Goal: Transaction & Acquisition: Purchase product/service

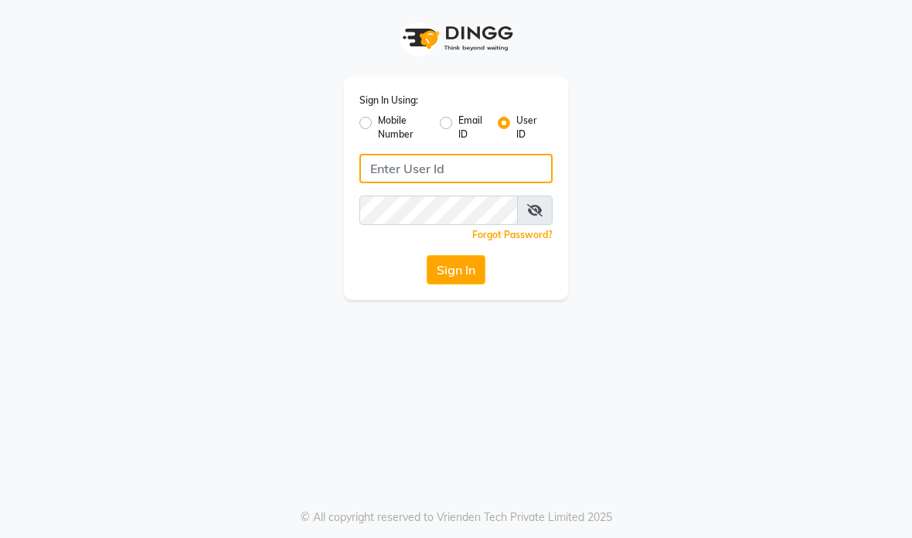
click at [511, 178] on input "Username" at bounding box center [455, 168] width 193 height 29
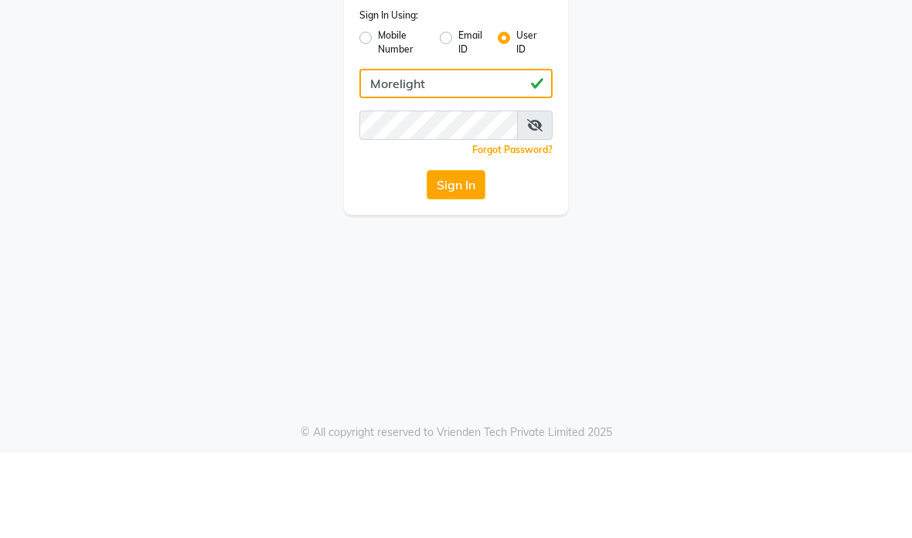
type input "Morelight"
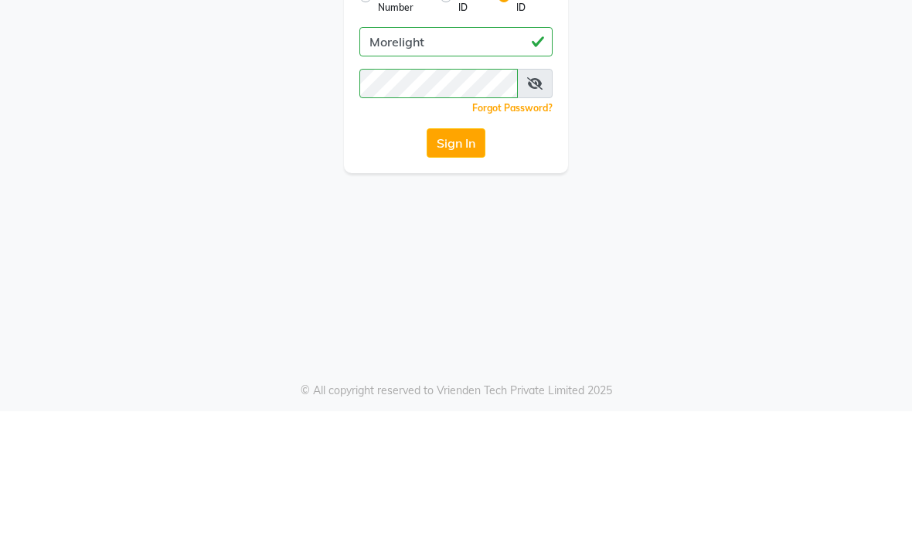
click at [477, 255] on button "Sign In" at bounding box center [456, 269] width 59 height 29
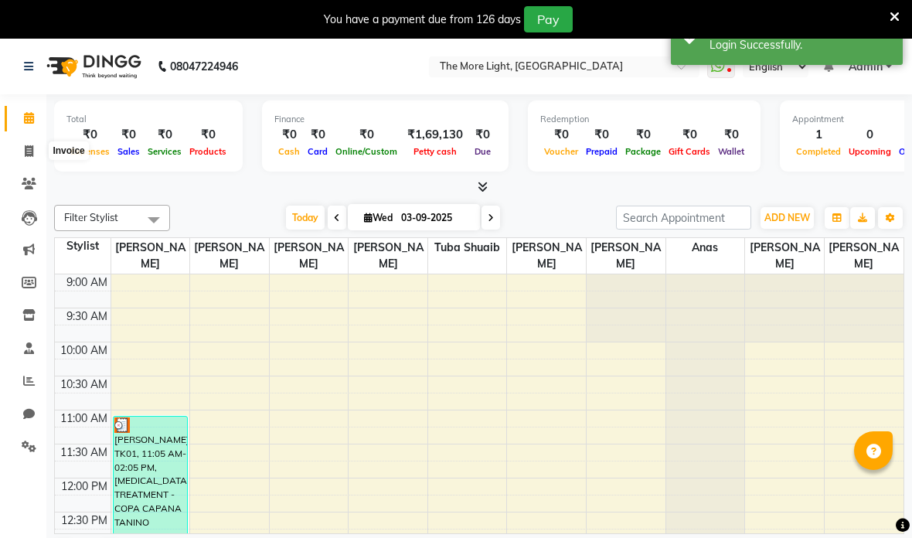
click at [31, 152] on icon at bounding box center [29, 151] width 9 height 12
select select "7824"
select select "service"
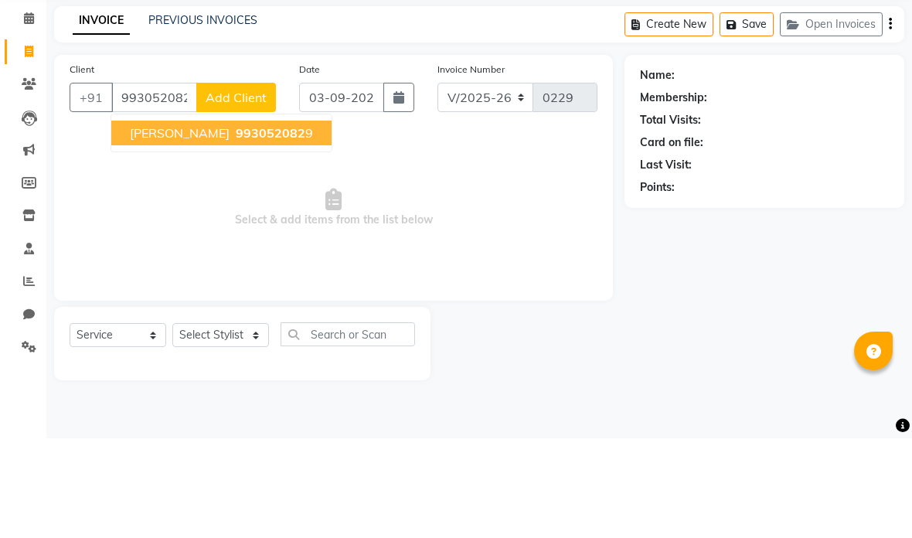
click at [138, 225] on span "[PERSON_NAME]" at bounding box center [180, 232] width 100 height 15
type input "9930520829"
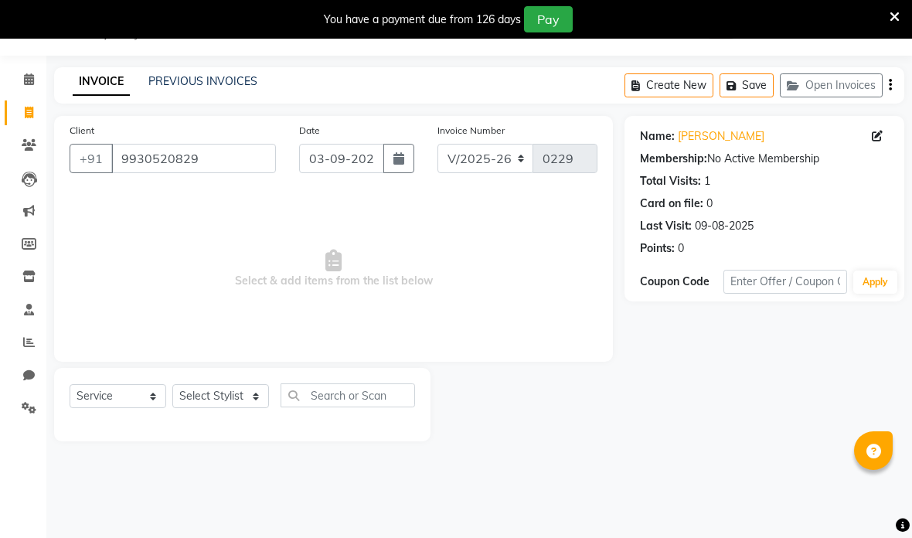
click at [240, 75] on link "PREVIOUS INVOICES" at bounding box center [202, 81] width 109 height 14
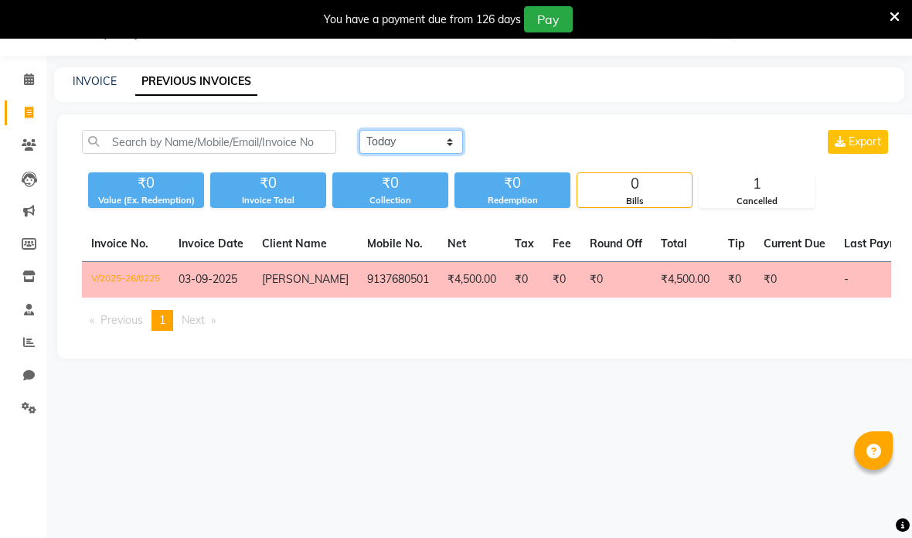
click at [434, 142] on select "[DATE] [DATE] Custom Range" at bounding box center [411, 142] width 104 height 24
select select "range"
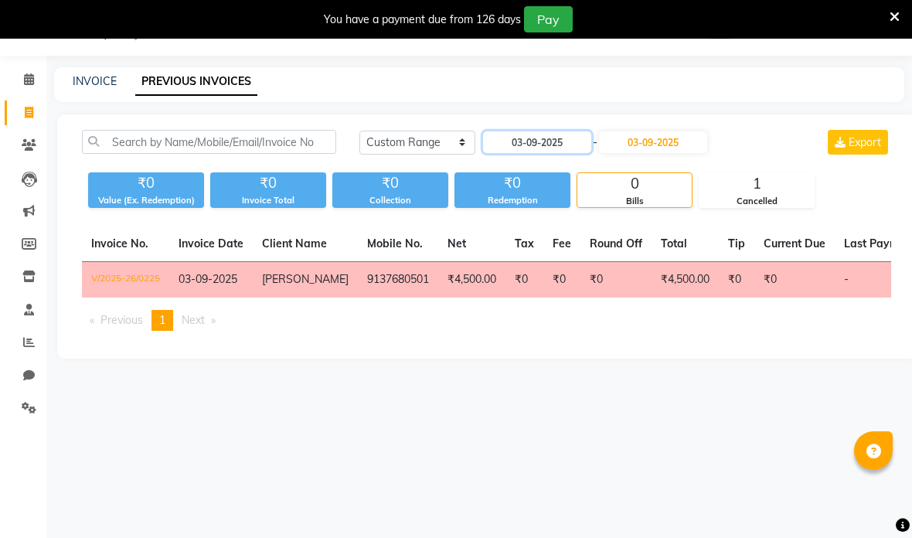
click at [560, 148] on input "03-09-2025" at bounding box center [537, 142] width 108 height 22
select select "9"
select select "2025"
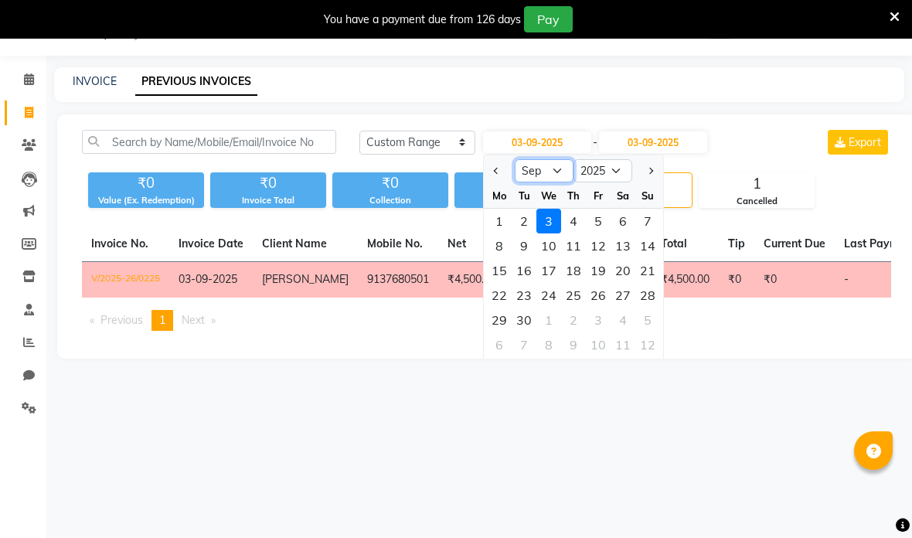
click at [560, 173] on select "Jan Feb Mar Apr May Jun [DATE] Aug Sep Oct Nov Dec" at bounding box center [544, 170] width 59 height 23
select select "8"
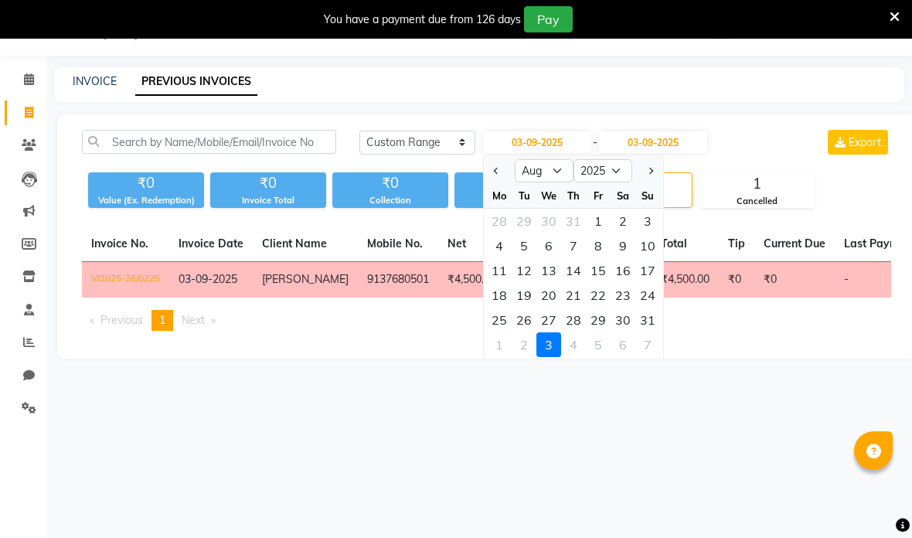
click at [623, 247] on div "9" at bounding box center [623, 245] width 25 height 25
type input "09-08-2025"
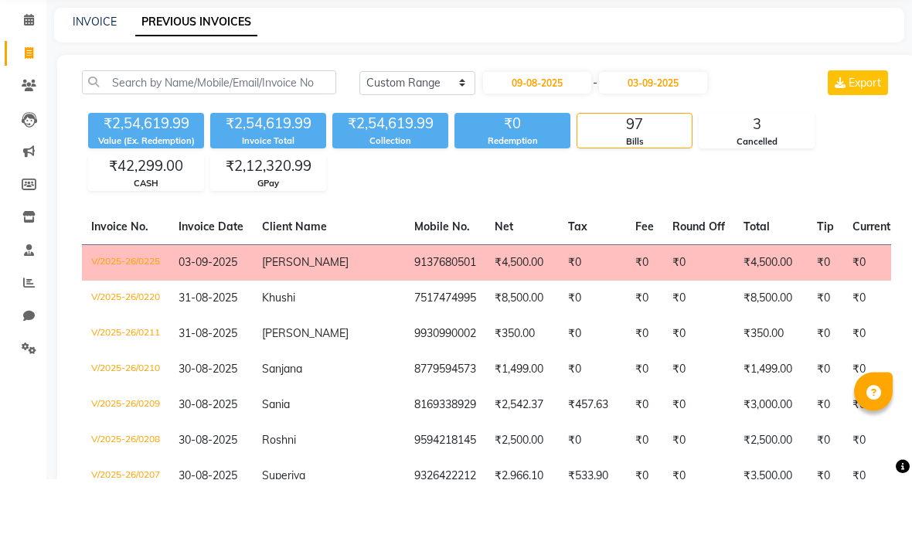
click at [663, 173] on div "97" at bounding box center [634, 184] width 114 height 22
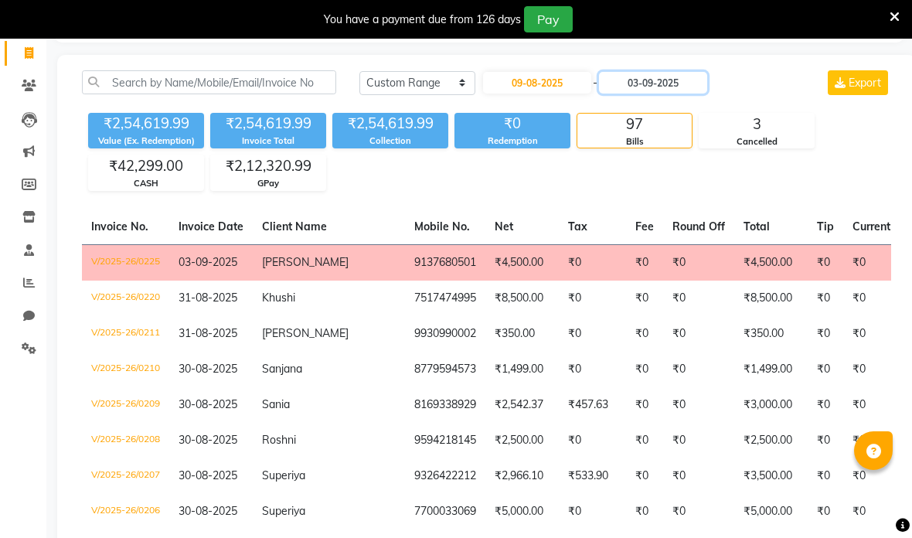
click at [693, 79] on input "03-09-2025" at bounding box center [653, 83] width 108 height 22
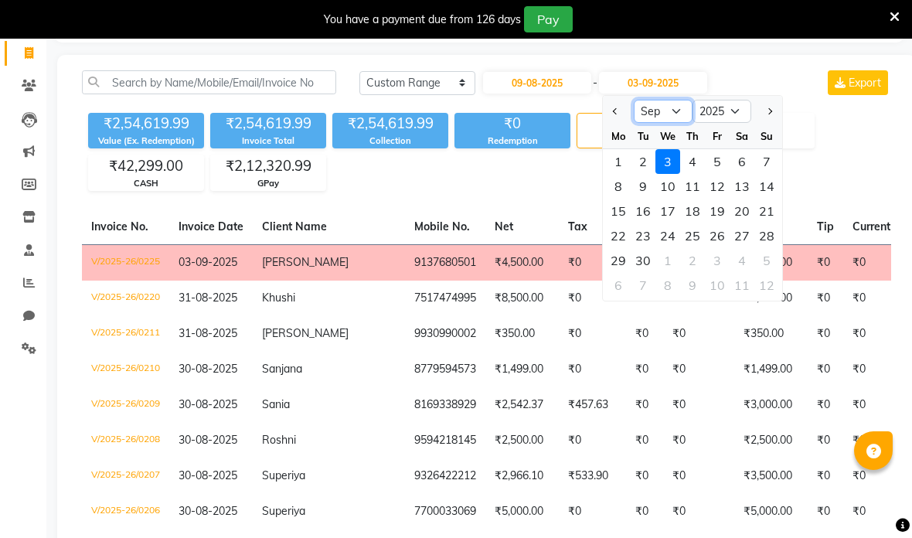
click at [673, 102] on select "Aug Sep Oct Nov Dec" at bounding box center [663, 111] width 59 height 23
select select "8"
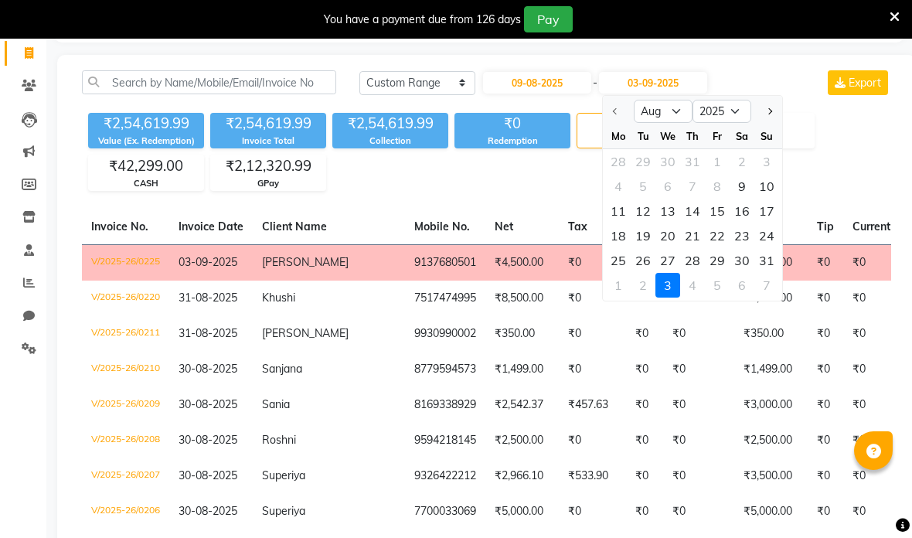
click at [744, 186] on div "9" at bounding box center [742, 186] width 25 height 25
type input "09-08-2025"
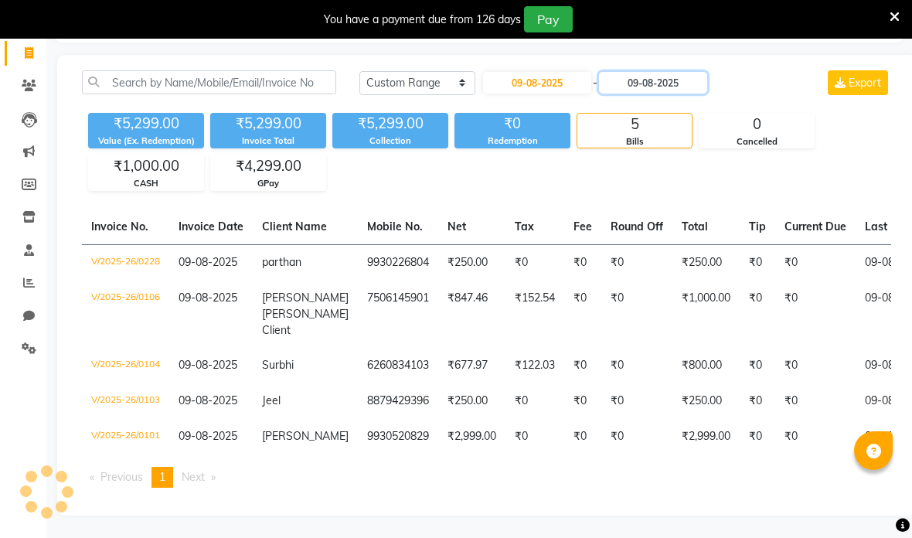
scroll to position [97, 0]
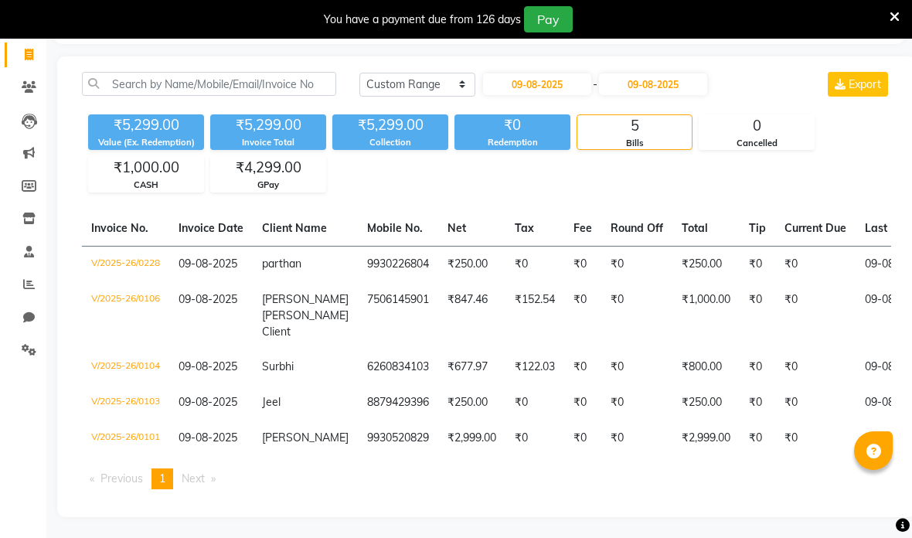
click at [866, 131] on div "₹5,299.00 Value (Ex. Redemption) ₹5,299.00 Invoice Total ₹5,299.00 Collection ₹…" at bounding box center [486, 150] width 809 height 84
click at [856, 260] on td "09-08-2025" at bounding box center [915, 264] width 119 height 36
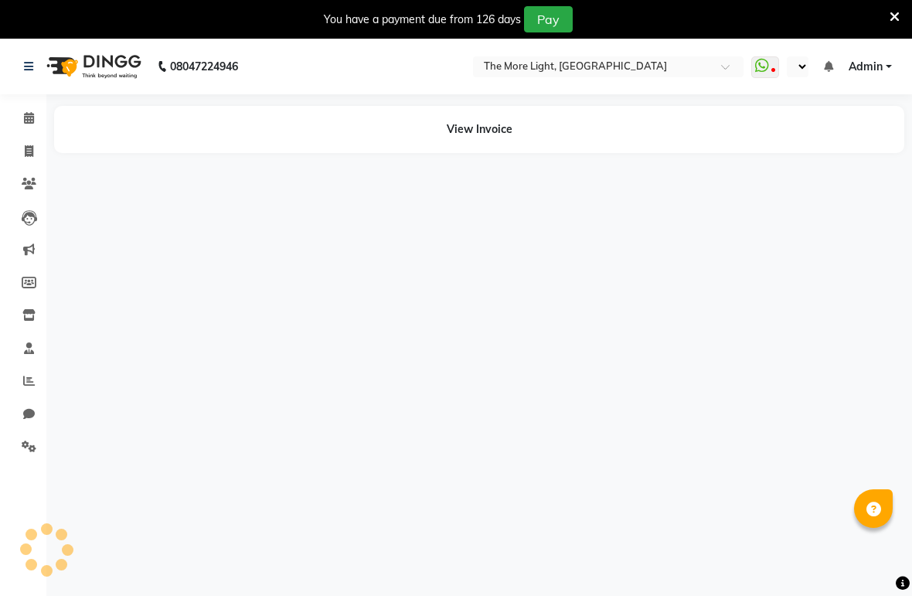
select select "en"
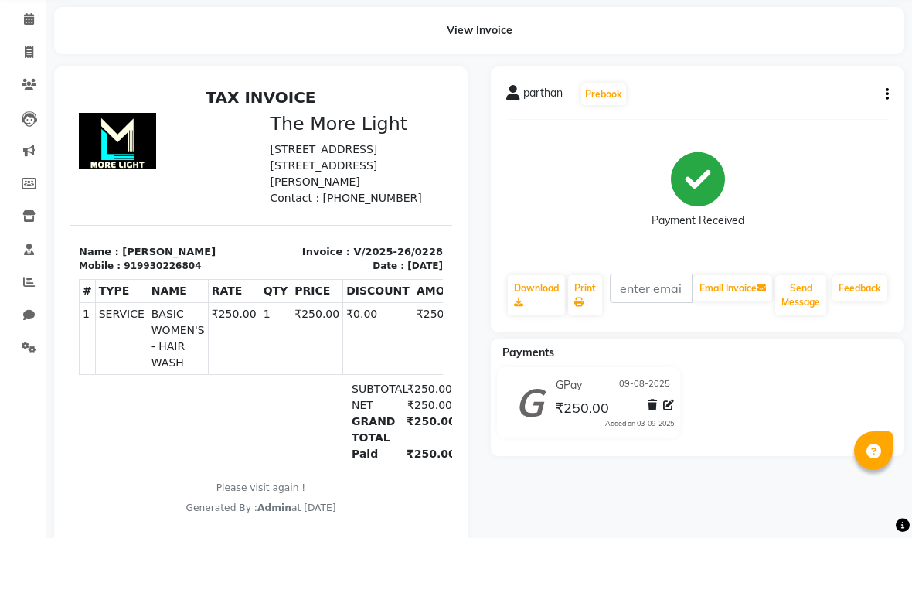
scroll to position [49, 0]
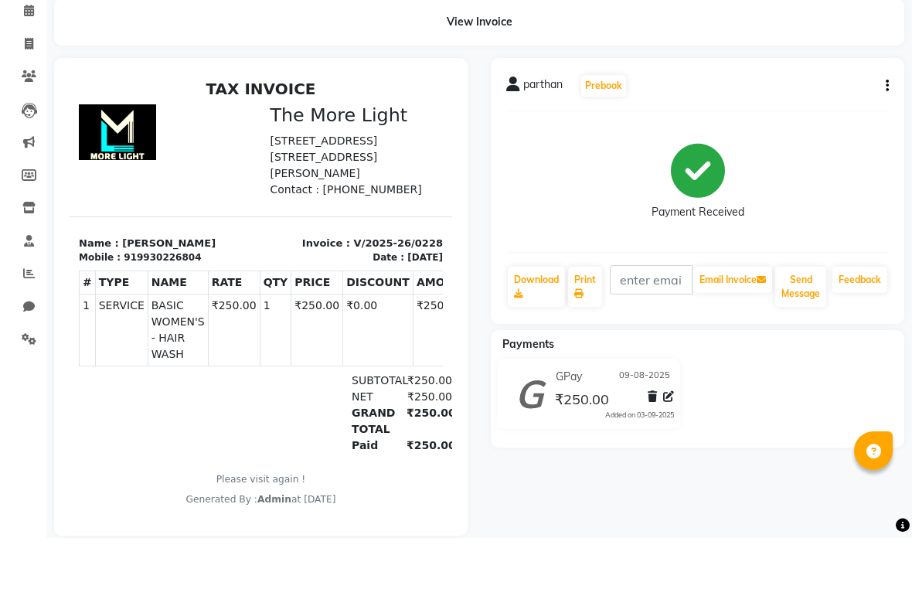
click at [894, 116] on div "parthan Prebook Payment Received Download Print Email Invoice Send Message Feed…" at bounding box center [698, 249] width 414 height 266
click at [881, 136] on button "button" at bounding box center [884, 144] width 9 height 16
click at [810, 154] on div "Edit Invoice" at bounding box center [810, 163] width 106 height 19
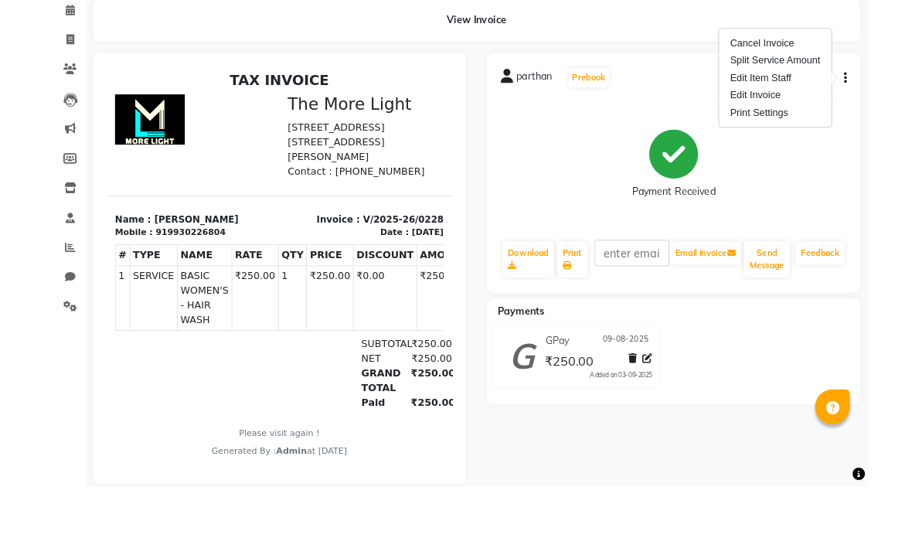
scroll to position [39, 0]
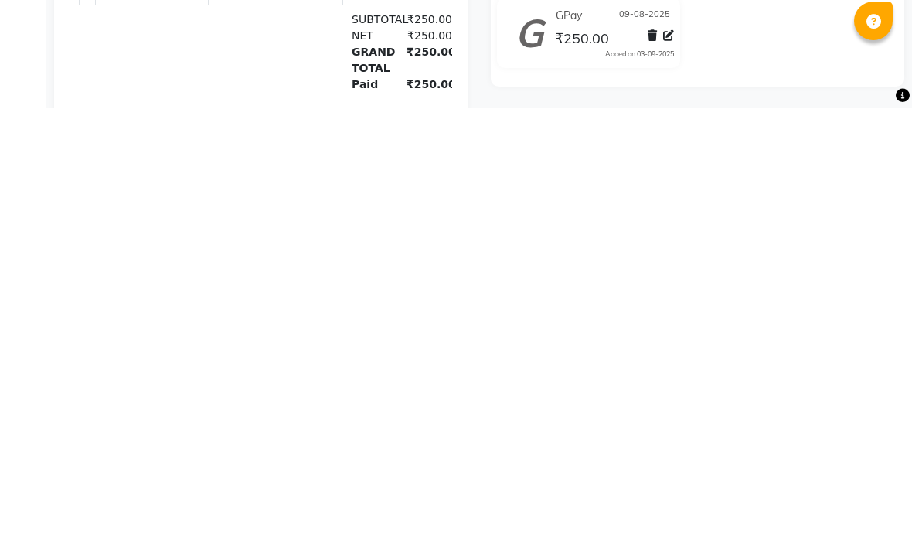
select select "service"
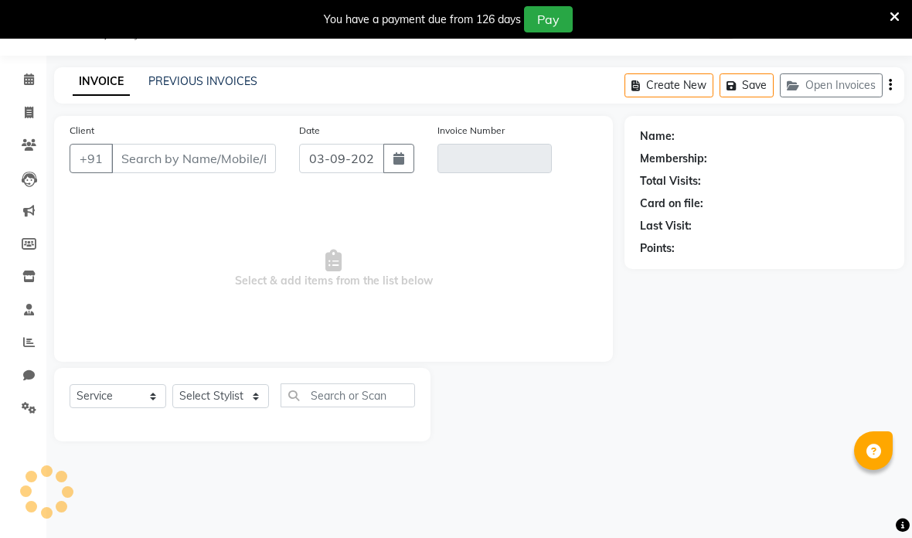
type input "9930226804"
type input "V/2025-26/0228"
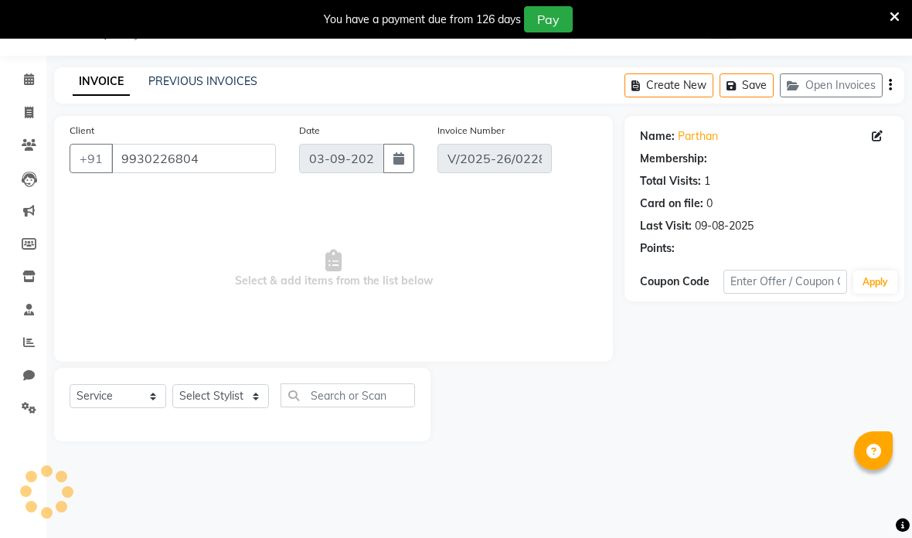
type input "09-08-2025"
select select "select"
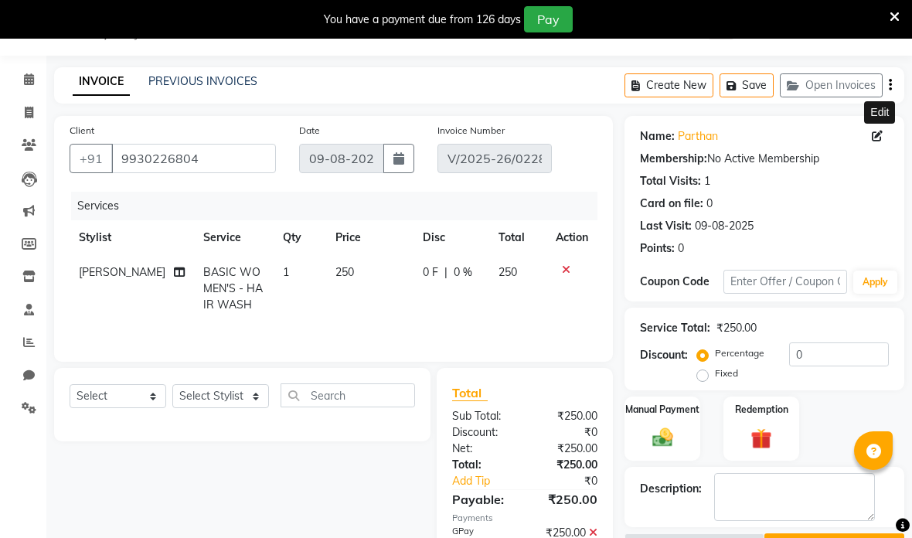
click at [882, 133] on icon at bounding box center [877, 136] width 11 height 11
select select "[DEMOGRAPHIC_DATA]"
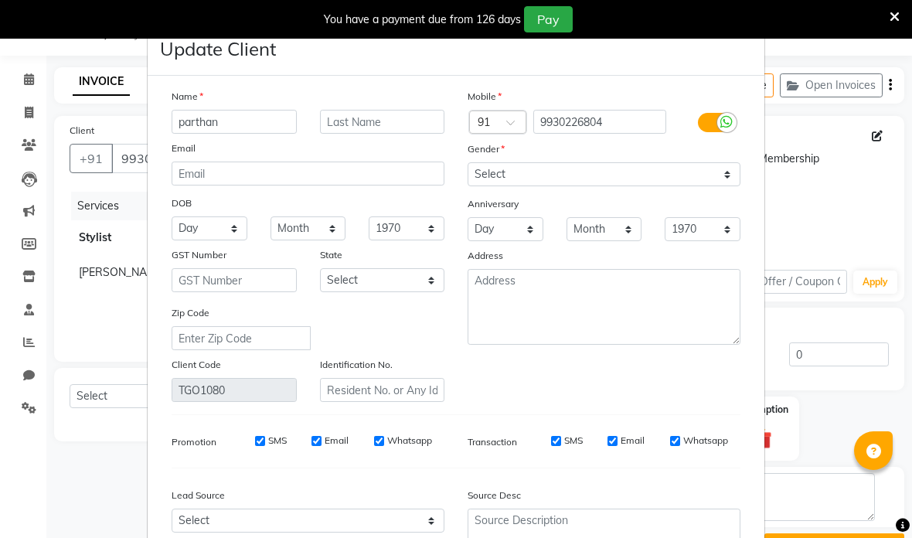
click at [278, 114] on input "parthan" at bounding box center [234, 122] width 125 height 24
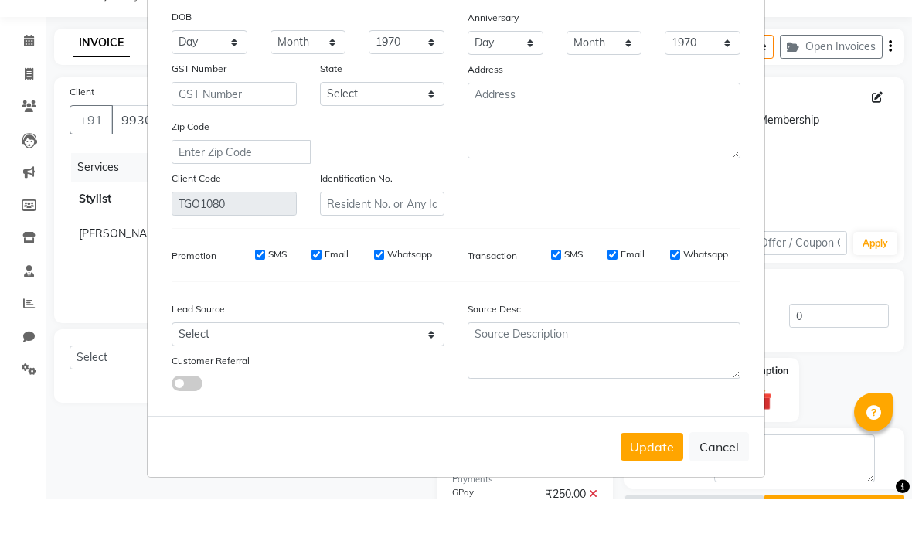
scroll to position [148, 0]
type input "[PERSON_NAME]"
click at [866, 128] on ngb-modal-window "Update Client Name [PERSON_NAME] Email DOB Day 01 02 03 04 05 06 07 08 09 10 11…" at bounding box center [456, 269] width 912 height 538
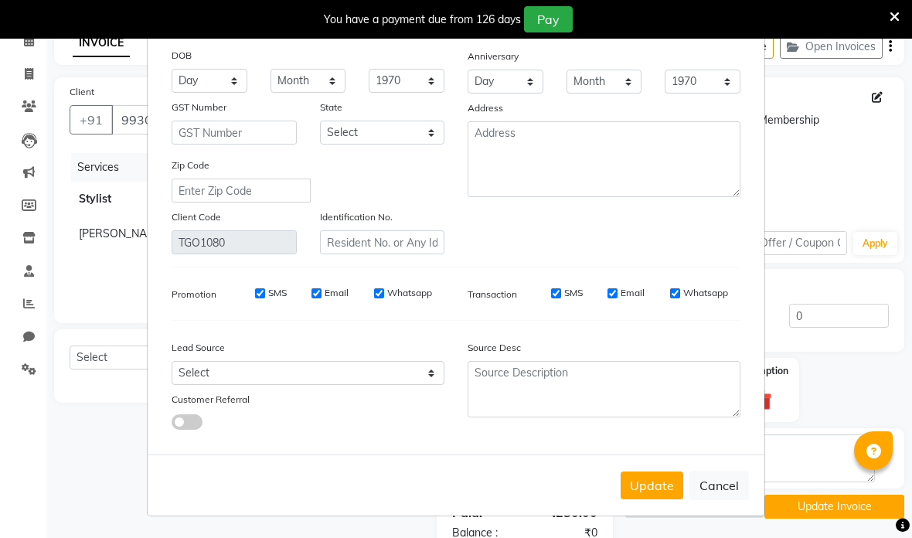
click at [658, 475] on button "Update" at bounding box center [652, 485] width 63 height 28
select select
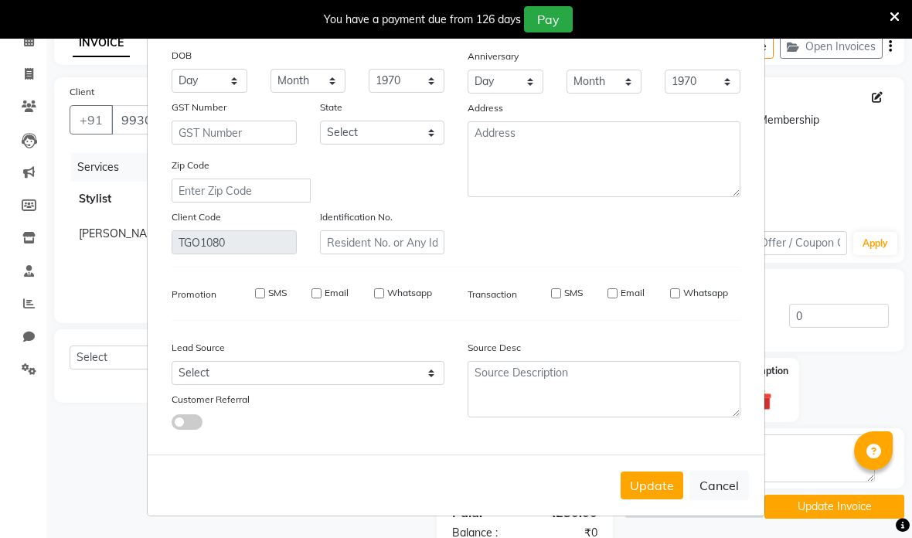
select select
checkbox input "false"
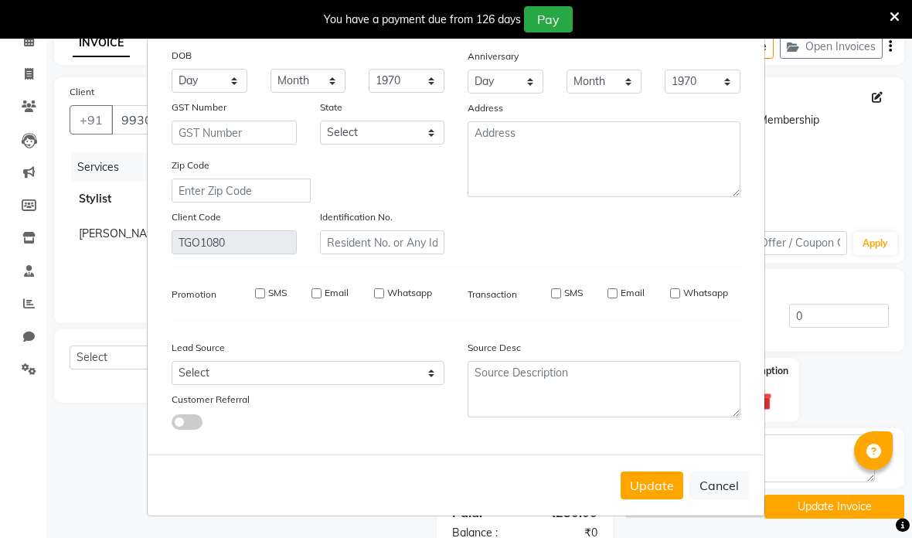
checkbox input "false"
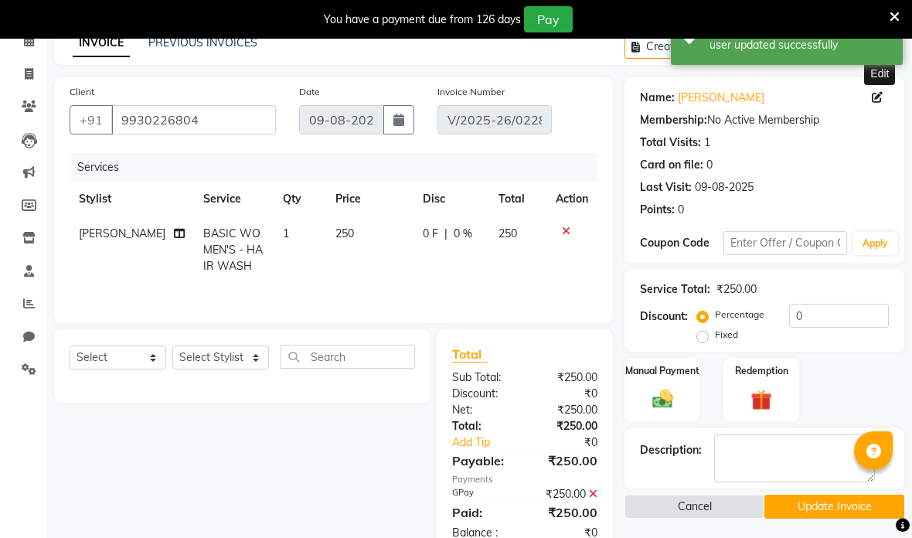
click at [826, 498] on button "Update Invoice" at bounding box center [834, 507] width 140 height 24
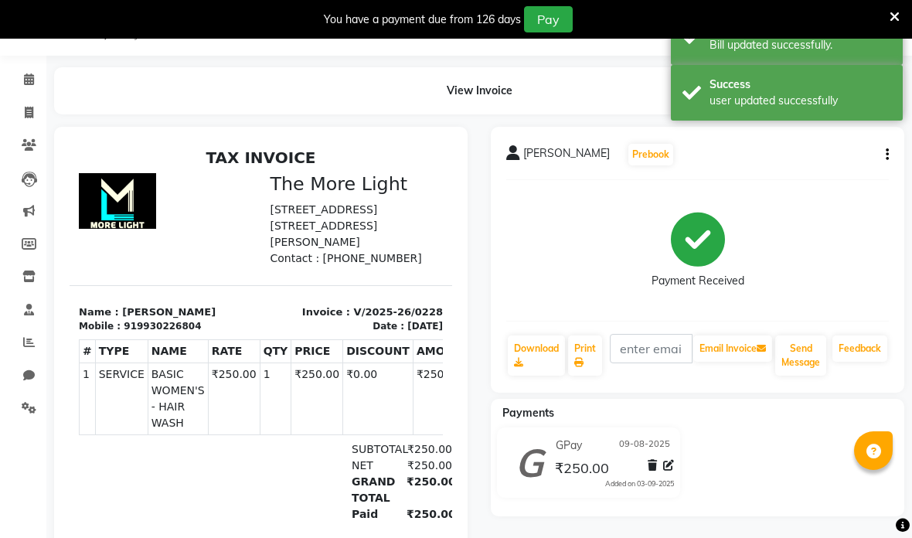
click at [25, 111] on icon at bounding box center [29, 113] width 9 height 12
select select "service"
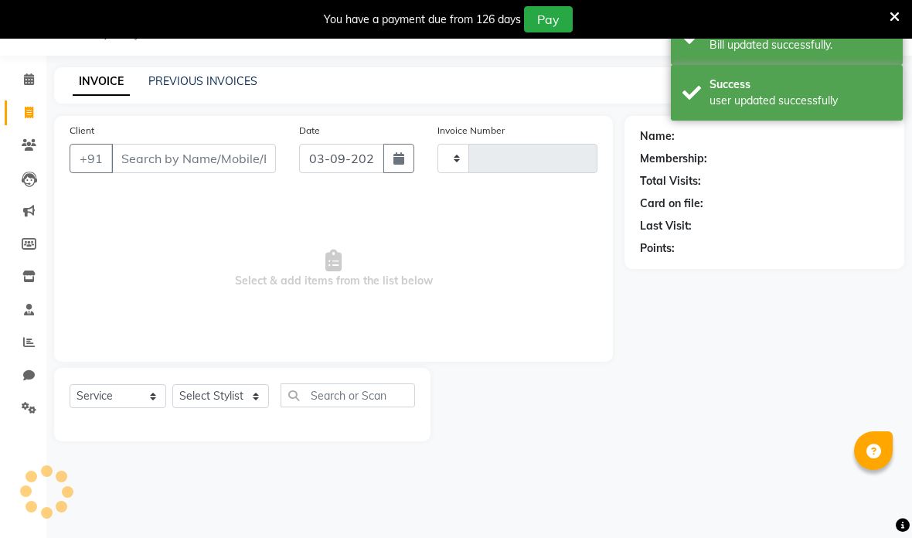
type input "0229"
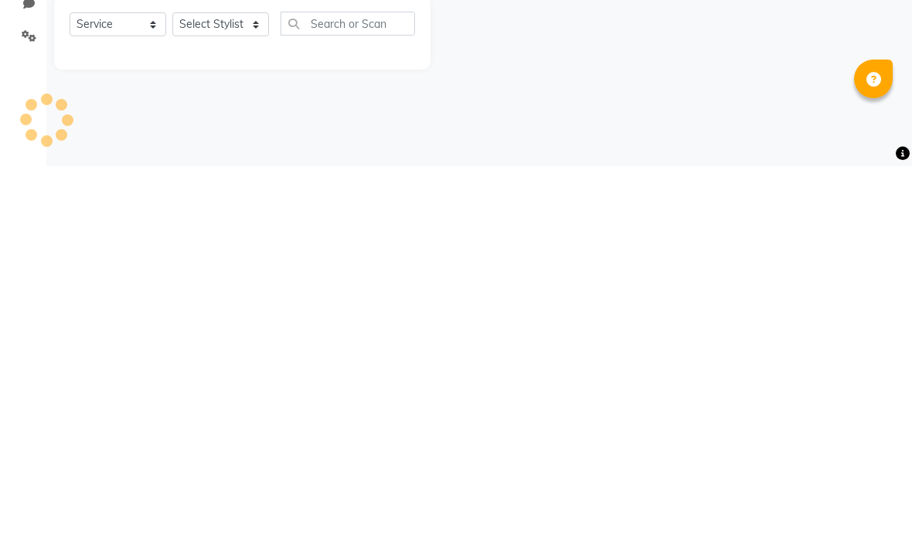
select select "7824"
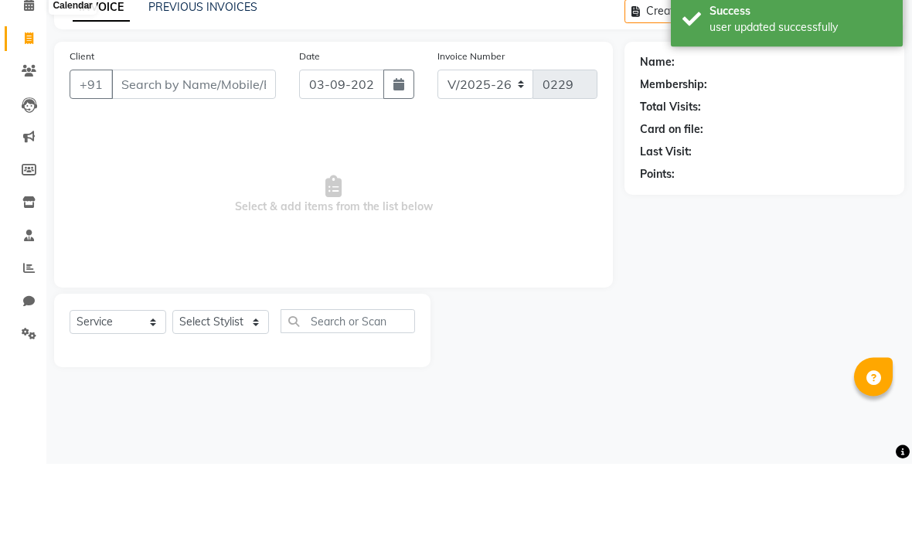
click at [25, 73] on icon at bounding box center [29, 79] width 10 height 12
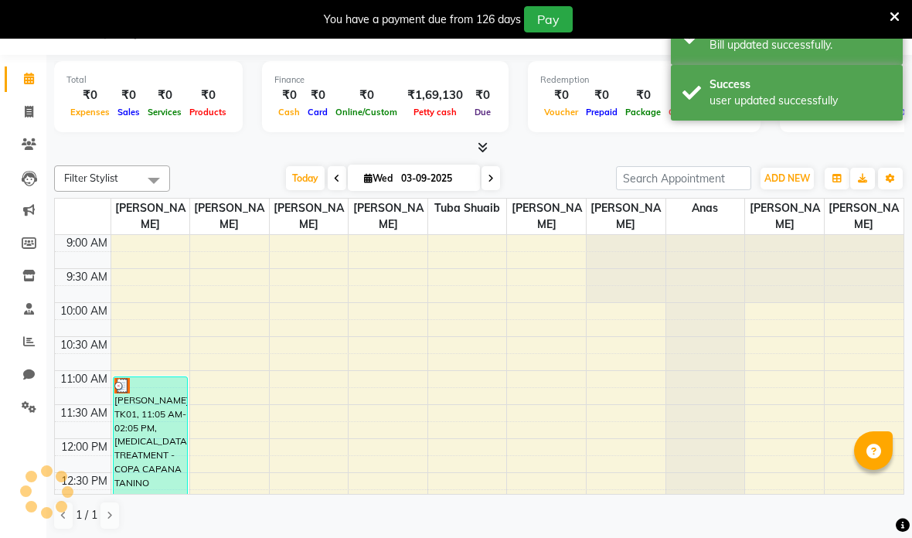
scroll to position [693, 0]
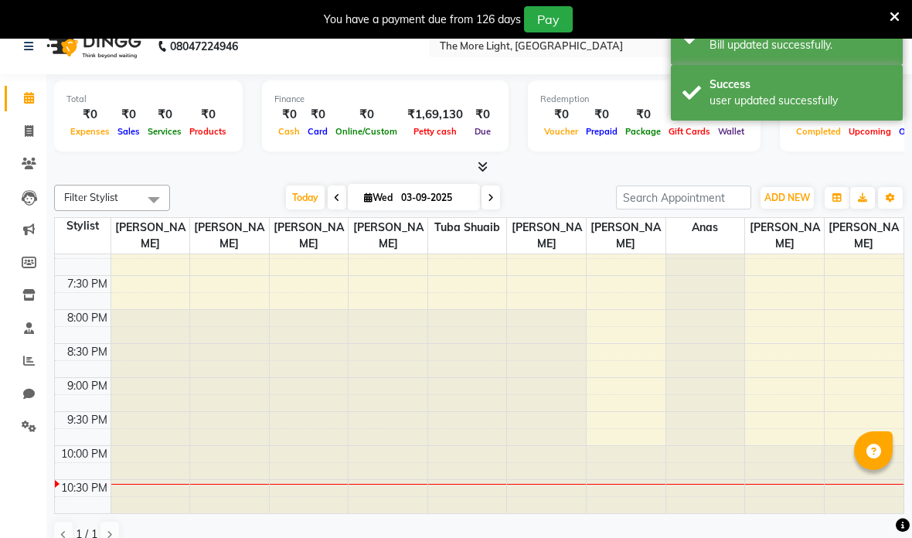
click at [25, 123] on span at bounding box center [28, 132] width 27 height 18
select select "7824"
select select "service"
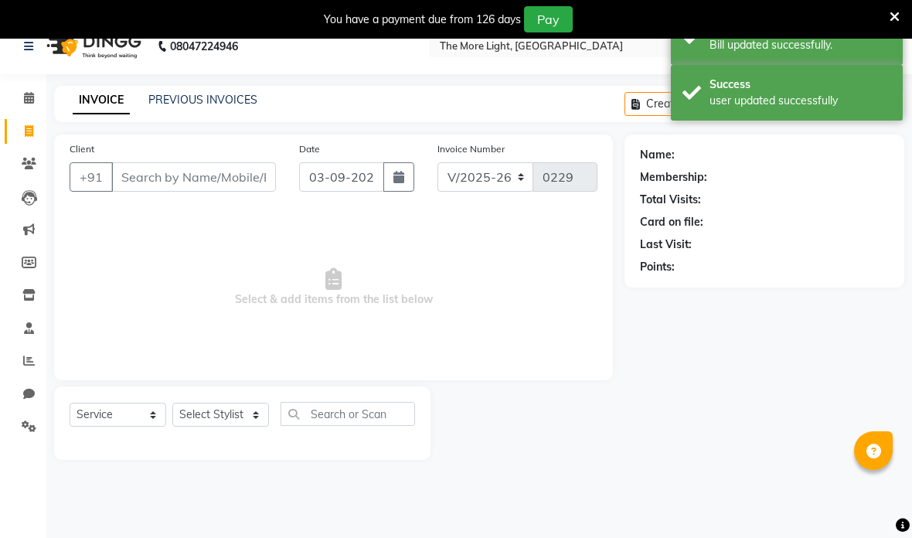
scroll to position [19, 0]
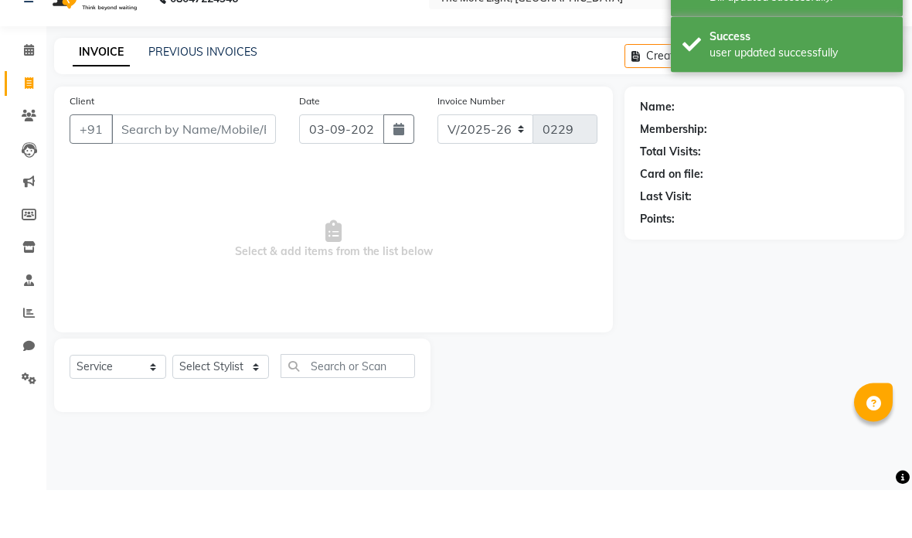
click at [237, 94] on link "PREVIOUS INVOICES" at bounding box center [202, 101] width 109 height 14
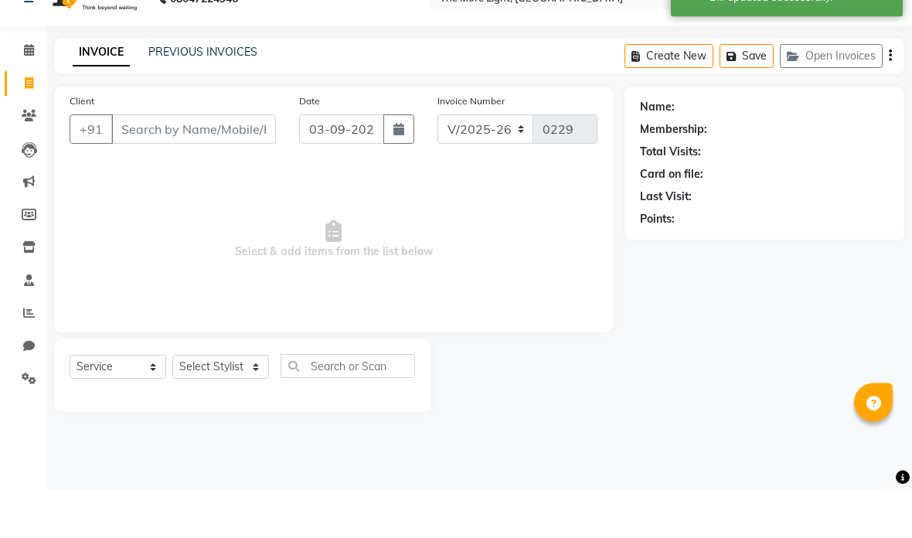
scroll to position [39, 0]
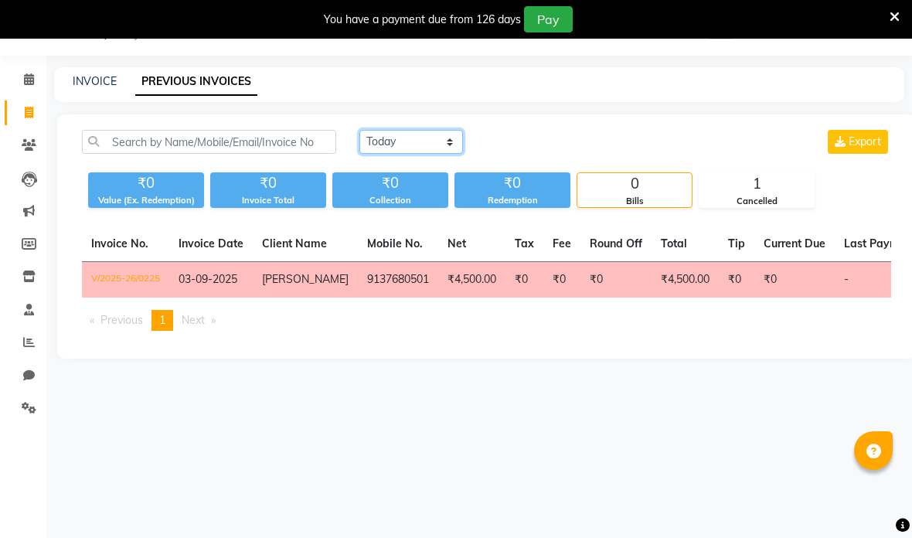
click at [447, 142] on select "[DATE] [DATE] Custom Range" at bounding box center [411, 142] width 104 height 24
select select "range"
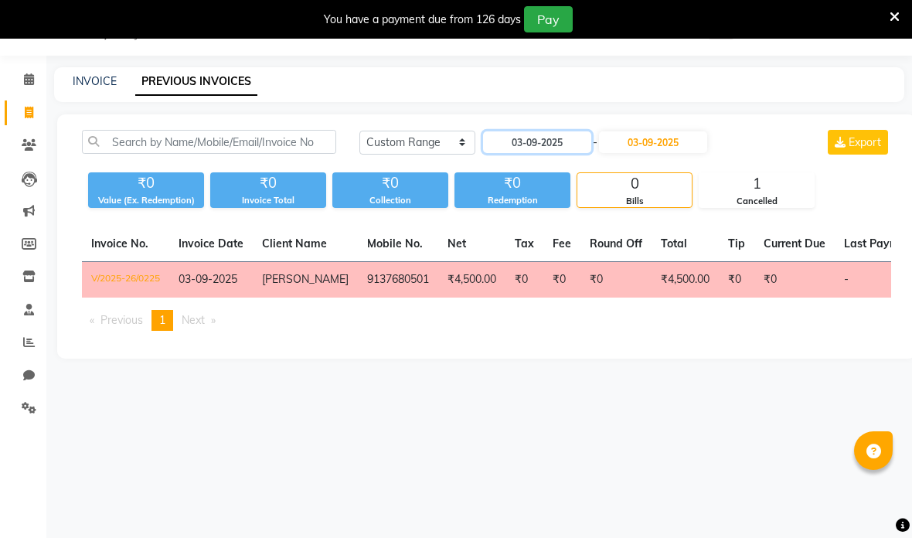
click at [546, 138] on input "03-09-2025" at bounding box center [537, 142] width 108 height 22
select select "9"
select select "2025"
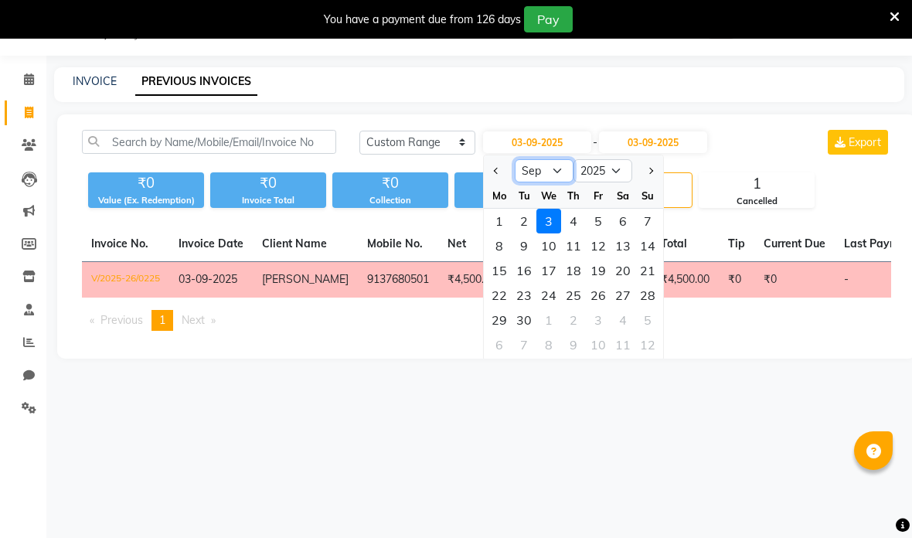
click at [549, 167] on select "Jan Feb Mar Apr May Jun [DATE] Aug Sep Oct Nov Dec" at bounding box center [544, 170] width 59 height 23
select select "8"
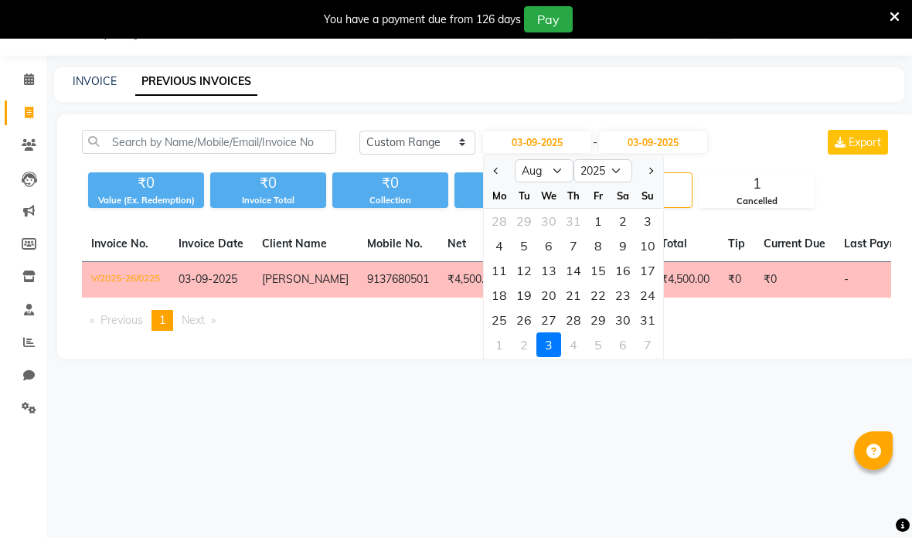
click at [620, 238] on div "9" at bounding box center [623, 245] width 25 height 25
type input "09-08-2025"
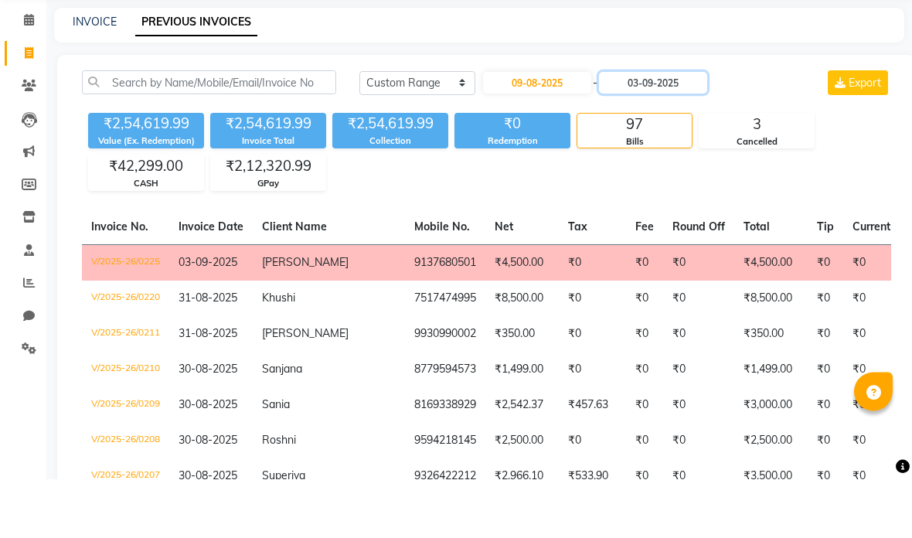
click at [684, 131] on input "03-09-2025" at bounding box center [653, 142] width 108 height 22
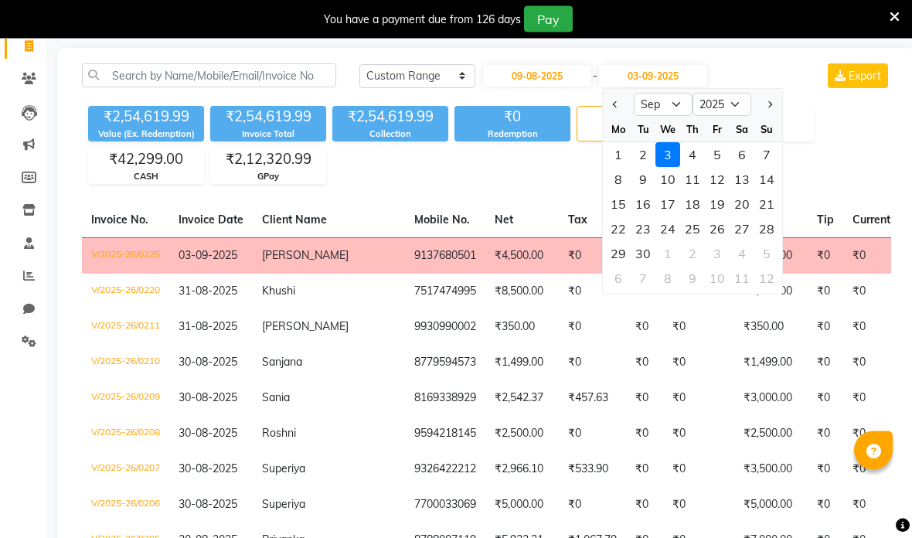
scroll to position [106, 0]
click at [666, 99] on select "Aug Sep Oct Nov Dec" at bounding box center [663, 103] width 59 height 23
select select "8"
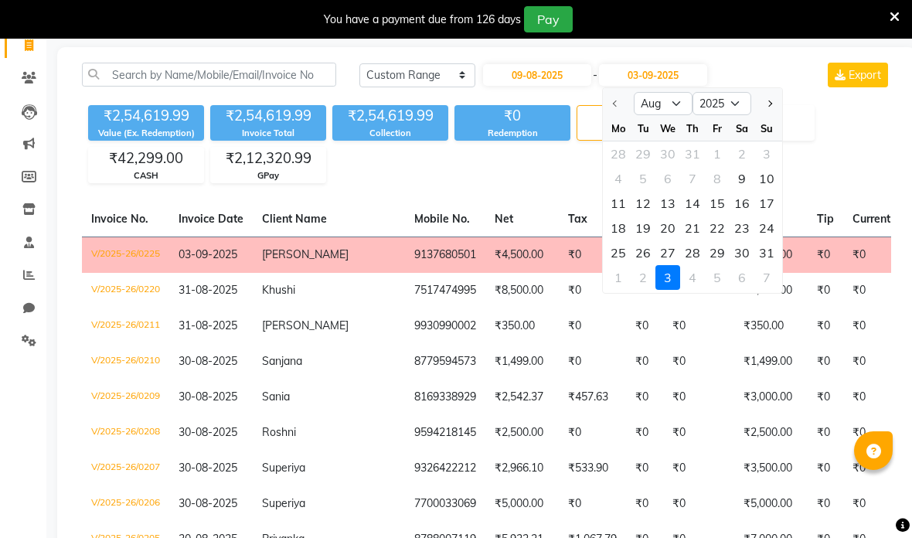
click at [746, 176] on div "9" at bounding box center [742, 178] width 25 height 25
type input "09-08-2025"
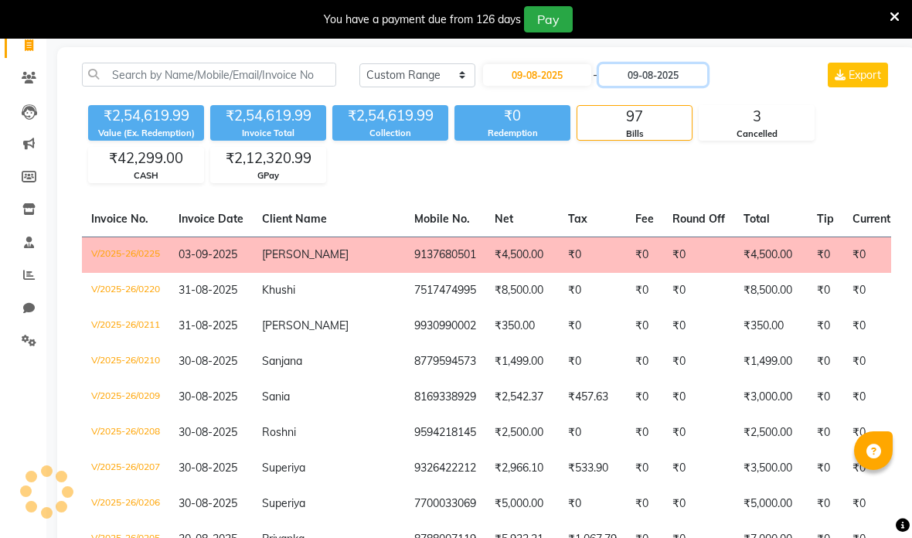
scroll to position [97, 0]
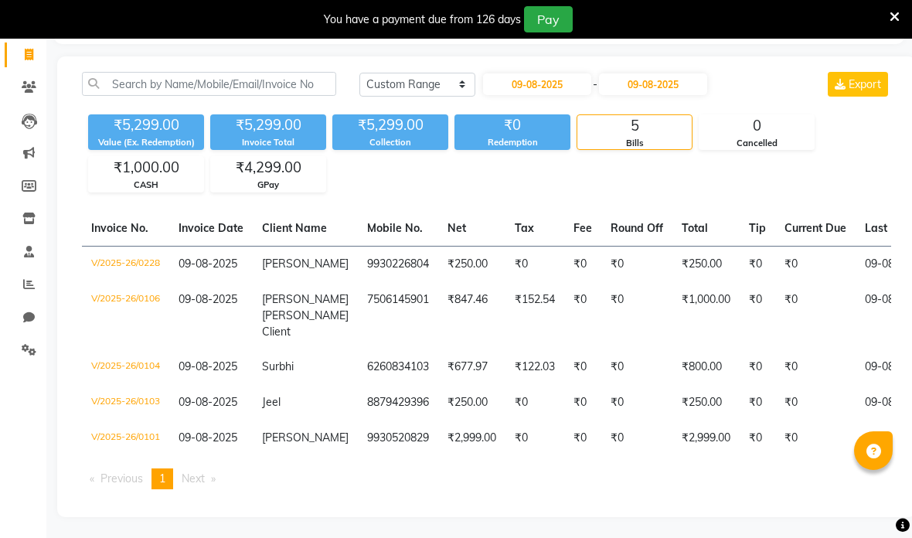
click at [868, 138] on div "₹5,299.00 Value (Ex. Redemption) ₹5,299.00 Invoice Total ₹5,299.00 Collection ₹…" at bounding box center [486, 150] width 809 height 84
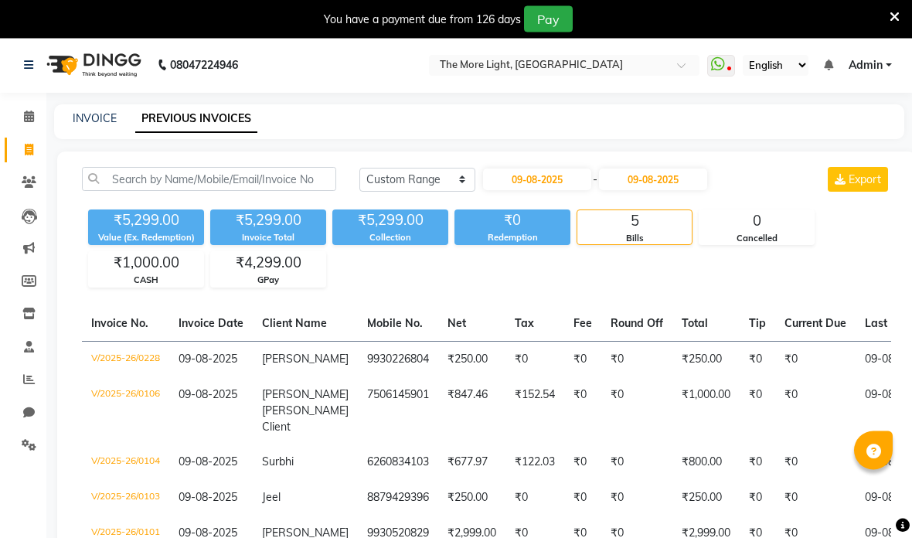
scroll to position [0, 0]
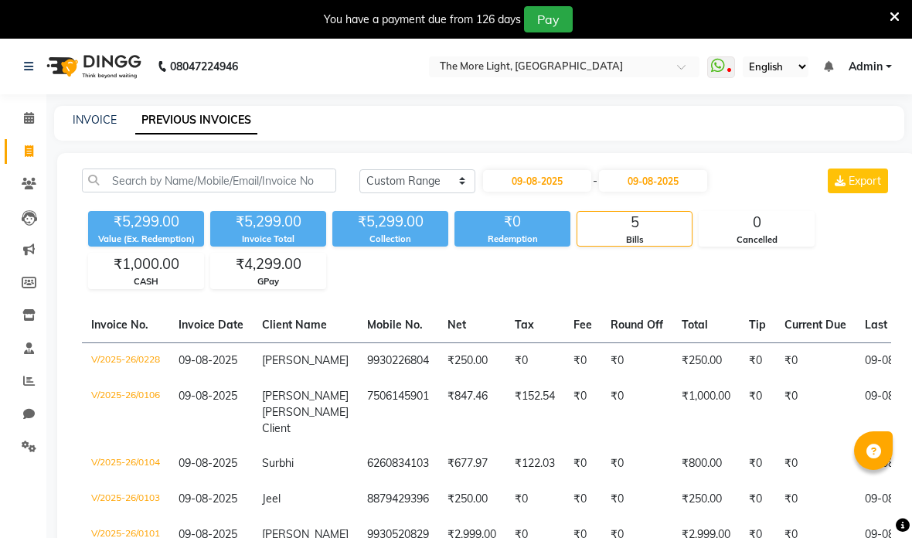
click at [34, 140] on link "Invoice" at bounding box center [23, 152] width 37 height 26
select select "7824"
select select "service"
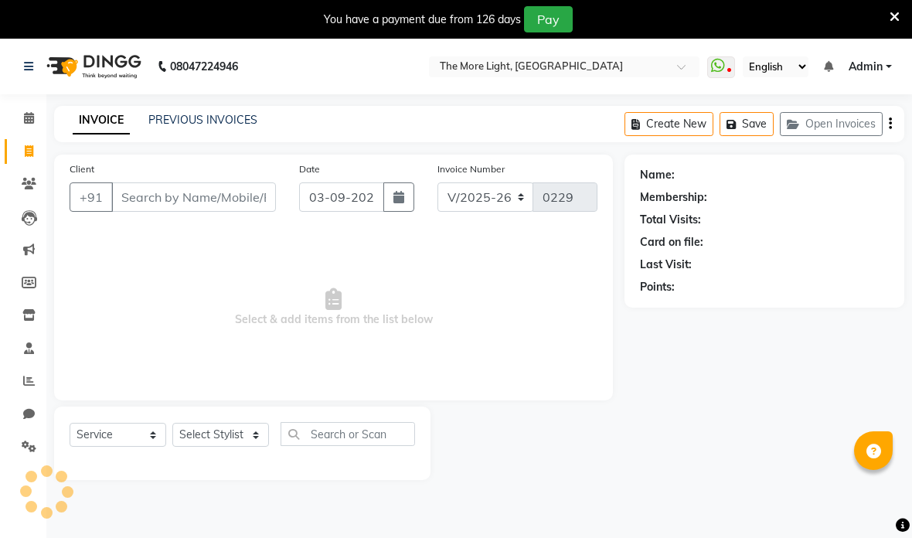
scroll to position [39, 0]
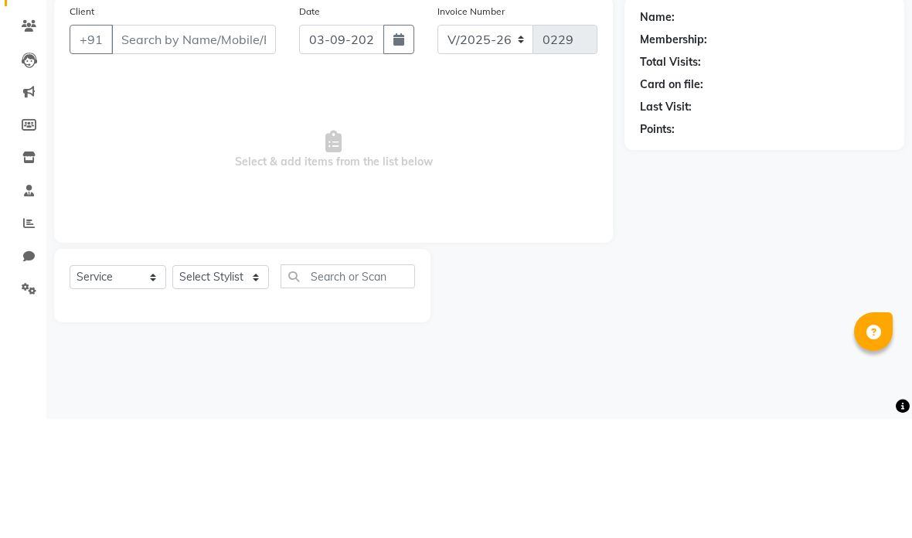
click at [242, 144] on input "Client" at bounding box center [193, 158] width 165 height 29
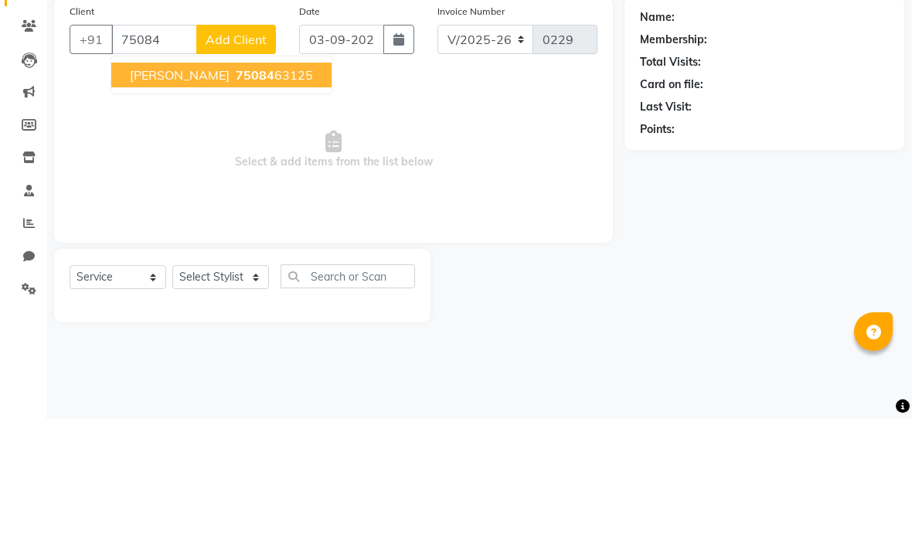
click at [233, 186] on ngb-highlight "75084 63125" at bounding box center [273, 193] width 80 height 15
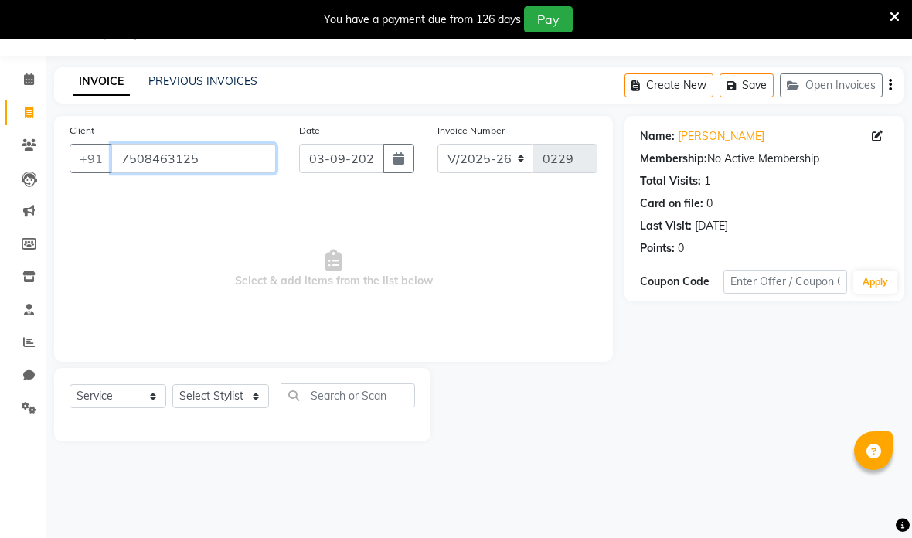
click at [245, 159] on input "7508463125" at bounding box center [193, 158] width 165 height 29
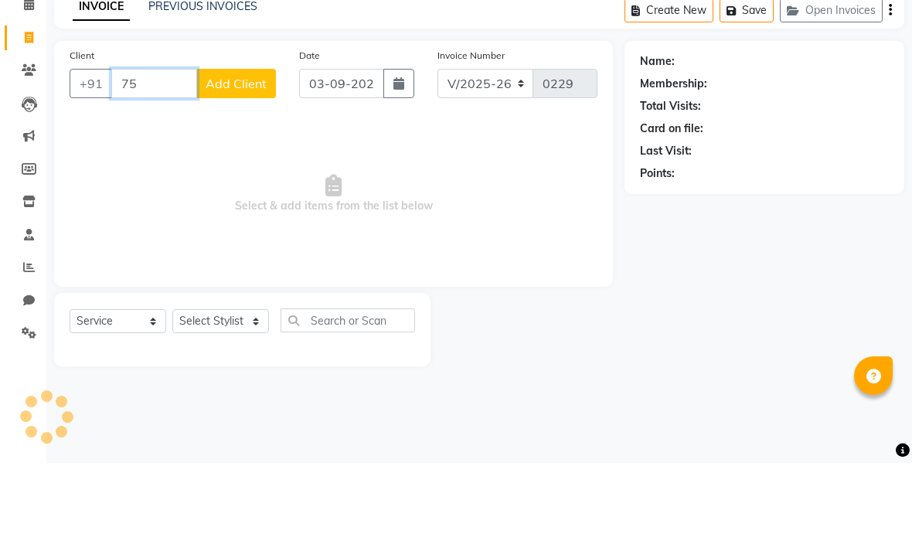
type input "7"
type input "9"
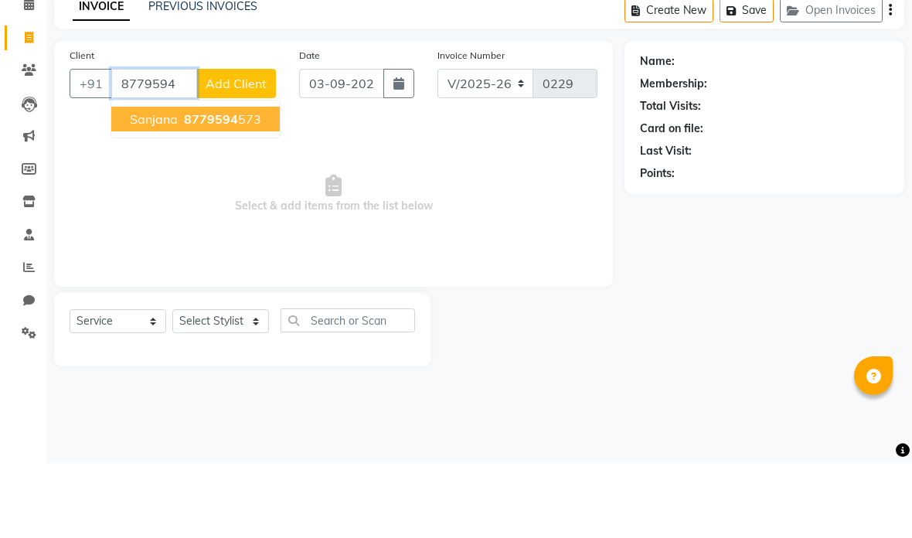
click at [269, 182] on button "[PERSON_NAME] 8779594 573" at bounding box center [195, 194] width 168 height 25
type input "8779594573"
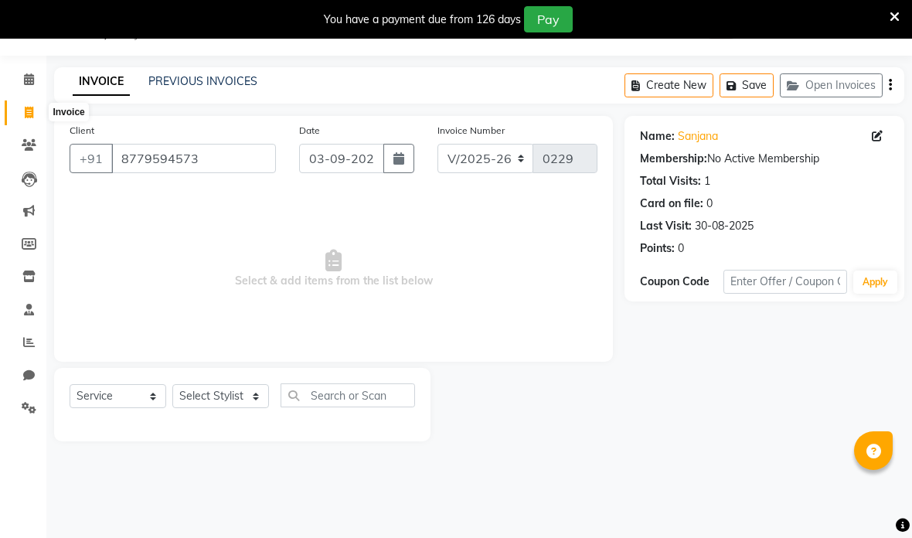
click at [25, 107] on icon at bounding box center [29, 113] width 9 height 12
select select "7824"
select select "service"
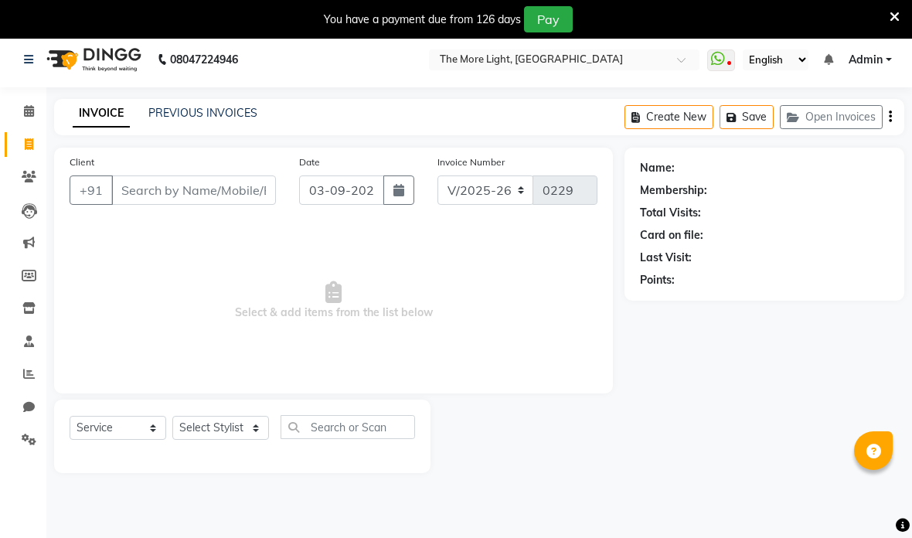
scroll to position [0, 0]
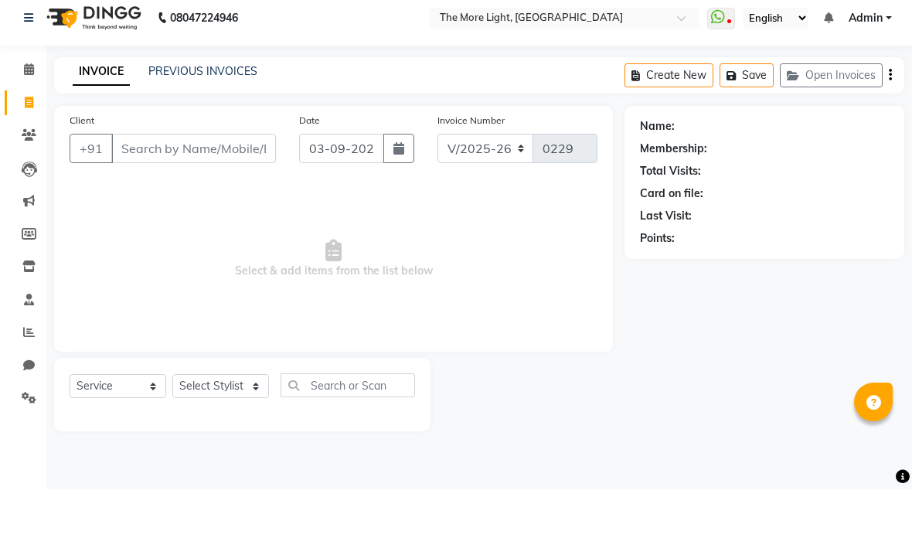
click at [164, 182] on input "Client" at bounding box center [193, 196] width 165 height 29
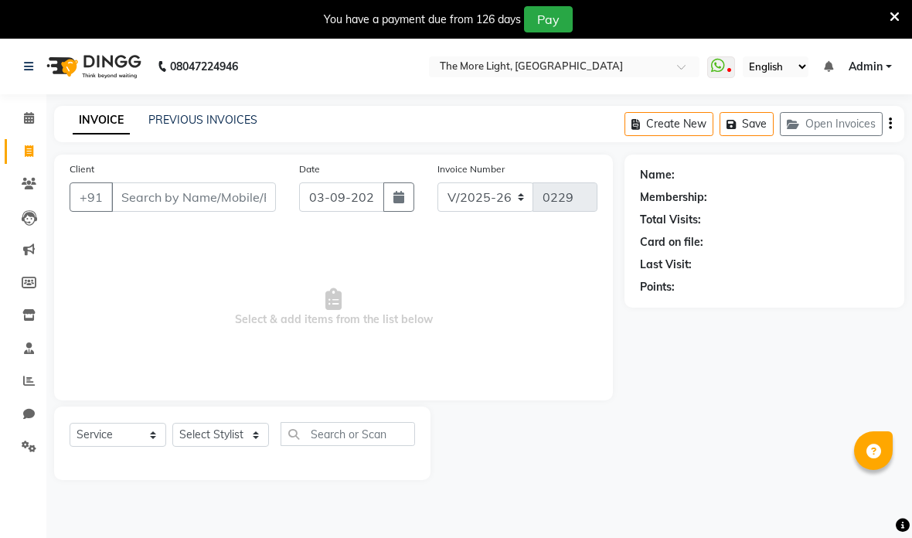
click at [250, 117] on link "PREVIOUS INVOICES" at bounding box center [202, 120] width 109 height 14
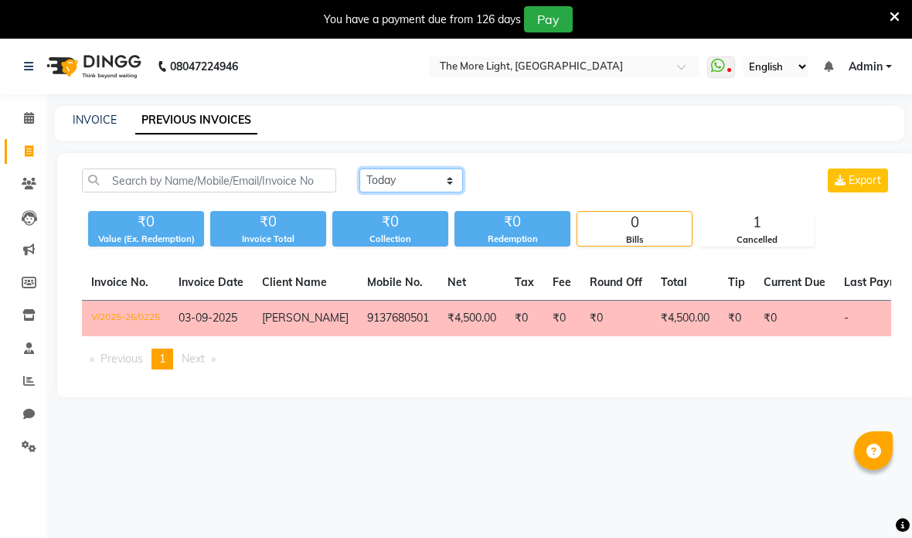
click at [444, 185] on select "[DATE] [DATE] Custom Range" at bounding box center [411, 180] width 104 height 24
select select "range"
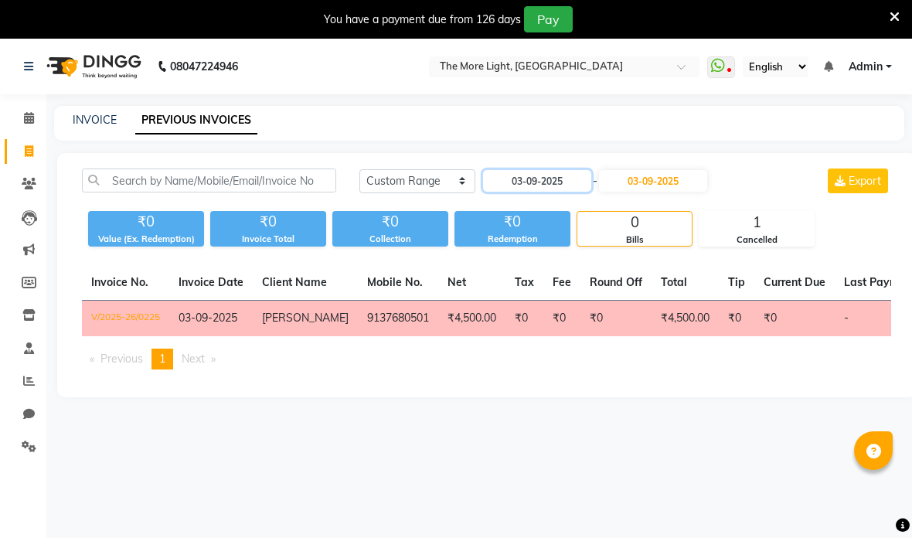
click at [563, 182] on input "03-09-2025" at bounding box center [537, 181] width 108 height 22
select select "9"
select select "2025"
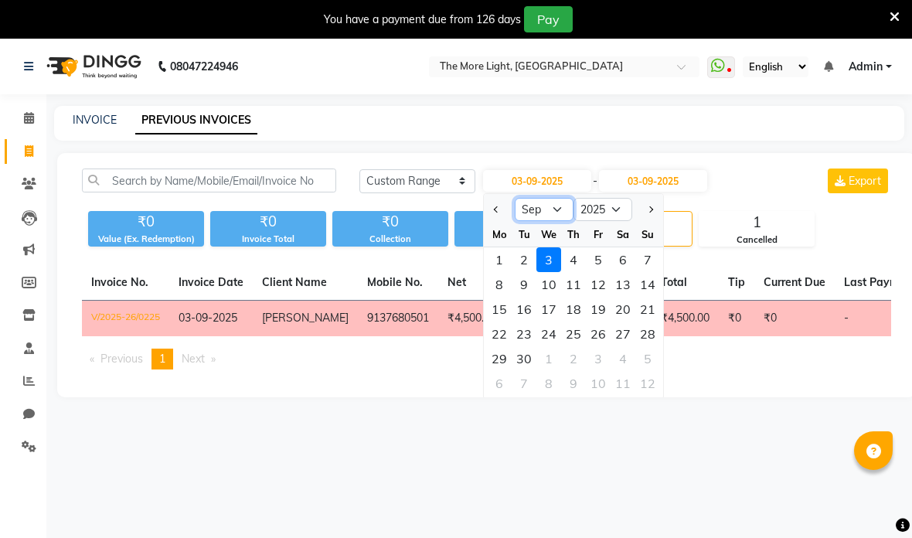
click at [557, 208] on select "Jan Feb Mar Apr May Jun [DATE] Aug Sep Oct Nov Dec" at bounding box center [544, 209] width 59 height 23
select select "8"
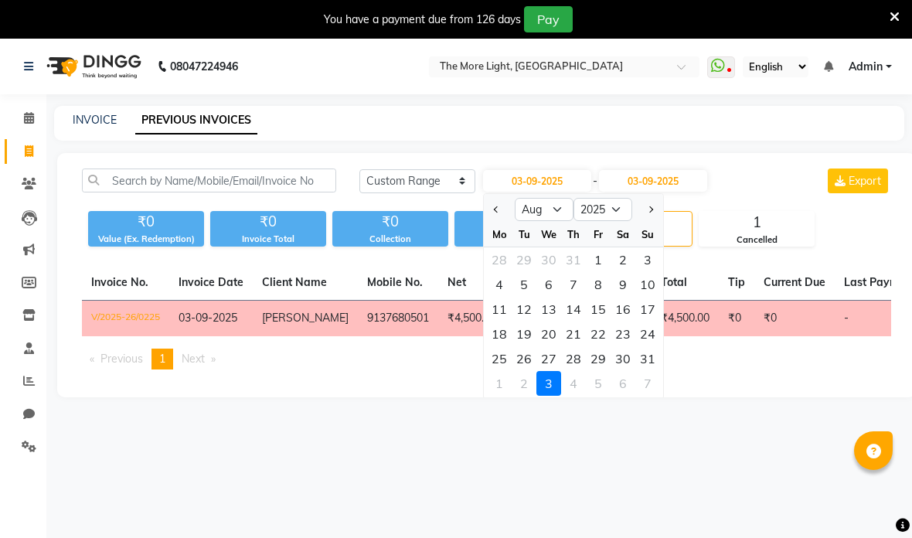
click at [604, 277] on div "8" at bounding box center [598, 284] width 25 height 25
type input "08-08-2025"
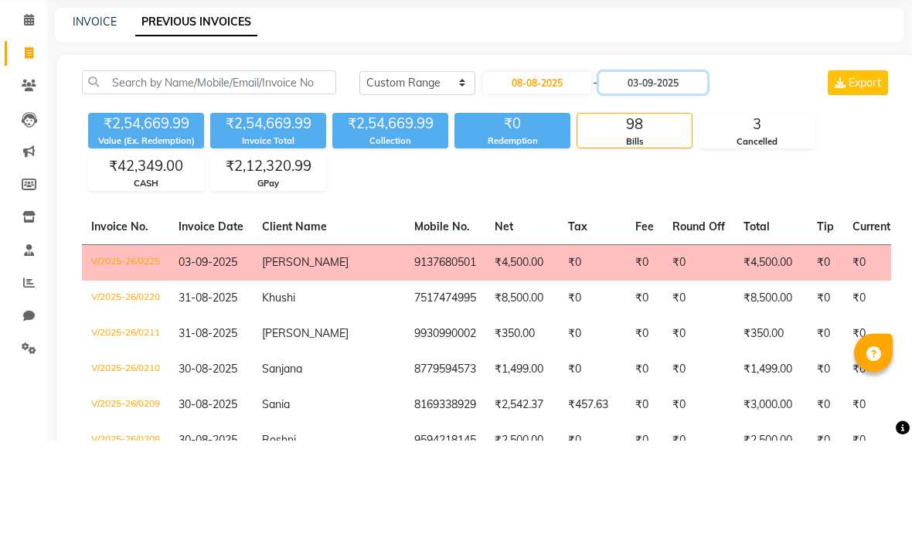
click at [677, 170] on input "03-09-2025" at bounding box center [653, 181] width 108 height 22
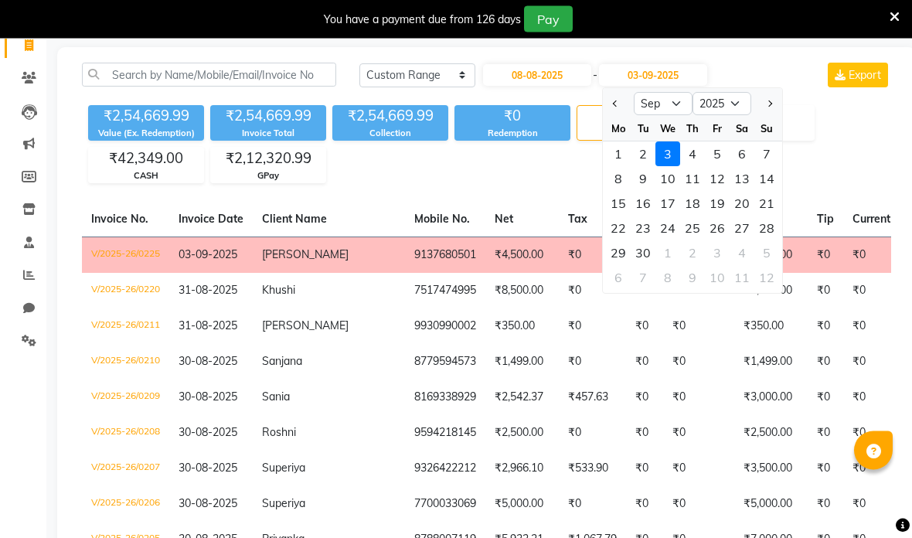
scroll to position [106, 0]
click at [659, 103] on select "Aug Sep Oct Nov Dec" at bounding box center [663, 103] width 59 height 23
select select "8"
click at [720, 174] on div "8" at bounding box center [717, 178] width 25 height 25
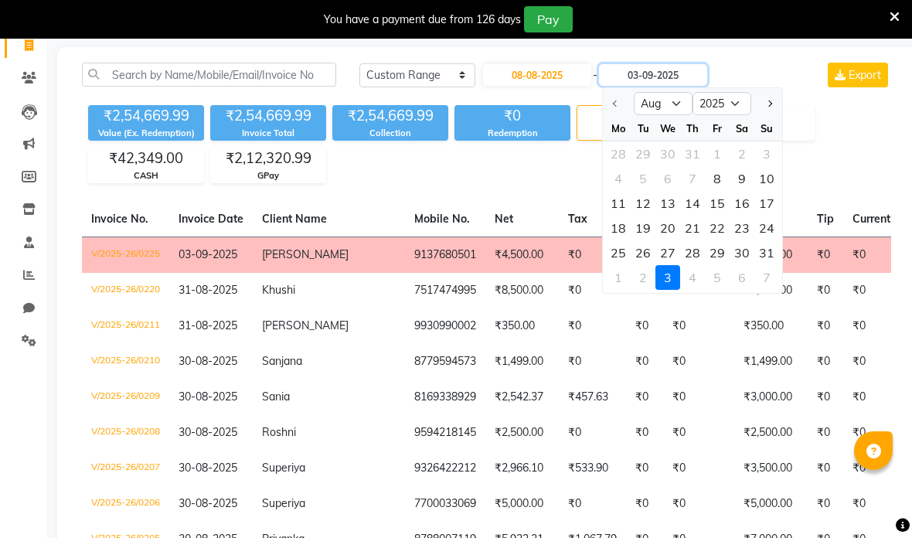
type input "08-08-2025"
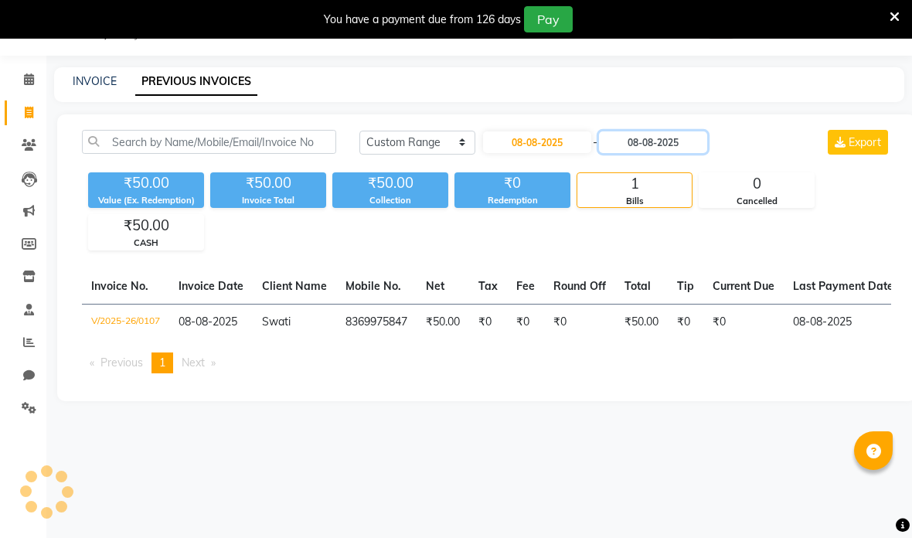
scroll to position [39, 0]
click at [783, 114] on main "INVOICE PREVIOUS INVOICES [DATE] [DATE] Custom Range [DATE] - [DATE] Export ₹50…" at bounding box center [479, 245] width 866 height 357
click at [26, 144] on icon at bounding box center [29, 145] width 15 height 12
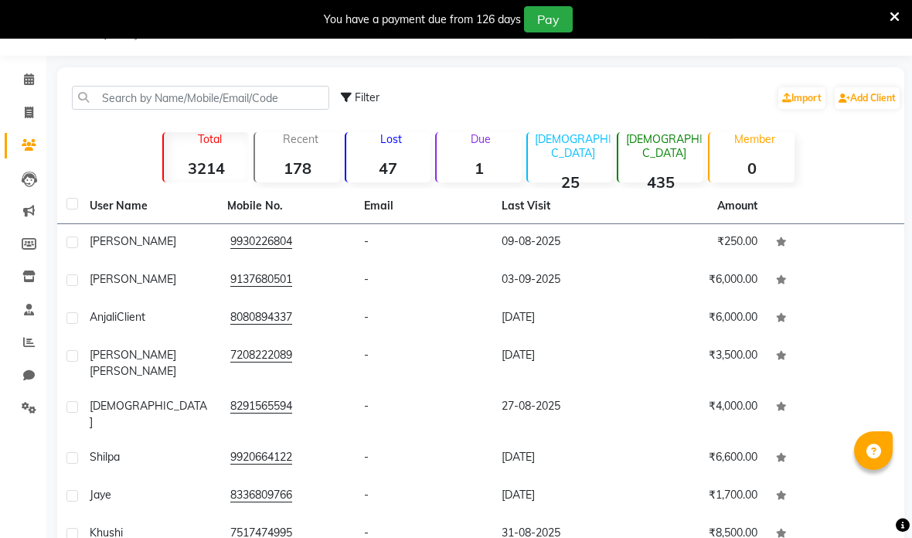
click at [34, 101] on link "Invoice" at bounding box center [23, 113] width 37 height 26
select select "7824"
select select "service"
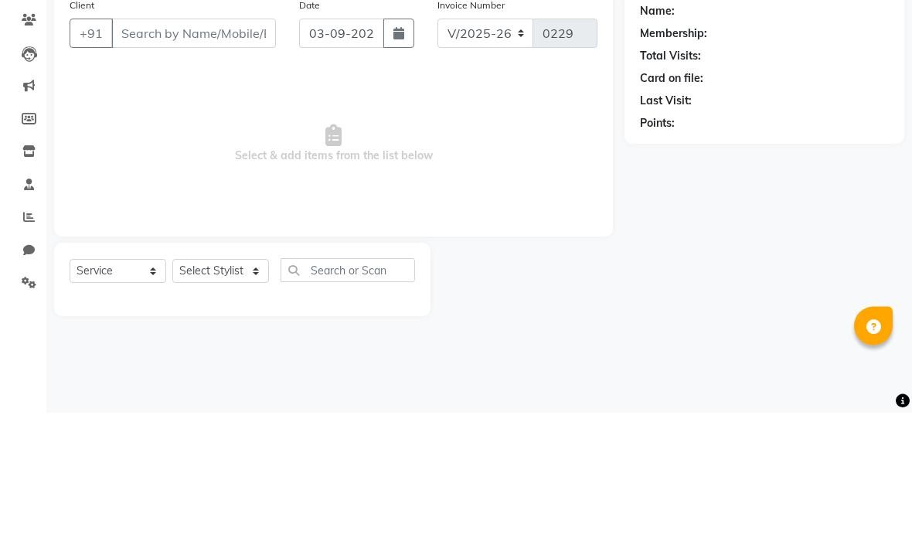
click at [225, 144] on input "Client" at bounding box center [193, 158] width 165 height 29
type input "9987865907"
click at [247, 151] on span "Add Client" at bounding box center [236, 158] width 61 height 15
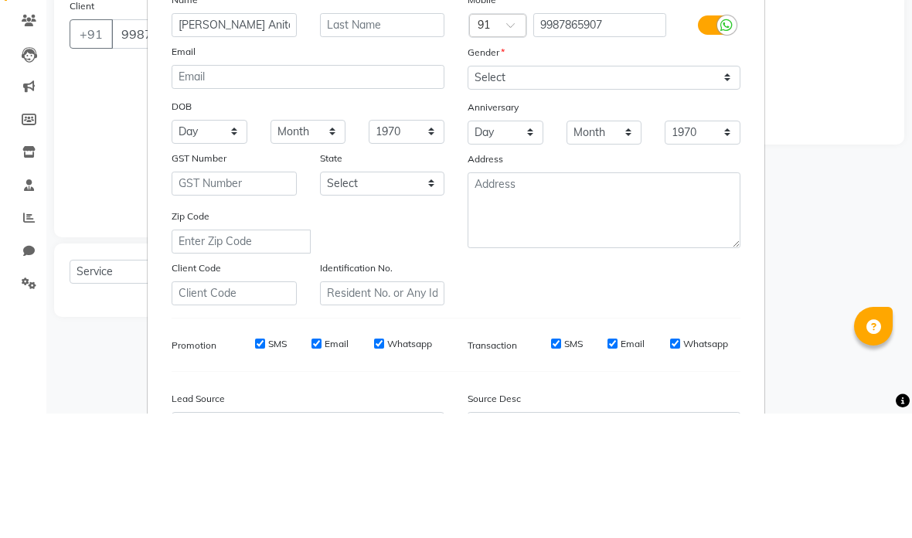
type input "[PERSON_NAME]"
click at [636, 168] on div "Gender" at bounding box center [604, 179] width 296 height 22
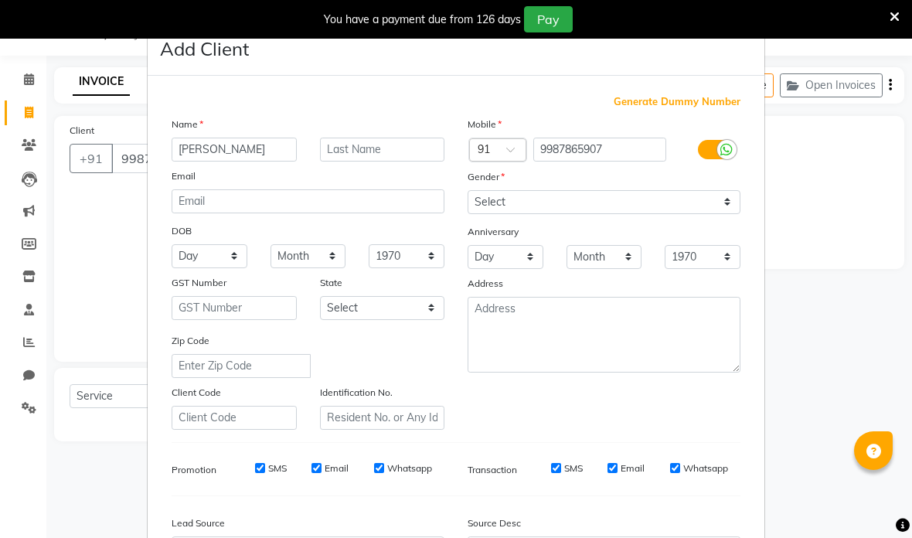
click at [601, 79] on div "Generate Dummy Number Name [PERSON_NAME] Email DOB Day 01 02 03 04 05 06 07 08 …" at bounding box center [456, 353] width 617 height 554
click at [604, 245] on select "Month January February March April May June July August September October Novem…" at bounding box center [605, 257] width 76 height 24
select select "07"
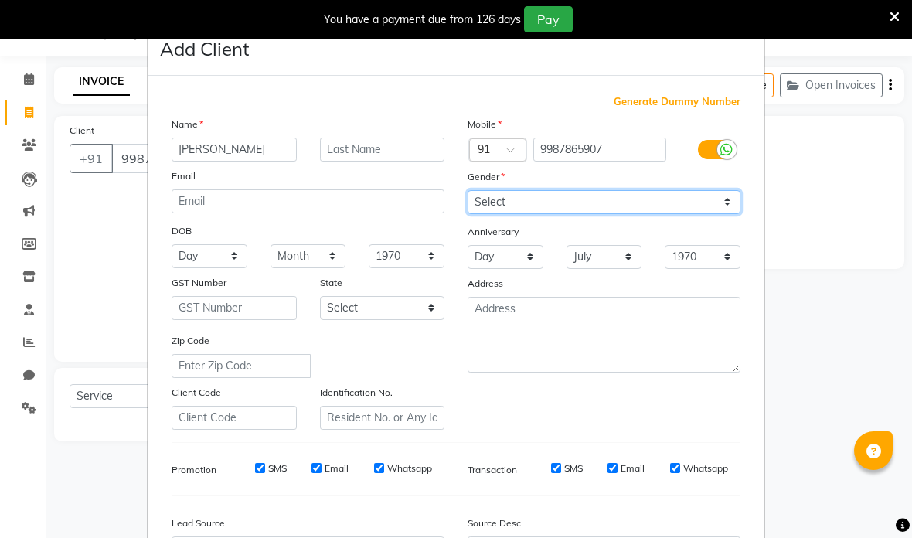
click at [686, 206] on select "Select [DEMOGRAPHIC_DATA] [DEMOGRAPHIC_DATA] Other Prefer Not To Say" at bounding box center [604, 202] width 273 height 24
select select "[DEMOGRAPHIC_DATA]"
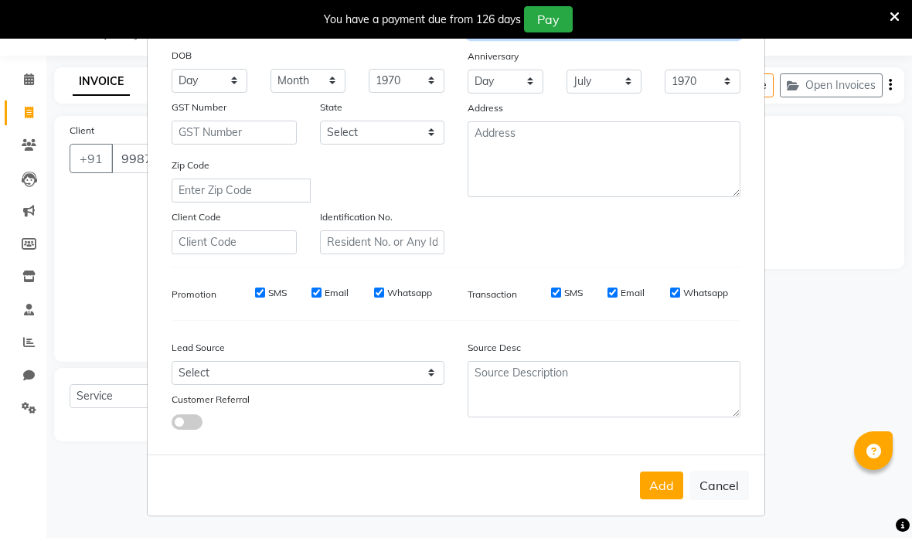
scroll to position [175, 0]
click at [664, 490] on button "Add" at bounding box center [661, 486] width 43 height 28
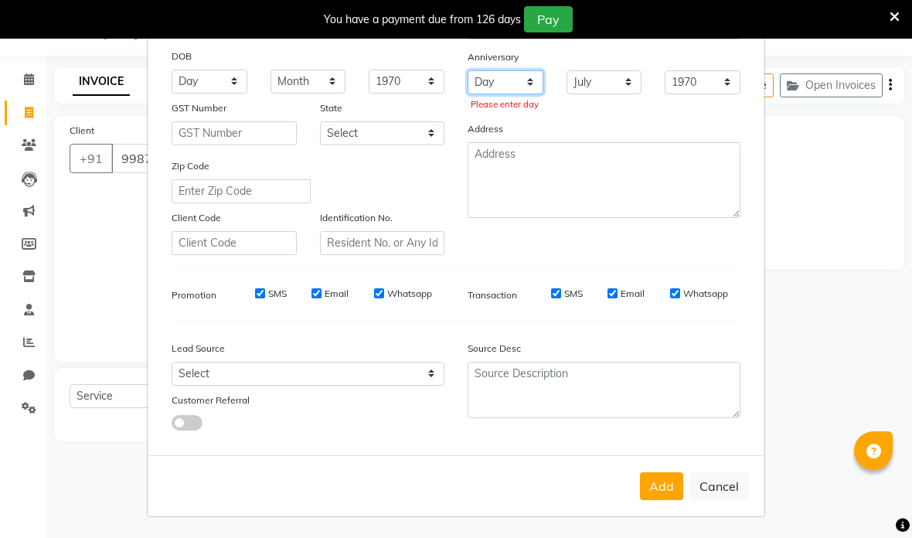
click at [532, 76] on select "Day 01 02 03 04 05 06 07 08 09 10 11 12 13 14 15 16 17 18 19 20 21 22 23 24 25 …" at bounding box center [506, 82] width 76 height 24
click at [631, 80] on select "Month January February March April May June July August September October Novem…" at bounding box center [605, 82] width 76 height 24
click at [904, 260] on ngb-modal-window "Add Client Generate Dummy Number Name [PERSON_NAME] Email DOB Day 01 02 03 04 0…" at bounding box center [456, 269] width 912 height 538
click at [533, 74] on select "Day 01 02 03 04 05 06 07 08 09 10 11 12 13 14 15 16 17 18 19 20 21 22 23 24 25 …" at bounding box center [506, 82] width 76 height 24
select select "02"
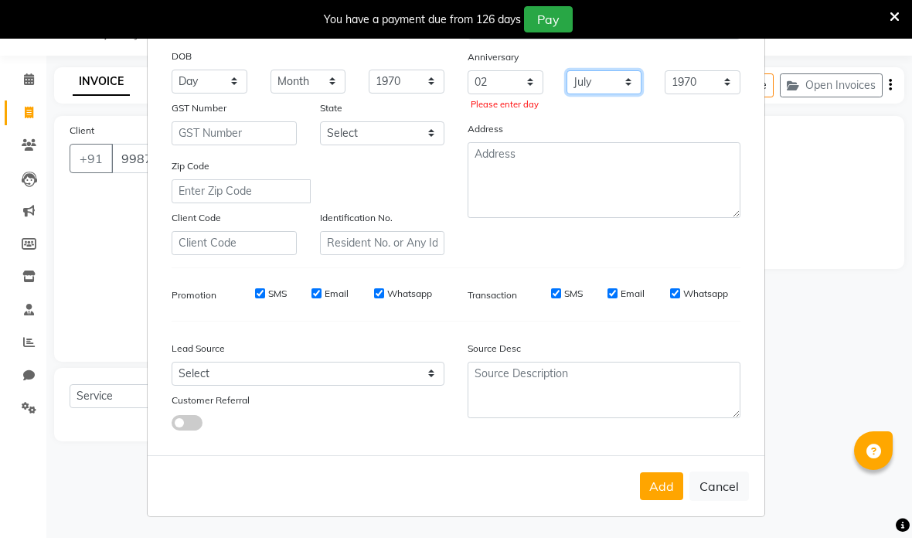
click at [611, 82] on select "Month January February March April May June July August September October Novem…" at bounding box center [605, 82] width 76 height 24
click at [536, 77] on select "Day 01 02 03 04 05 06 07 08 09 10 11 12 13 14 15 16 17 18 19 20 21 22 23 24 25 …" at bounding box center [506, 82] width 76 height 24
click at [529, 77] on select "Day 01 02 03 04 05 06 07 08 09 10 11 12 13 14 15 16 17 18 19 20 21 22 23 24 25 …" at bounding box center [506, 82] width 76 height 24
click at [664, 487] on button "Add" at bounding box center [661, 486] width 43 height 28
click at [619, 77] on select "Month January February March April May June July August September October Novem…" at bounding box center [605, 82] width 76 height 24
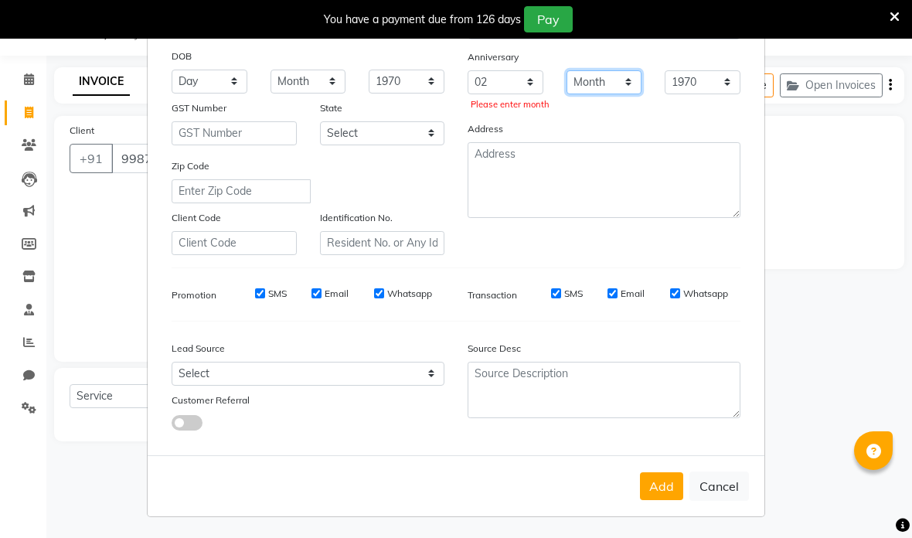
select select "01"
click at [664, 480] on button "Add" at bounding box center [661, 486] width 43 height 28
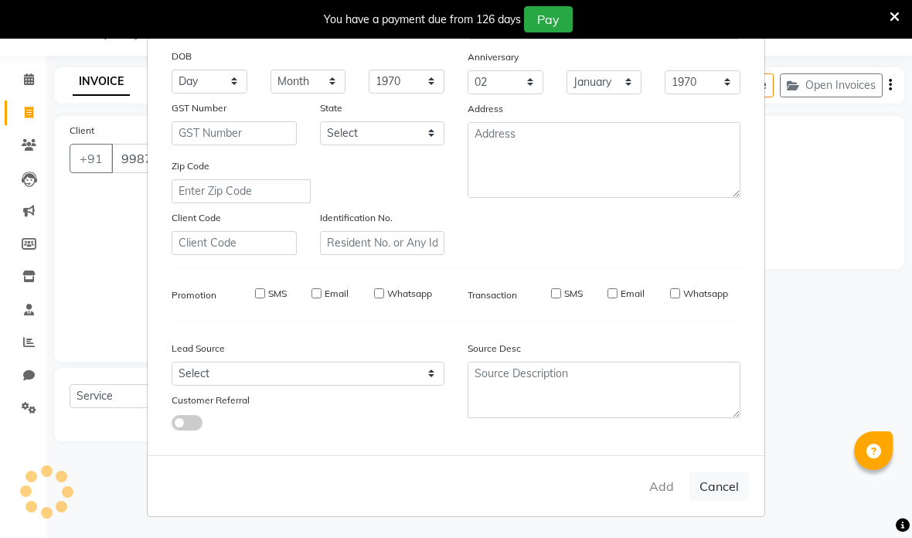
select select
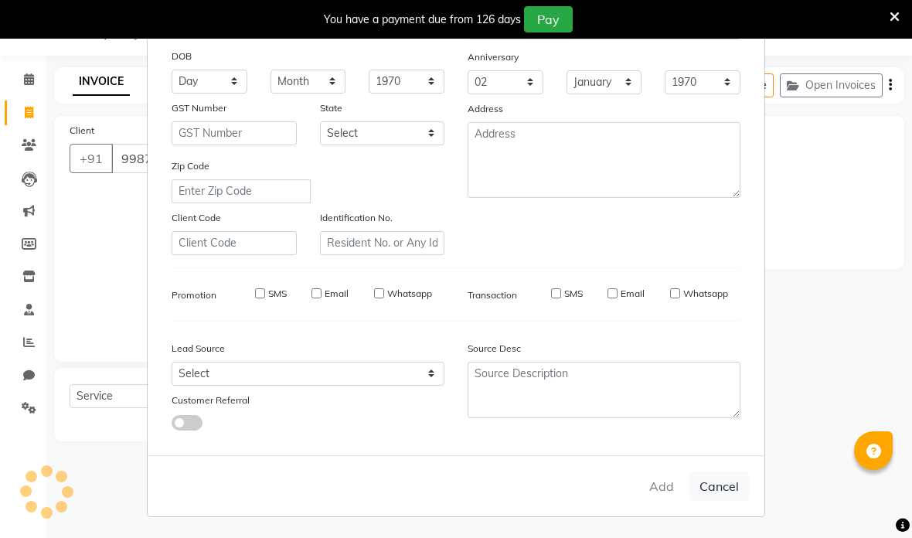
select select
checkbox input "false"
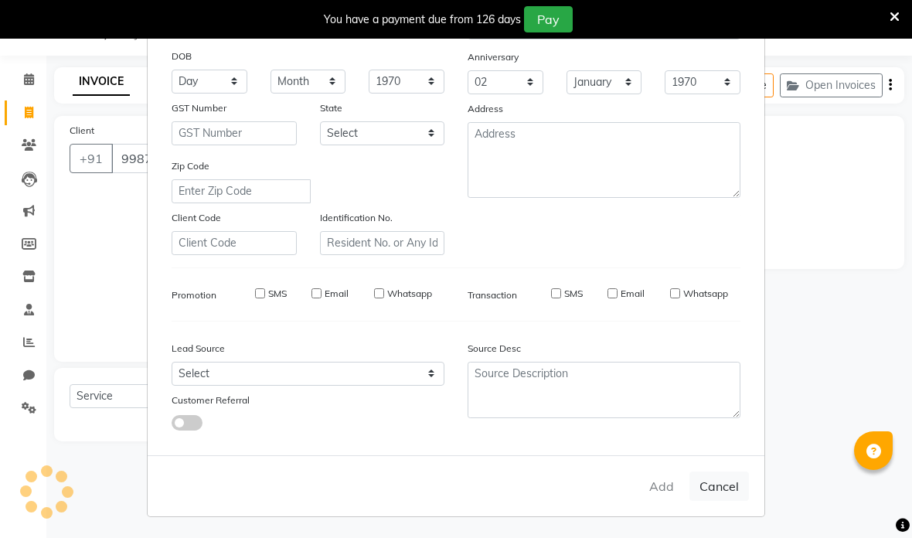
checkbox input "false"
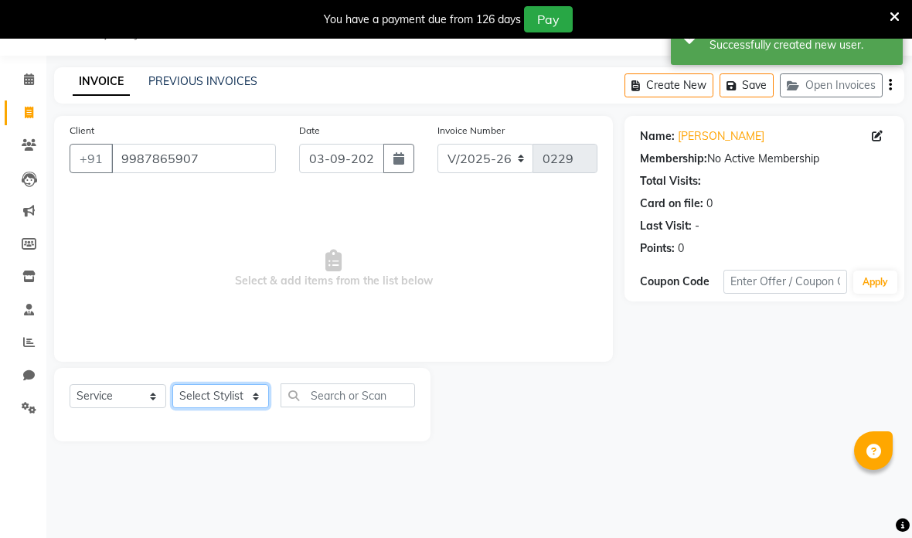
click at [199, 401] on select "Select Stylist [PERSON_NAME] anas [PERSON_NAME] [PERSON_NAME] [PERSON_NAME] [PE…" at bounding box center [220, 396] width 97 height 24
select select "70672"
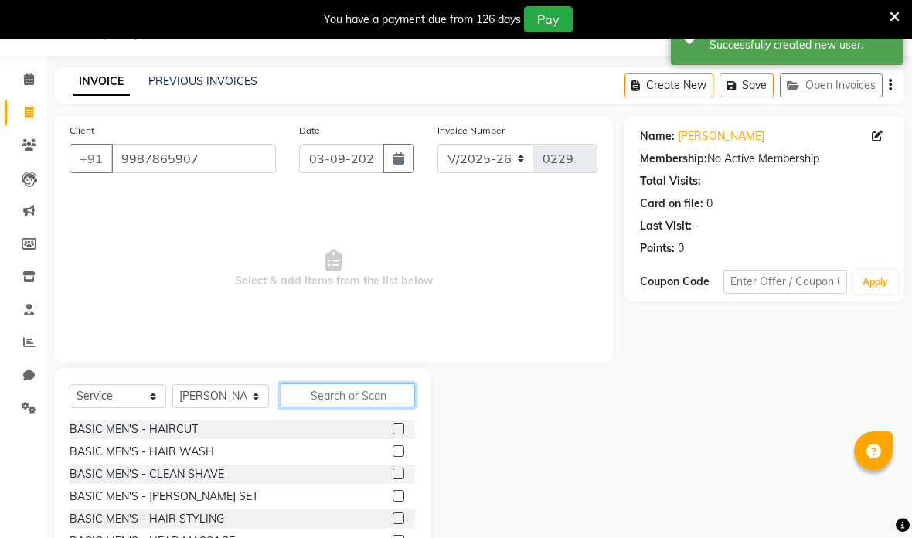
click at [393, 395] on input "text" at bounding box center [348, 395] width 134 height 24
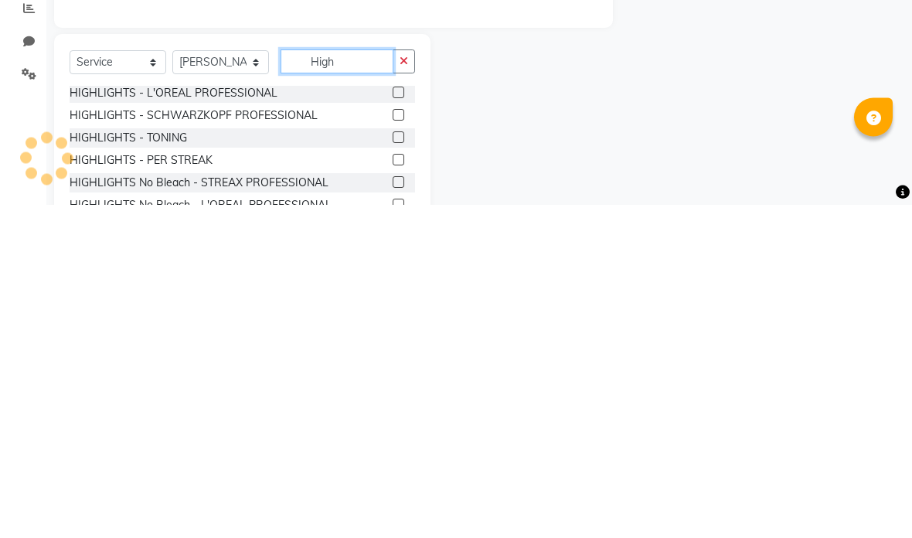
scroll to position [47, 0]
type input "High"
click at [394, 443] on label at bounding box center [399, 449] width 12 height 12
click at [394, 444] on input "checkbox" at bounding box center [398, 449] width 10 height 10
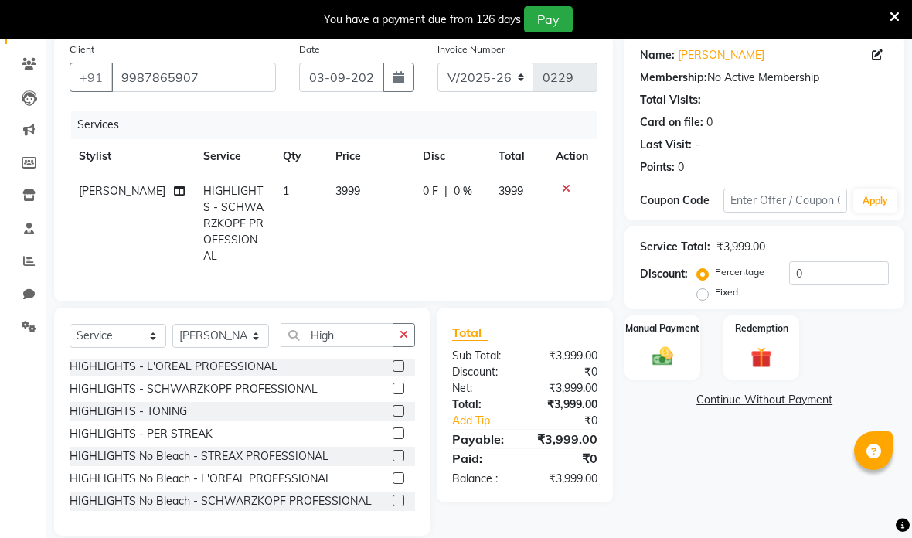
checkbox input "false"
click at [409, 323] on button "button" at bounding box center [404, 335] width 22 height 24
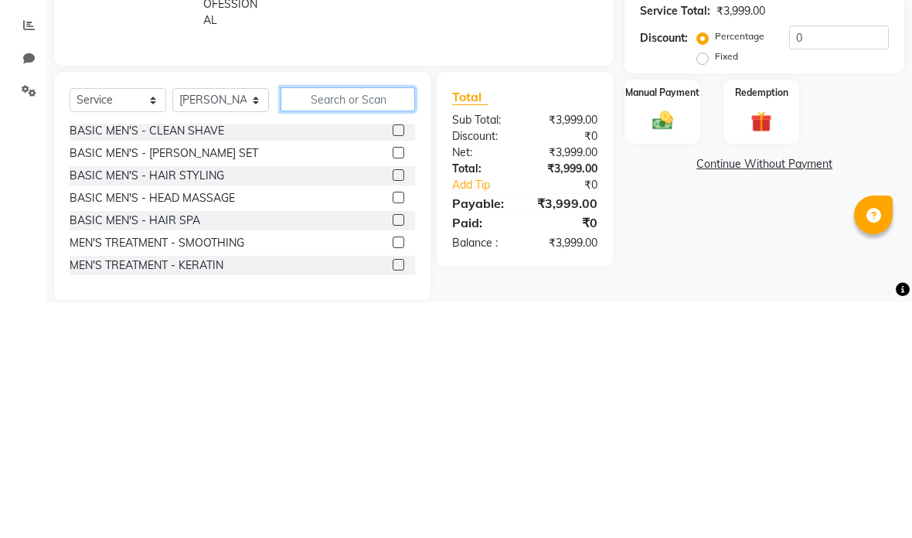
type input "F"
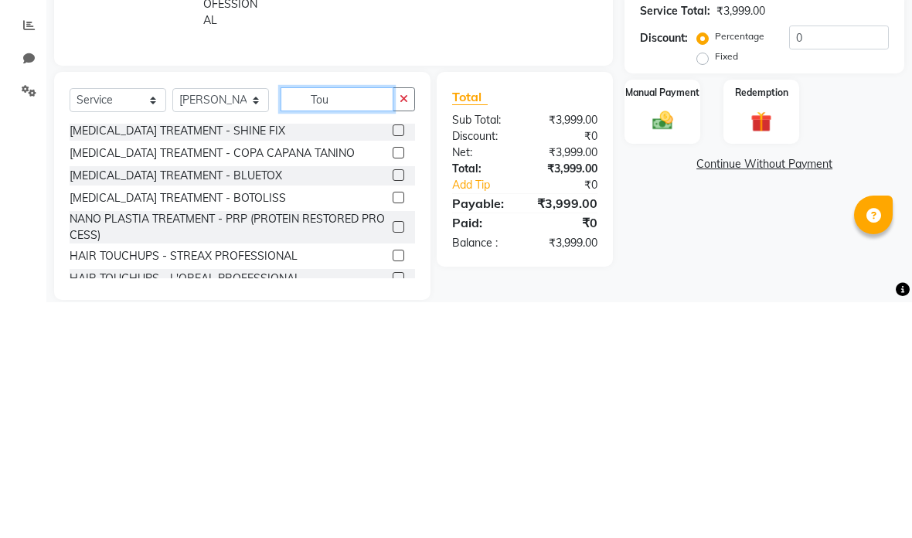
scroll to position [117, 0]
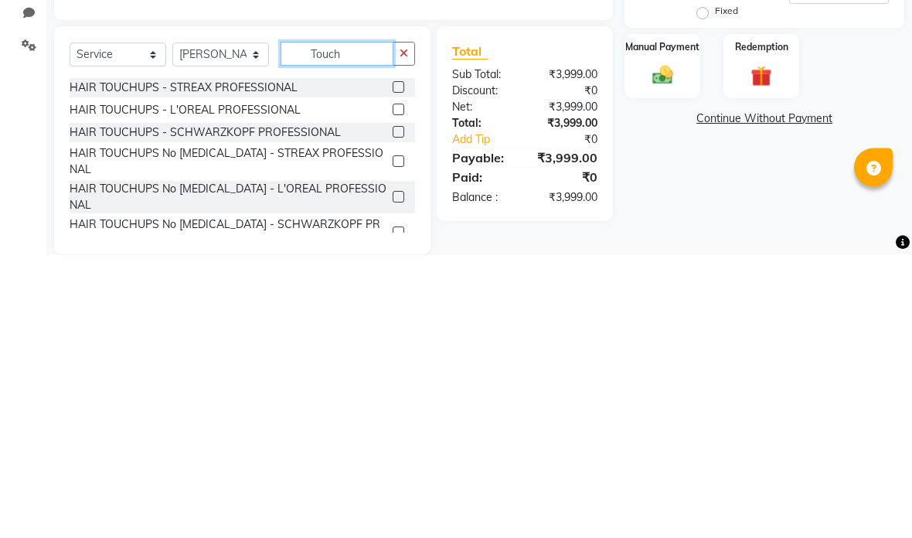
type input "Touch"
click at [393, 365] on label at bounding box center [399, 371] width 12 height 12
click at [393, 366] on input "checkbox" at bounding box center [398, 371] width 10 height 10
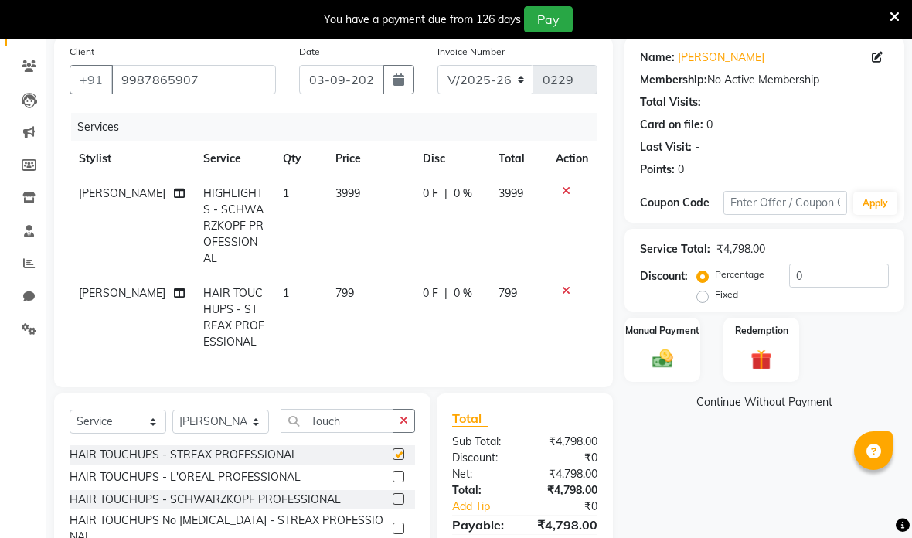
checkbox input "false"
click at [715, 291] on label "Fixed" at bounding box center [726, 295] width 23 height 14
click at [703, 291] on input "Fixed" at bounding box center [705, 294] width 11 height 11
radio input "true"
click at [845, 269] on input "0" at bounding box center [839, 276] width 100 height 24
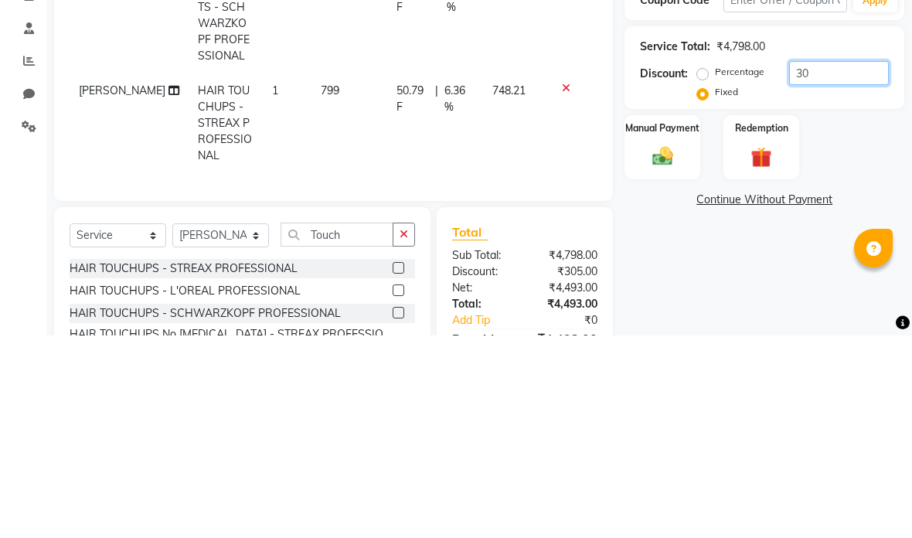
type input "3"
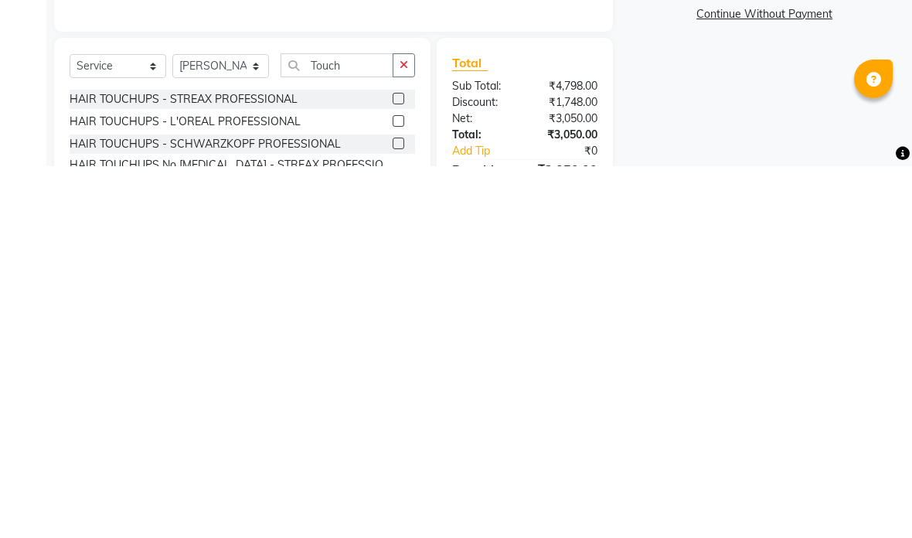
scroll to position [136, 0]
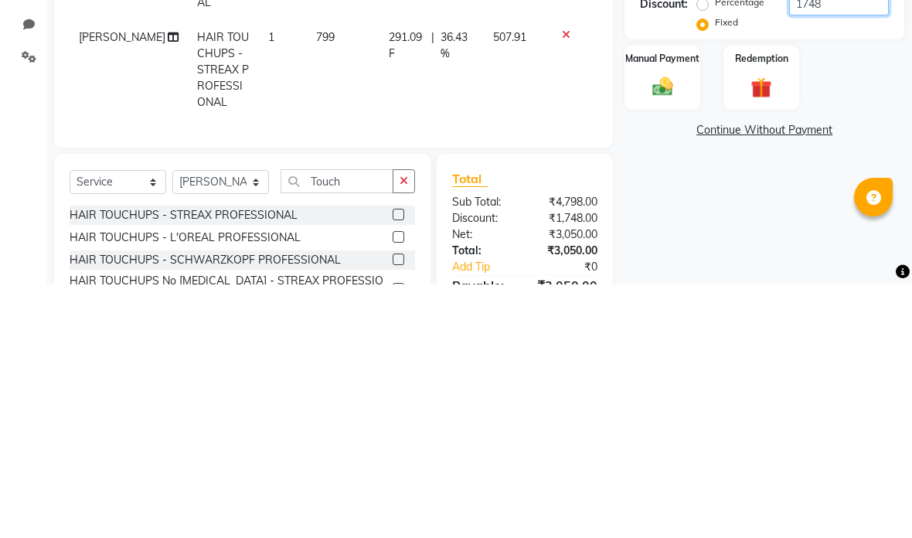
type input "1748"
click at [689, 299] on div "Manual Payment" at bounding box center [663, 331] width 76 height 64
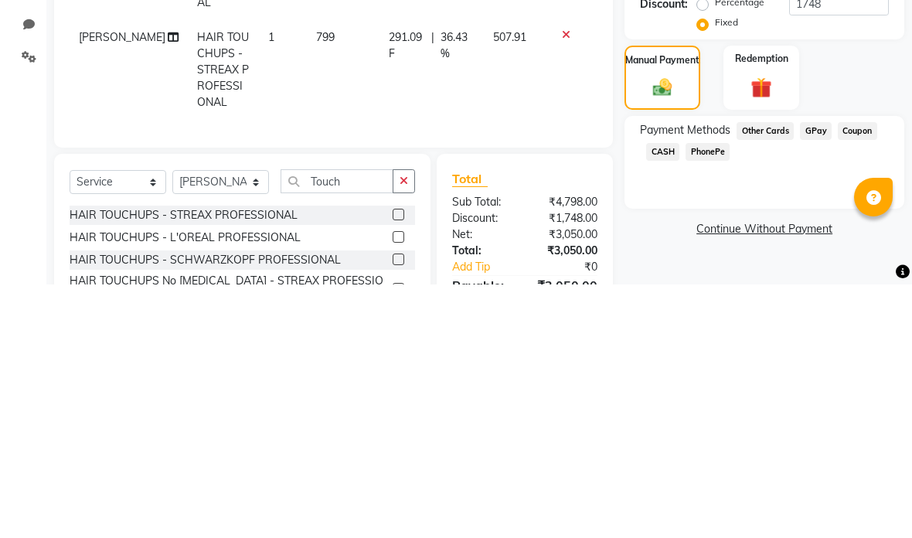
scroll to position [217, 0]
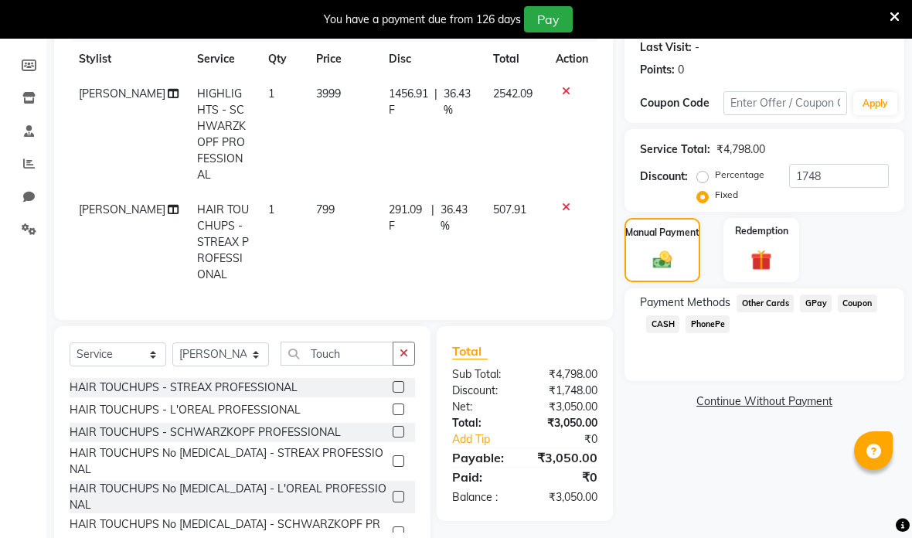
click at [663, 325] on span "CASH" at bounding box center [662, 324] width 33 height 18
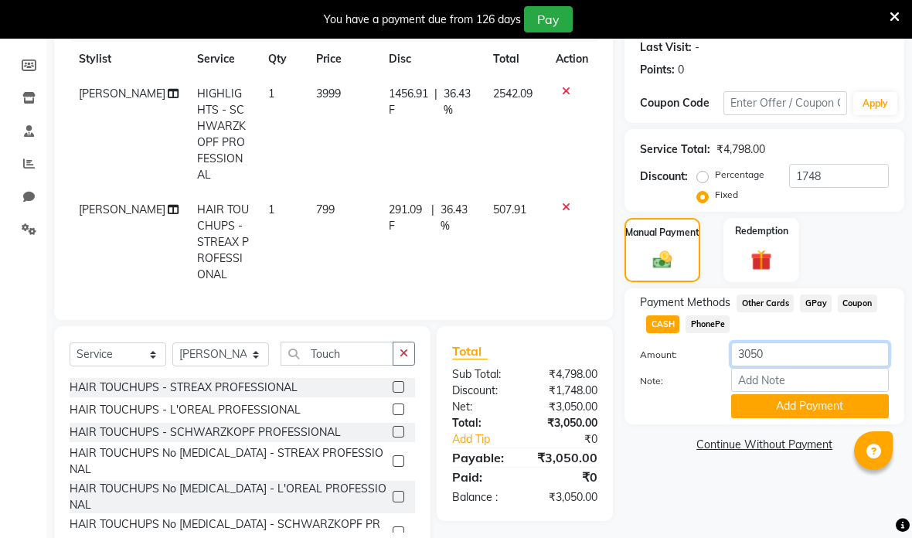
click at [815, 349] on input "3050" at bounding box center [810, 354] width 158 height 24
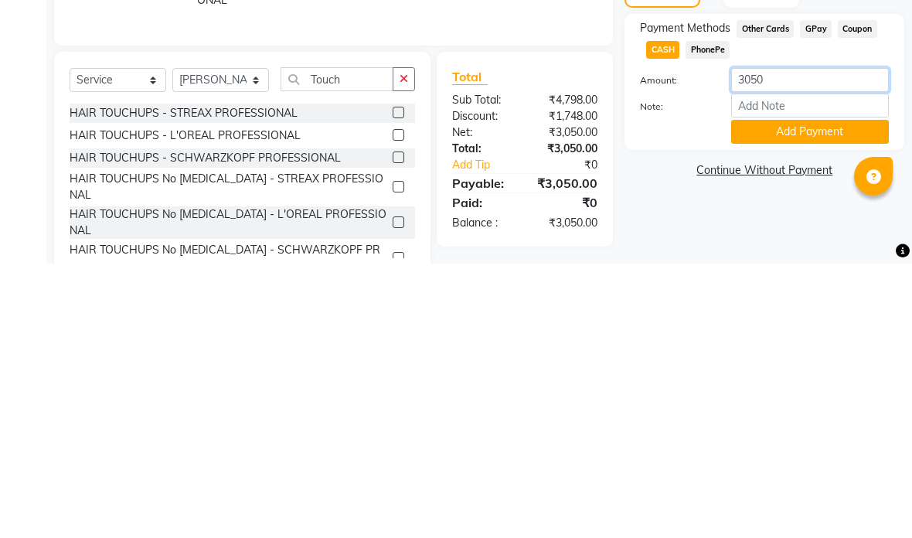
click at [823, 342] on input "3050" at bounding box center [810, 354] width 158 height 24
type input "3"
type input "2500"
click at [815, 394] on button "Add Payment" at bounding box center [810, 406] width 158 height 24
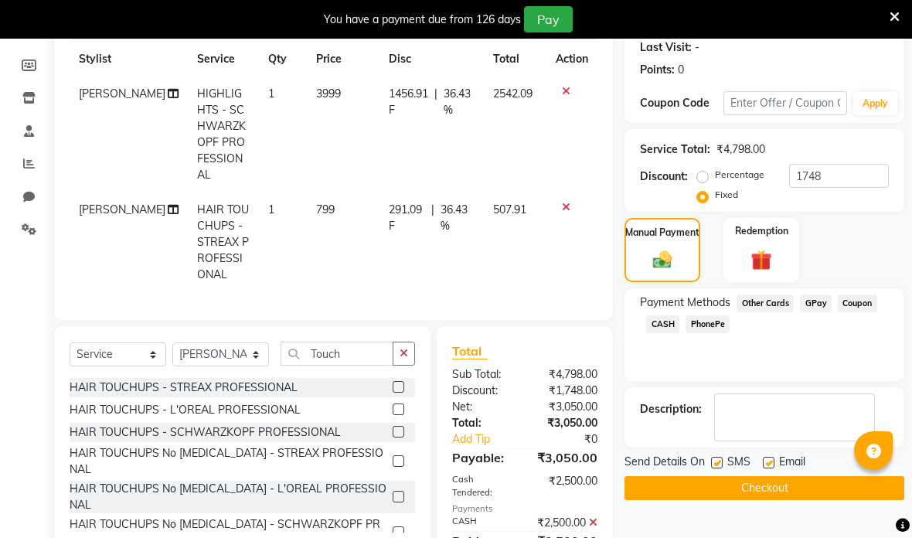
click at [818, 298] on span "GPay" at bounding box center [816, 303] width 32 height 18
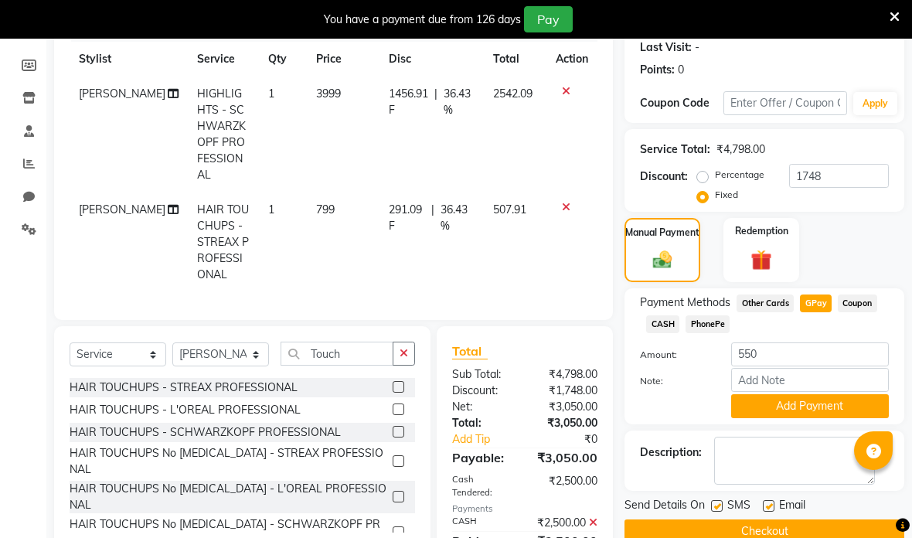
click at [826, 409] on button "Add Payment" at bounding box center [810, 406] width 158 height 24
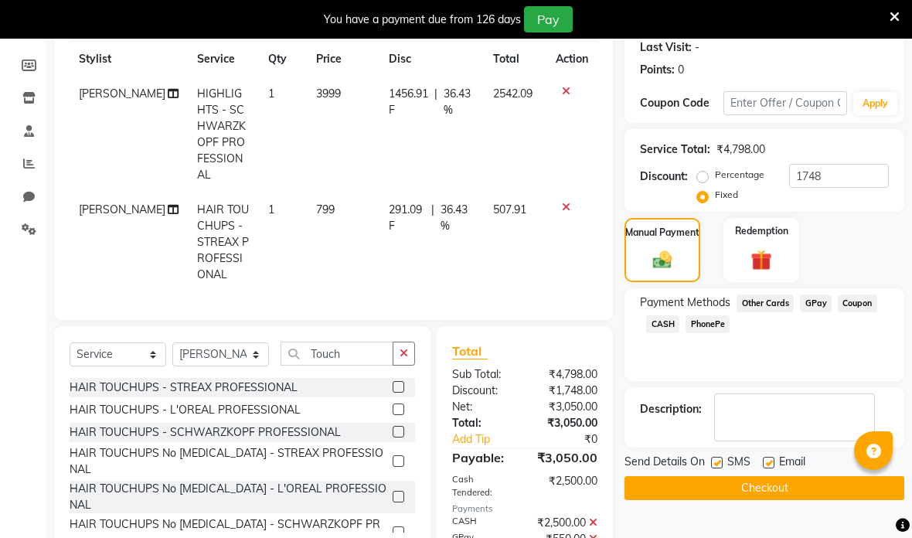
click at [802, 492] on button "Checkout" at bounding box center [765, 488] width 280 height 24
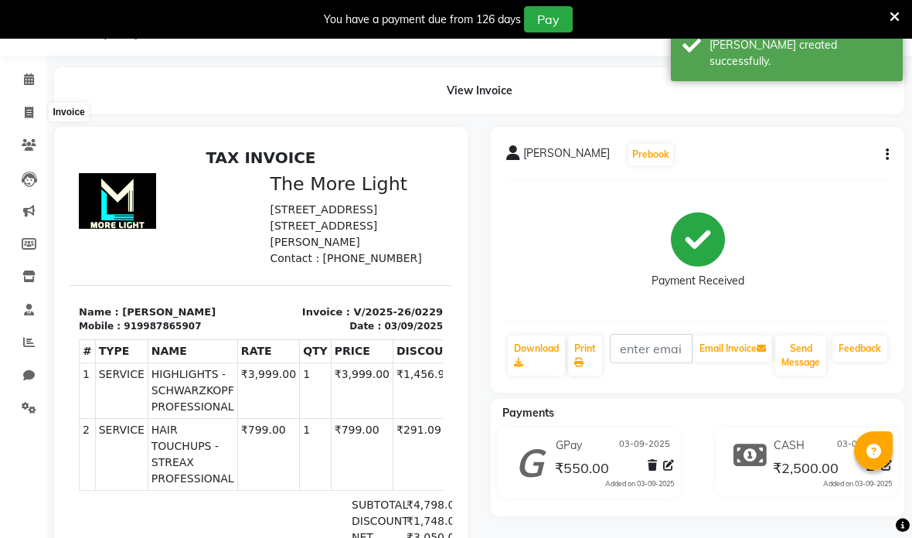
click at [29, 118] on icon at bounding box center [29, 113] width 9 height 12
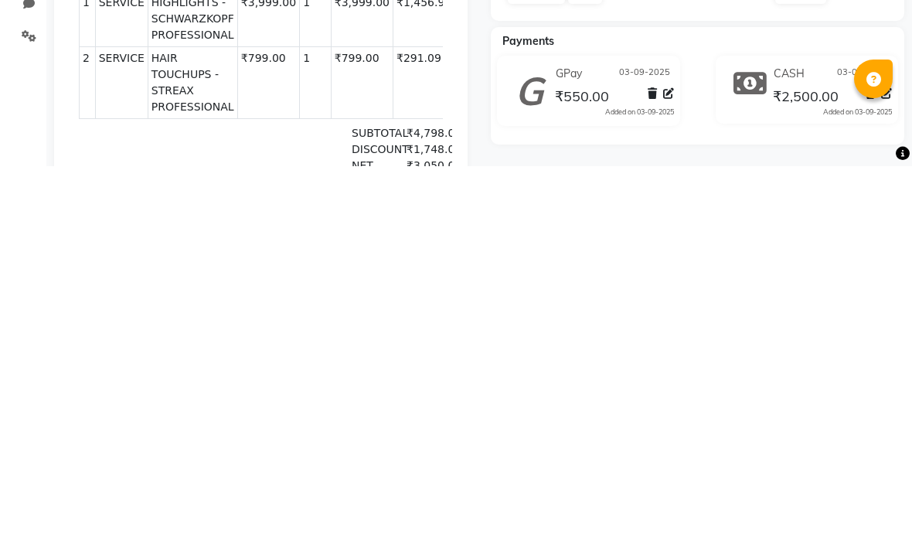
select select "7824"
select select "service"
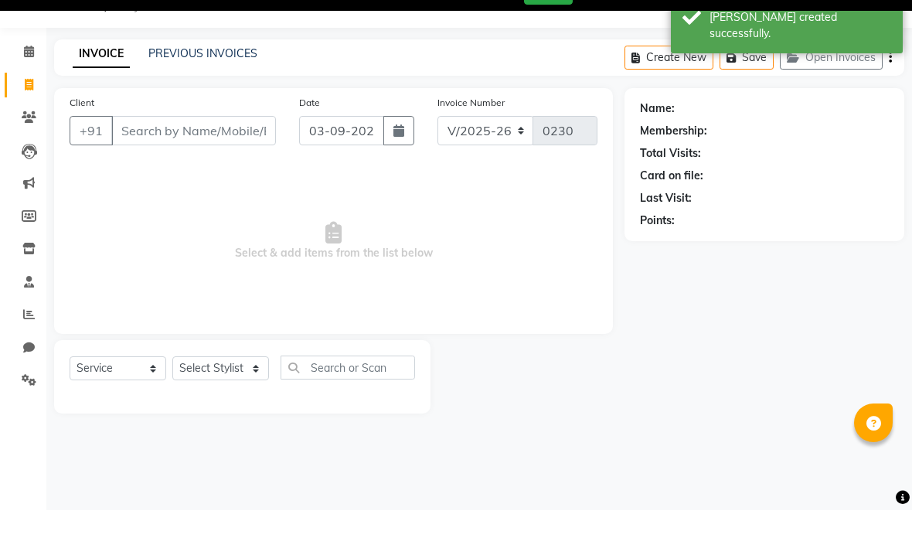
click at [145, 144] on input "Client" at bounding box center [193, 158] width 165 height 29
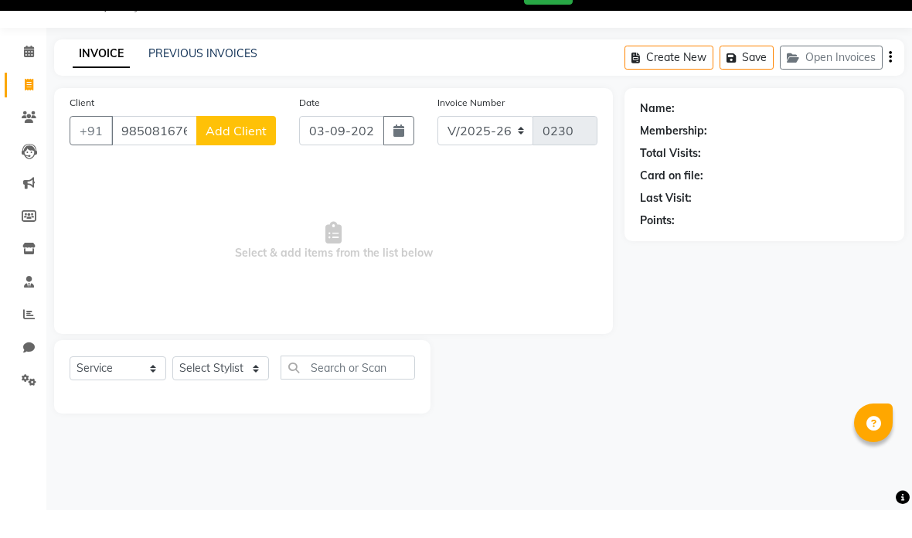
type input "9850816765"
click at [248, 151] on span "Add Client" at bounding box center [236, 158] width 61 height 15
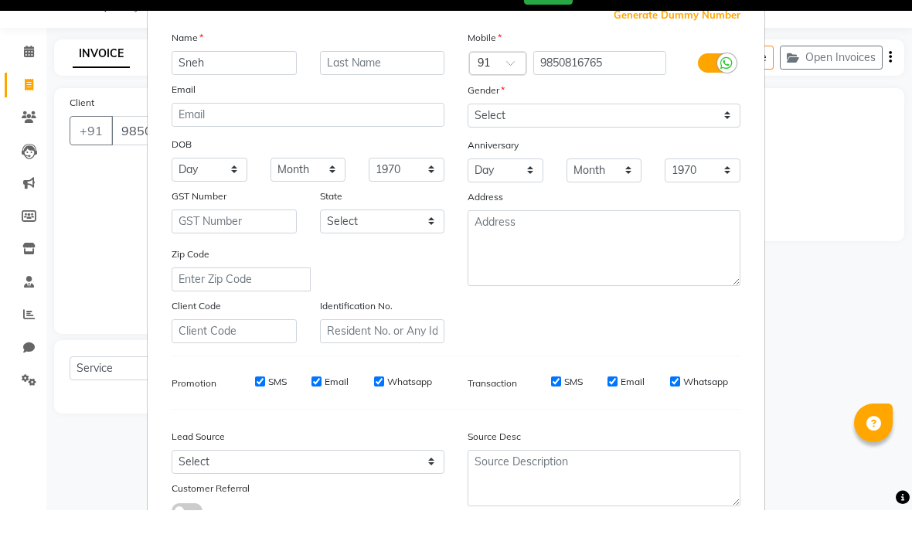
scroll to position [60, 0]
type input "Sneh"
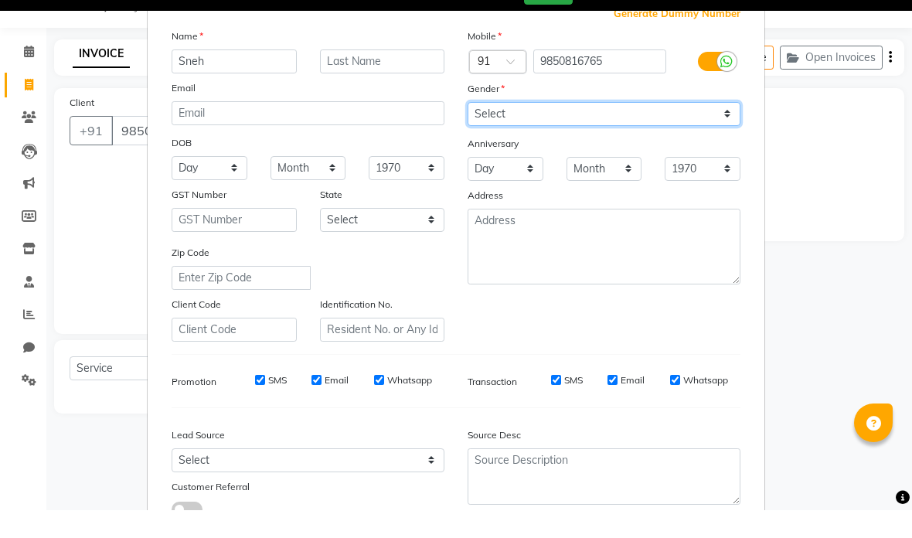
click at [570, 130] on select "Select [DEMOGRAPHIC_DATA] [DEMOGRAPHIC_DATA] Other Prefer Not To Say" at bounding box center [604, 142] width 273 height 24
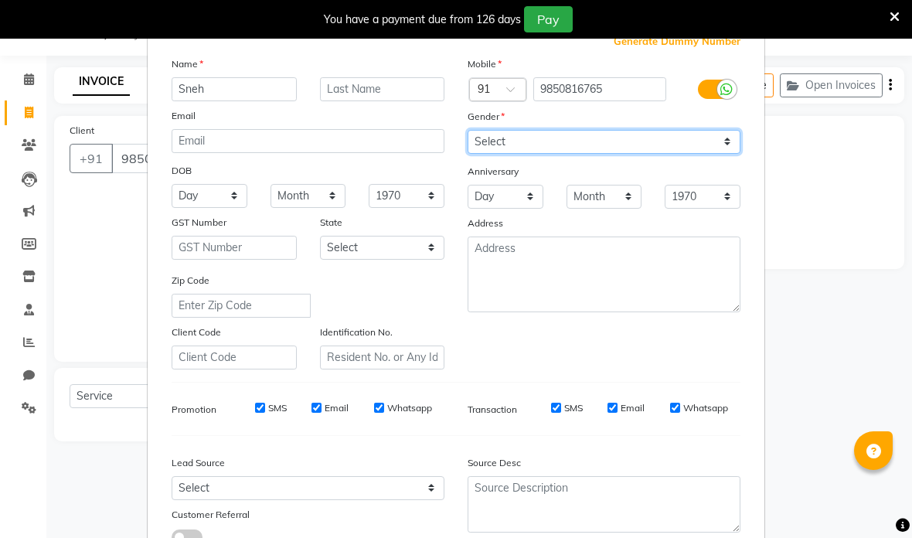
select select "[DEMOGRAPHIC_DATA]"
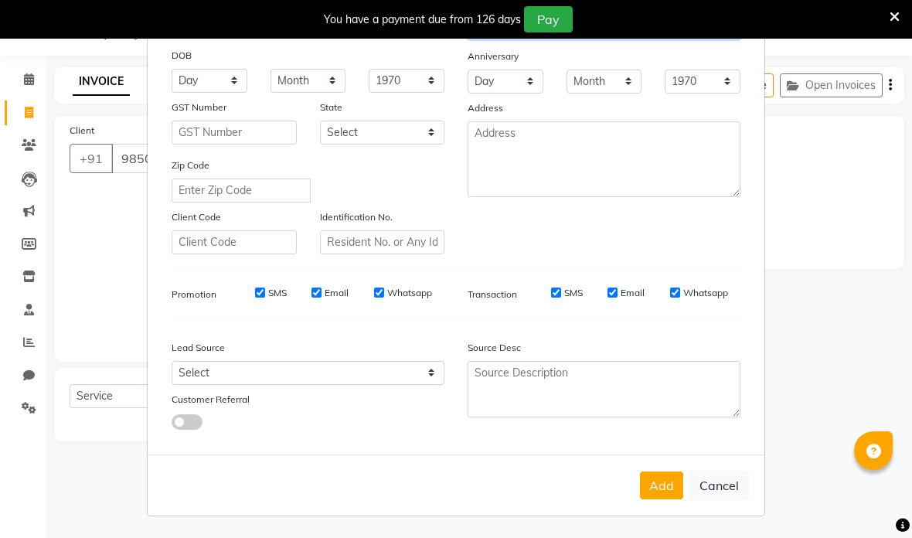
scroll to position [175, 0]
click at [665, 481] on button "Add" at bounding box center [661, 486] width 43 height 28
select select
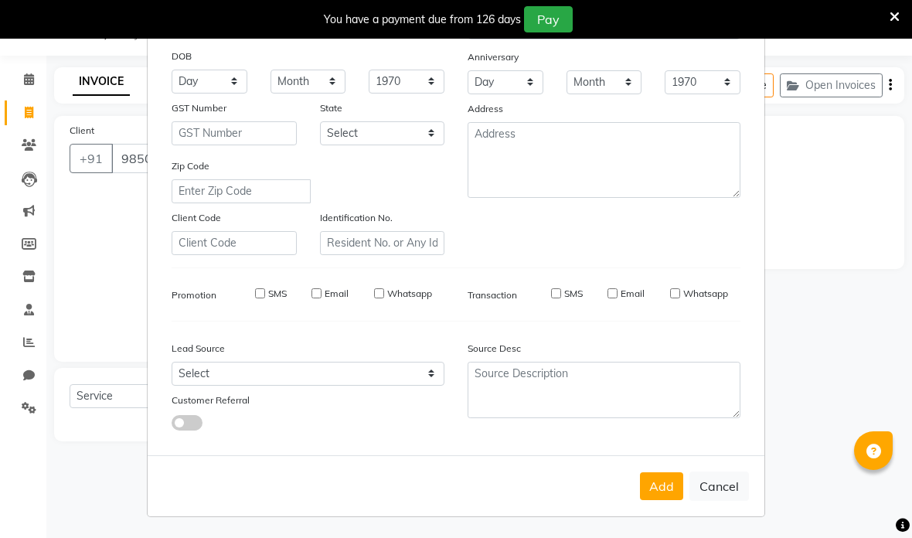
select select
checkbox input "false"
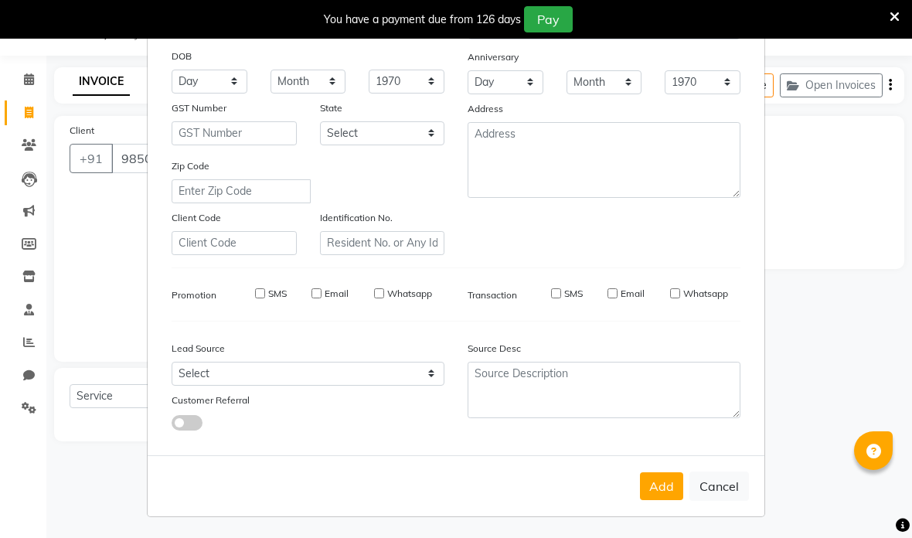
checkbox input "false"
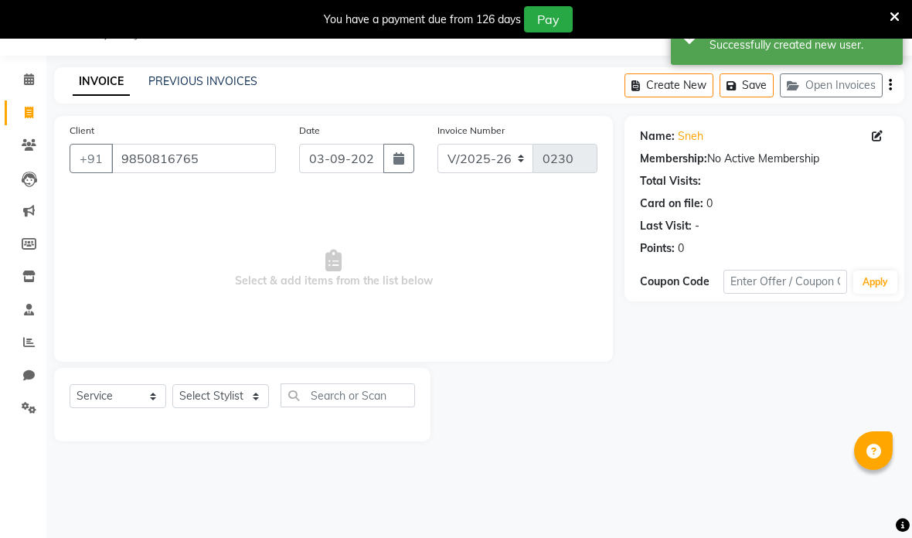
click at [396, 155] on icon "button" at bounding box center [398, 158] width 11 height 12
select select "9"
select select "2025"
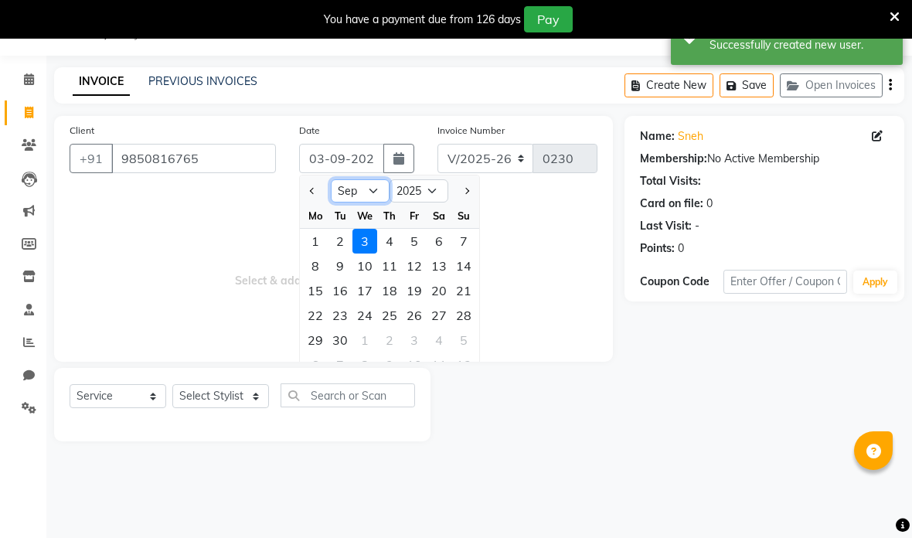
click at [369, 185] on select "Jan Feb Mar Apr May Jun [DATE] Aug Sep Oct Nov Dec" at bounding box center [360, 190] width 59 height 23
select select "8"
click at [416, 260] on div "8" at bounding box center [414, 266] width 25 height 25
type input "08-08-2025"
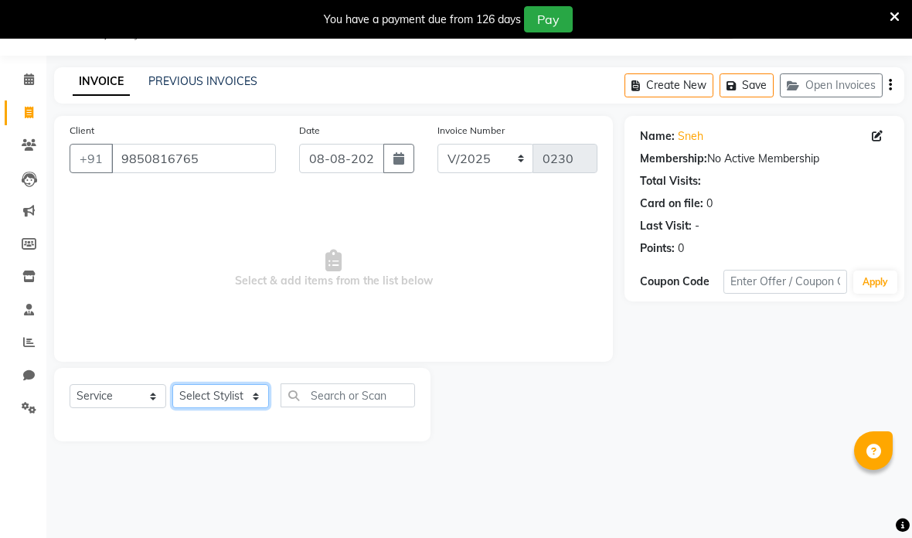
click at [237, 397] on select "Select Stylist [PERSON_NAME] anas [PERSON_NAME] [PERSON_NAME] [PERSON_NAME] [PE…" at bounding box center [220, 396] width 97 height 24
select select "69875"
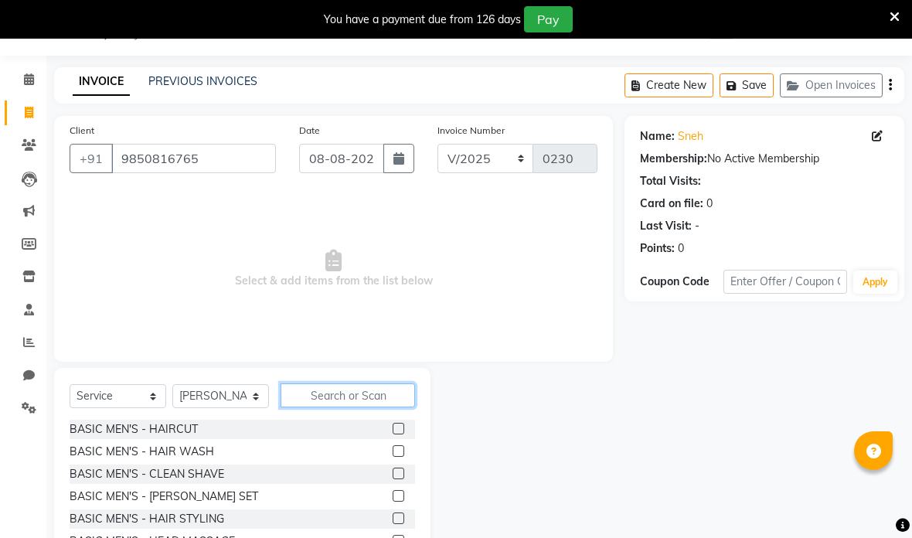
click at [370, 389] on input "text" at bounding box center [348, 395] width 134 height 24
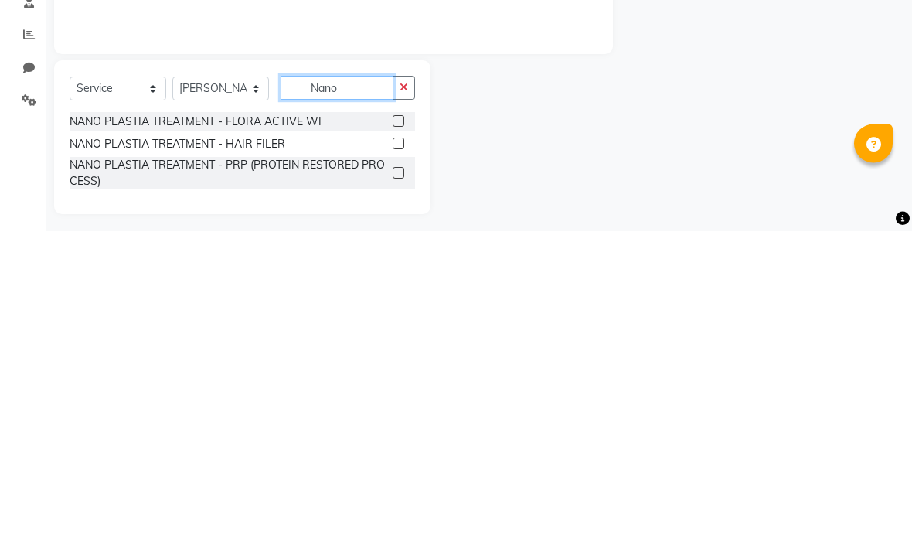
type input "Nano"
click at [393, 423] on label at bounding box center [399, 429] width 12 height 12
click at [393, 424] on input "checkbox" at bounding box center [398, 429] width 10 height 10
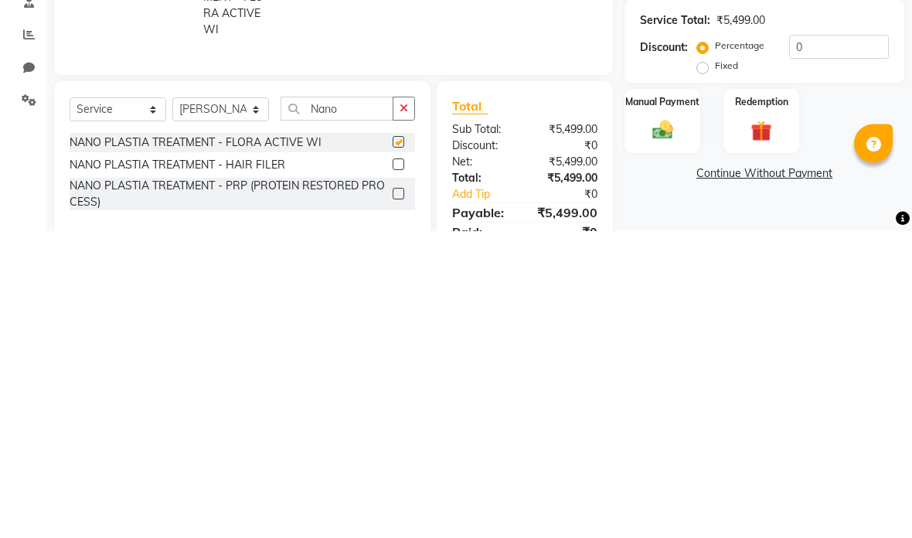
scroll to position [46, 0]
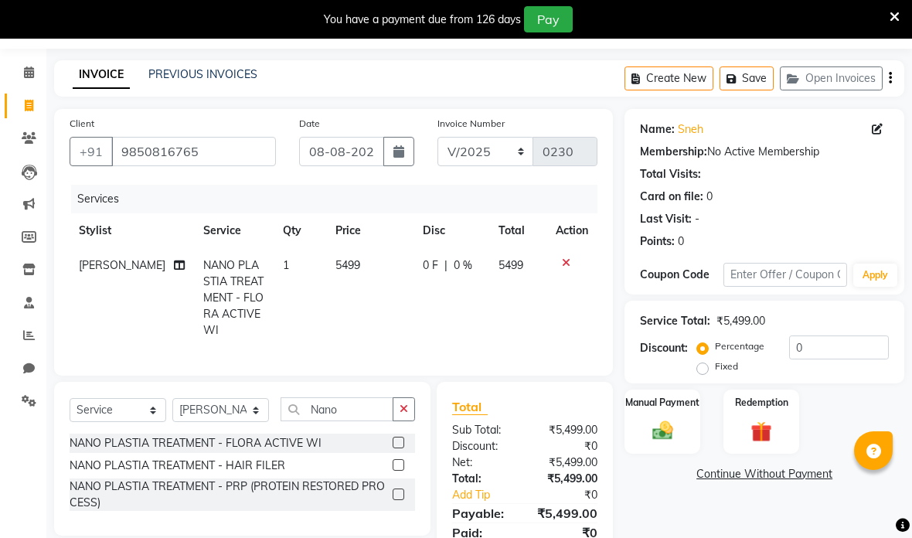
checkbox input "false"
click at [376, 261] on td "5499" at bounding box center [369, 298] width 87 height 100
select select "69875"
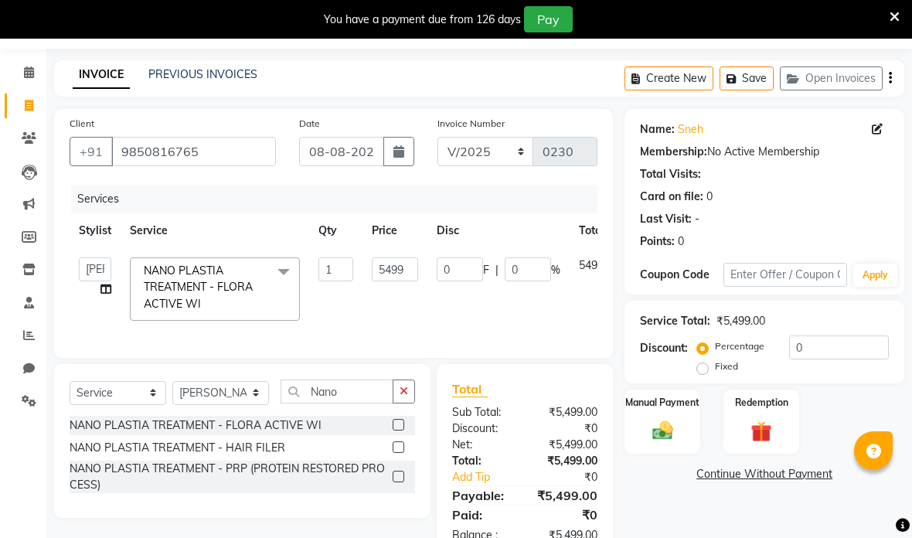
click at [424, 264] on td "5499" at bounding box center [395, 289] width 65 height 82
click at [415, 268] on input "5499" at bounding box center [395, 269] width 46 height 24
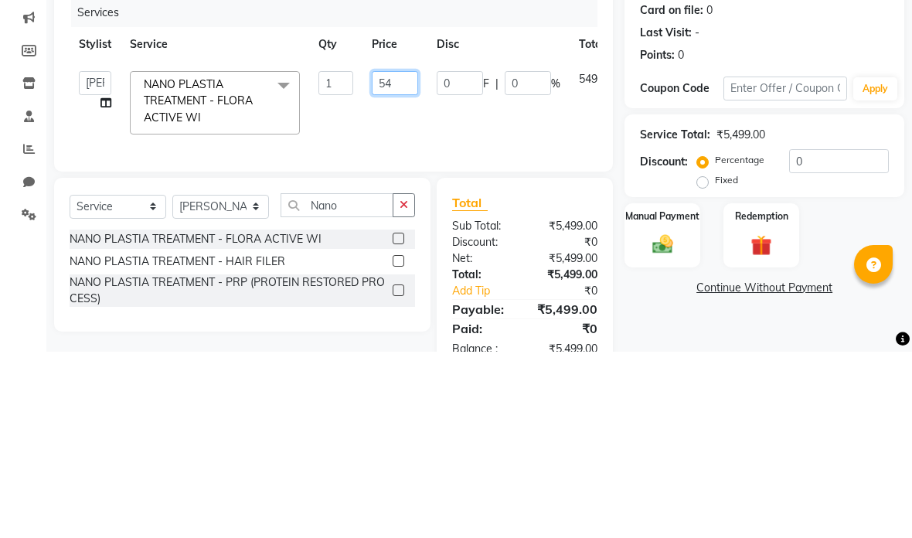
type input "5"
type input "6000"
click at [560, 248] on tr "[PERSON_NAME] anas [PERSON_NAME] [PERSON_NAME] [PERSON_NAME] [PERSON_NAME] [PER…" at bounding box center [368, 289] width 596 height 82
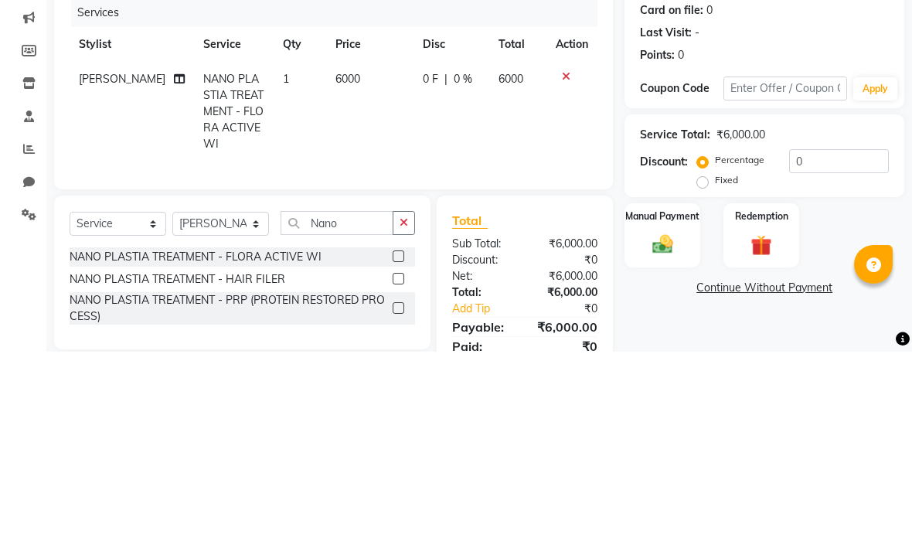
scroll to position [89, 0]
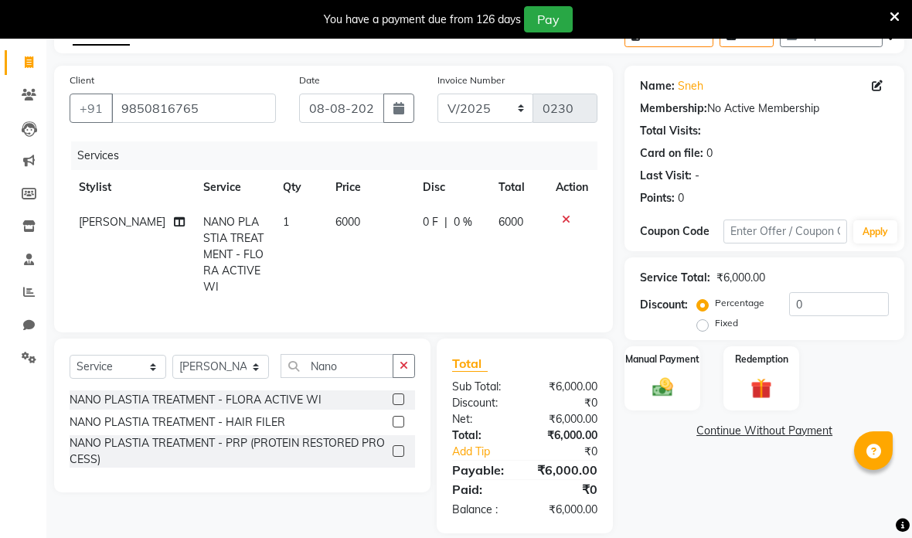
click at [646, 387] on img at bounding box center [662, 388] width 33 height 24
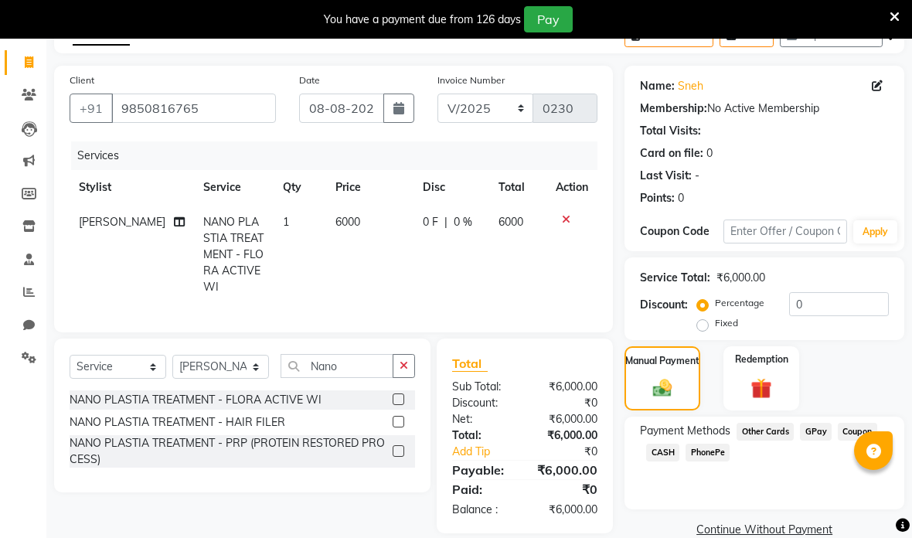
click at [812, 431] on span "GPay" at bounding box center [816, 432] width 32 height 18
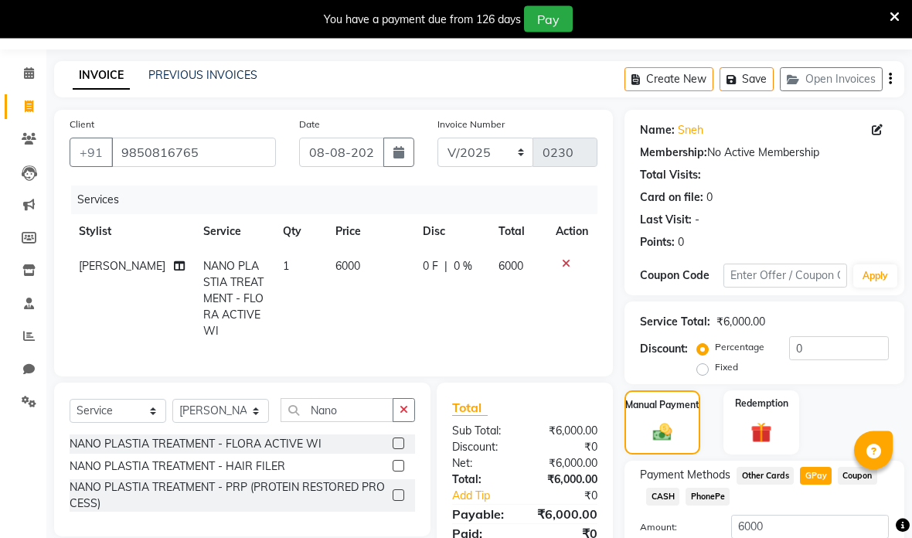
scroll to position [56, 0]
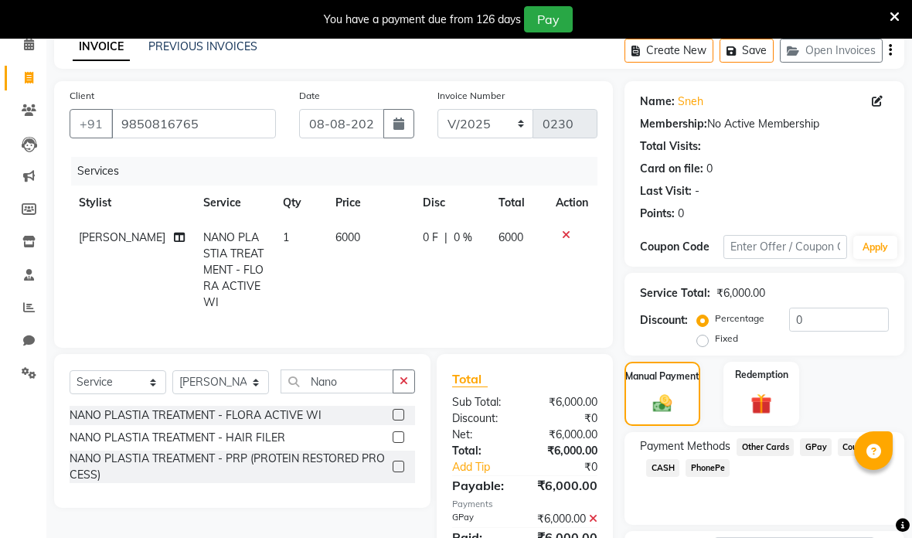
scroll to position [103, 0]
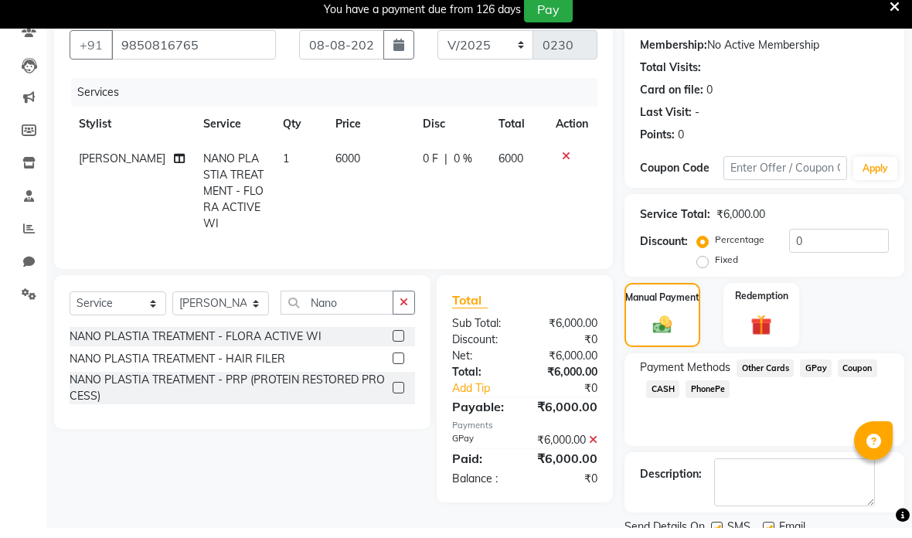
scroll to position [142, 0]
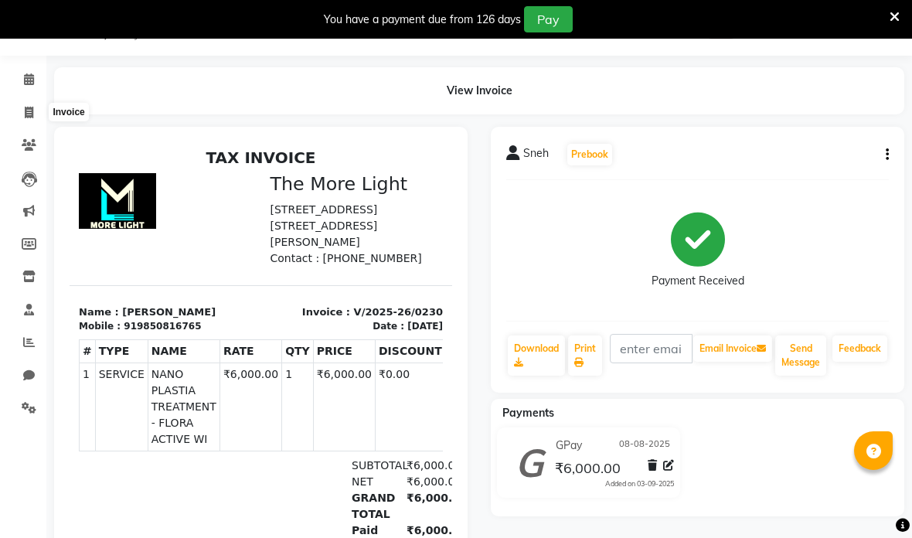
click at [29, 115] on icon at bounding box center [29, 113] width 9 height 12
select select "7824"
select select "service"
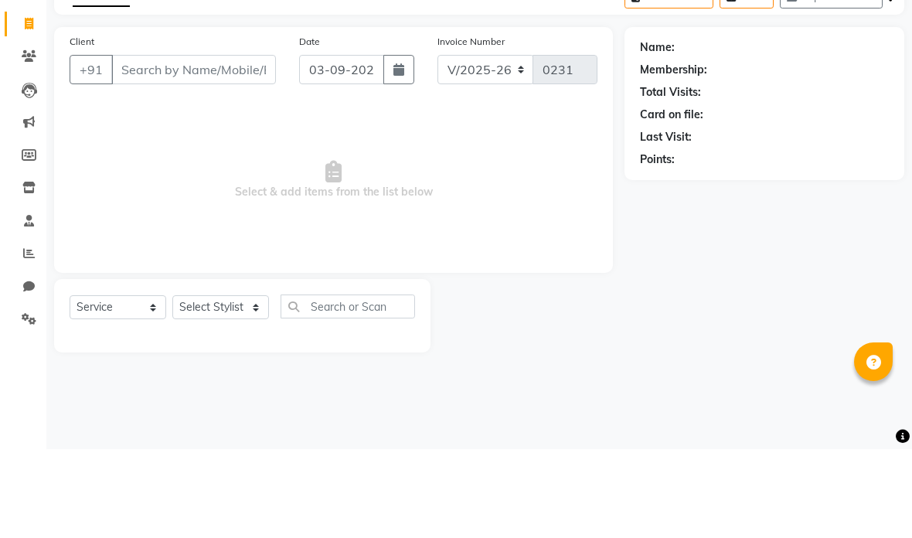
click at [259, 144] on input "Client" at bounding box center [193, 158] width 165 height 29
type input "3880 "
click at [123, 144] on input "7738874463" at bounding box center [154, 158] width 86 height 29
click at [192, 144] on input "7738874463" at bounding box center [154, 158] width 86 height 29
type input "7"
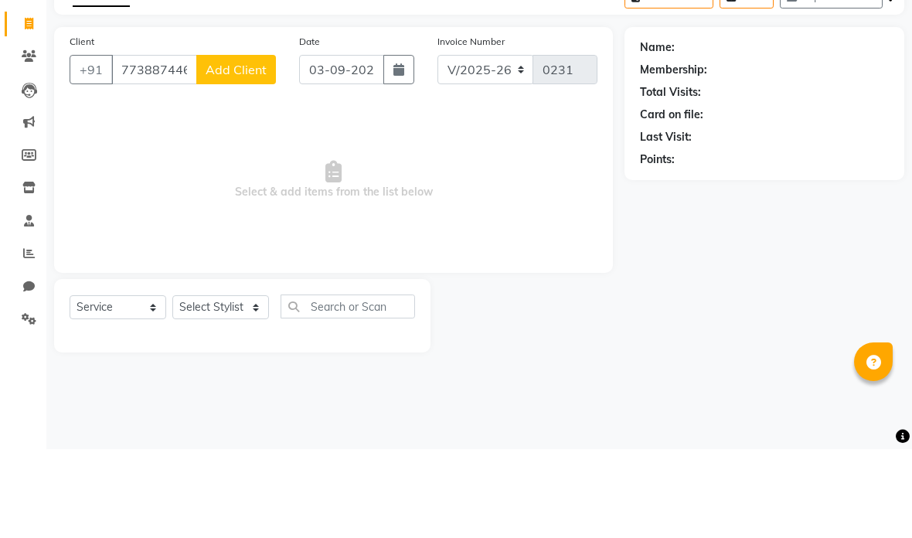
type input "7738874463"
click at [254, 151] on span "Add Client" at bounding box center [236, 158] width 61 height 15
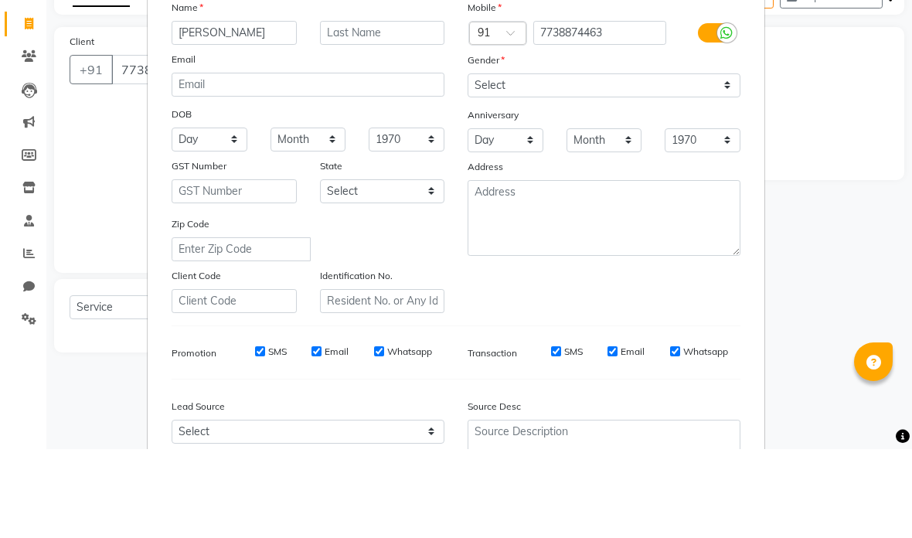
scroll to position [27, 0]
type input "[PERSON_NAME]"
click at [584, 163] on select "Select [DEMOGRAPHIC_DATA] [DEMOGRAPHIC_DATA] Other Prefer Not To Say" at bounding box center [604, 175] width 273 height 24
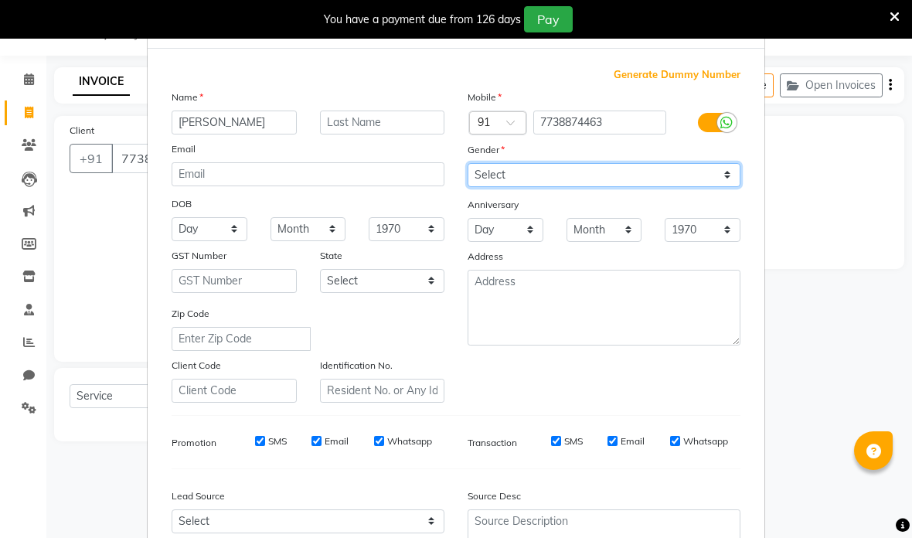
select select "[DEMOGRAPHIC_DATA]"
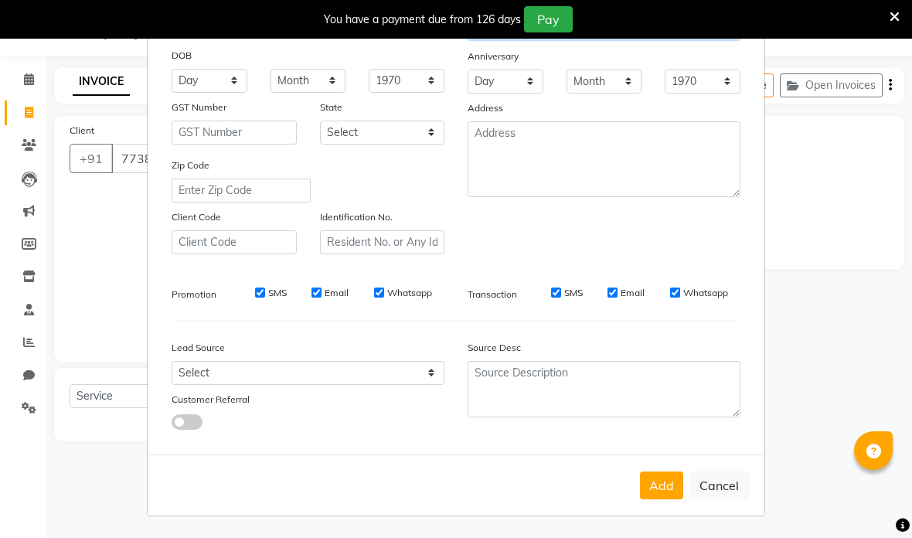
scroll to position [175, 0]
click at [663, 493] on button "Add" at bounding box center [661, 486] width 43 height 28
select select
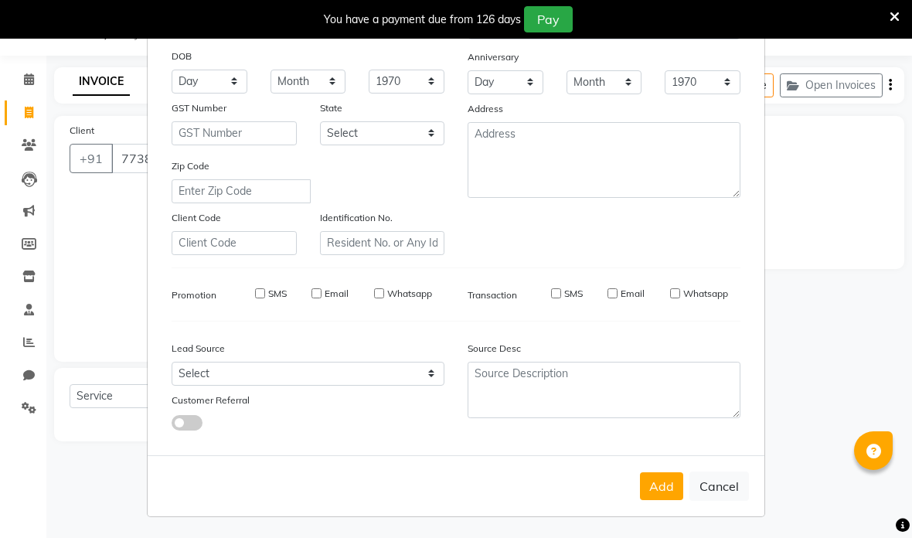
select select
checkbox input "false"
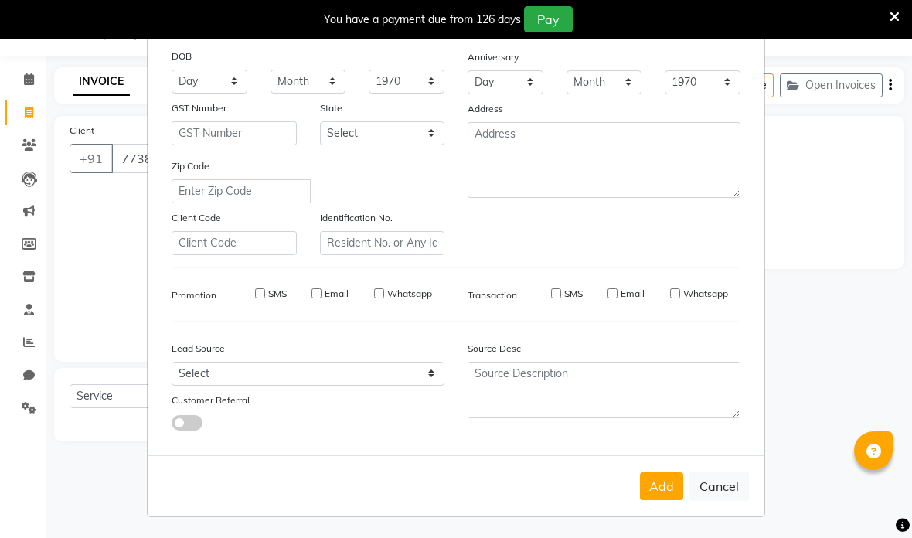
checkbox input "false"
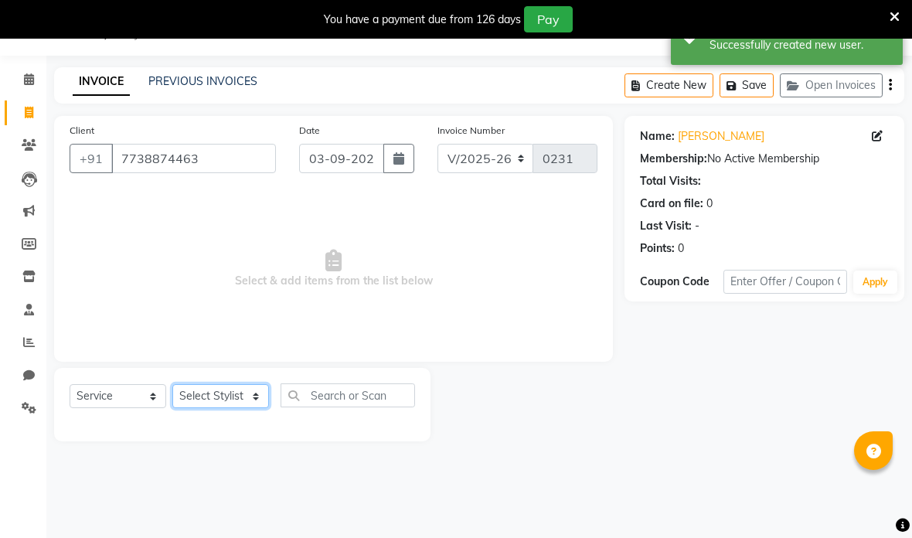
click at [243, 396] on select "Select Stylist [PERSON_NAME] anas [PERSON_NAME] [PERSON_NAME] [PERSON_NAME] [PE…" at bounding box center [220, 396] width 97 height 24
select select "69875"
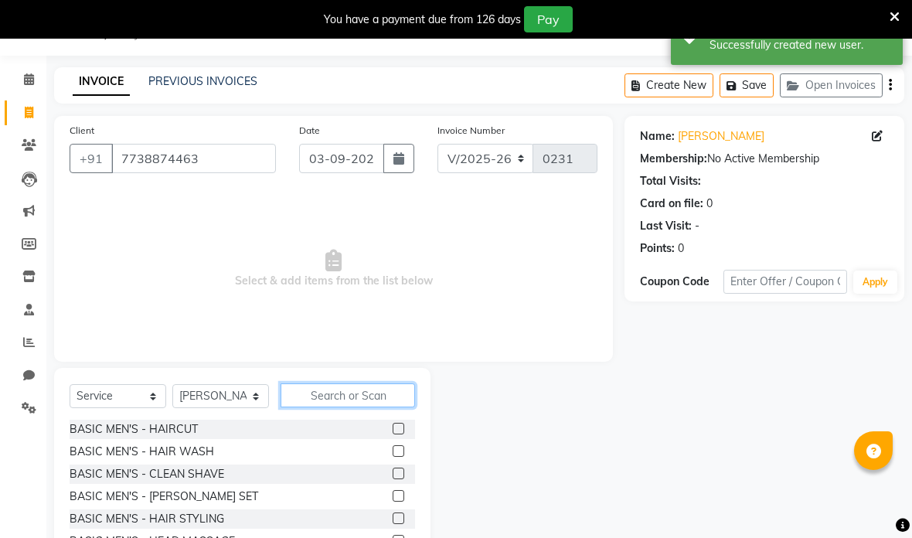
click at [378, 394] on input "text" at bounding box center [348, 395] width 134 height 24
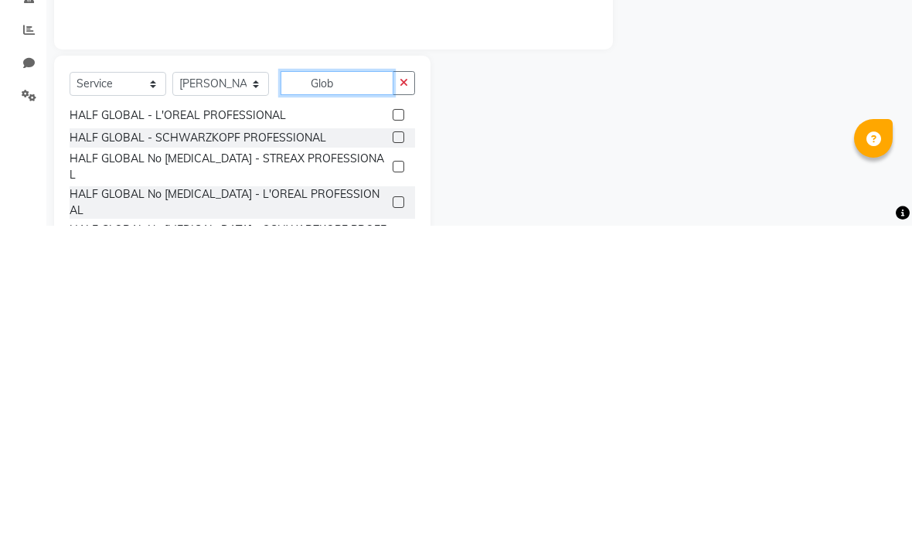
scroll to position [68, 0]
type input "Glob"
click at [394, 422] on label at bounding box center [399, 428] width 12 height 12
click at [394, 424] on input "checkbox" at bounding box center [398, 429] width 10 height 10
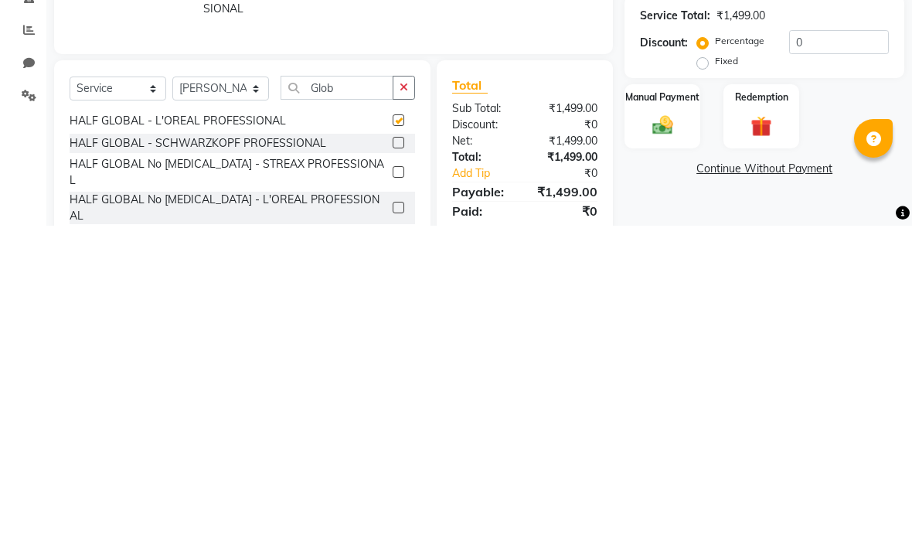
scroll to position [120, 0]
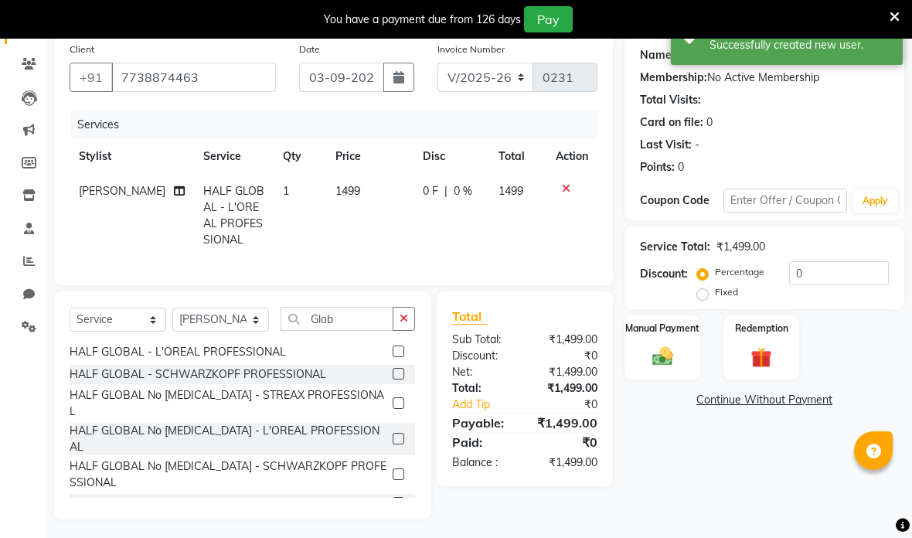
checkbox input "false"
click at [394, 468] on label at bounding box center [399, 474] width 12 height 12
click at [394, 470] on input "checkbox" at bounding box center [398, 475] width 10 height 10
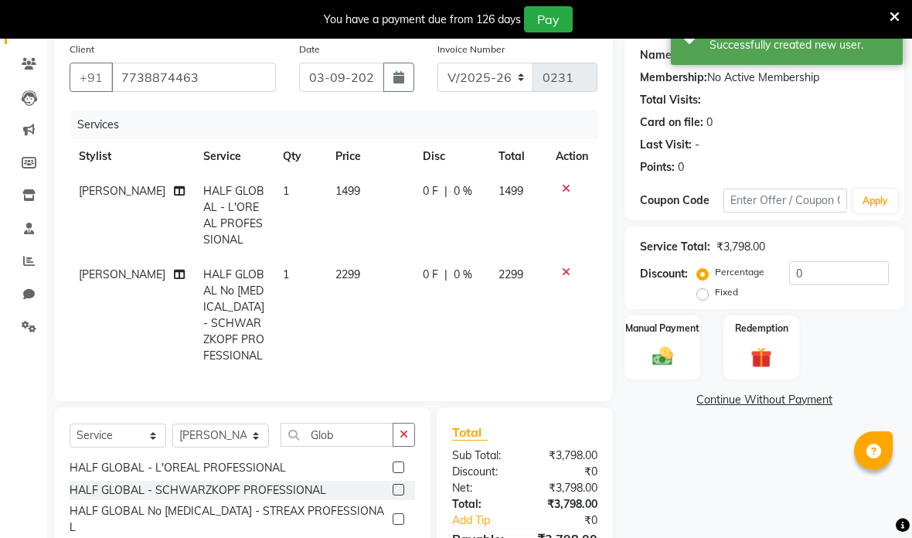
checkbox input "false"
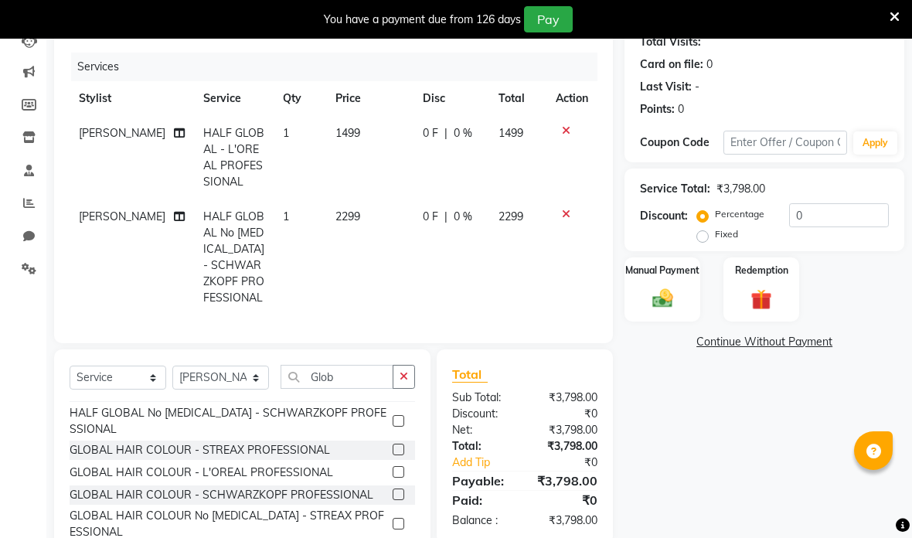
scroll to position [180, 0]
click at [399, 488] on label at bounding box center [399, 494] width 12 height 12
click at [399, 489] on input "checkbox" at bounding box center [398, 494] width 10 height 10
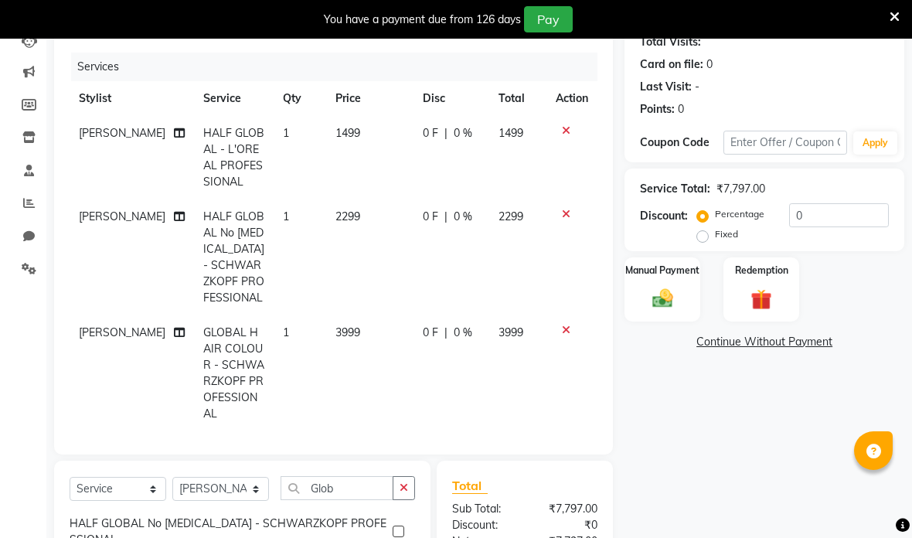
checkbox input "false"
click at [567, 216] on icon at bounding box center [566, 214] width 9 height 11
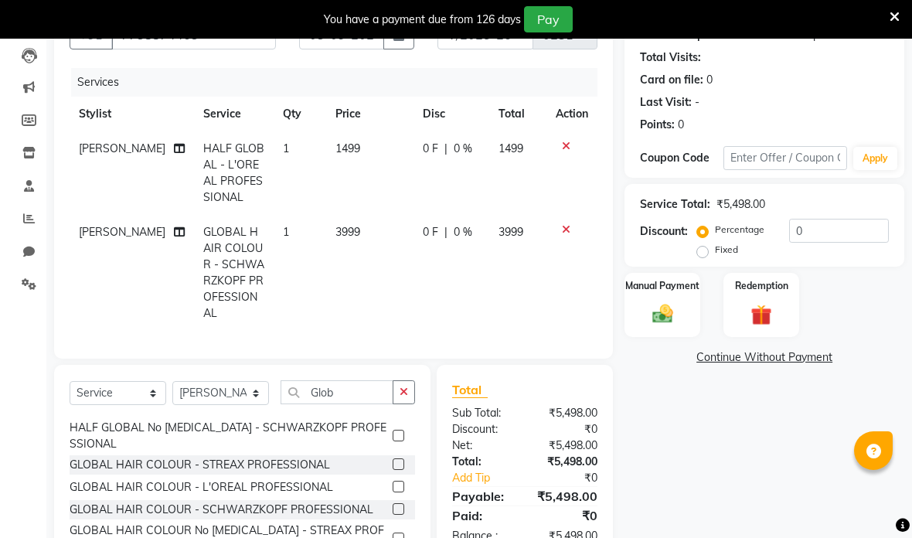
click at [563, 148] on icon at bounding box center [566, 146] width 9 height 11
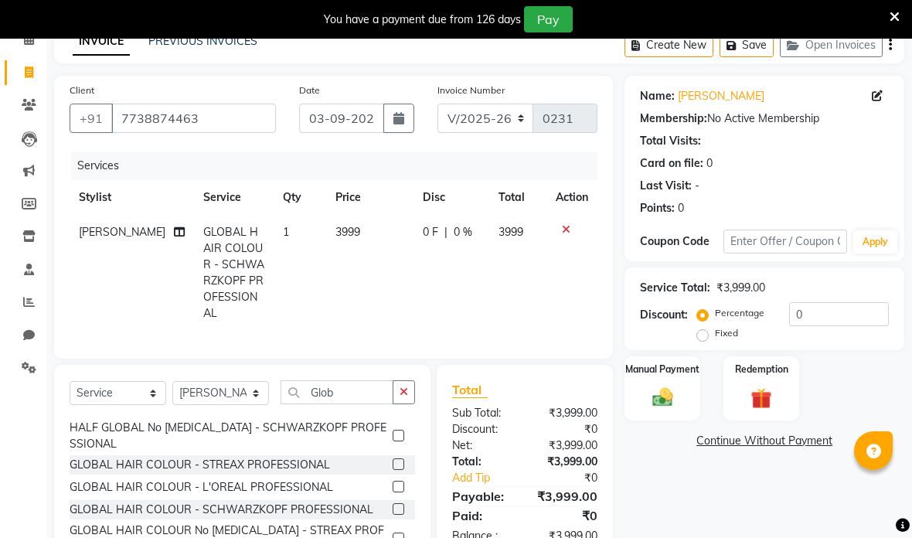
click at [362, 228] on td "3999" at bounding box center [369, 273] width 87 height 116
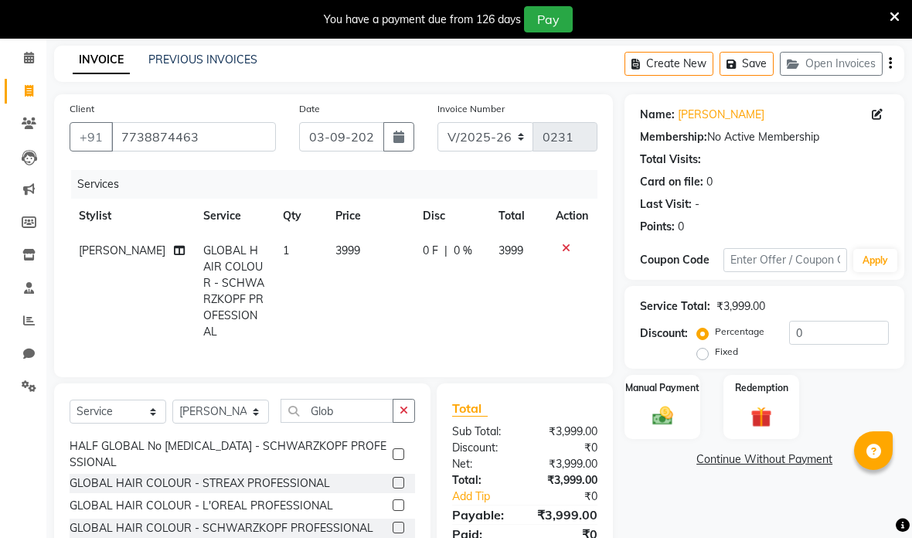
select select "69875"
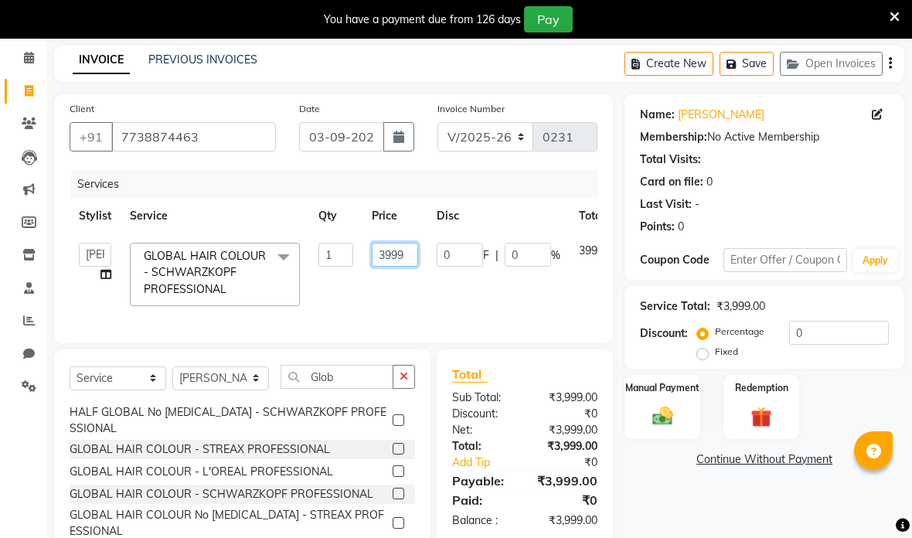
click at [414, 252] on input "3999" at bounding box center [395, 255] width 46 height 24
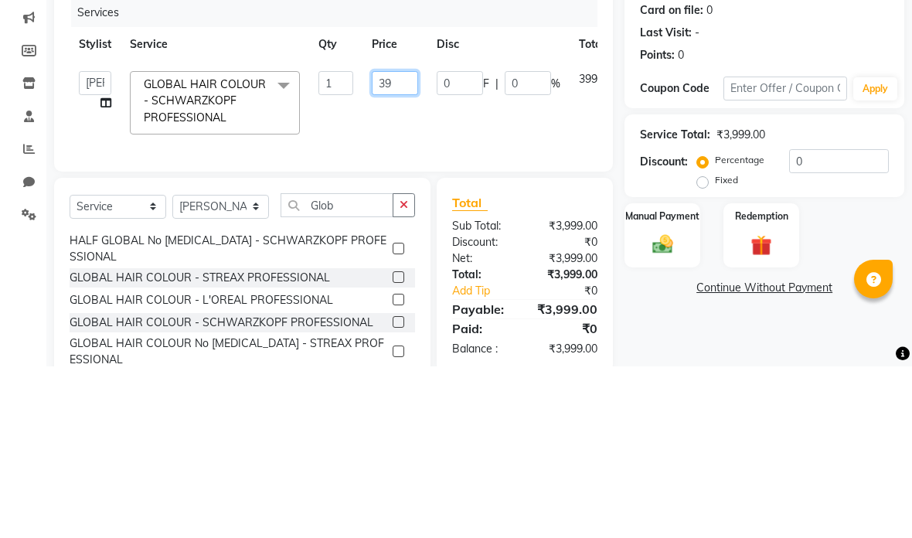
type input "3"
type input "3500"
click at [537, 233] on tr "[PERSON_NAME] anas [PERSON_NAME] [PERSON_NAME] [PERSON_NAME] [PERSON_NAME] [PER…" at bounding box center [368, 274] width 596 height 82
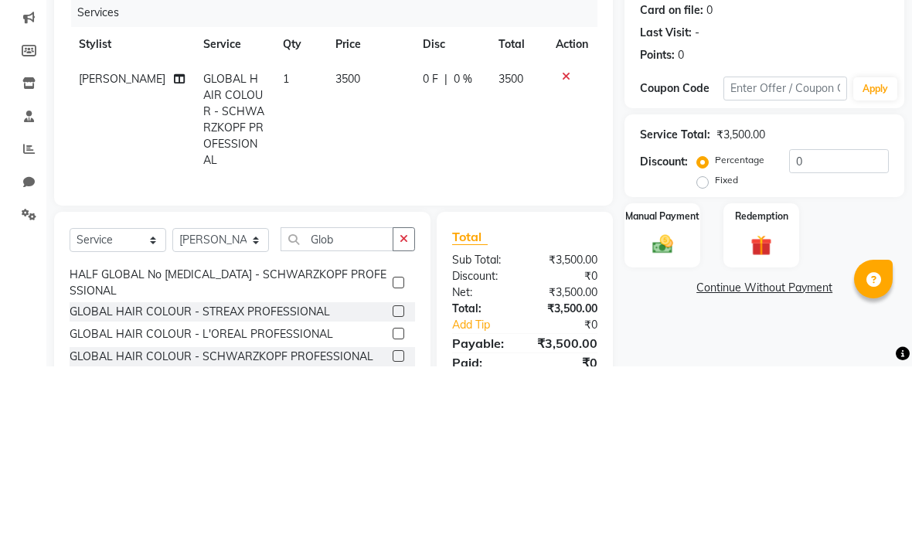
scroll to position [122, 0]
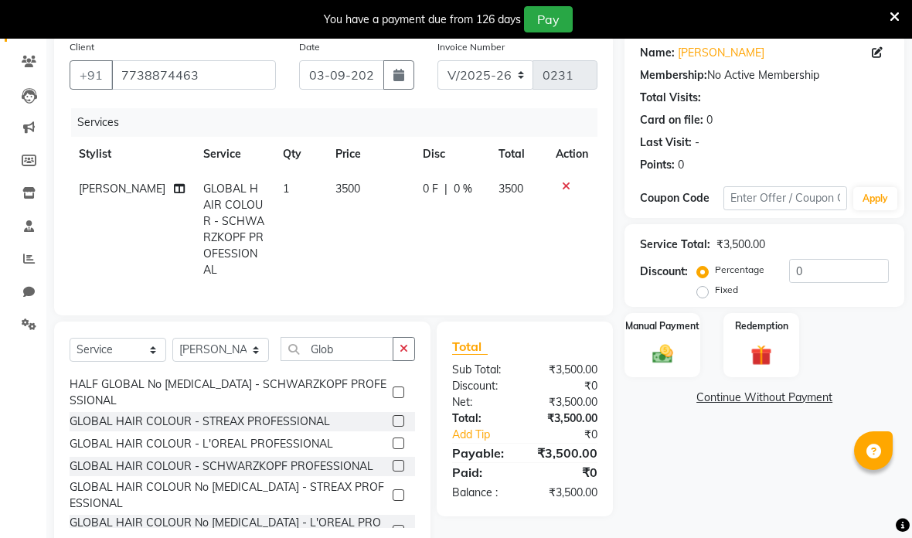
click at [662, 348] on img at bounding box center [662, 354] width 33 height 24
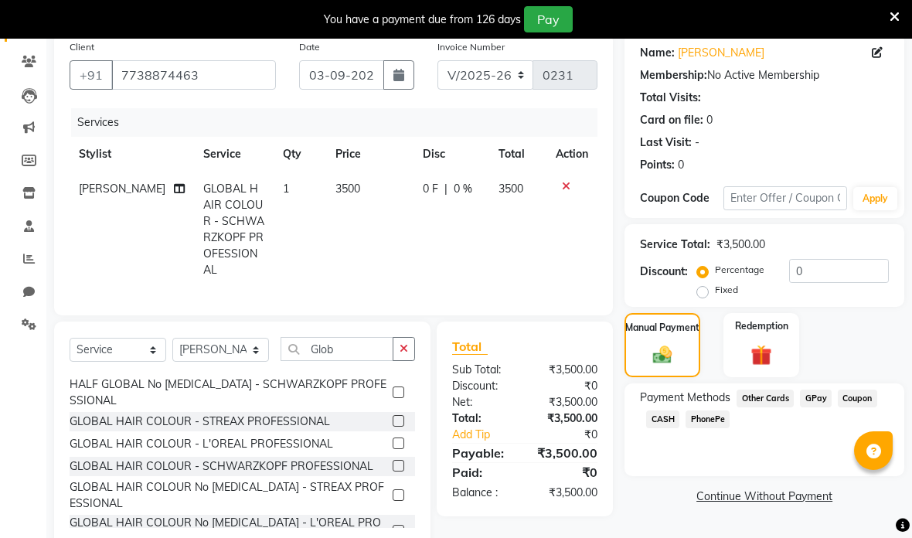
click at [817, 399] on span "GPay" at bounding box center [816, 399] width 32 height 18
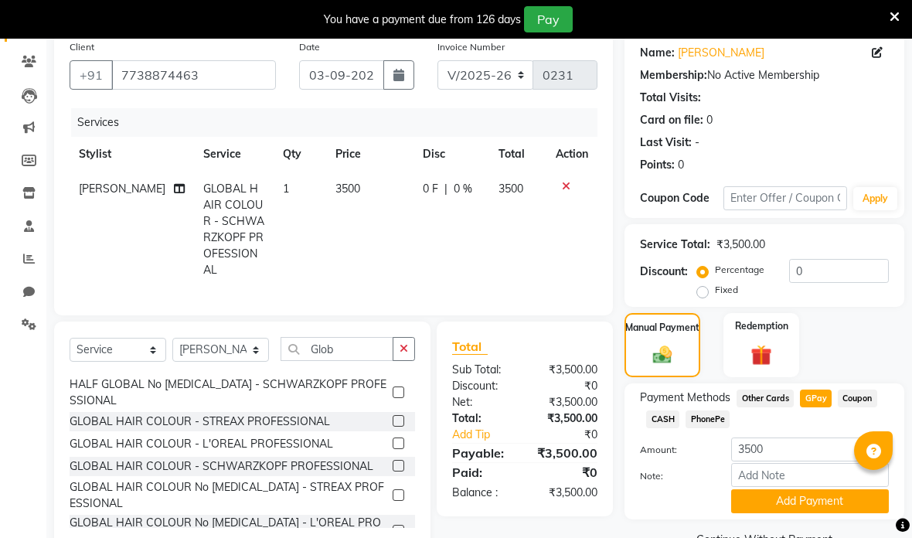
click at [669, 418] on span "CASH" at bounding box center [662, 419] width 33 height 18
click at [802, 510] on button "Add Payment" at bounding box center [810, 501] width 158 height 24
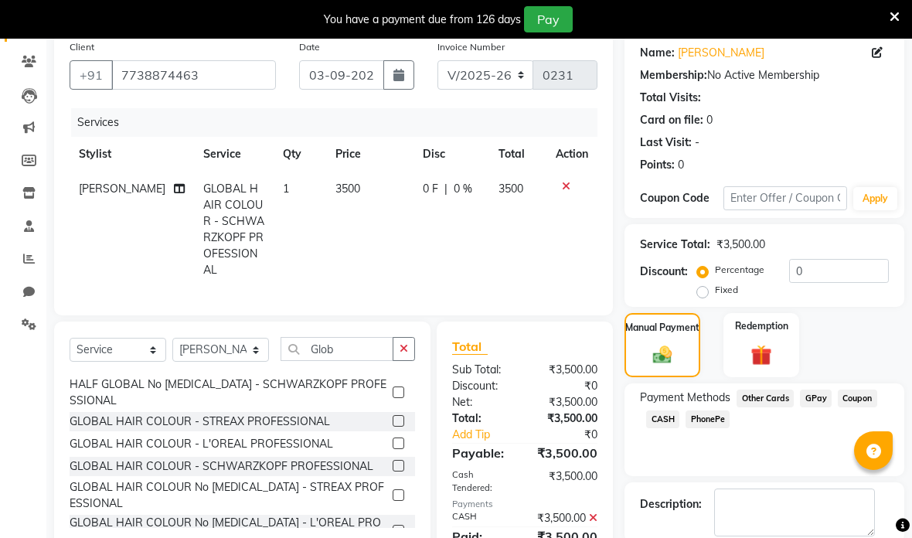
click at [400, 63] on button "button" at bounding box center [398, 74] width 31 height 29
select select "9"
select select "2025"
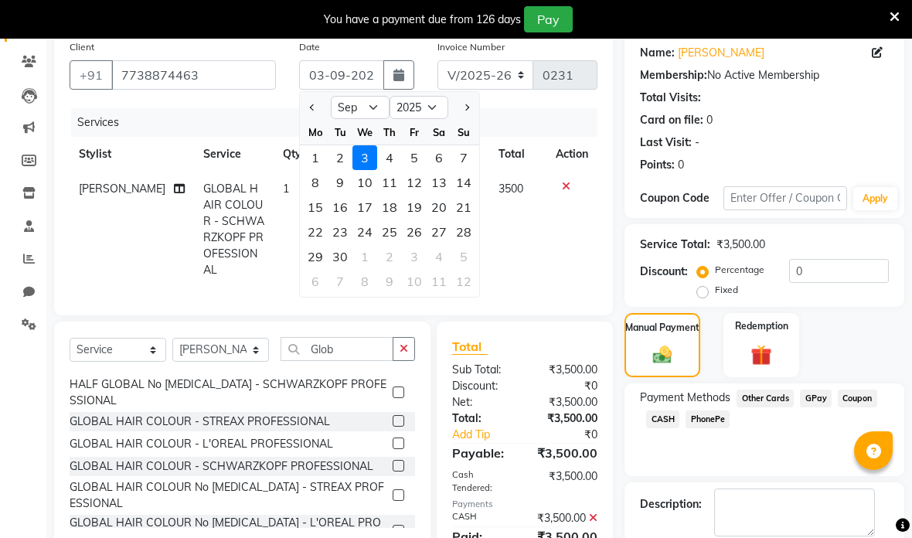
click at [375, 105] on select "Jan Feb Mar Apr May Jun [DATE] Aug Sep Oct Nov Dec" at bounding box center [360, 107] width 59 height 23
select select "8"
click at [420, 183] on div "8" at bounding box center [414, 182] width 25 height 25
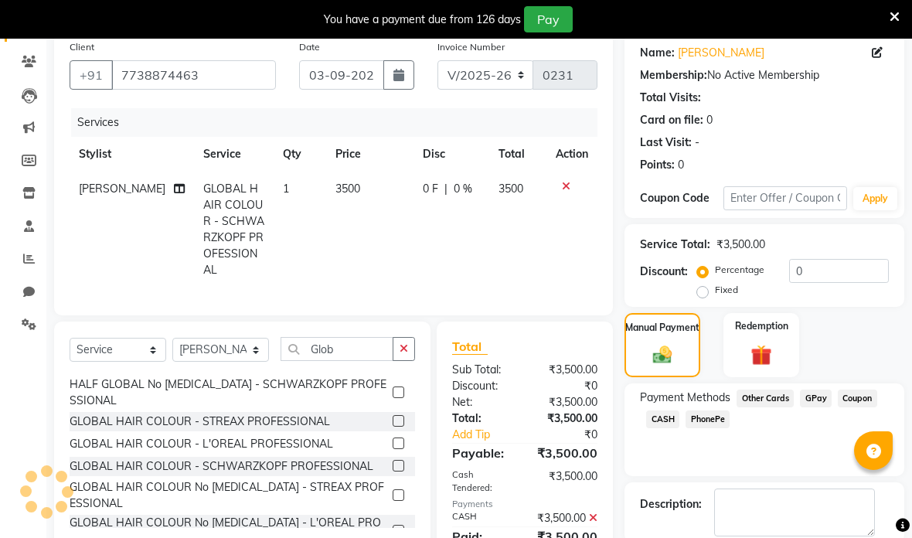
type input "08-08-2025"
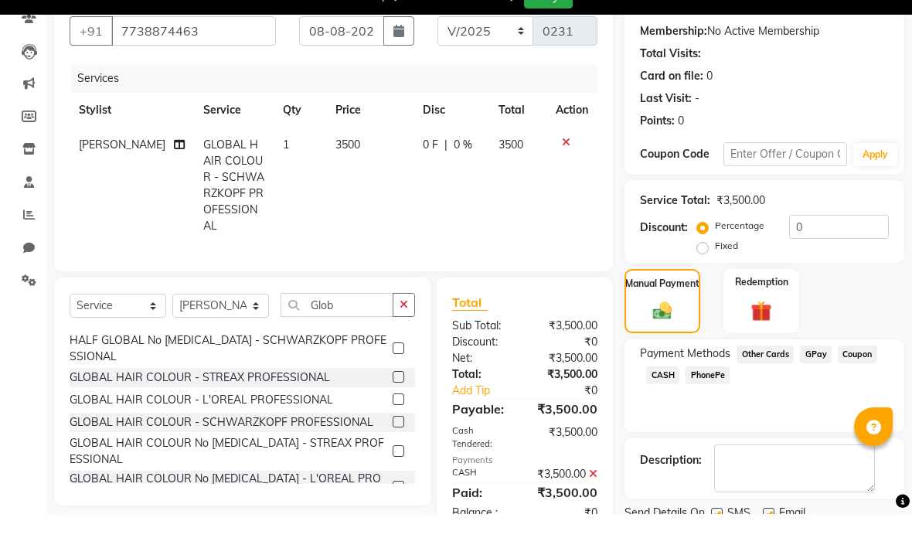
scroll to position [142, 0]
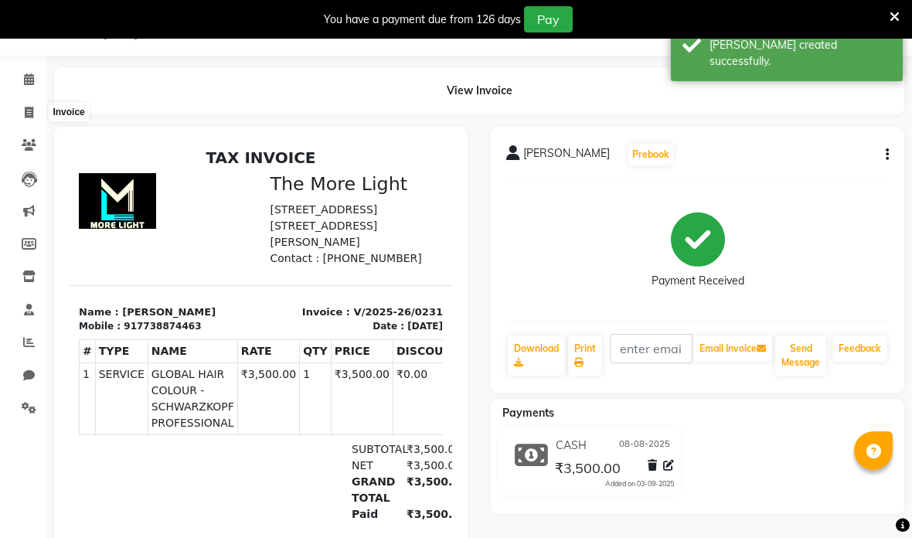
click at [20, 116] on span at bounding box center [28, 113] width 27 height 18
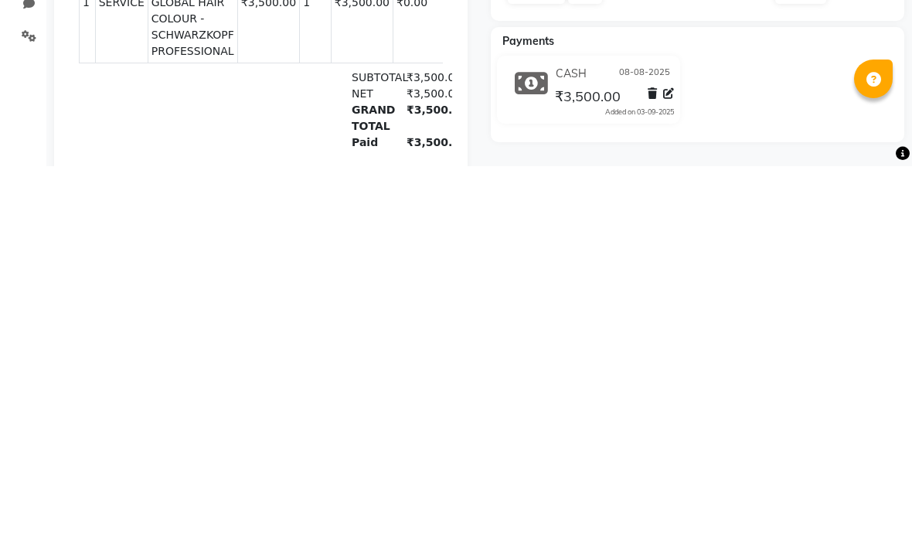
select select "7824"
select select "service"
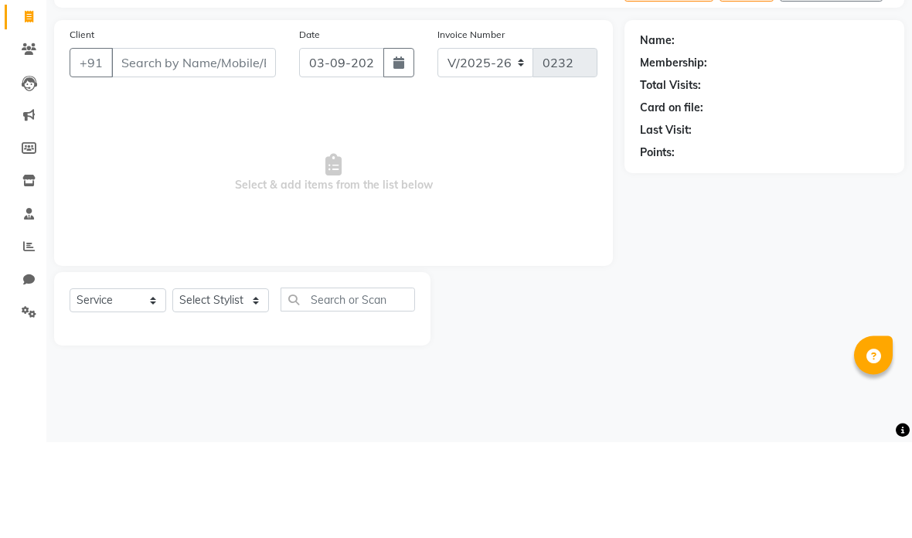
click at [142, 144] on input "Client" at bounding box center [193, 158] width 165 height 29
type input "9619319416"
click at [254, 151] on span "Add Client" at bounding box center [236, 158] width 61 height 15
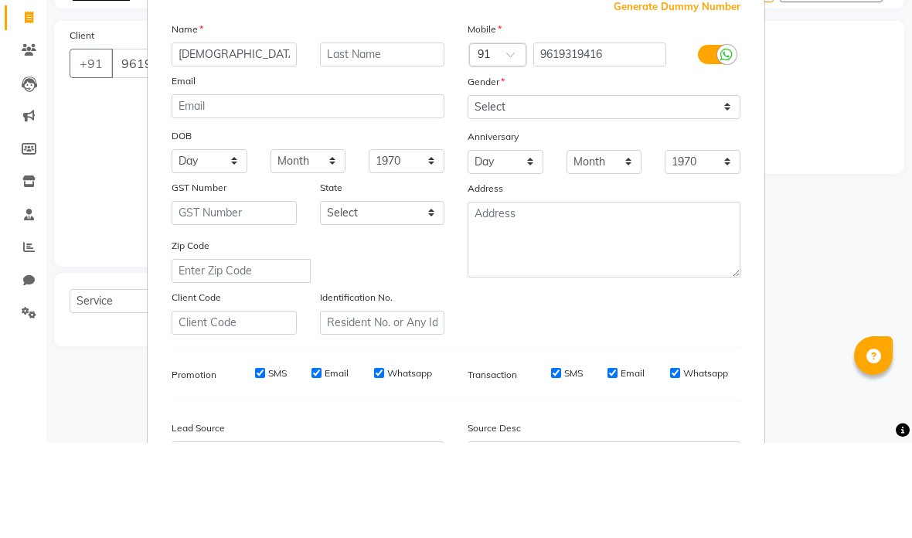
type input "[DEMOGRAPHIC_DATA]"
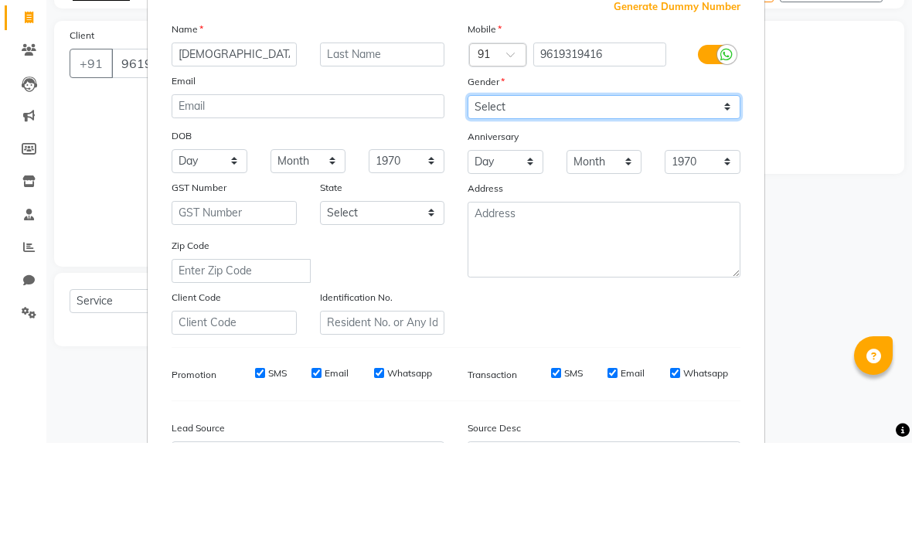
click at [688, 190] on select "Select [DEMOGRAPHIC_DATA] [DEMOGRAPHIC_DATA] Other Prefer Not To Say" at bounding box center [604, 202] width 273 height 24
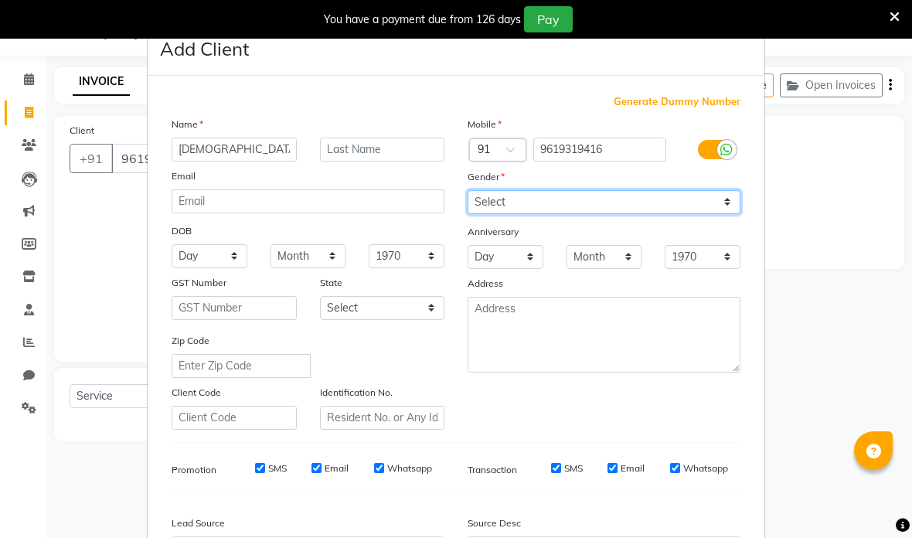
select select "[DEMOGRAPHIC_DATA]"
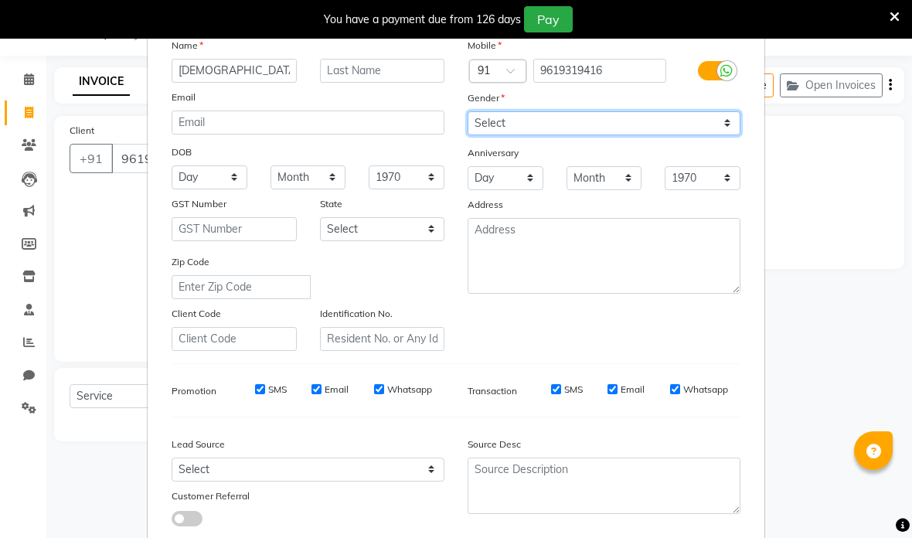
scroll to position [155, 0]
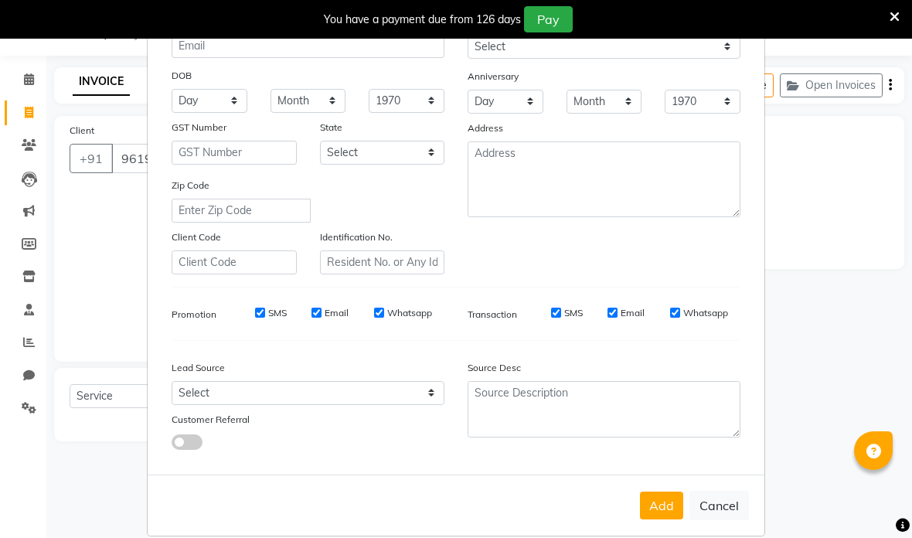
click at [659, 502] on button "Add" at bounding box center [661, 506] width 43 height 28
select select
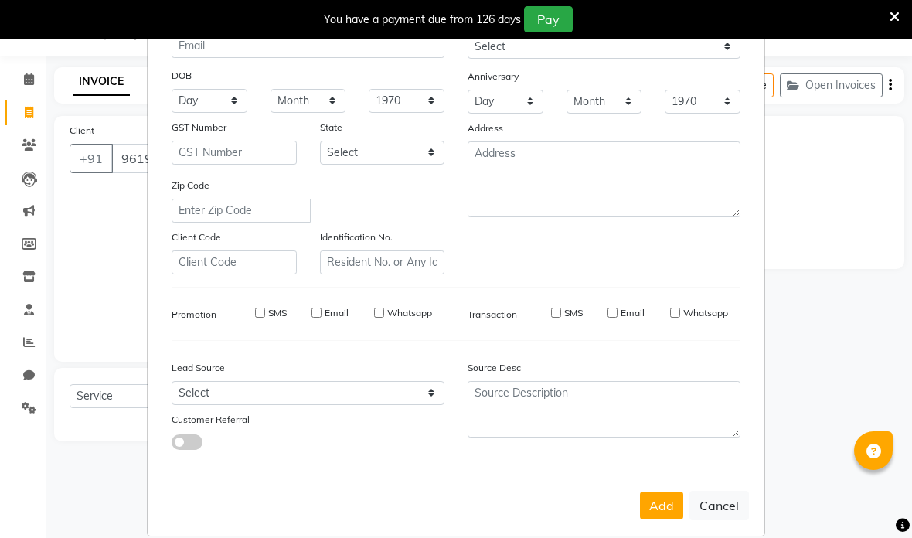
select select
checkbox input "false"
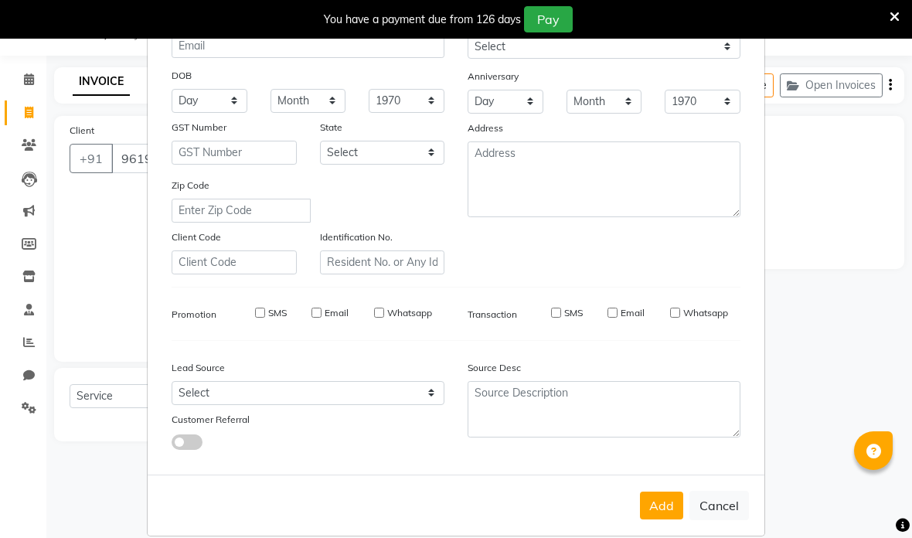
checkbox input "false"
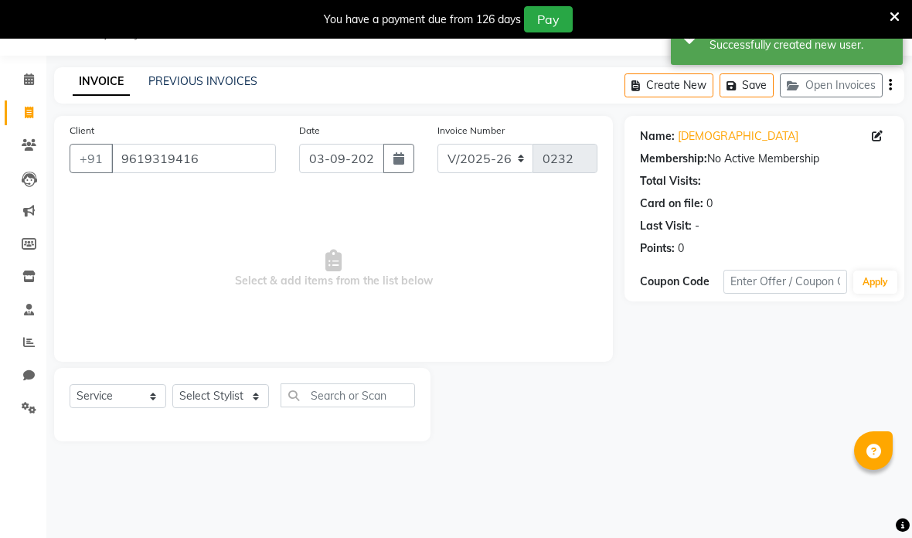
click at [414, 145] on button "button" at bounding box center [398, 158] width 31 height 29
select select "9"
select select "2025"
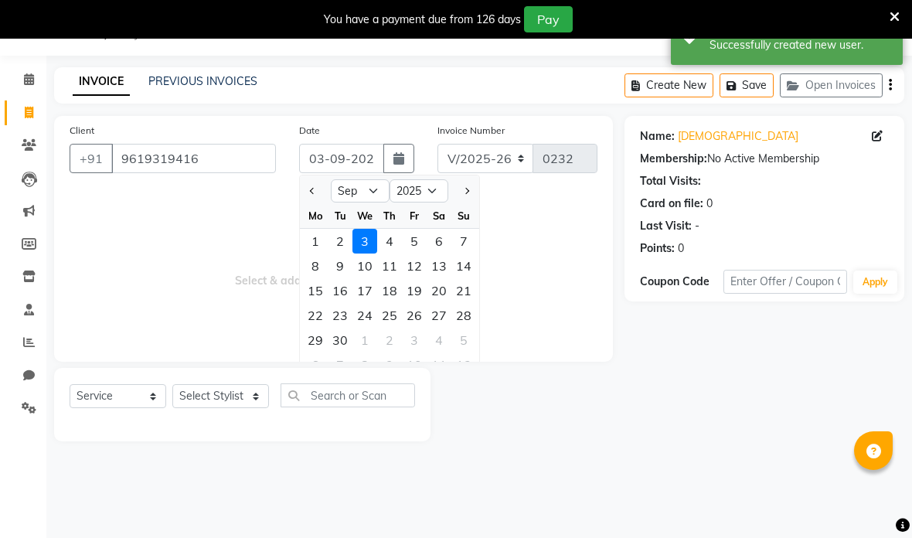
click at [371, 191] on select "Jan Feb Mar Apr May Jun [DATE] Aug Sep Oct Nov Dec" at bounding box center [360, 190] width 59 height 23
select select "8"
click at [417, 262] on div "8" at bounding box center [414, 266] width 25 height 25
type input "08-08-2025"
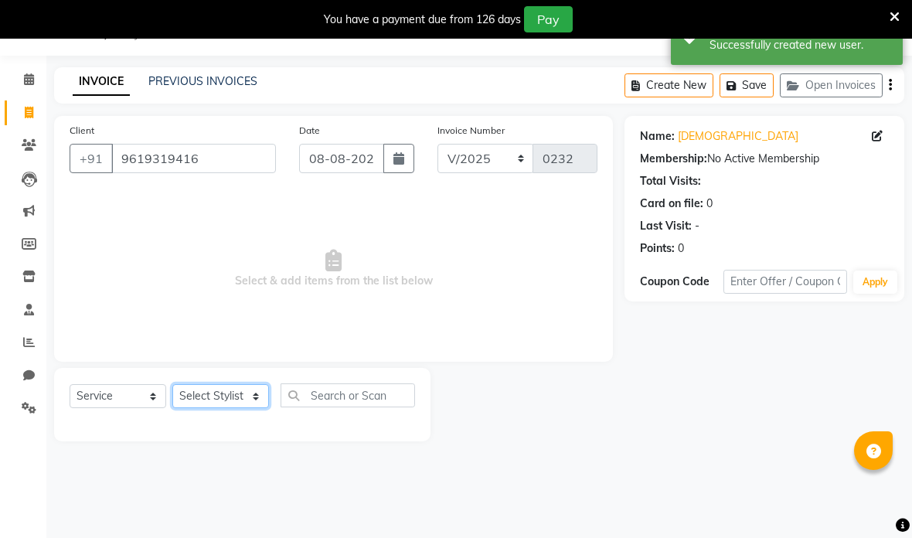
click at [230, 386] on select "Select Stylist [PERSON_NAME] anas [PERSON_NAME] [PERSON_NAME] [PERSON_NAME] [PE…" at bounding box center [220, 396] width 97 height 24
select select "70672"
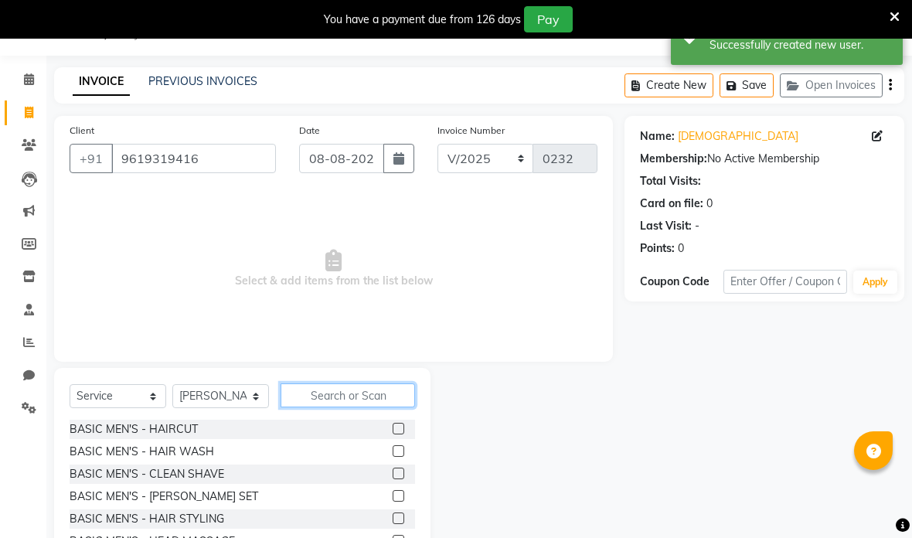
click at [348, 390] on input "text" at bounding box center [348, 395] width 134 height 24
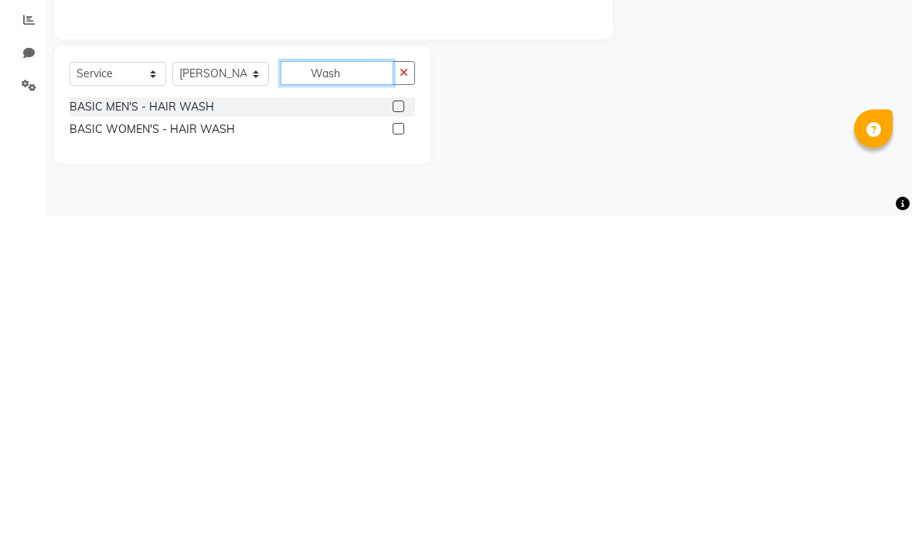
type input "Wash"
click at [397, 445] on label at bounding box center [399, 451] width 12 height 12
click at [397, 447] on input "checkbox" at bounding box center [398, 452] width 10 height 10
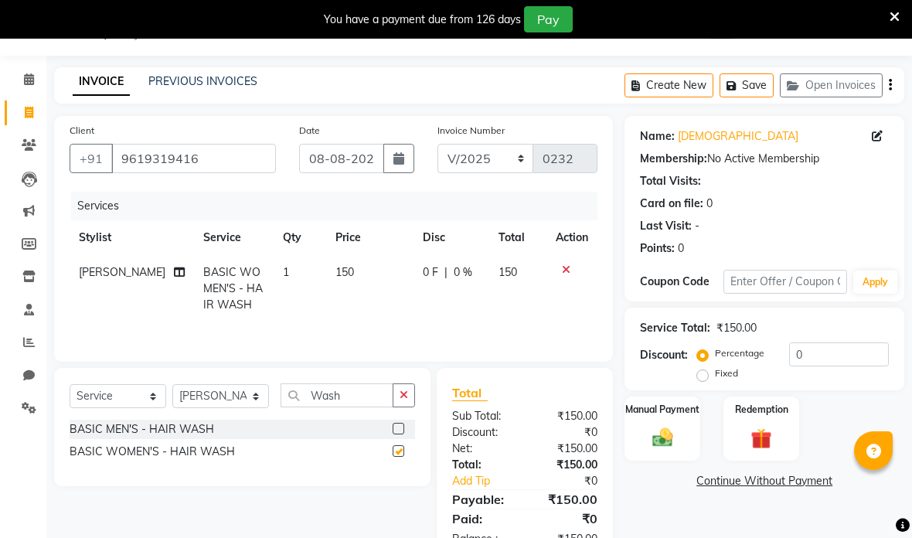
checkbox input "false"
click at [411, 395] on button "button" at bounding box center [404, 395] width 22 height 24
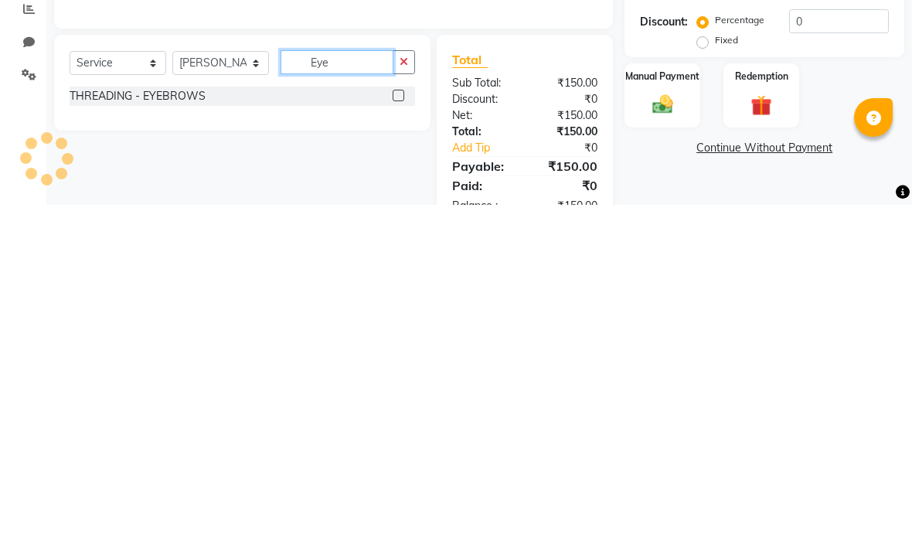
type input "Eye"
click at [400, 423] on label at bounding box center [399, 429] width 12 height 12
click at [400, 424] on input "checkbox" at bounding box center [398, 429] width 10 height 10
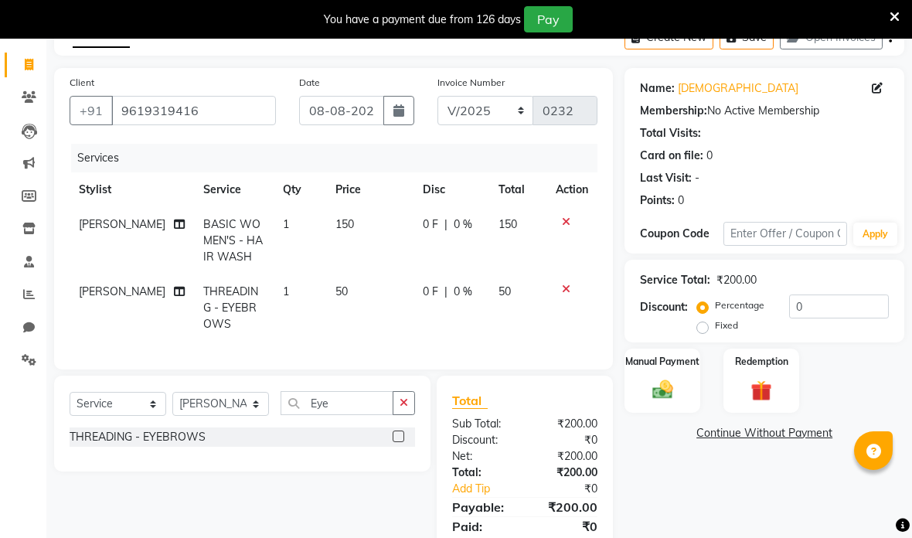
checkbox input "false"
click at [376, 217] on td "150" at bounding box center [369, 240] width 87 height 67
select select "70672"
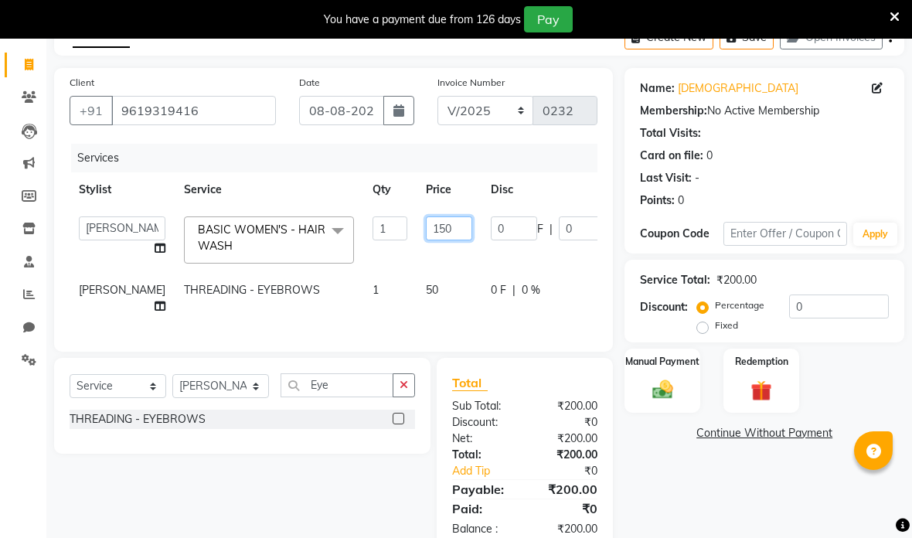
click at [426, 224] on input "150" at bounding box center [449, 228] width 46 height 24
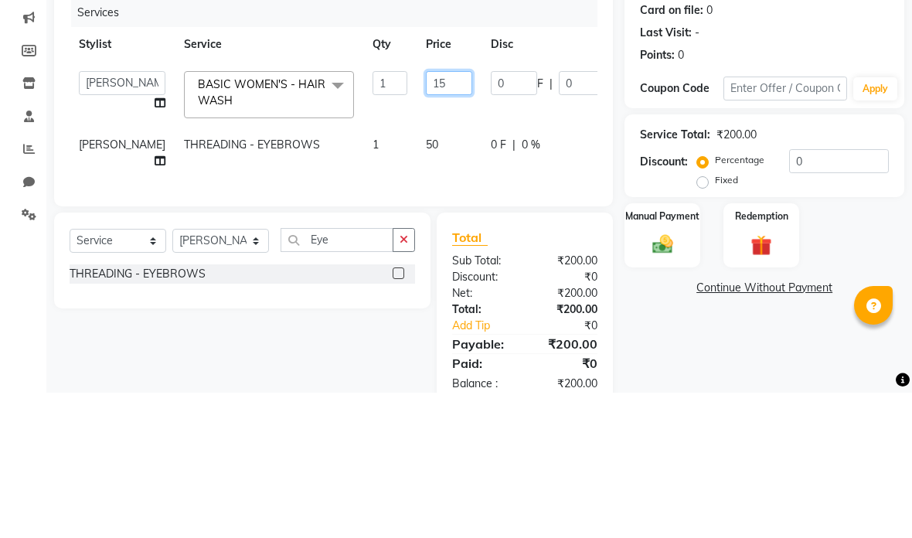
type input "1"
type input "250"
click at [534, 273] on tr "[PERSON_NAME] THREADING - EYEBROWS 1 50 0 F | 0 % 50" at bounding box center [395, 298] width 650 height 51
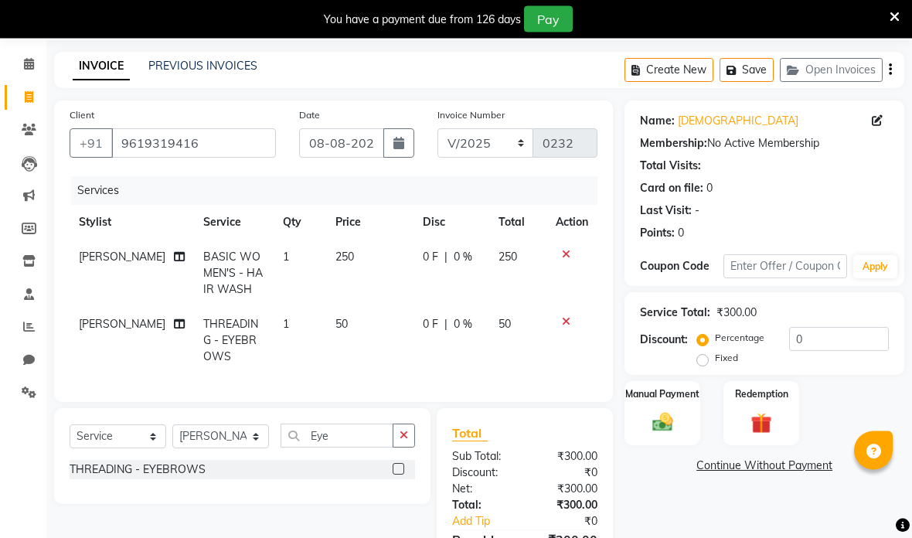
scroll to position [54, 0]
click at [670, 416] on img at bounding box center [662, 422] width 33 height 24
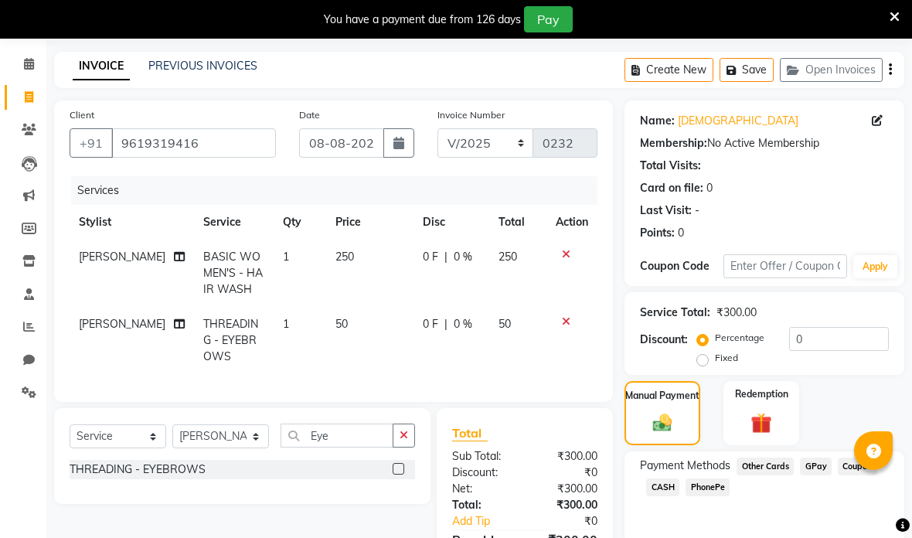
click at [668, 488] on span "CASH" at bounding box center [662, 487] width 33 height 18
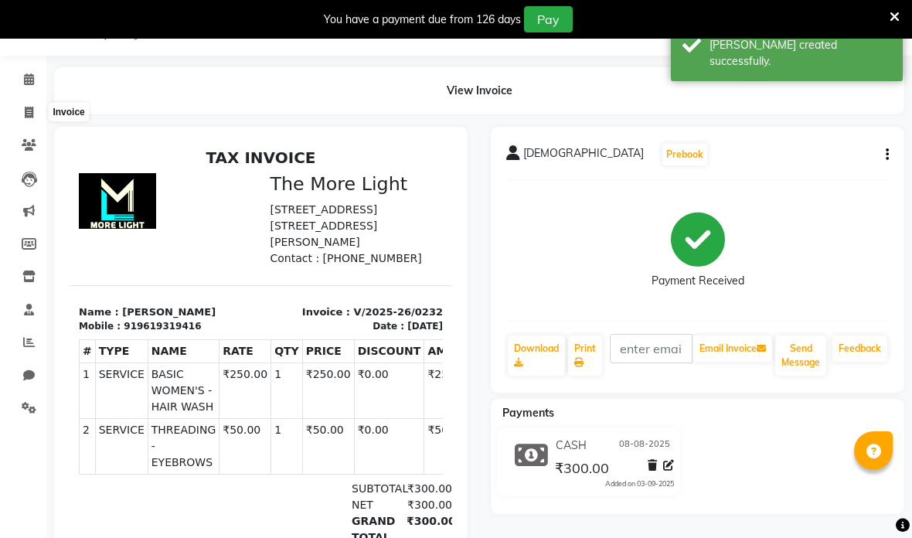
click at [22, 111] on span at bounding box center [28, 113] width 27 height 18
select select "7824"
select select "service"
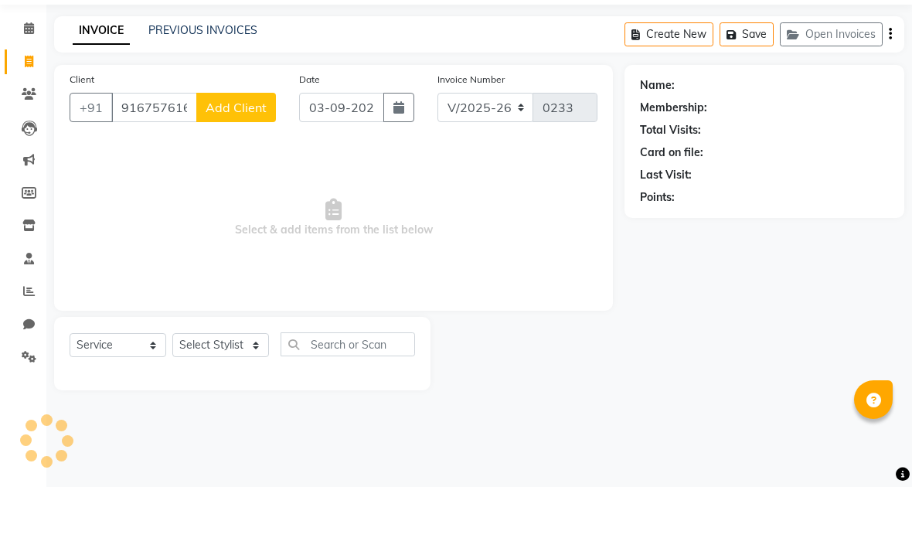
type input "9167576168"
click at [232, 144] on button "Add Client" at bounding box center [236, 158] width 80 height 29
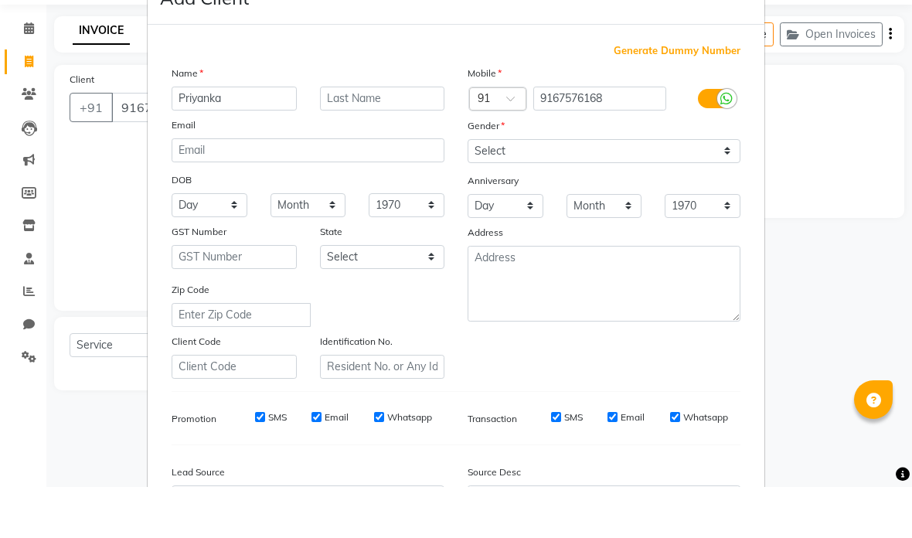
type input "Priyanka"
click at [567, 190] on select "Select [DEMOGRAPHIC_DATA] [DEMOGRAPHIC_DATA] Other Prefer Not To Say" at bounding box center [604, 202] width 273 height 24
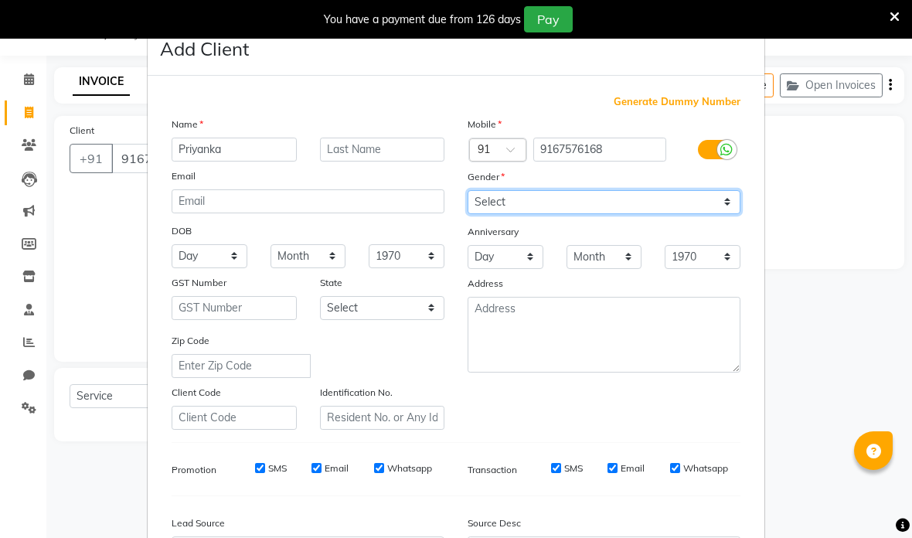
select select "[DEMOGRAPHIC_DATA]"
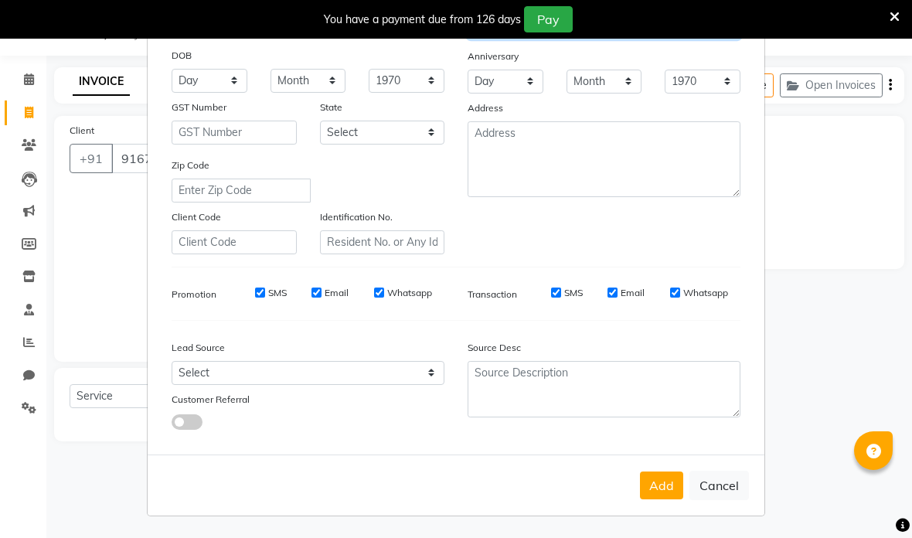
scroll to position [175, 0]
click at [668, 482] on button "Add" at bounding box center [661, 486] width 43 height 28
select select
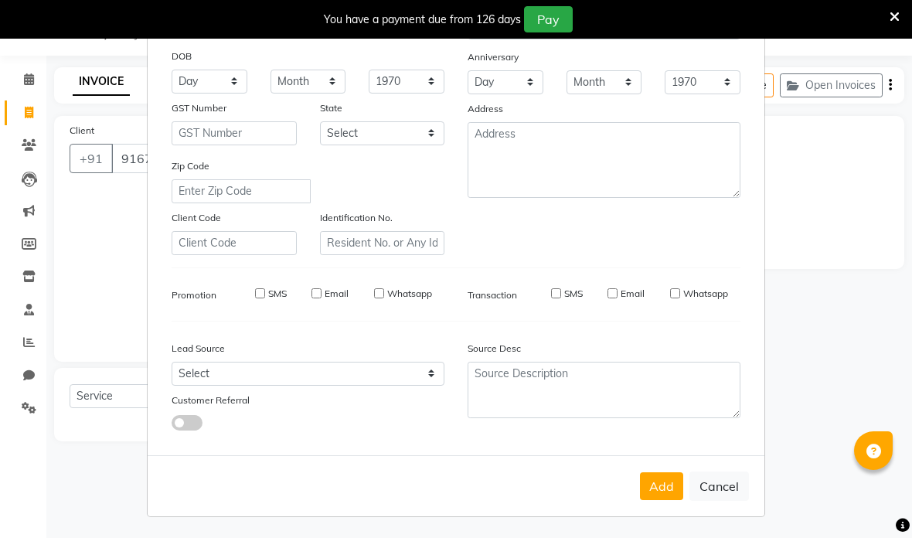
select select
checkbox input "false"
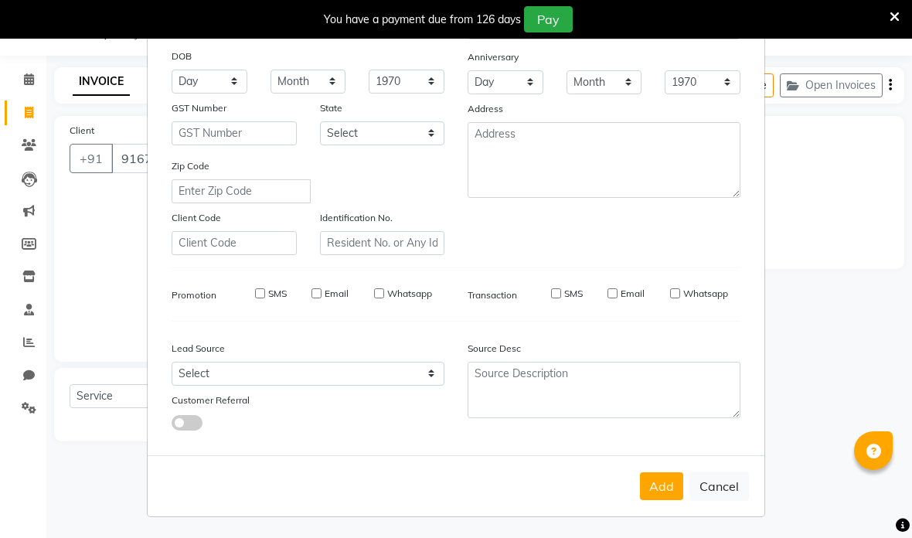
checkbox input "false"
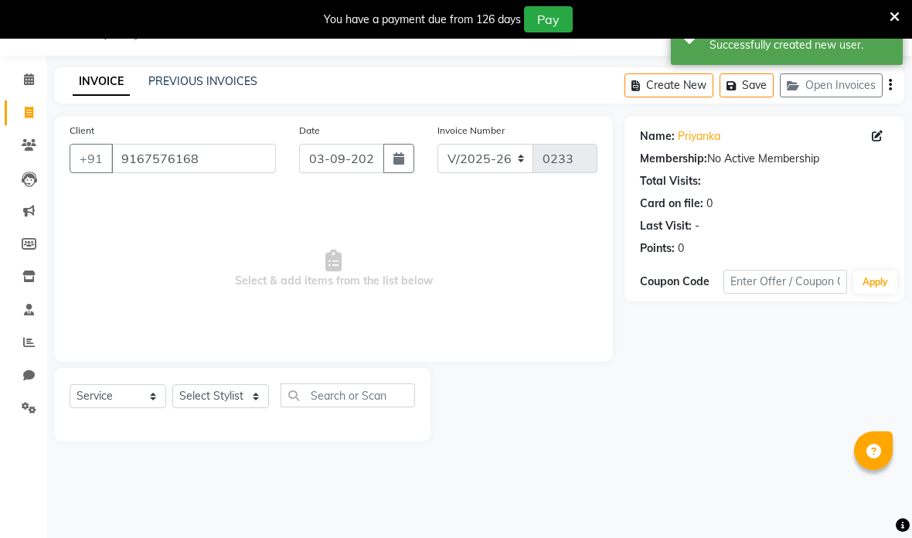
click at [396, 158] on icon "button" at bounding box center [398, 158] width 11 height 12
select select "9"
select select "2025"
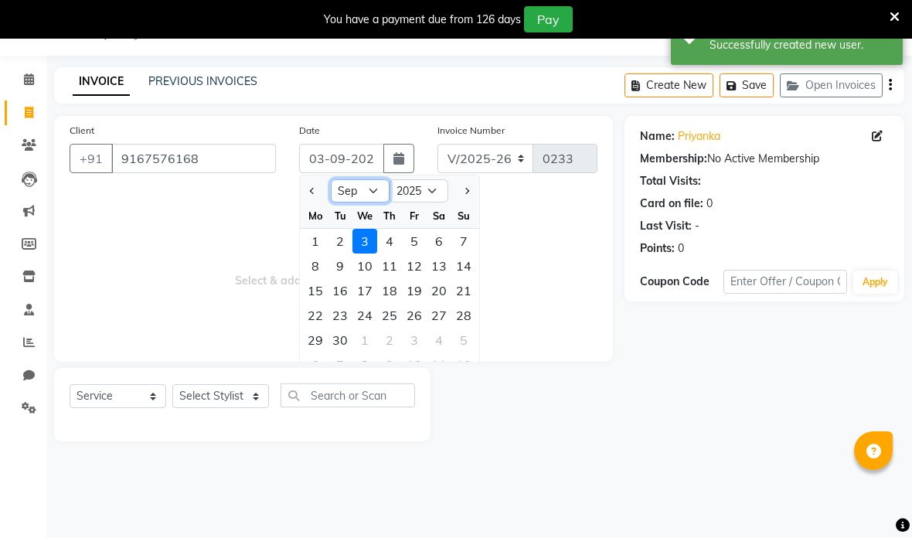
click at [364, 191] on select "Jan Feb Mar Apr May Jun [DATE] Aug Sep Oct Nov Dec" at bounding box center [360, 190] width 59 height 23
select select "8"
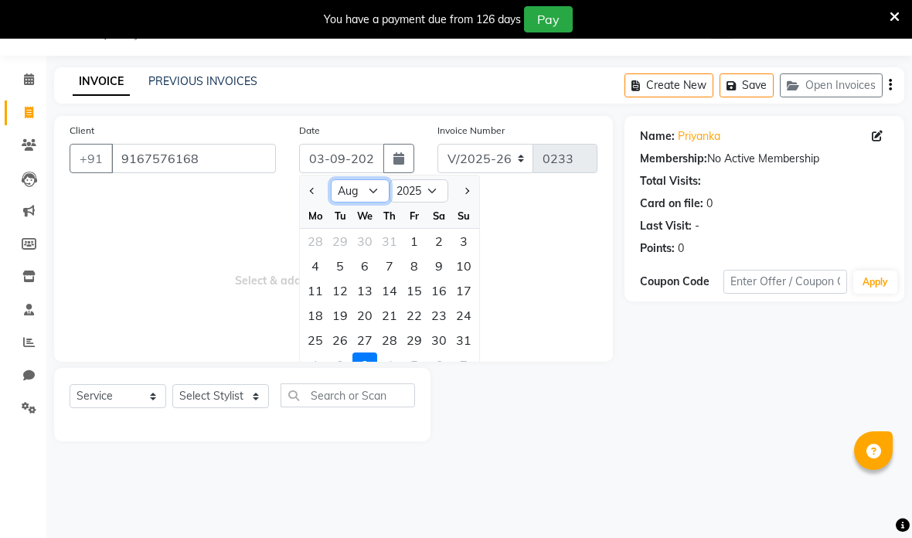
click at [387, 186] on select "Jan Feb Mar Apr May Jun [DATE] Aug Sep Oct Nov Dec" at bounding box center [360, 190] width 59 height 23
click at [421, 267] on div "8" at bounding box center [414, 266] width 25 height 25
type input "08-08-2025"
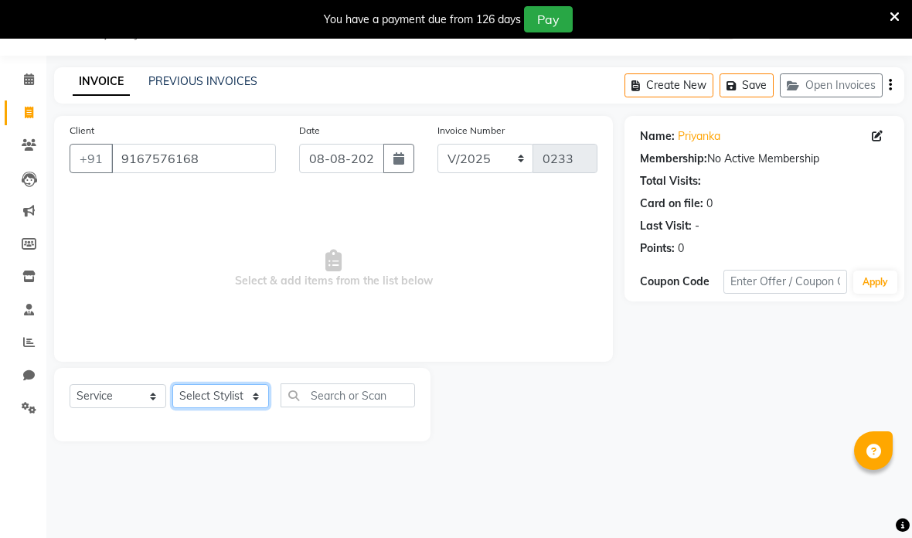
click at [226, 395] on select "Select Stylist [PERSON_NAME] anas [PERSON_NAME] [PERSON_NAME] [PERSON_NAME] [PE…" at bounding box center [220, 396] width 97 height 24
select select "70672"
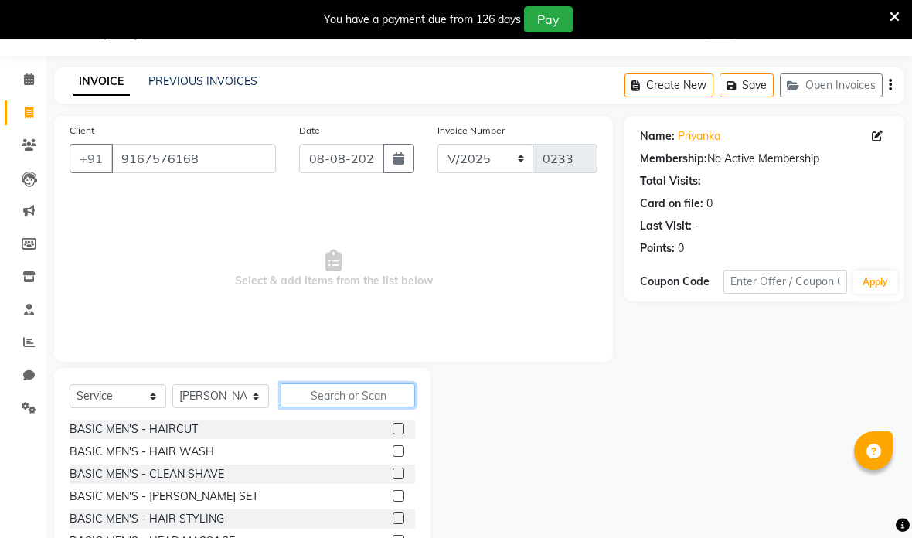
click at [380, 390] on input "text" at bounding box center [348, 395] width 134 height 24
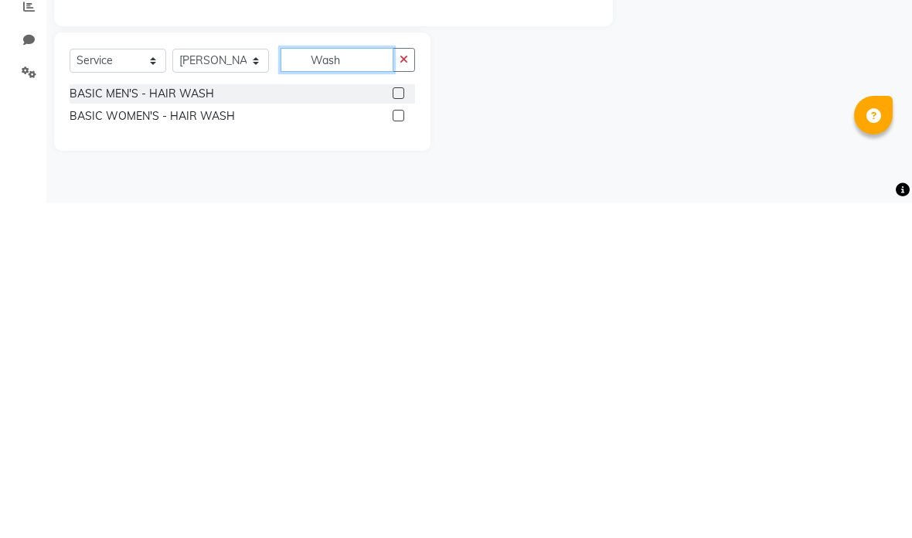
type input "Wash"
click at [397, 445] on label at bounding box center [399, 451] width 12 height 12
click at [397, 447] on input "checkbox" at bounding box center [398, 452] width 10 height 10
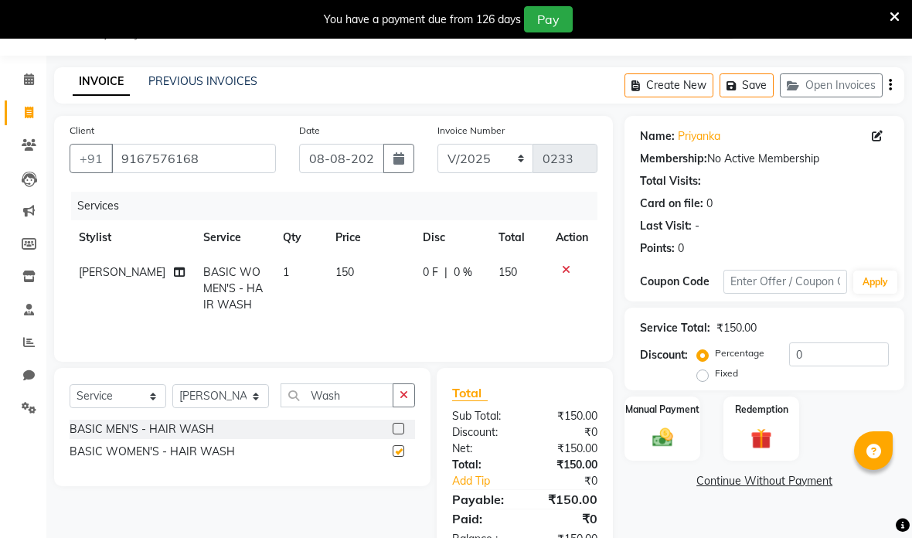
checkbox input "false"
click at [366, 273] on td "150" at bounding box center [369, 288] width 87 height 67
select select "70672"
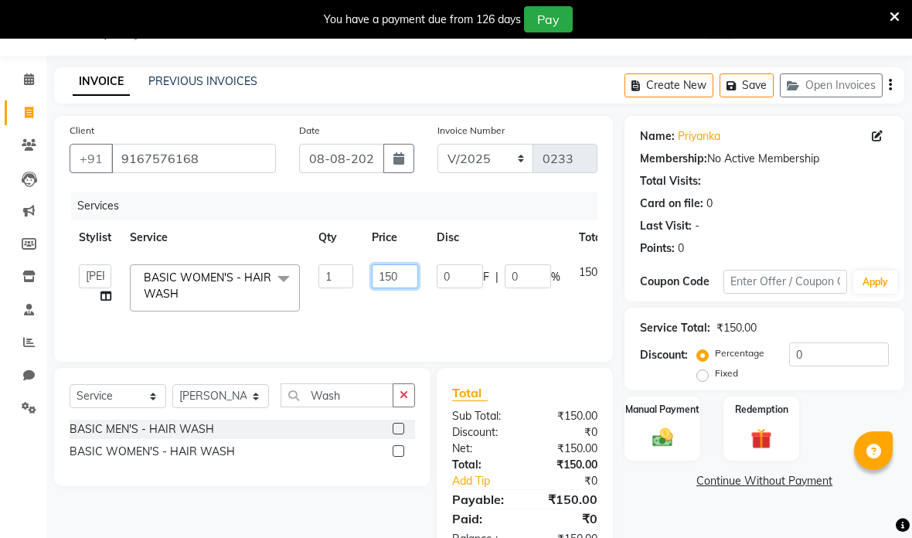
click at [403, 274] on input "150" at bounding box center [395, 276] width 46 height 24
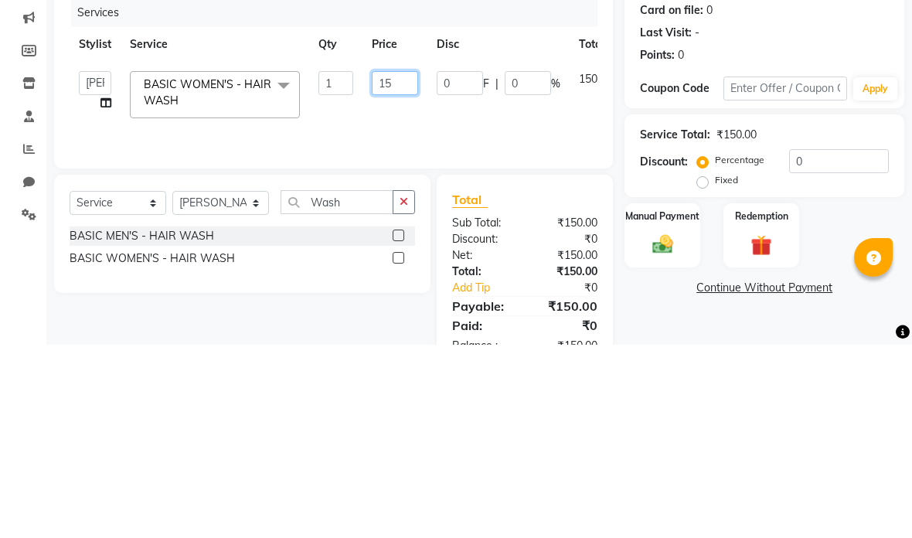
type input "1"
type input "250"
click at [549, 192] on div "Services Stylist Service Qty Price Disc Total Action [PERSON_NAME] anas [PERSON…" at bounding box center [334, 269] width 528 height 155
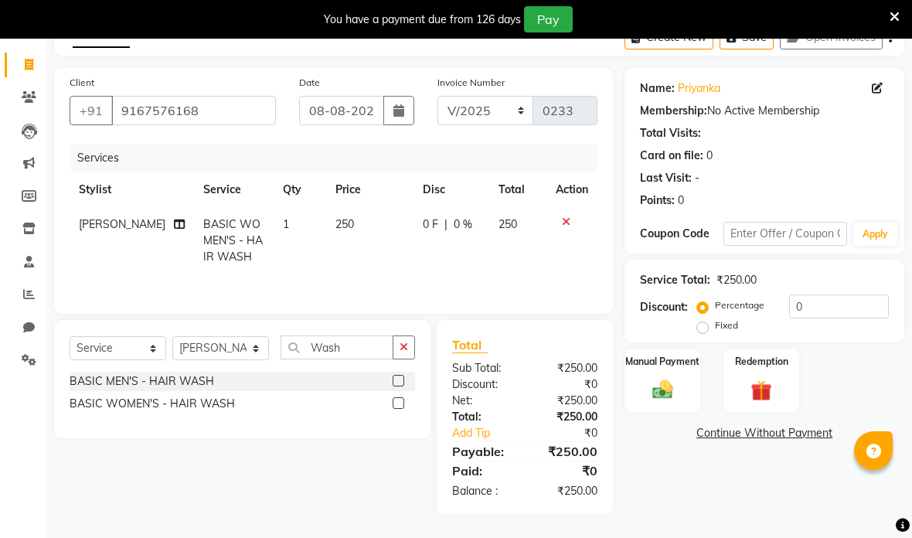
click at [664, 386] on img at bounding box center [662, 390] width 33 height 24
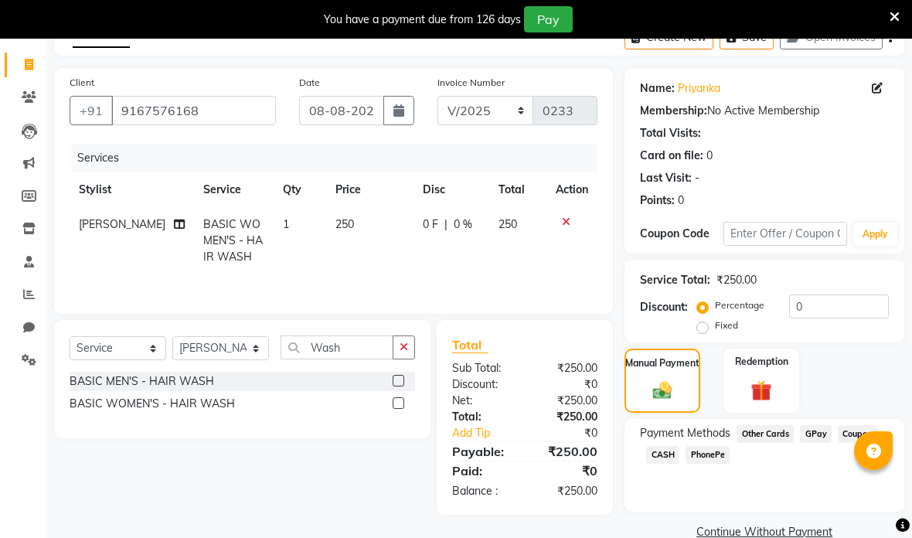
click at [821, 431] on span "GPay" at bounding box center [816, 434] width 32 height 18
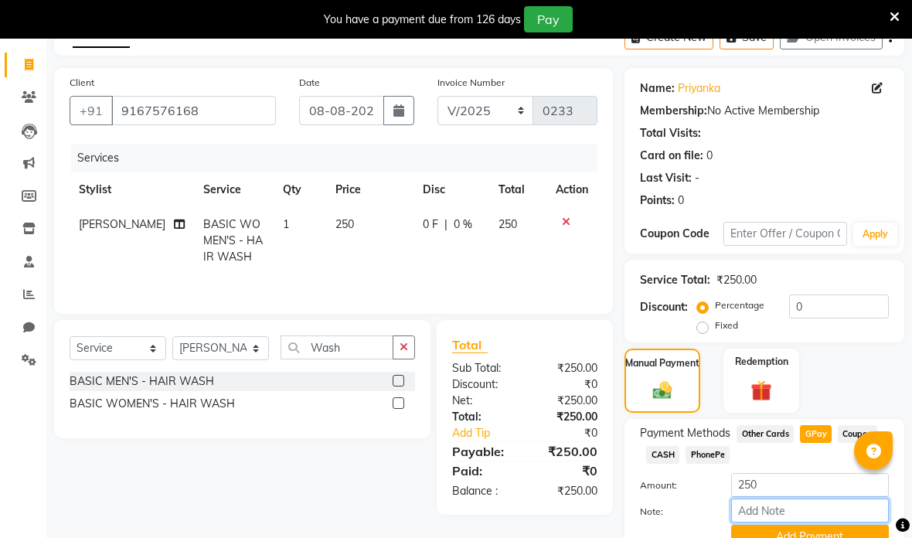
click at [797, 519] on input "Note:" at bounding box center [810, 511] width 158 height 24
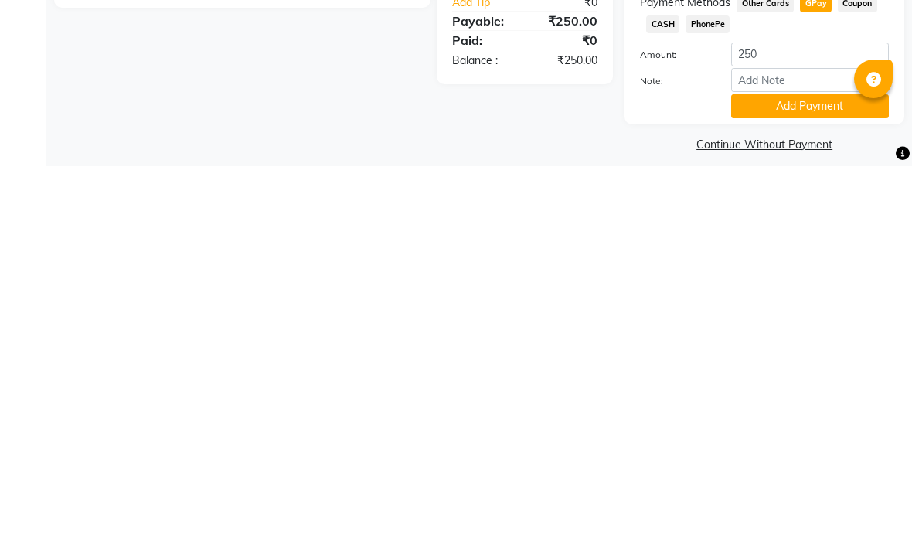
click at [817, 466] on button "Add Payment" at bounding box center [810, 478] width 158 height 24
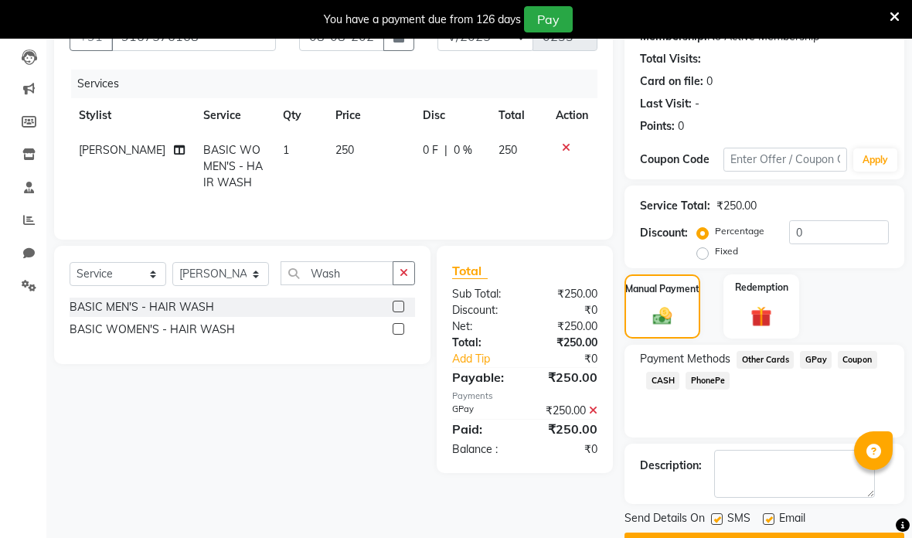
scroll to position [142, 0]
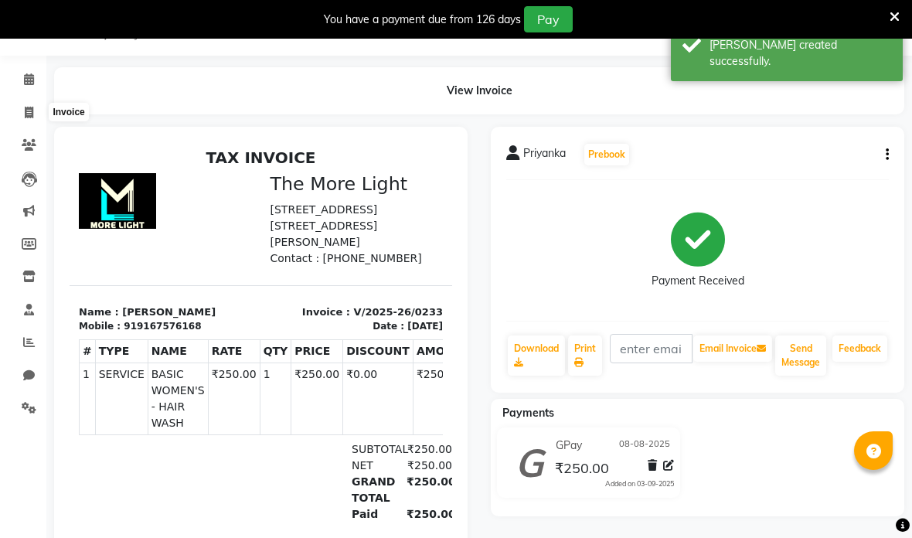
click at [25, 107] on icon at bounding box center [29, 113] width 9 height 12
select select "7824"
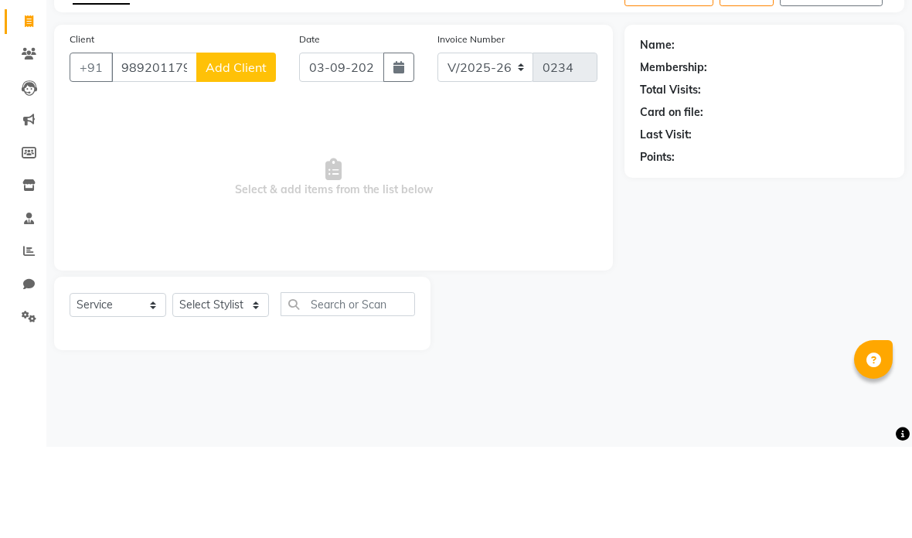
click at [248, 151] on span "Add Client" at bounding box center [236, 158] width 61 height 15
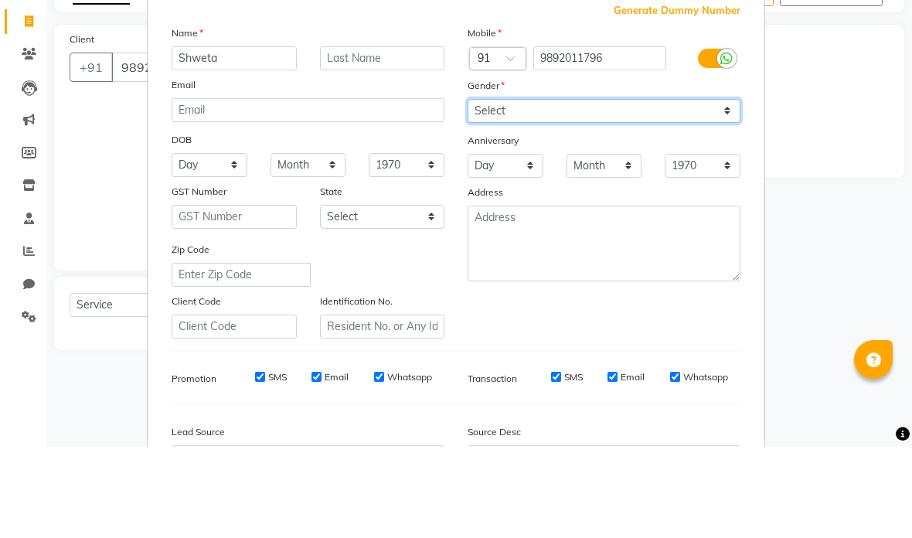
click at [580, 190] on select "Select [DEMOGRAPHIC_DATA] [DEMOGRAPHIC_DATA] Other Prefer Not To Say" at bounding box center [604, 202] width 273 height 24
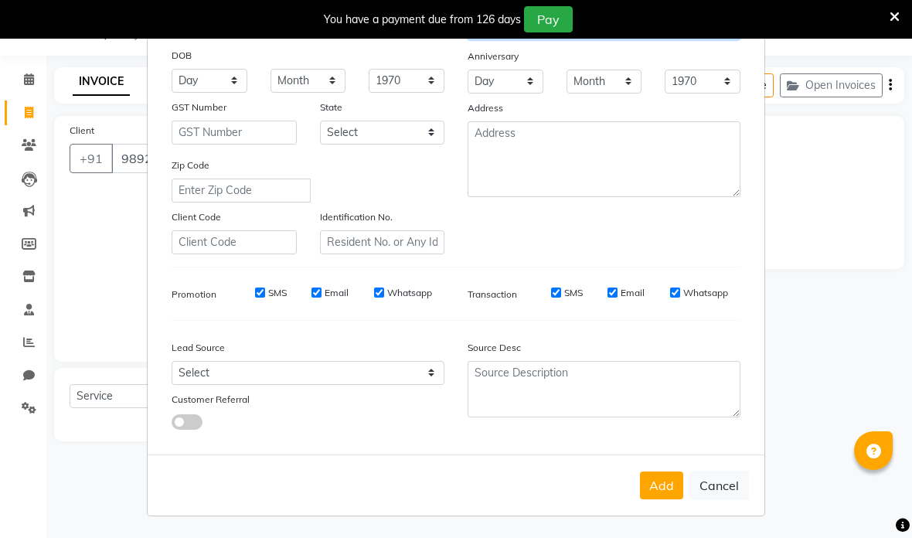
scroll to position [175, 0]
click at [665, 485] on button "Add" at bounding box center [661, 486] width 43 height 28
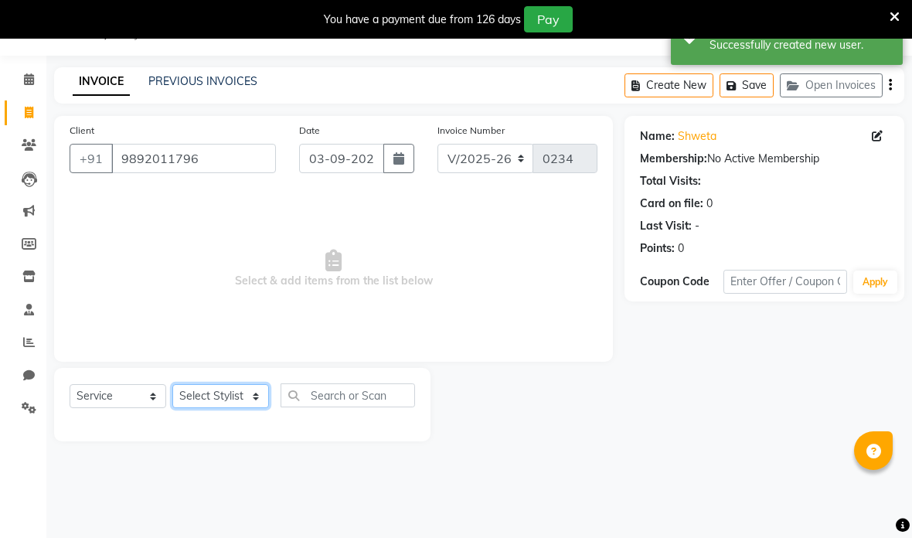
click at [204, 396] on select "Select Stylist [PERSON_NAME] anas [PERSON_NAME] [PERSON_NAME] [PERSON_NAME] [PE…" at bounding box center [220, 396] width 97 height 24
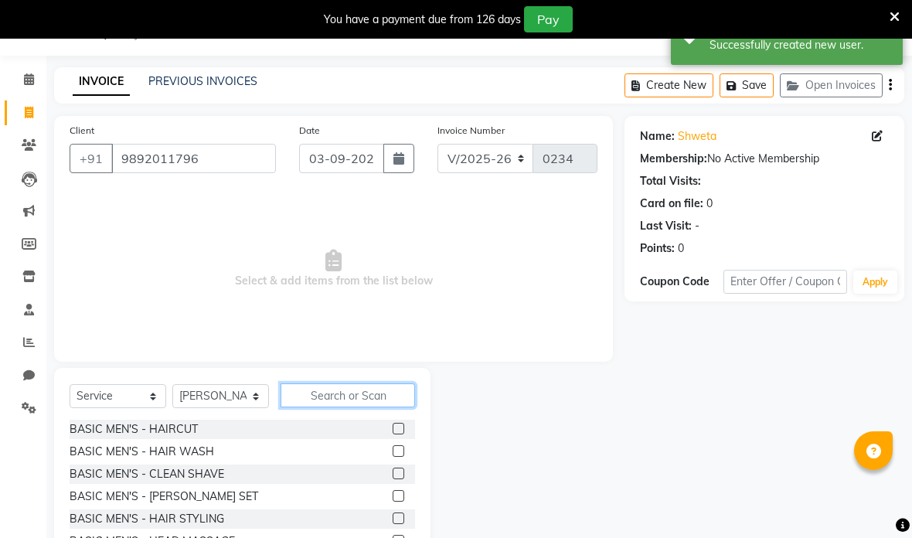
click at [386, 397] on input "text" at bounding box center [348, 395] width 134 height 24
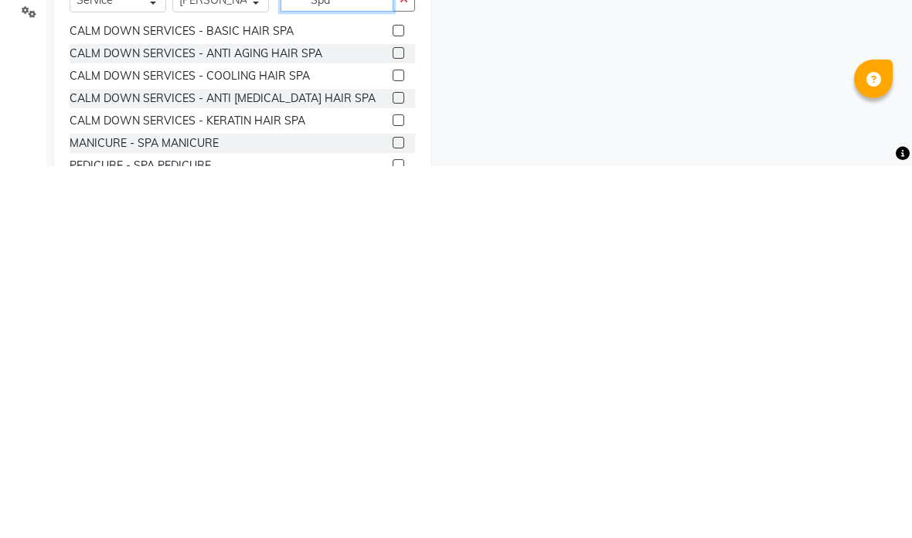
scroll to position [63, 0]
click at [400, 441] on label at bounding box center [399, 447] width 12 height 12
click at [400, 442] on input "checkbox" at bounding box center [398, 447] width 10 height 10
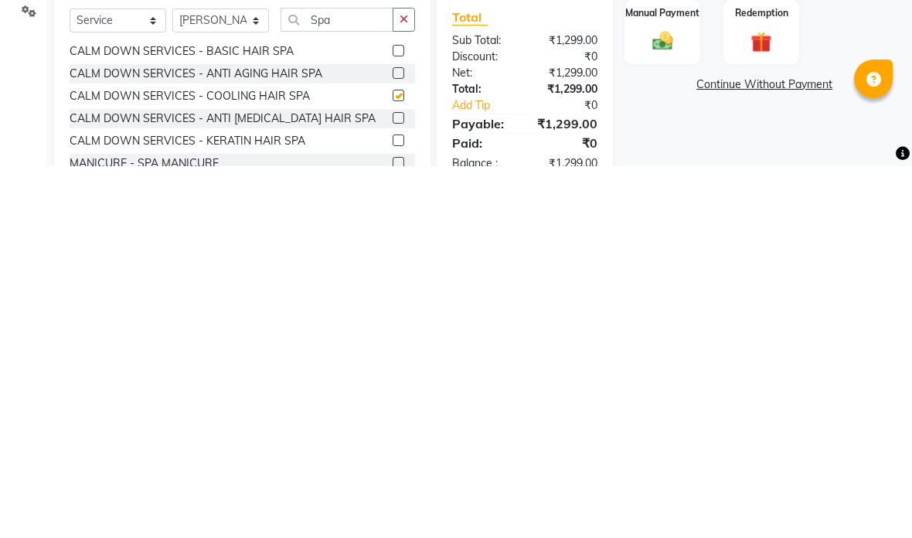
scroll to position [120, 0]
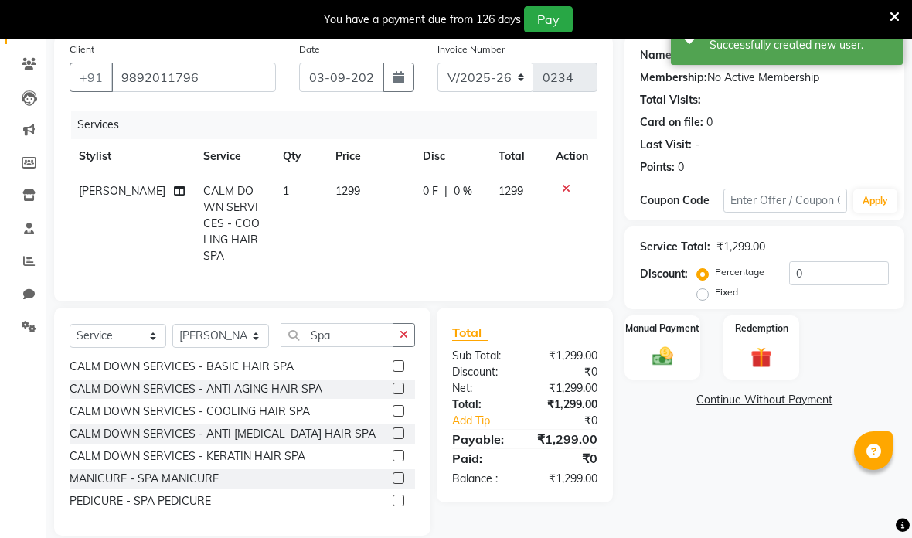
click at [367, 189] on td "1299" at bounding box center [369, 224] width 87 height 100
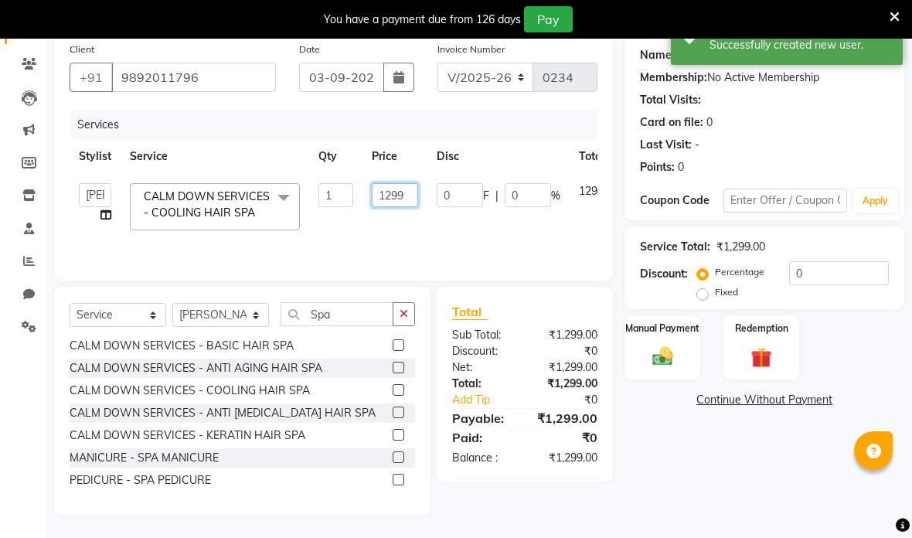
click at [410, 196] on input "1299" at bounding box center [395, 195] width 46 height 24
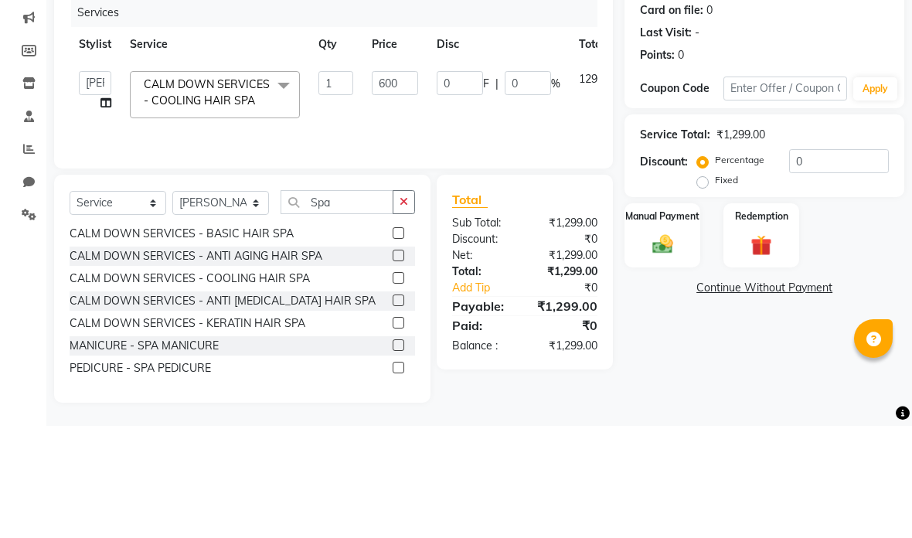
click at [523, 174] on tr "[PERSON_NAME] anas [PERSON_NAME] [PERSON_NAME] [PERSON_NAME] [PERSON_NAME] [PER…" at bounding box center [368, 207] width 596 height 66
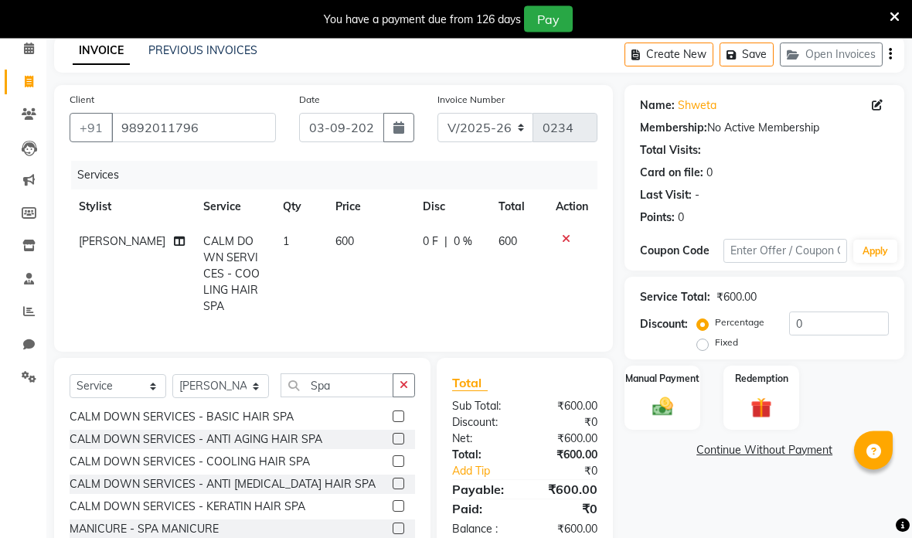
scroll to position [124, 0]
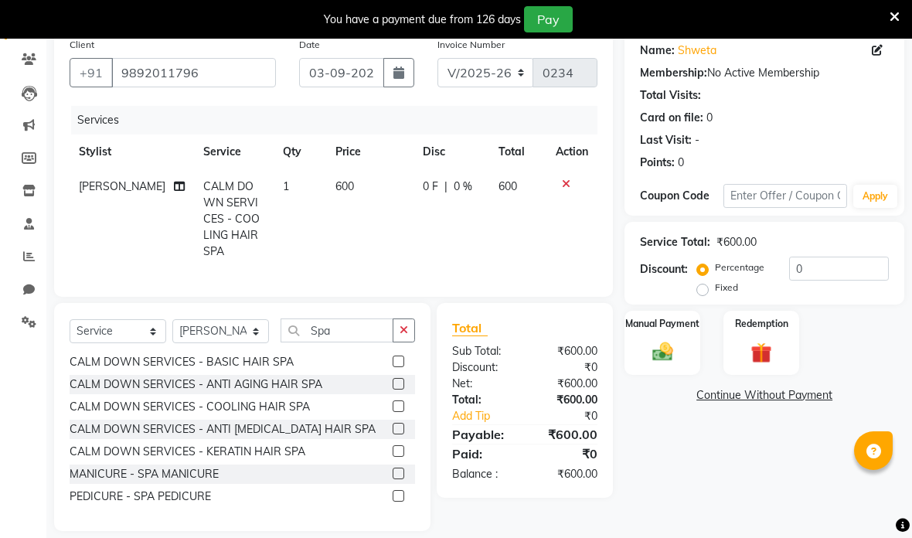
click at [397, 51] on div "Date [DATE]" at bounding box center [357, 67] width 138 height 63
click at [407, 80] on button "button" at bounding box center [398, 72] width 31 height 29
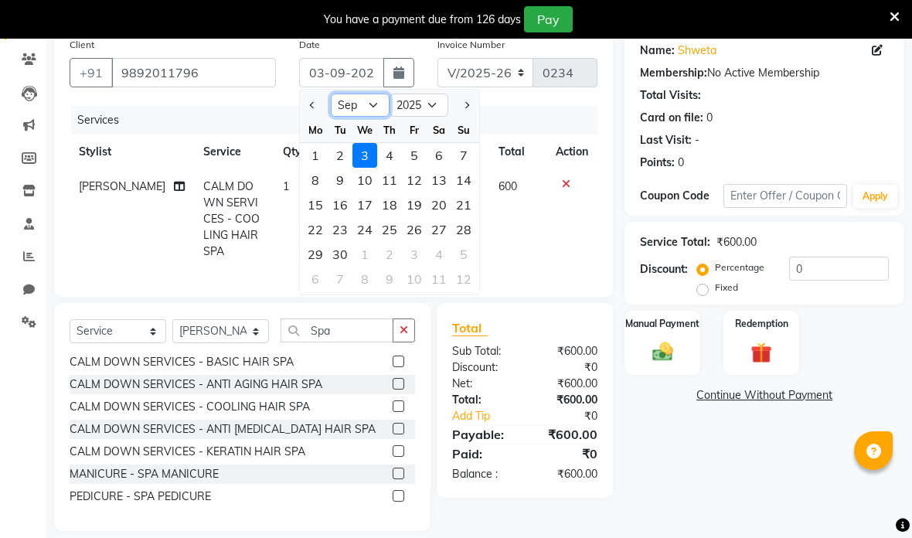
click at [347, 99] on select "Jan Feb Mar Apr May Jun [DATE] Aug Sep Oct Nov Dec" at bounding box center [360, 105] width 59 height 23
click at [360, 102] on select "Jan Feb Mar Apr May Jun [DATE] Aug Sep Oct Nov Dec" at bounding box center [360, 105] width 59 height 23
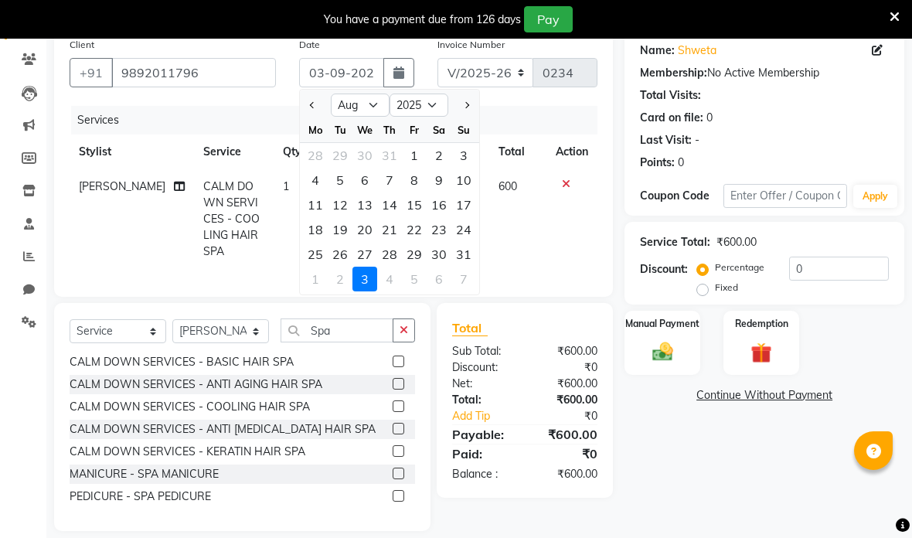
click at [420, 175] on div "8" at bounding box center [414, 180] width 25 height 25
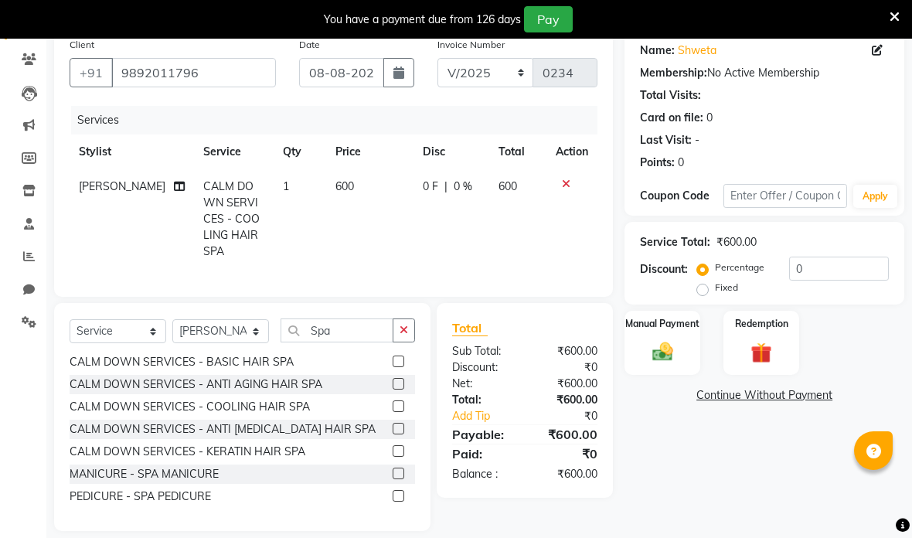
click at [669, 341] on img at bounding box center [662, 352] width 33 height 24
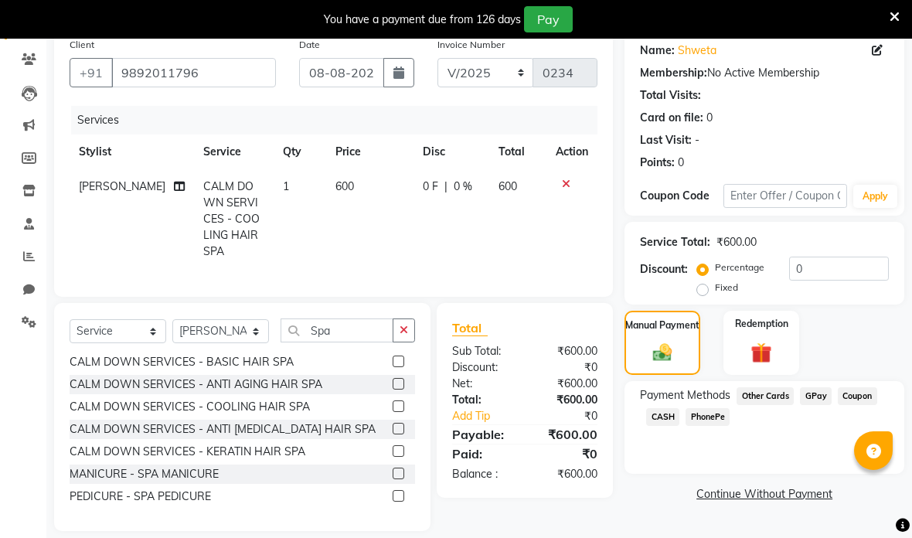
click at [821, 402] on span "GPay" at bounding box center [816, 396] width 32 height 18
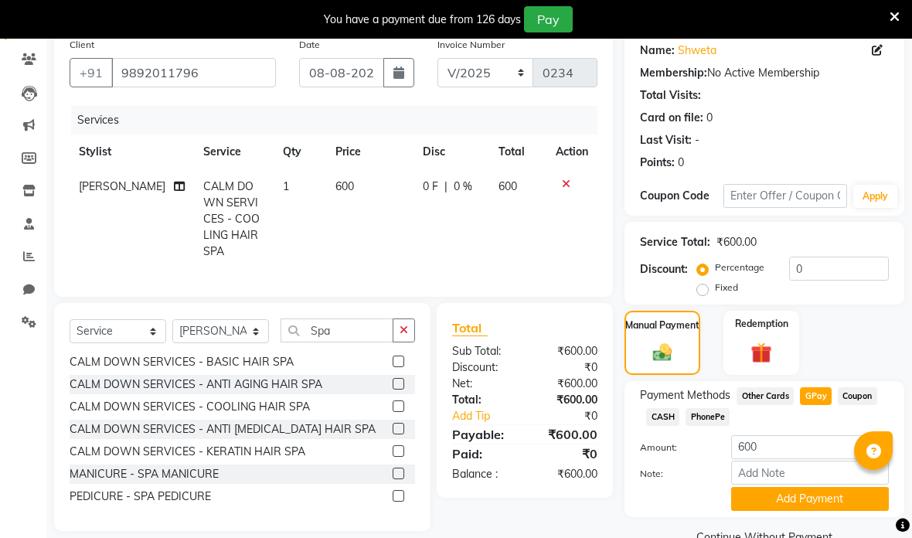
click at [819, 501] on button "Add Payment" at bounding box center [810, 499] width 158 height 24
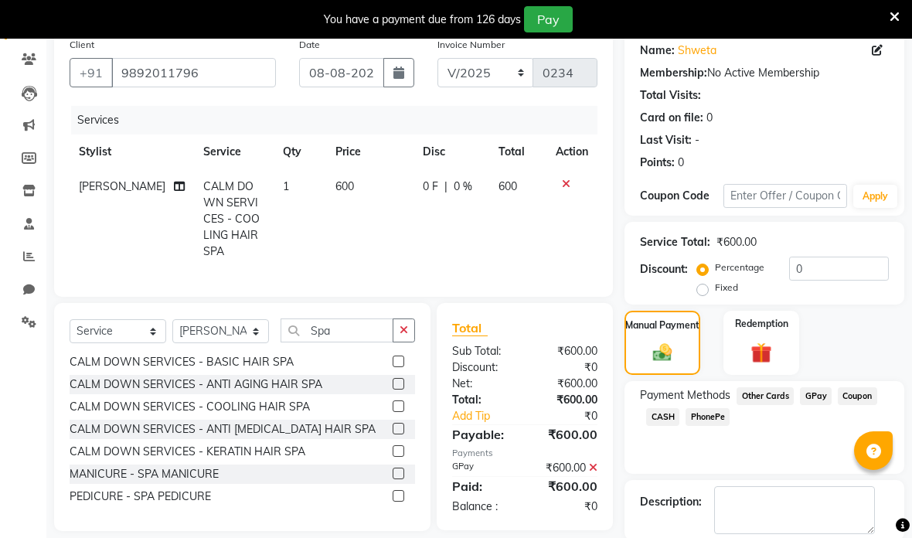
scroll to position [142, 0]
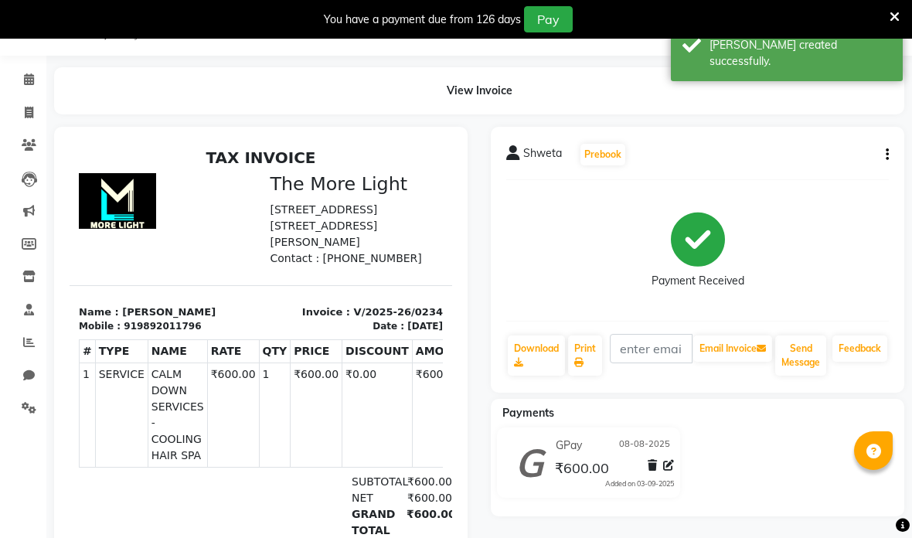
click at [885, 11] on div "You have a payment due from 126 days Pay" at bounding box center [447, 19] width 883 height 26
click at [897, 12] on icon at bounding box center [895, 17] width 10 height 14
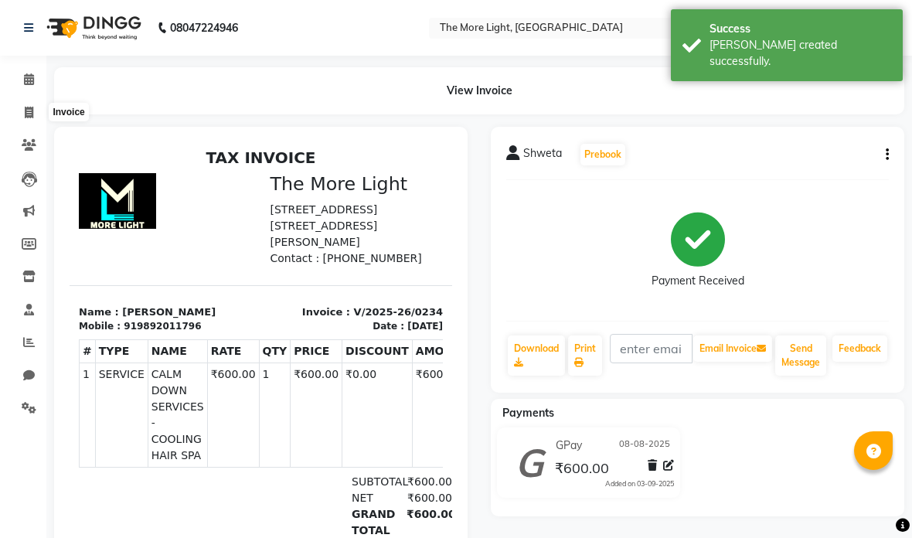
click at [29, 114] on icon at bounding box center [29, 113] width 9 height 12
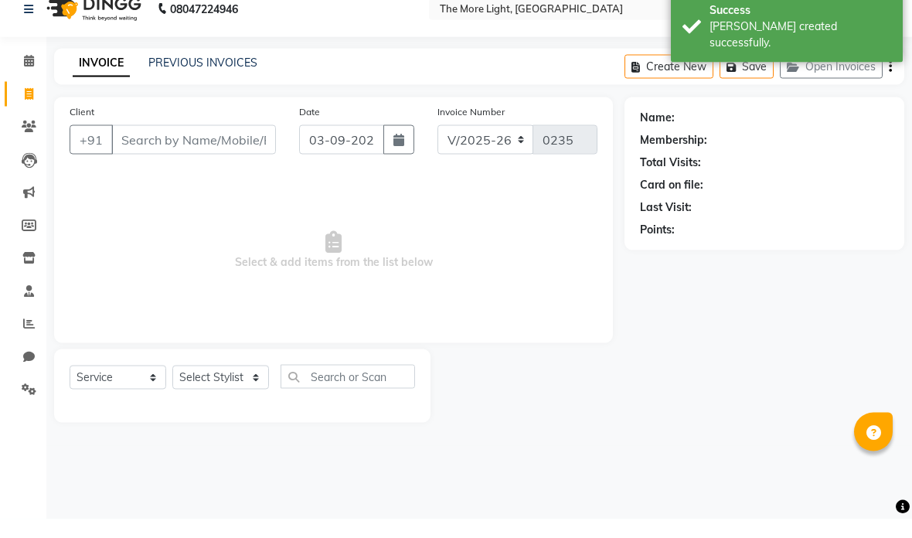
click at [145, 144] on input "Client" at bounding box center [193, 158] width 165 height 29
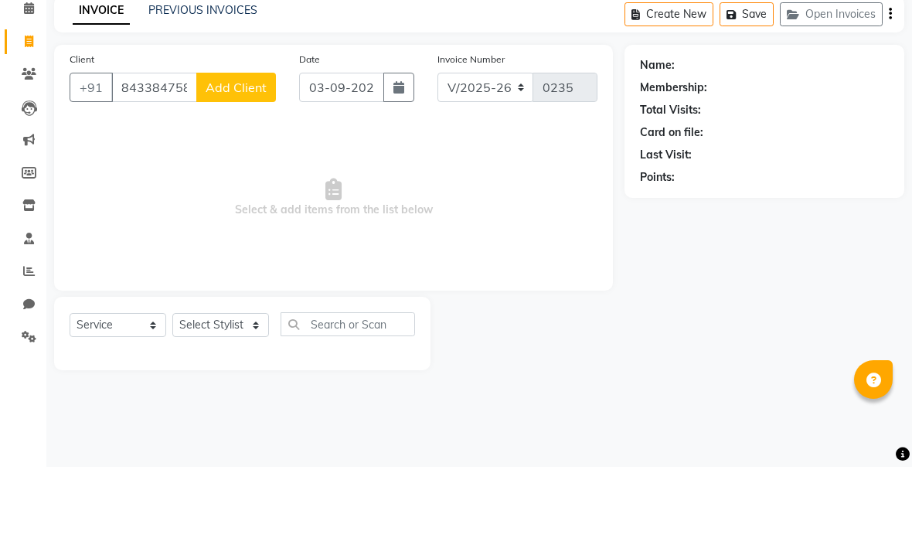
click at [260, 144] on button "Add Client" at bounding box center [236, 158] width 80 height 29
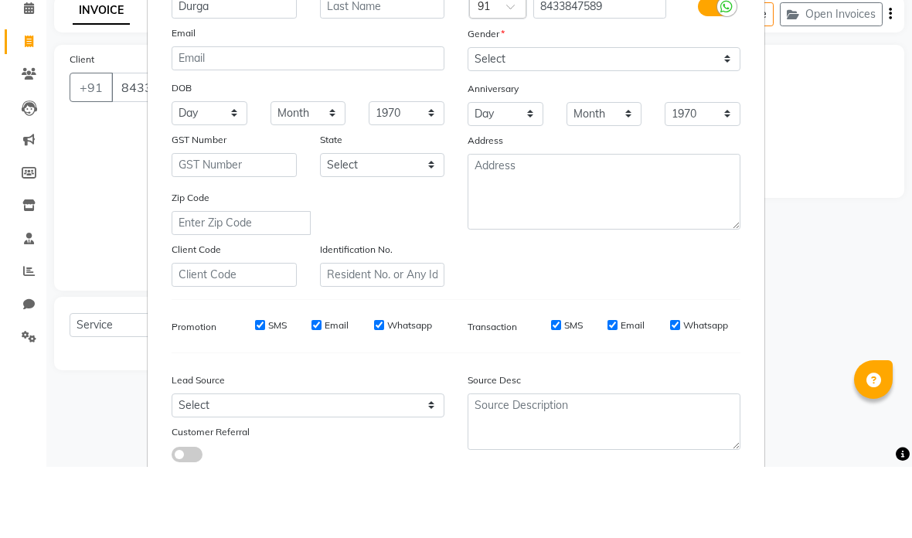
scroll to position [73, 0]
click at [627, 117] on select "Select [DEMOGRAPHIC_DATA] [DEMOGRAPHIC_DATA] Other Prefer Not To Say" at bounding box center [604, 129] width 273 height 24
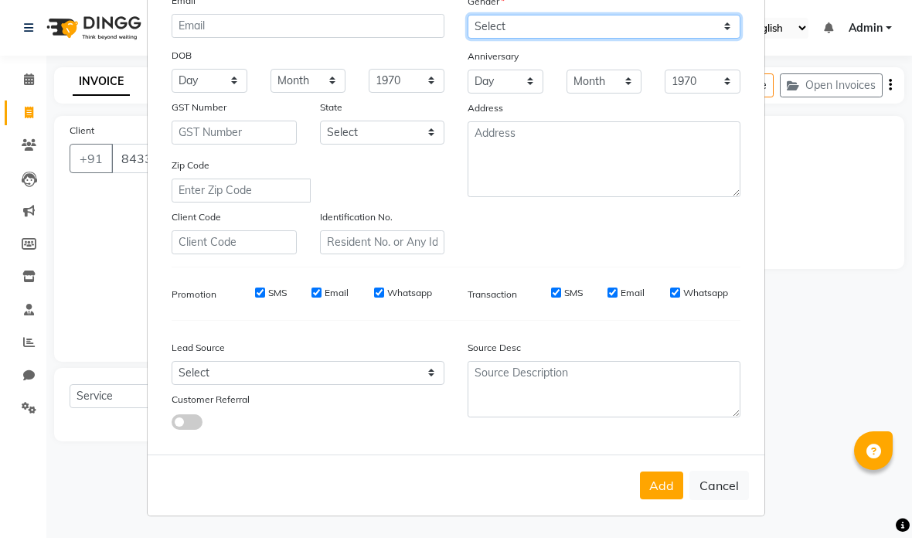
scroll to position [175, 0]
click at [666, 484] on button "Add" at bounding box center [661, 486] width 43 height 28
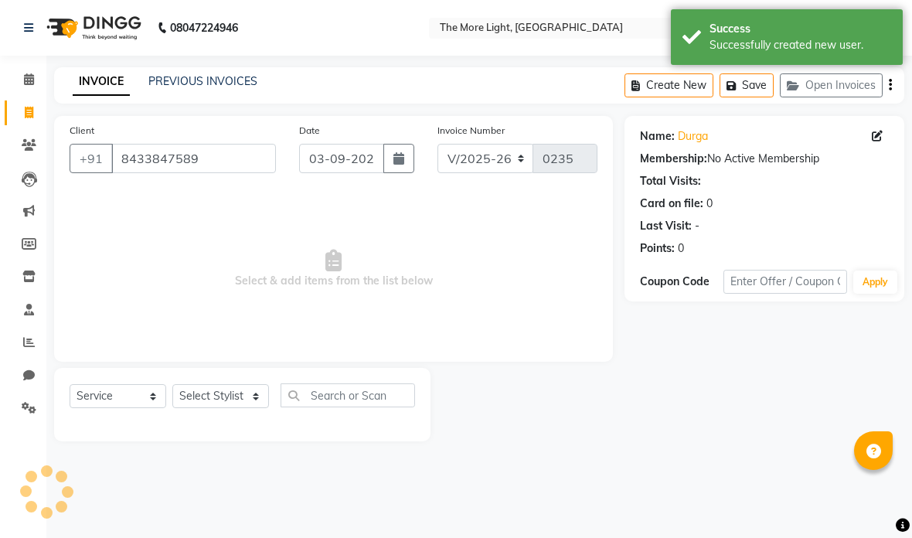
click at [390, 153] on button "button" at bounding box center [398, 158] width 31 height 29
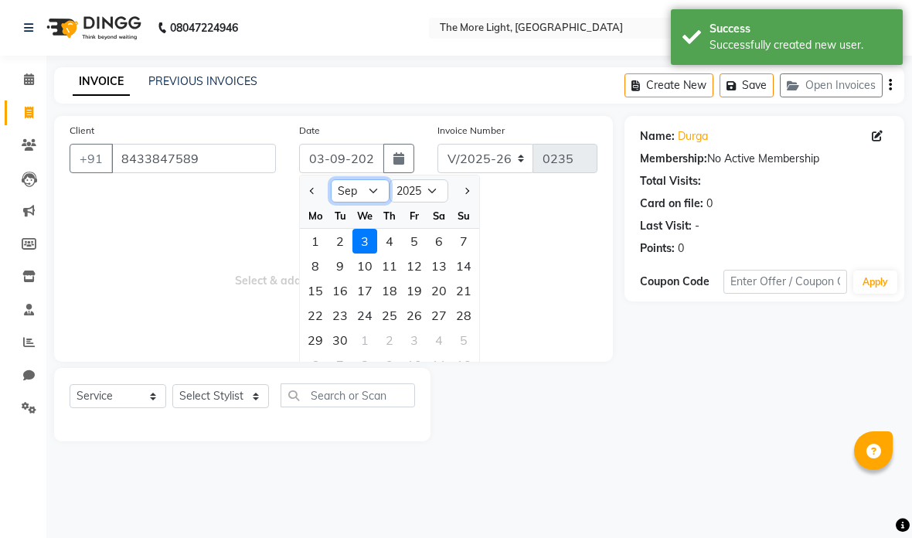
click at [377, 186] on select "Jan Feb Mar Apr May Jun [DATE] Aug Sep Oct Nov Dec" at bounding box center [360, 190] width 59 height 23
click at [415, 266] on div "8" at bounding box center [414, 266] width 25 height 25
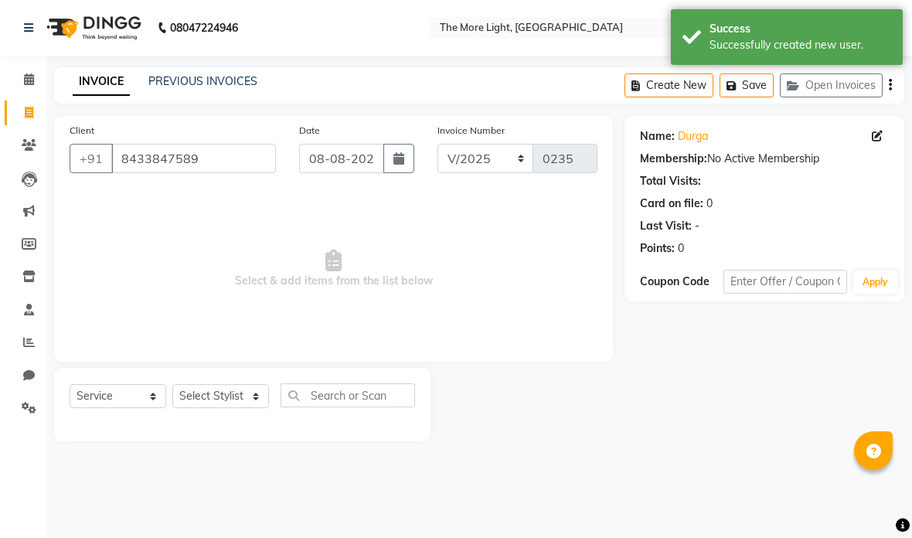
click at [252, 397] on select "Select Stylist [PERSON_NAME] anas [PERSON_NAME] [PERSON_NAME] [PERSON_NAME] [PE…" at bounding box center [220, 396] width 97 height 24
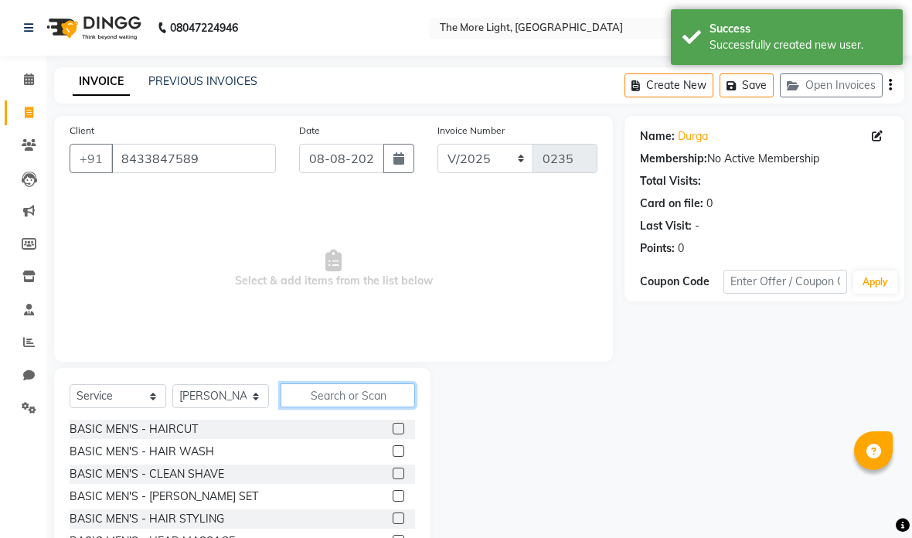
click at [378, 399] on input "text" at bounding box center [348, 395] width 134 height 24
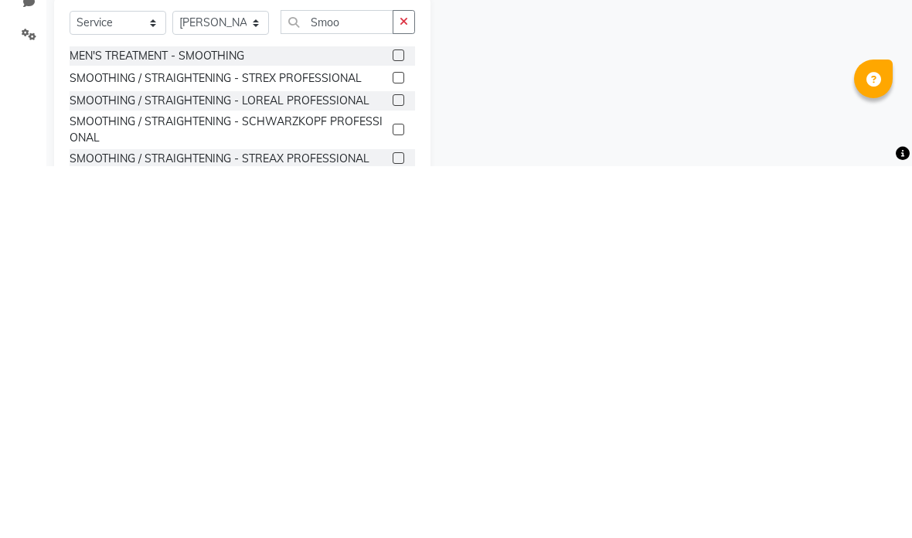
click at [393, 466] on label at bounding box center [399, 472] width 12 height 12
click at [393, 468] on input "checkbox" at bounding box center [398, 473] width 10 height 10
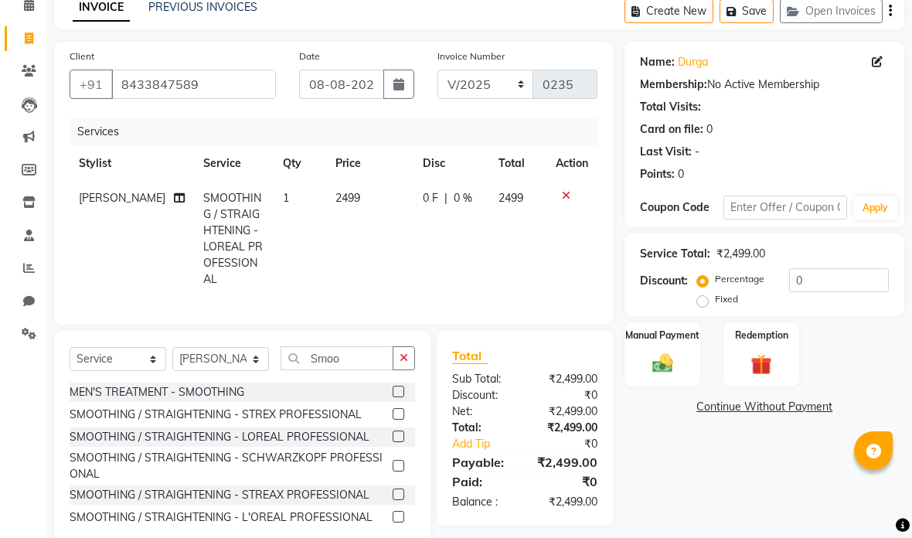
click at [369, 200] on td "2499" at bounding box center [369, 239] width 87 height 116
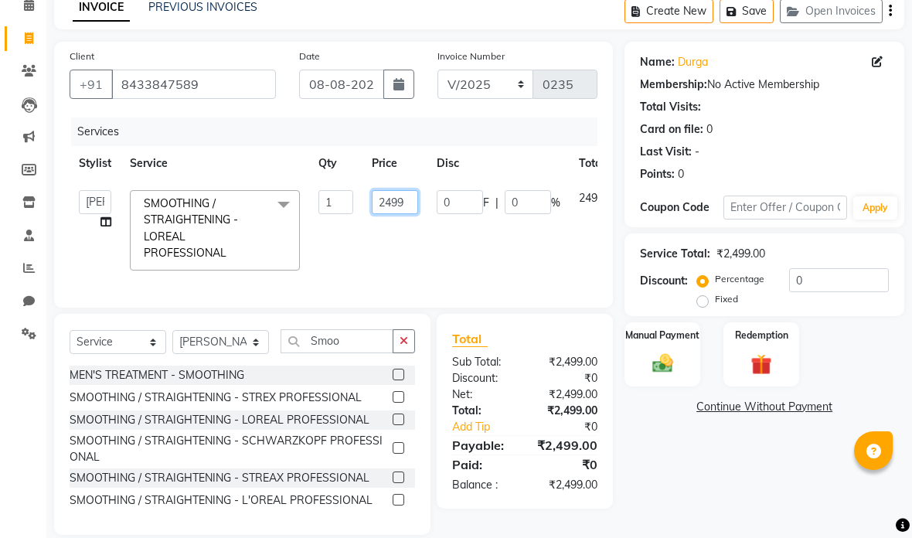
click at [414, 212] on input "2499" at bounding box center [395, 202] width 46 height 24
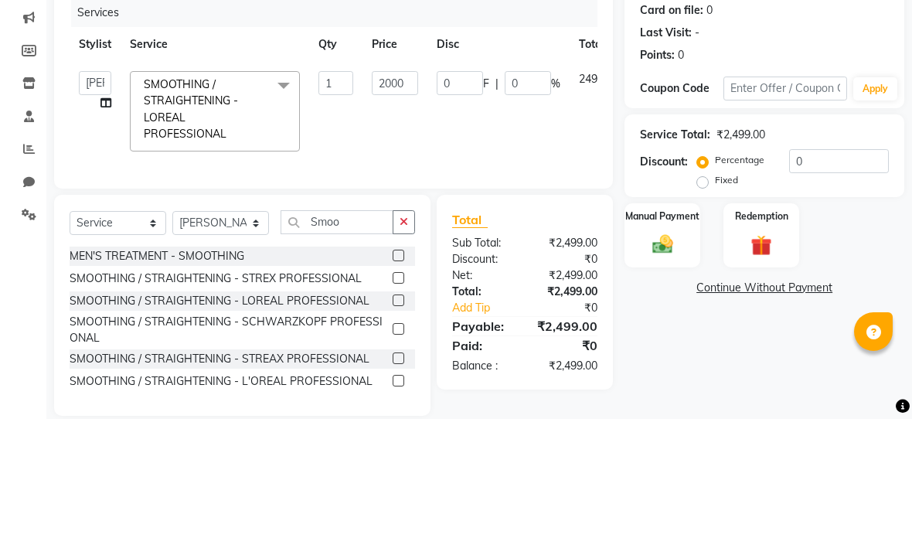
click at [573, 181] on tr "[PERSON_NAME] anas [PERSON_NAME] [PERSON_NAME] [PERSON_NAME] [PERSON_NAME] [PER…" at bounding box center [368, 230] width 596 height 99
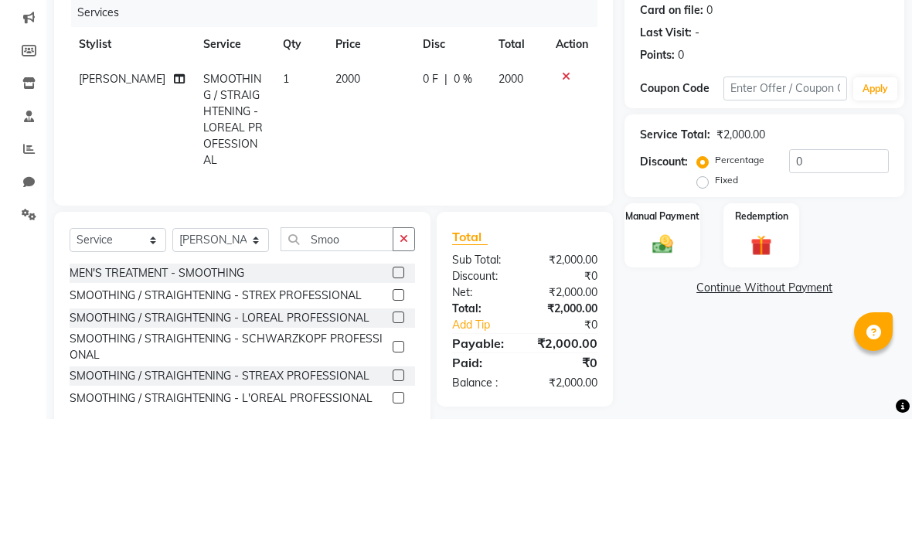
scroll to position [93, 0]
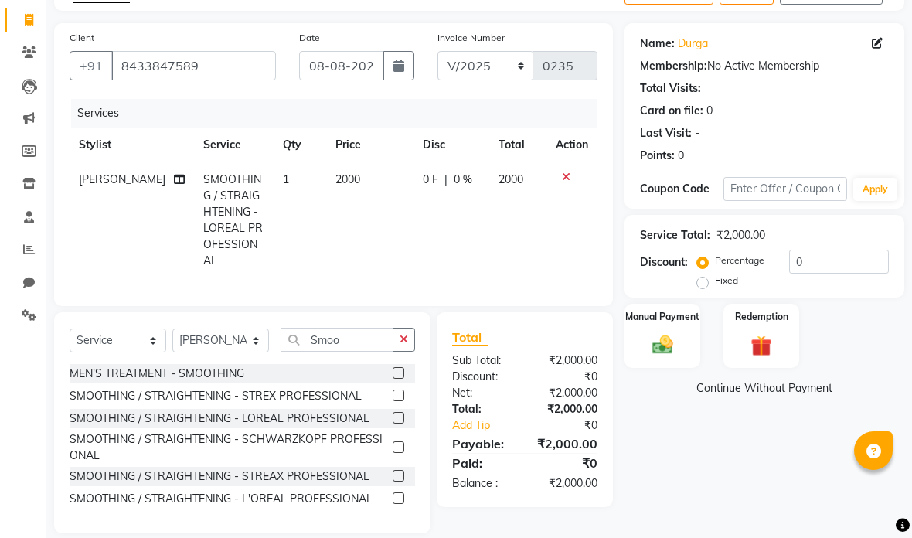
click at [666, 342] on img at bounding box center [662, 345] width 33 height 24
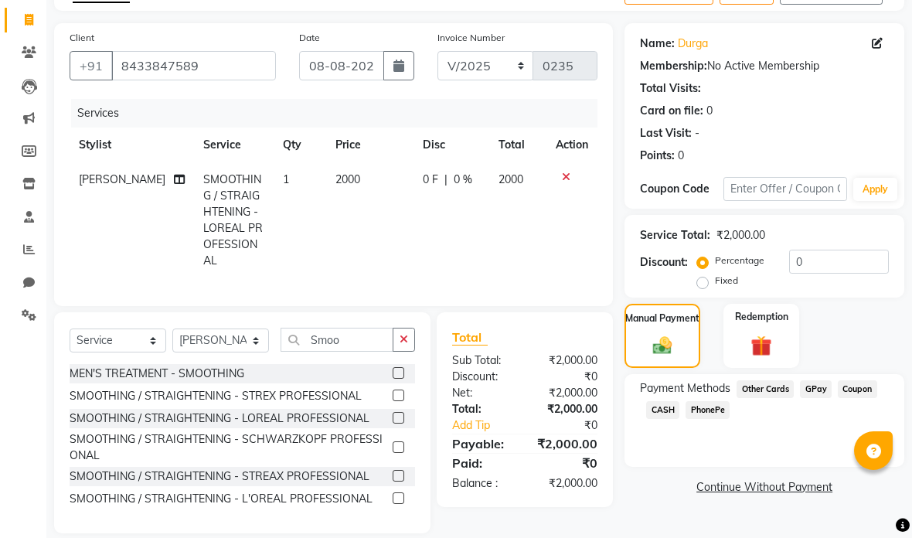
click at [815, 387] on span "GPay" at bounding box center [816, 389] width 32 height 18
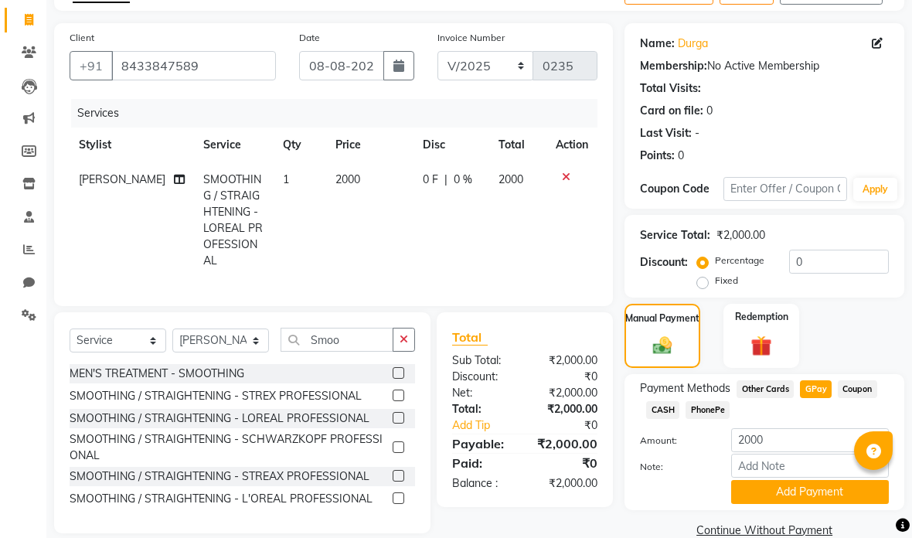
click at [810, 499] on button "Add Payment" at bounding box center [810, 492] width 158 height 24
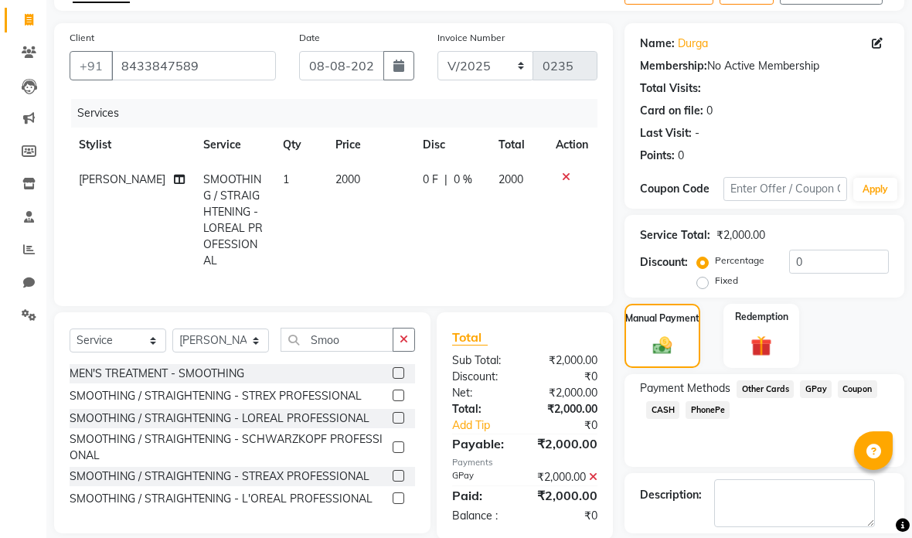
scroll to position [73, 0]
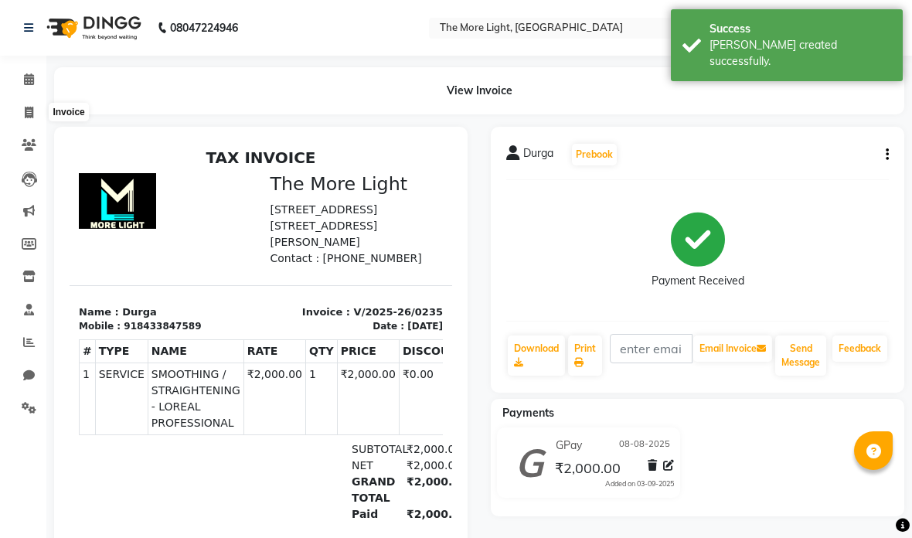
click at [25, 112] on icon at bounding box center [29, 113] width 9 height 12
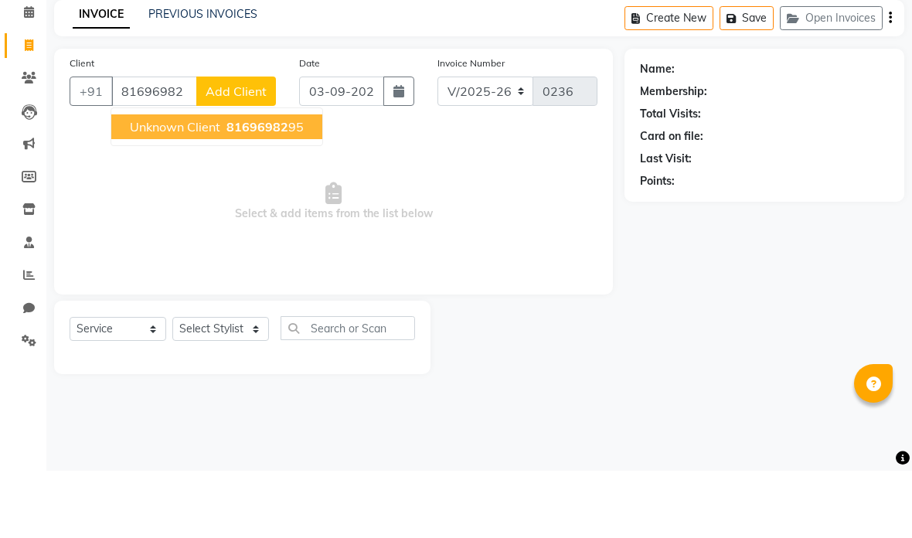
click at [297, 186] on ngb-highlight "81696982 95" at bounding box center [263, 193] width 80 height 15
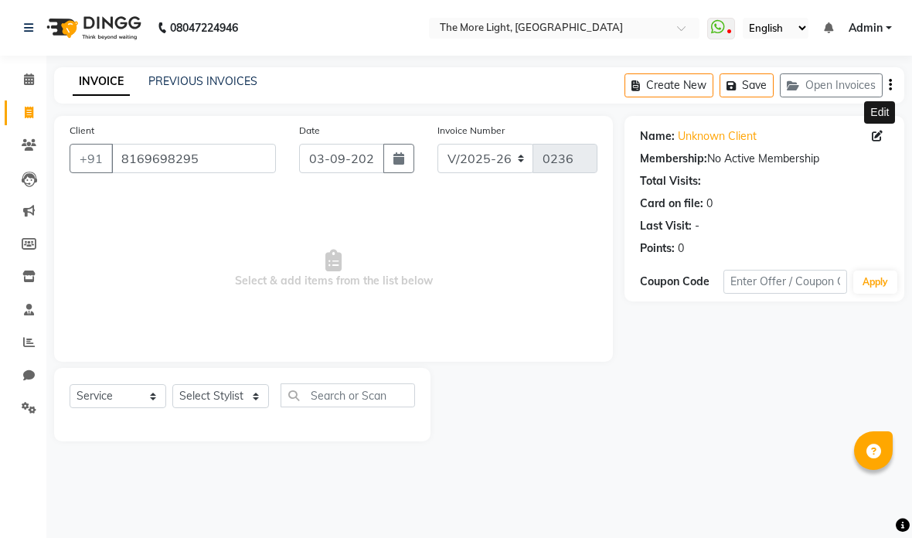
click at [886, 128] on ngb-tooltip-window "Edit" at bounding box center [879, 112] width 31 height 32
click at [879, 138] on icon at bounding box center [877, 136] width 11 height 11
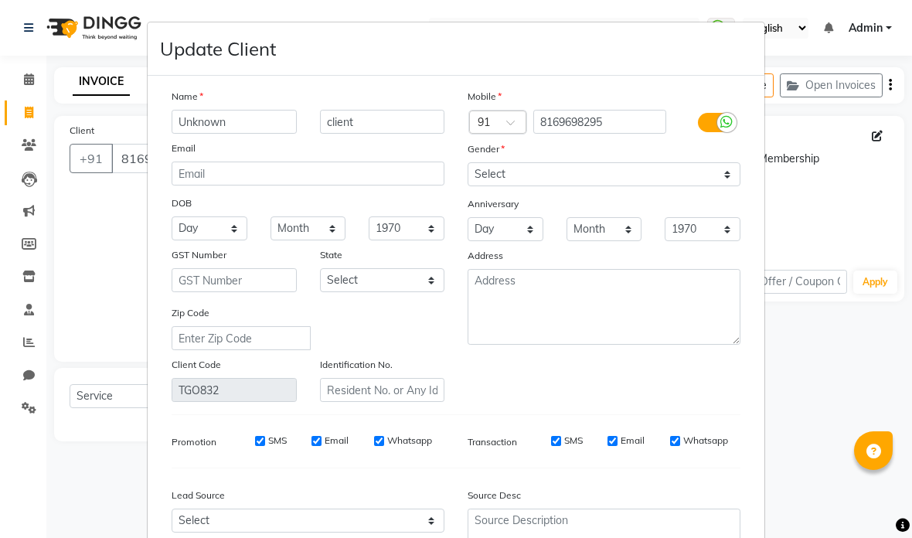
click at [265, 133] on input "Unknown" at bounding box center [234, 122] width 125 height 24
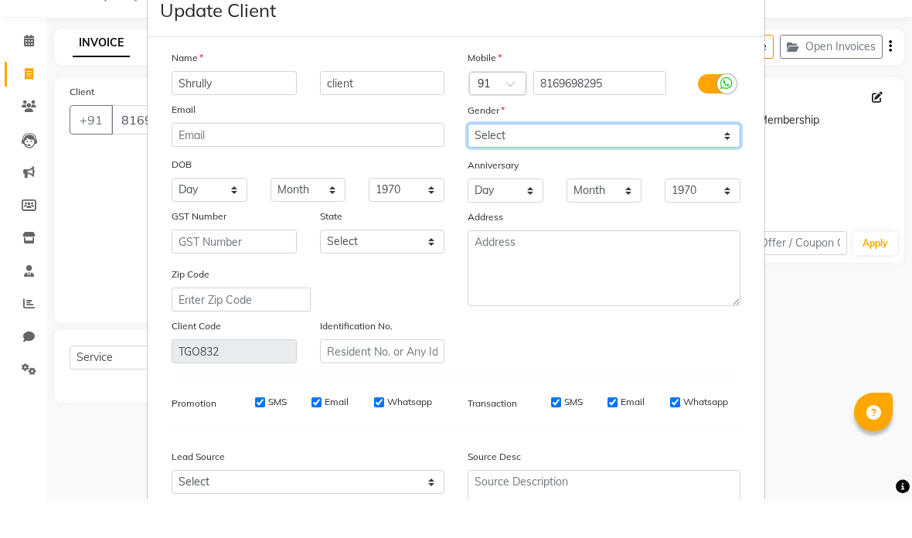
click at [637, 162] on select "Select [DEMOGRAPHIC_DATA] [DEMOGRAPHIC_DATA] Other Prefer Not To Say" at bounding box center [604, 174] width 273 height 24
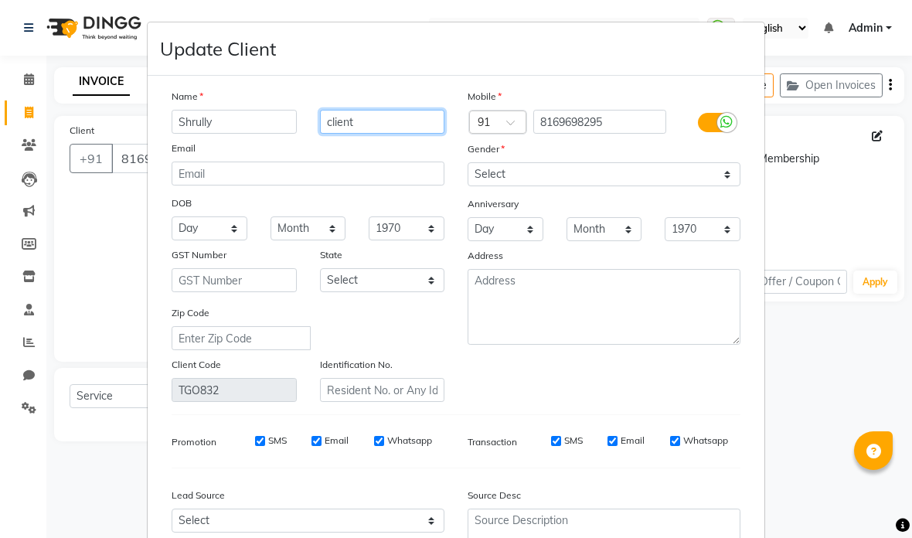
click at [412, 120] on input "client" at bounding box center [382, 122] width 125 height 24
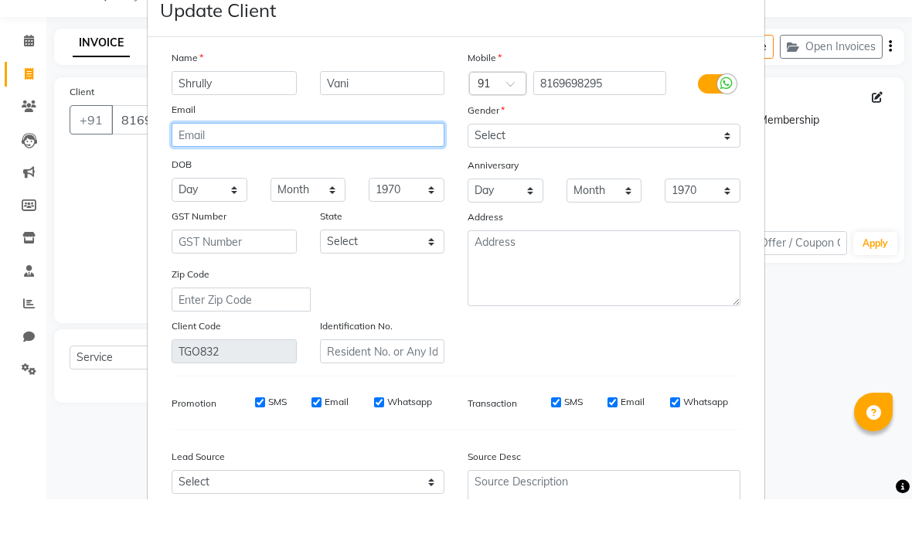
click at [434, 162] on input "email" at bounding box center [308, 174] width 273 height 24
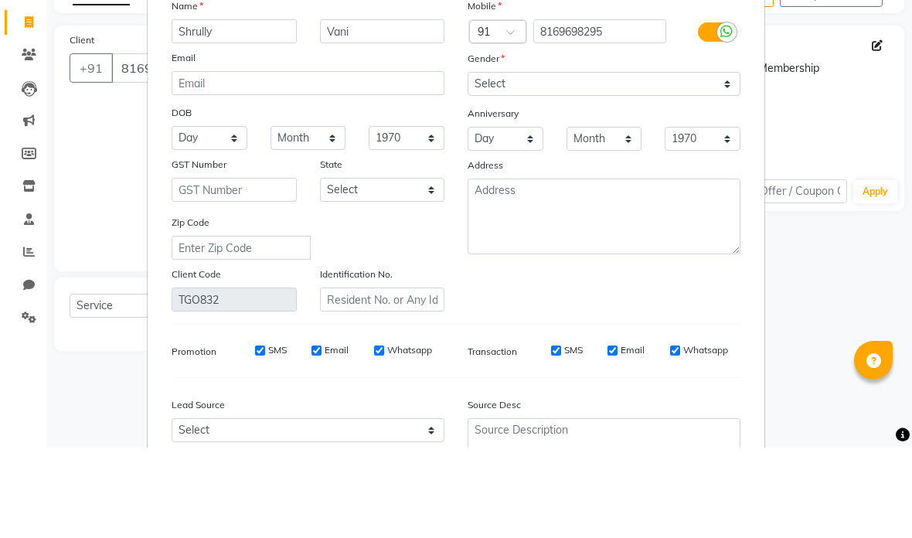
click at [534, 162] on select "Select [DEMOGRAPHIC_DATA] [DEMOGRAPHIC_DATA] Other Prefer Not To Say" at bounding box center [604, 174] width 273 height 24
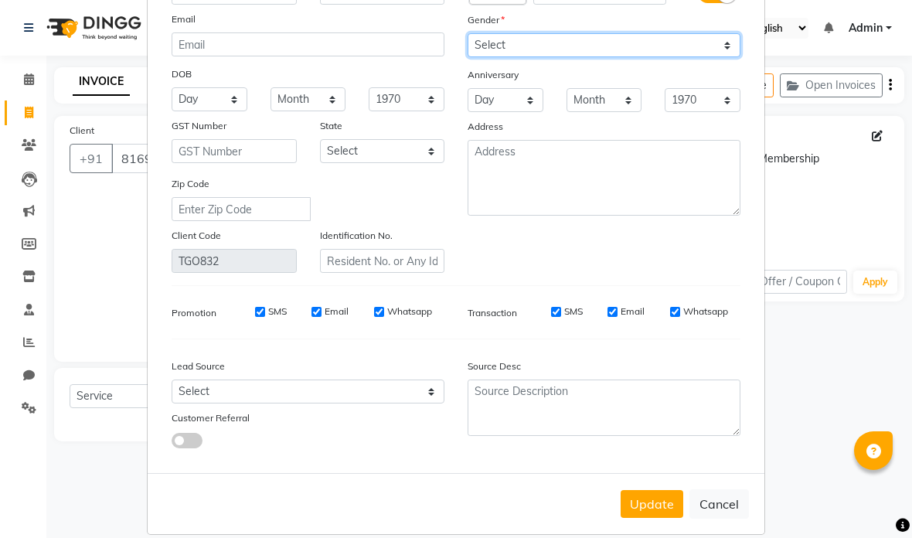
scroll to position [142, 0]
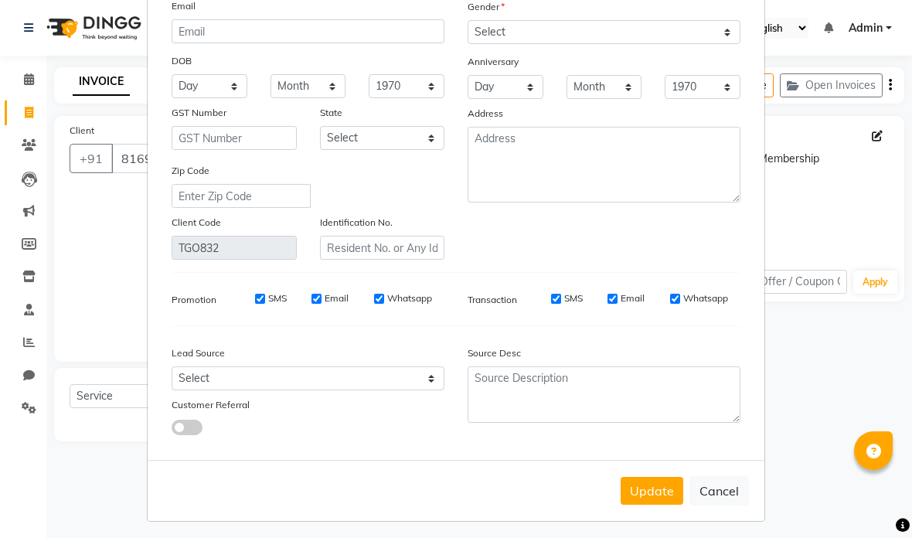
click at [660, 495] on button "Update" at bounding box center [652, 491] width 63 height 28
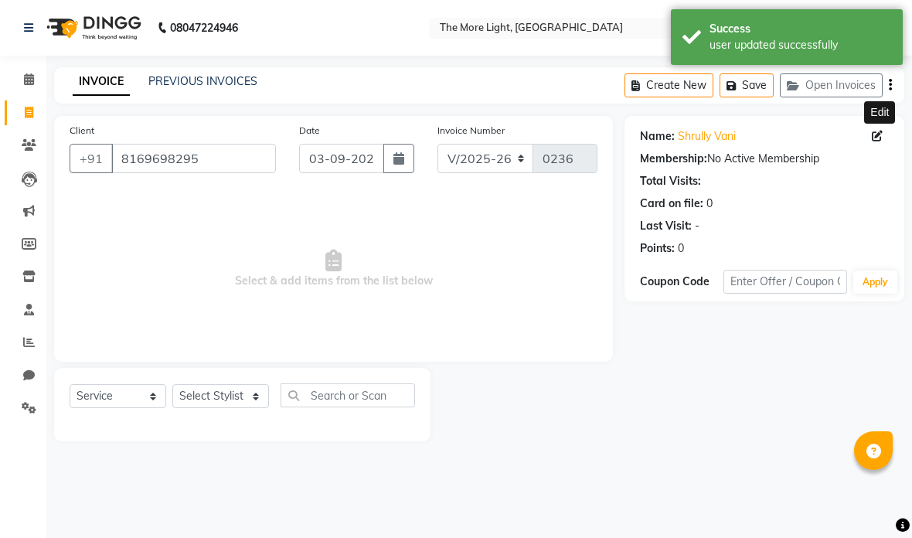
click at [192, 397] on select "Select Stylist [PERSON_NAME] anas [PERSON_NAME] [PERSON_NAME] [PERSON_NAME] [PE…" at bounding box center [220, 396] width 97 height 24
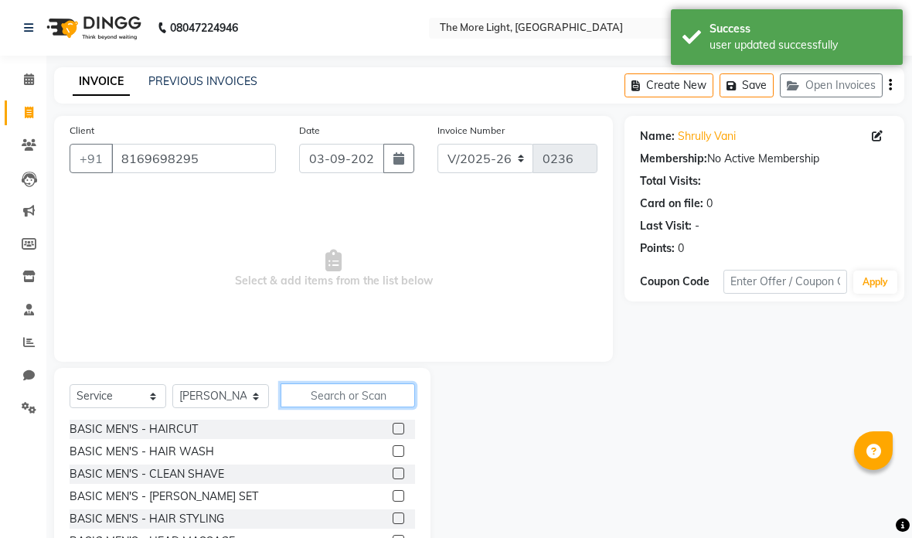
click at [324, 400] on input "text" at bounding box center [348, 395] width 134 height 24
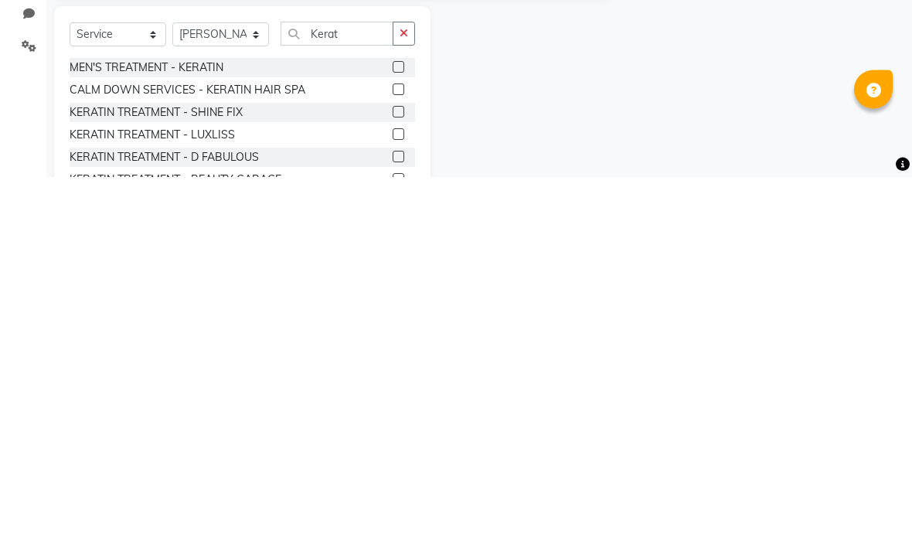
click at [399, 468] on label at bounding box center [399, 474] width 12 height 12
click at [399, 469] on input "checkbox" at bounding box center [398, 474] width 10 height 10
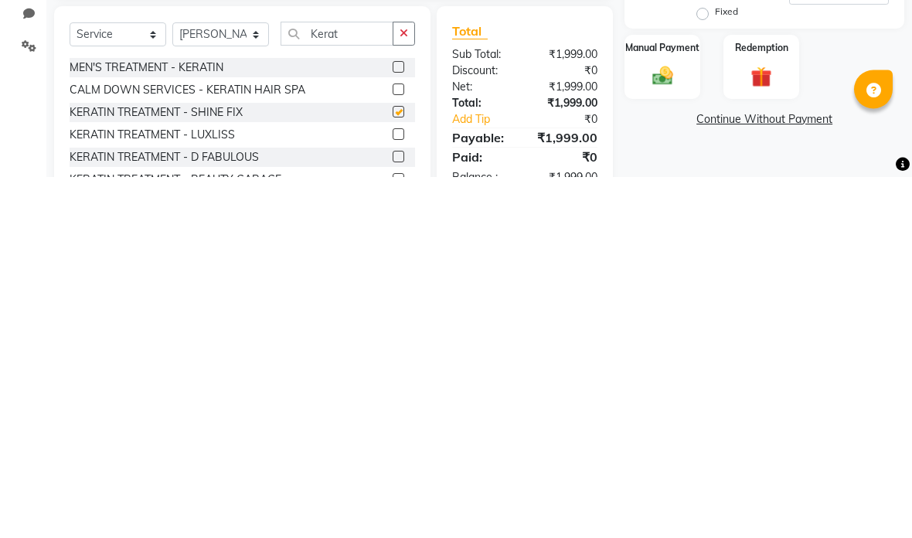
scroll to position [61, 0]
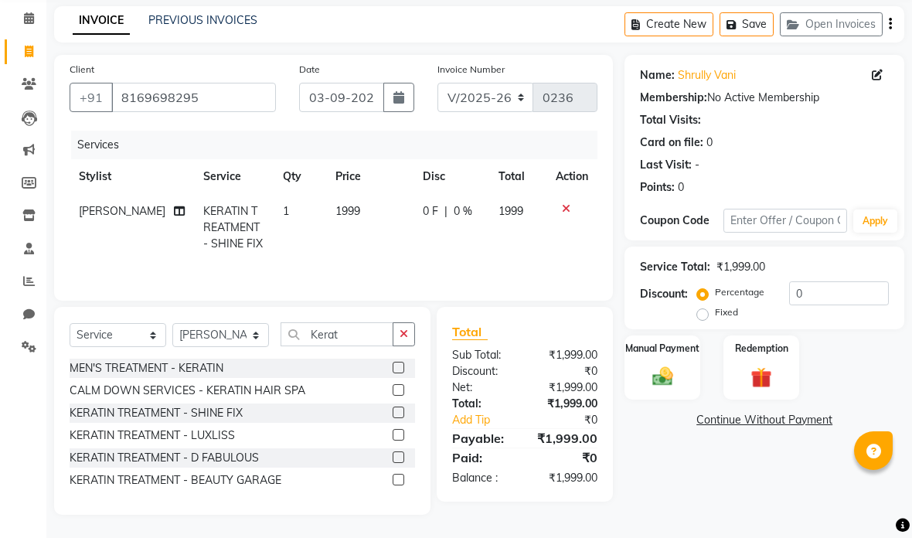
click at [375, 216] on td "1999" at bounding box center [369, 227] width 87 height 67
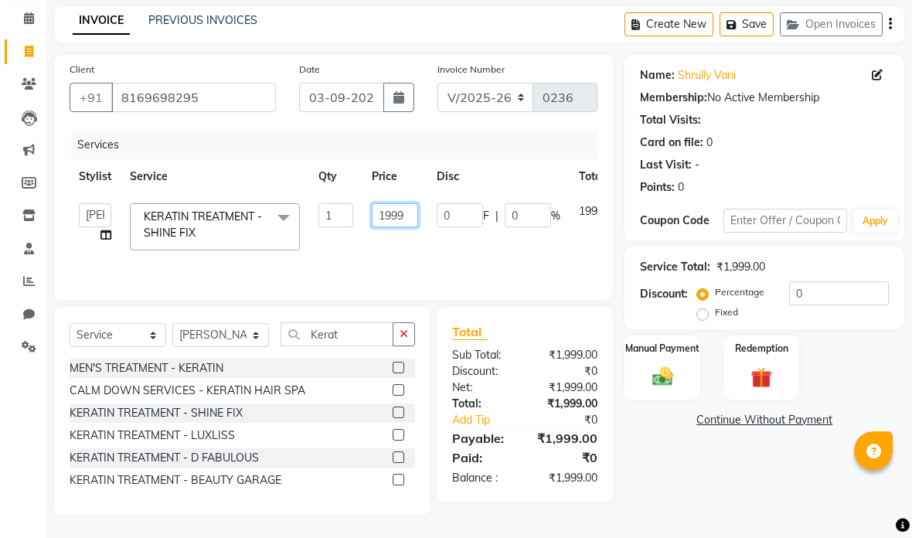
click at [417, 213] on input "1999" at bounding box center [395, 215] width 46 height 24
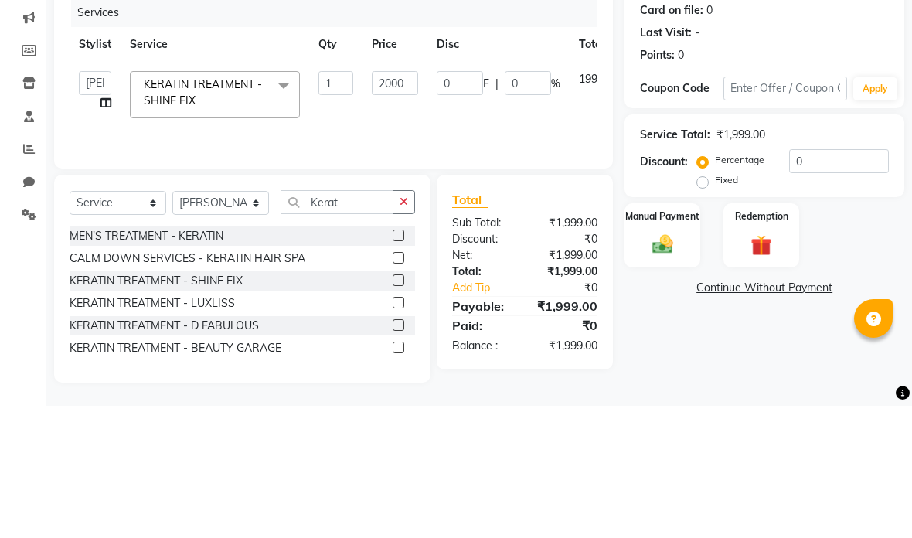
click at [530, 155] on div "Client [PHONE_NUMBER] Date [DATE] Invoice Number V/2025 V/[PHONE_NUMBER] Servic…" at bounding box center [333, 178] width 559 height 246
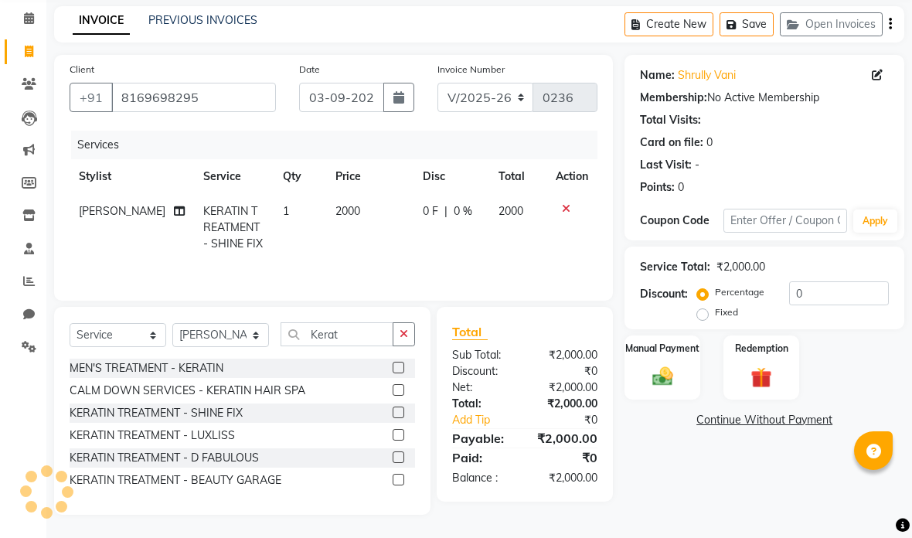
click at [682, 363] on div "Manual Payment" at bounding box center [663, 367] width 76 height 64
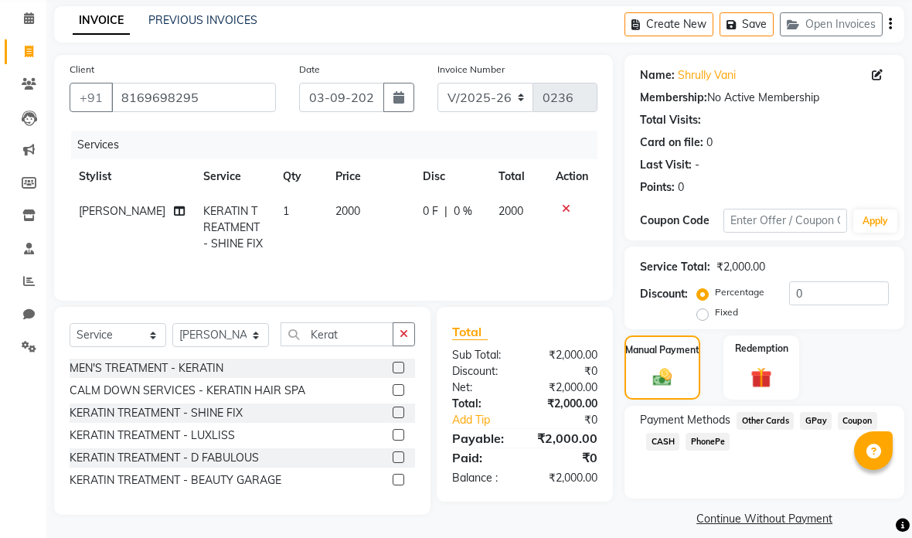
click at [810, 424] on span "GPay" at bounding box center [816, 421] width 32 height 18
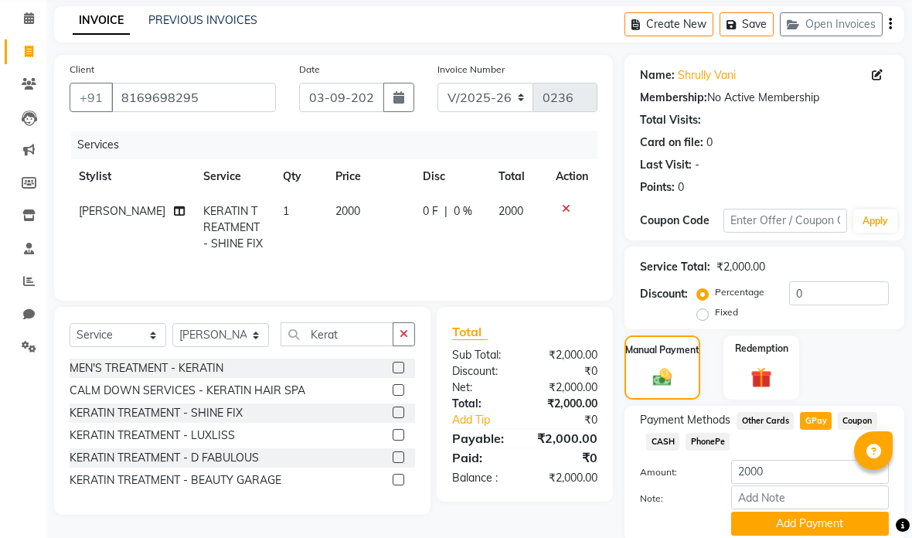
click at [803, 528] on button "Add Payment" at bounding box center [810, 524] width 158 height 24
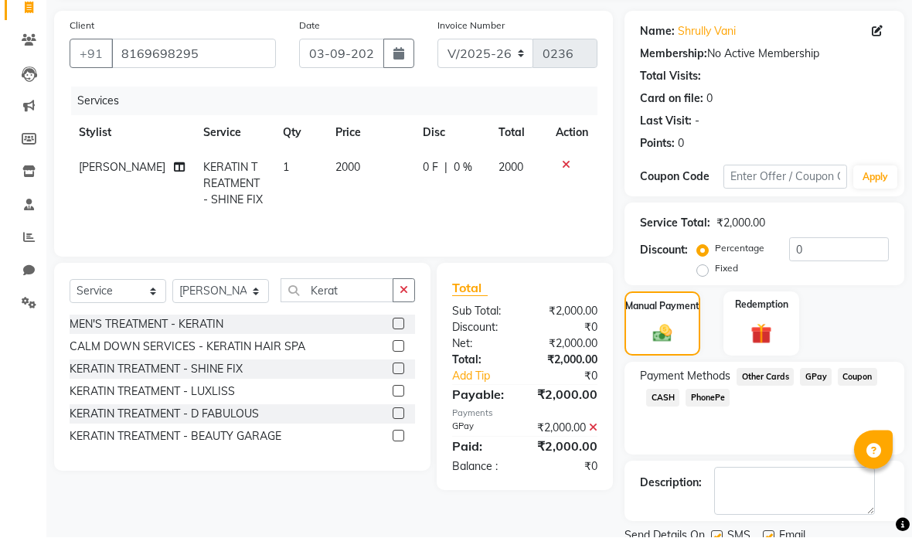
scroll to position [104, 0]
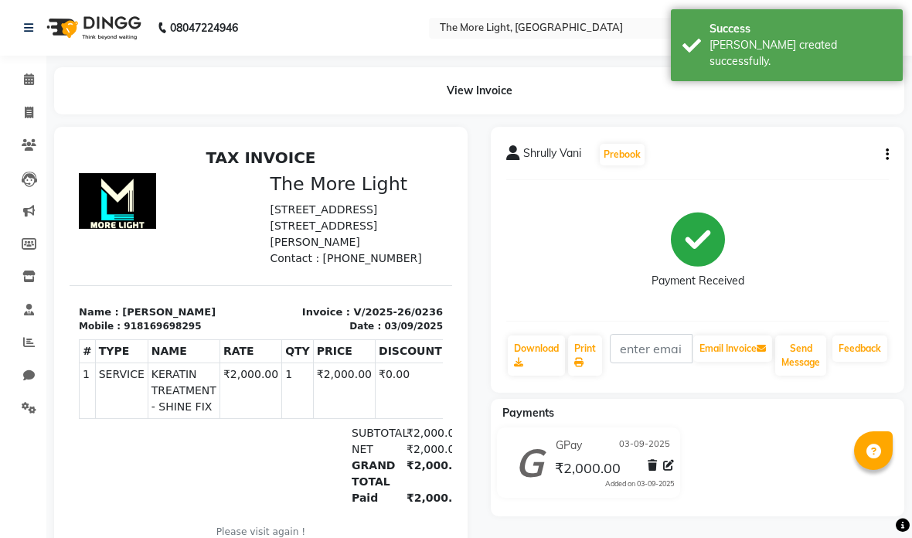
click at [26, 114] on icon at bounding box center [29, 113] width 9 height 12
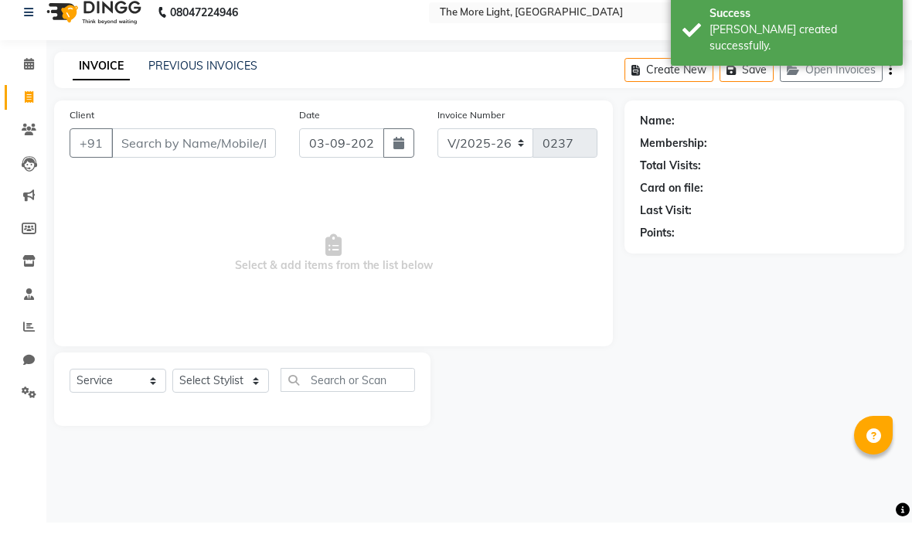
click at [158, 144] on input "Client" at bounding box center [193, 158] width 165 height 29
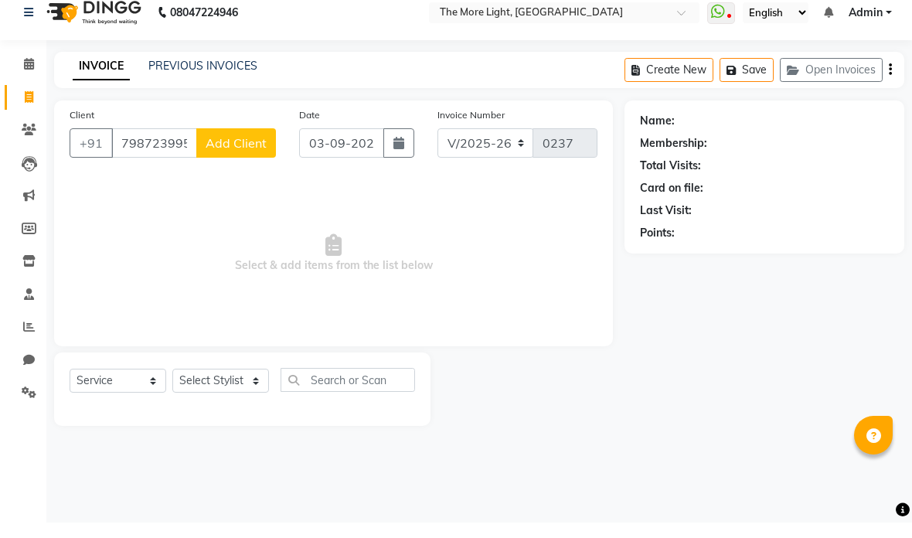
click at [243, 151] on span "Add Client" at bounding box center [236, 158] width 61 height 15
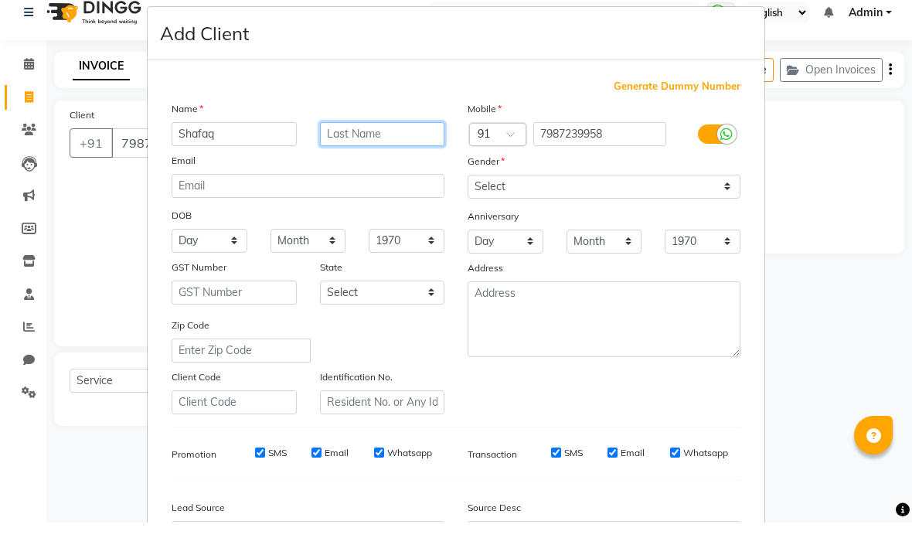
click at [369, 138] on input "text" at bounding box center [382, 150] width 125 height 24
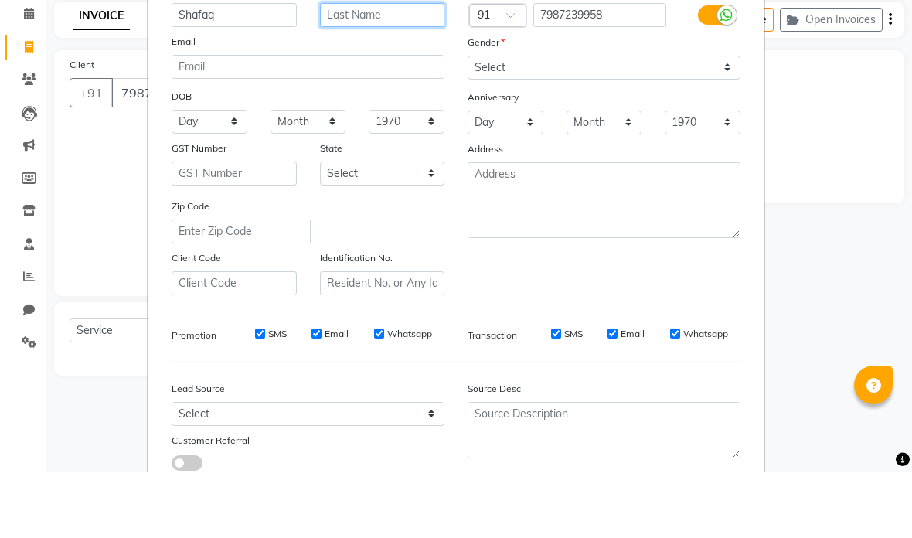
scroll to position [70, 0]
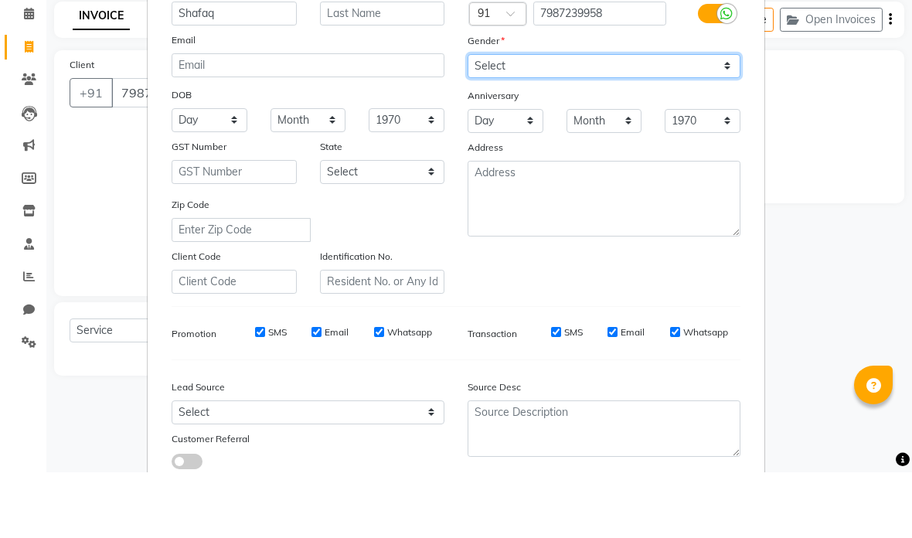
click at [555, 120] on select "Select [DEMOGRAPHIC_DATA] [DEMOGRAPHIC_DATA] Other Prefer Not To Say" at bounding box center [604, 132] width 273 height 24
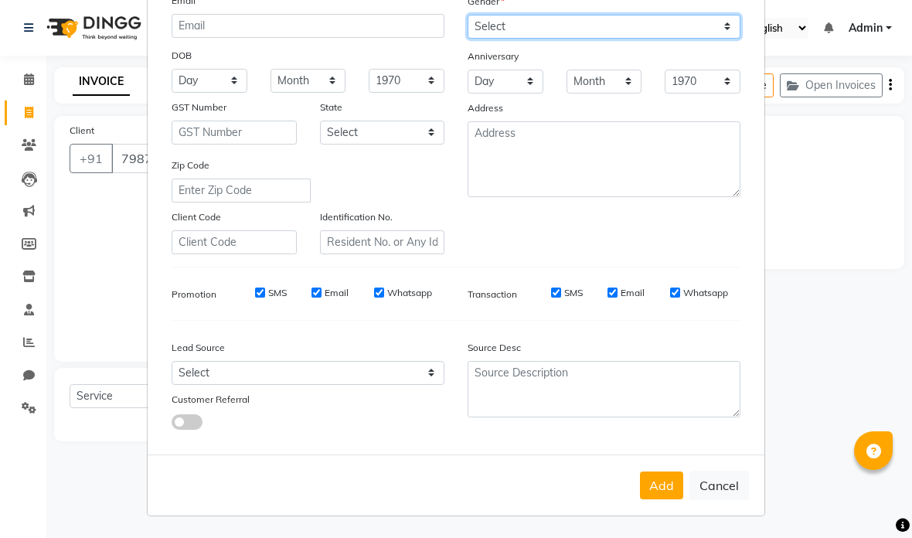
scroll to position [175, 0]
click at [662, 488] on button "Add" at bounding box center [661, 486] width 43 height 28
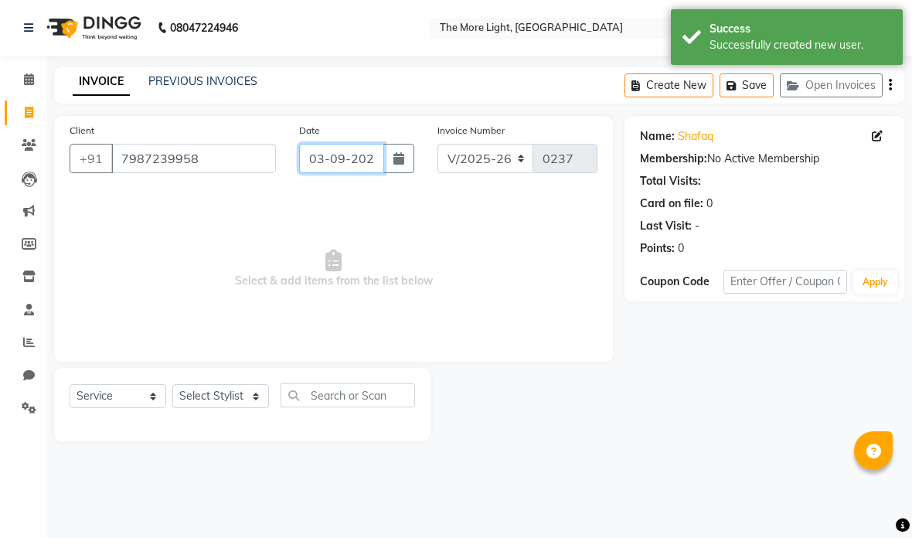
click at [350, 166] on input "03-09-2025" at bounding box center [341, 158] width 84 height 29
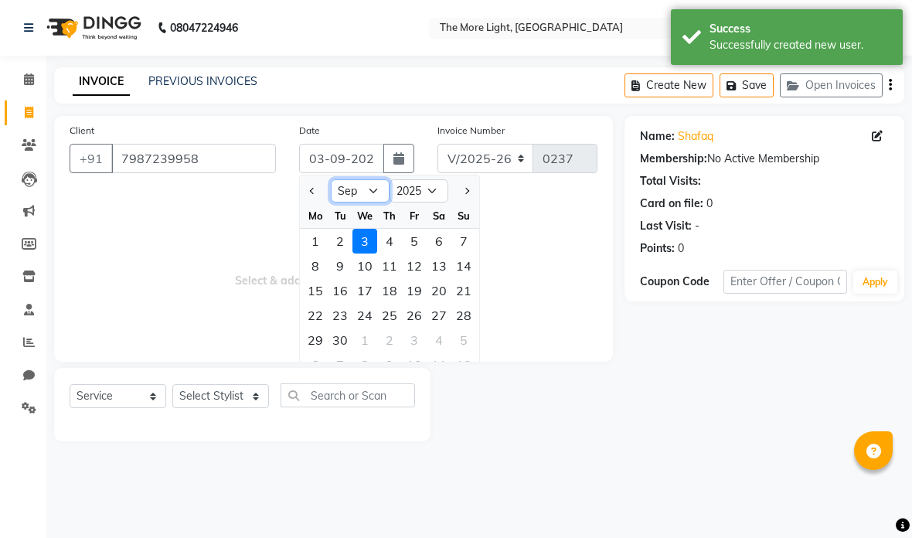
click at [368, 192] on select "Jan Feb Mar Apr May Jun [DATE] Aug Sep Oct Nov Dec" at bounding box center [360, 190] width 59 height 23
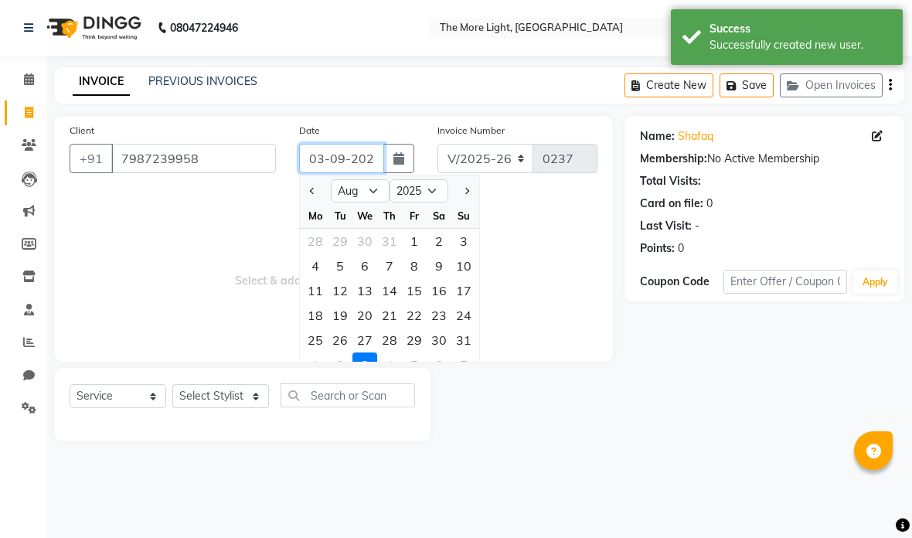
click at [327, 159] on input "03-09-2025" at bounding box center [341, 158] width 84 height 29
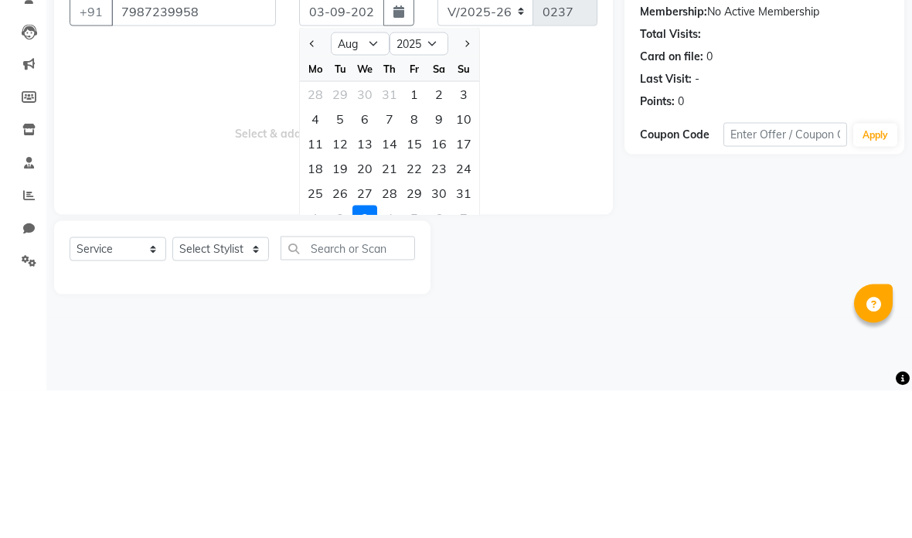
click at [389, 254] on div "7" at bounding box center [389, 266] width 25 height 25
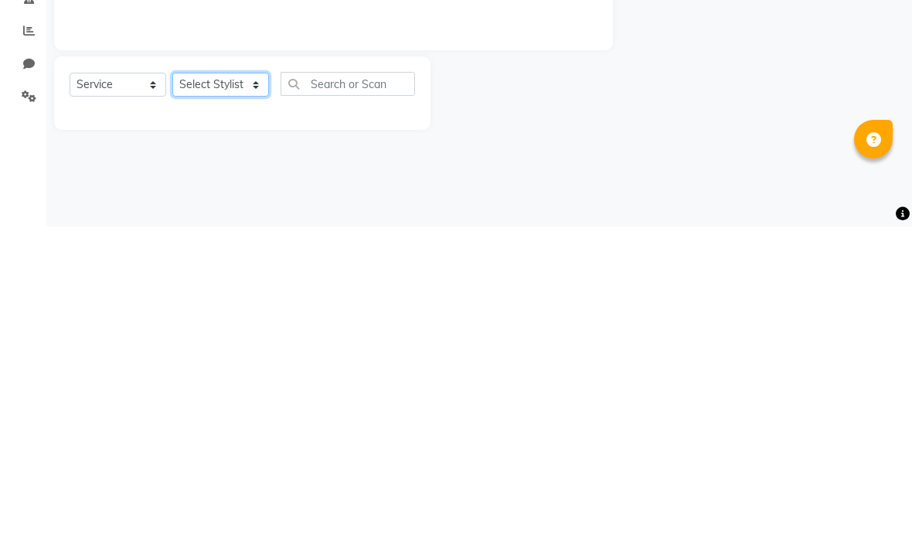
click at [227, 384] on select "Select Stylist [PERSON_NAME] anas [PERSON_NAME] [PERSON_NAME] [PERSON_NAME] [PE…" at bounding box center [220, 396] width 97 height 24
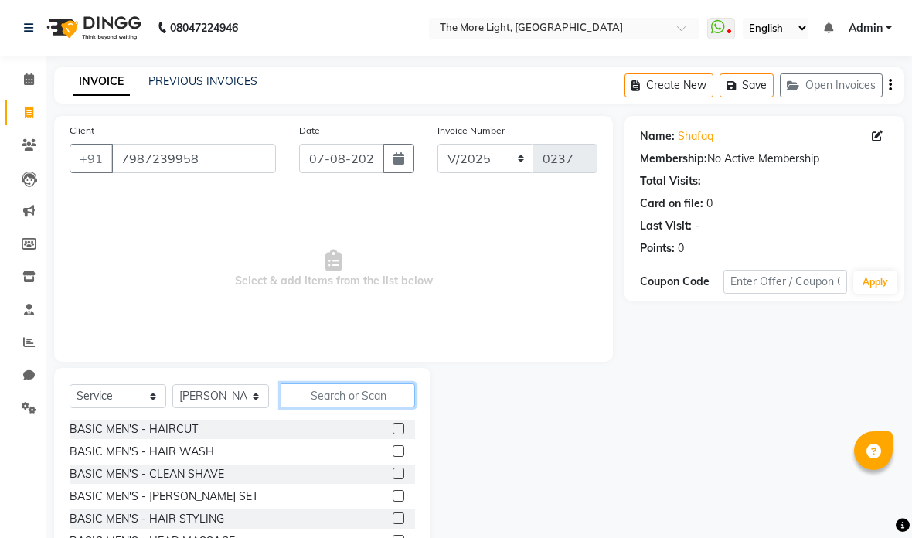
click at [341, 403] on input "text" at bounding box center [348, 395] width 134 height 24
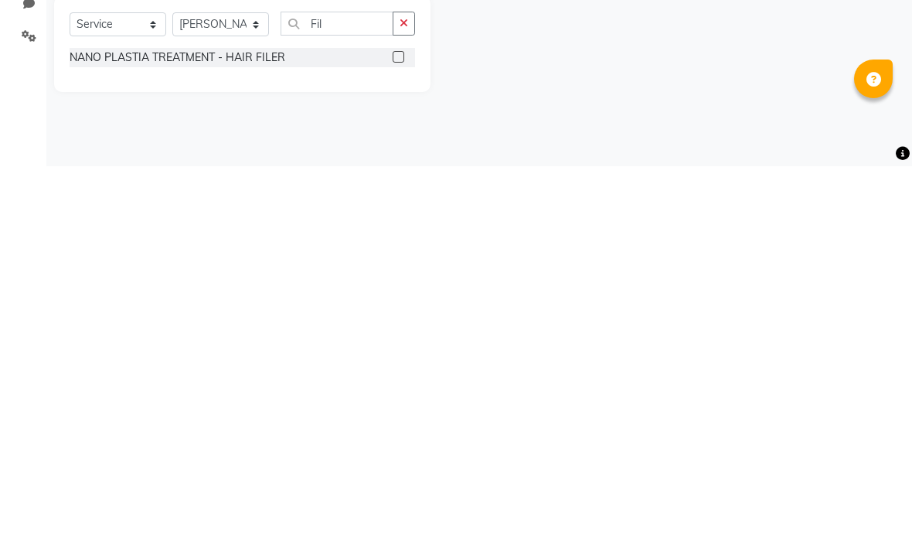
click at [388, 420] on div "NANO PLASTIA TREATMENT - HAIR FILER" at bounding box center [242, 429] width 345 height 19
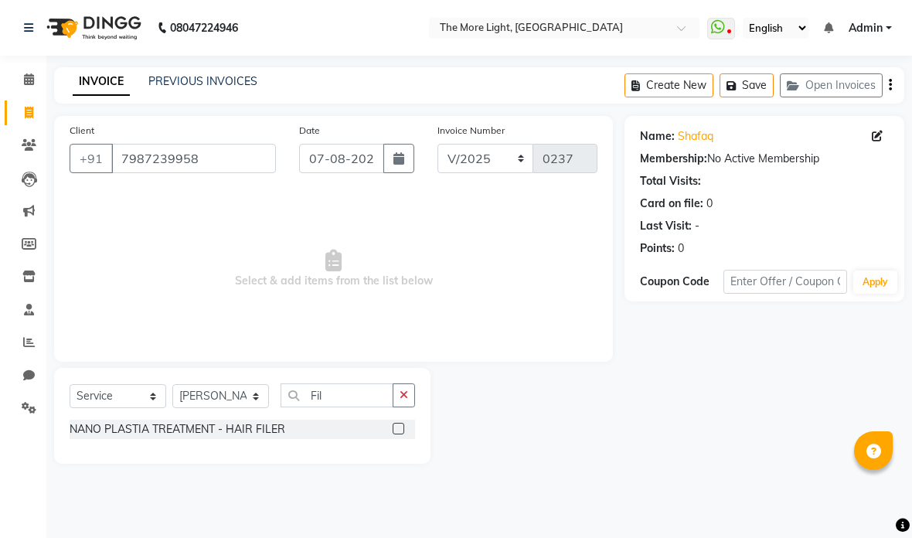
click at [400, 428] on label at bounding box center [399, 429] width 12 height 12
click at [400, 428] on input "checkbox" at bounding box center [398, 429] width 10 height 10
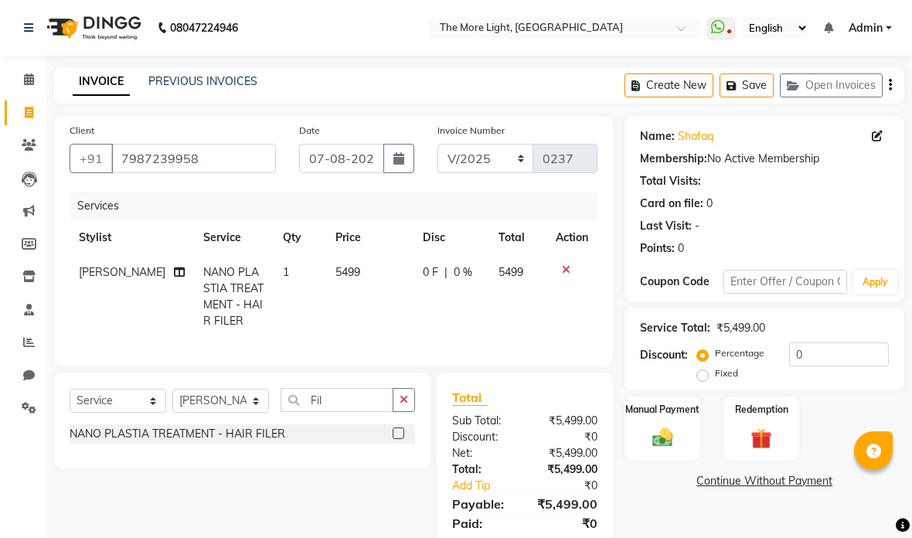
click at [335, 281] on td "5499" at bounding box center [369, 296] width 87 height 83
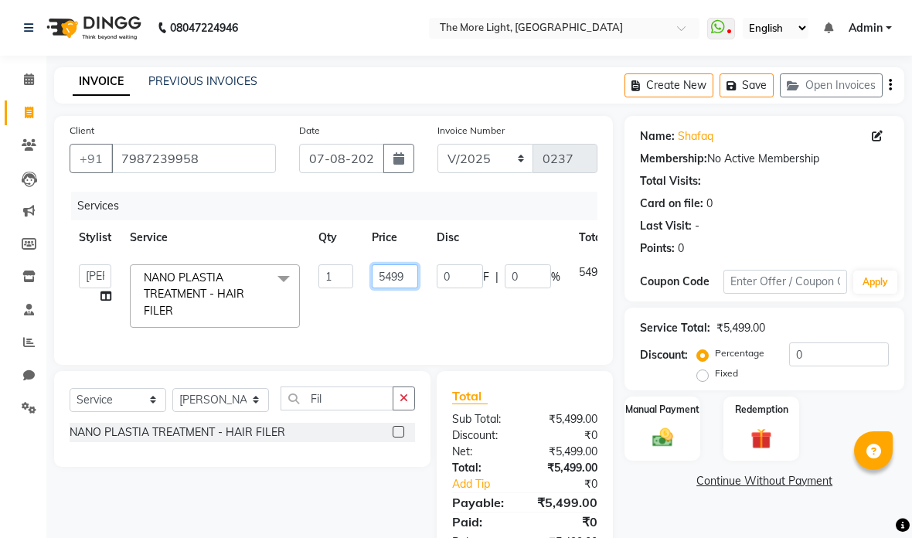
click at [393, 281] on input "5499" at bounding box center [395, 276] width 46 height 24
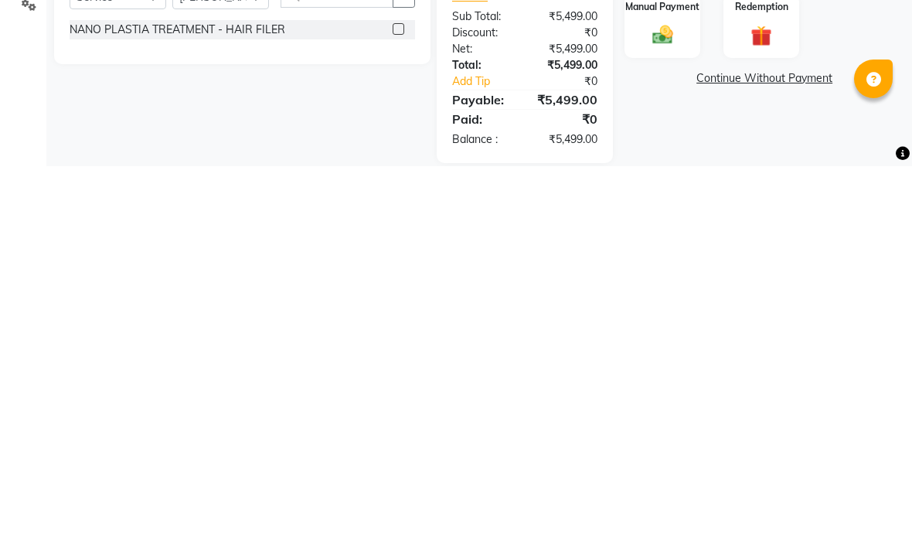
scroll to position [50, 0]
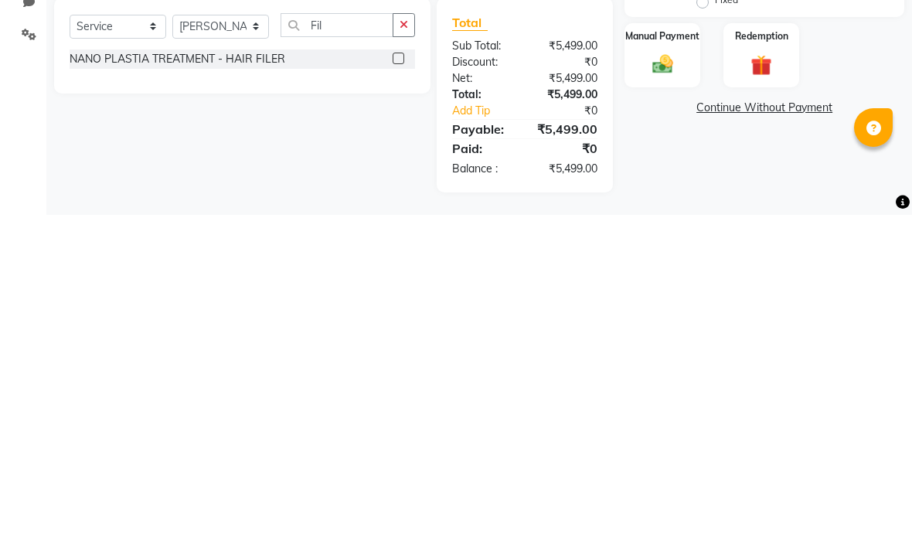
click at [674, 376] on img at bounding box center [662, 388] width 33 height 24
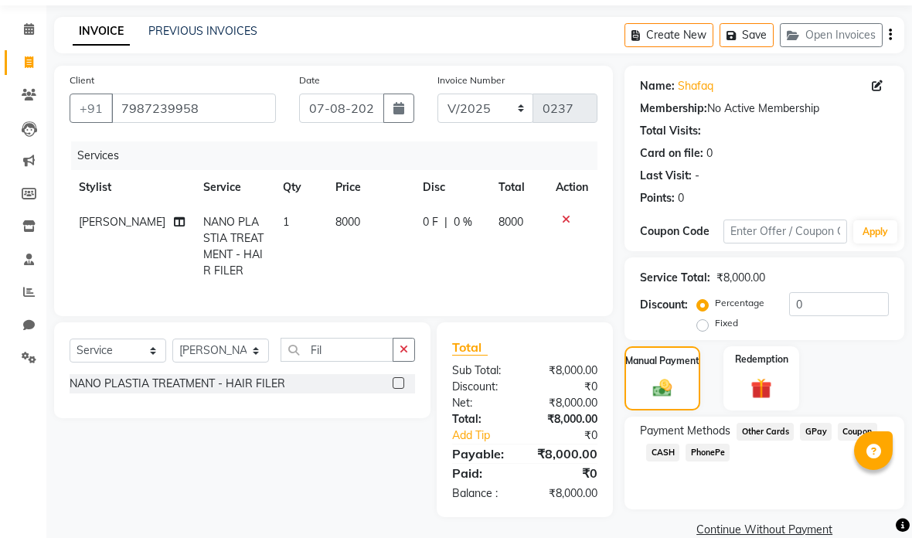
click at [819, 437] on span "GPay" at bounding box center [816, 432] width 32 height 18
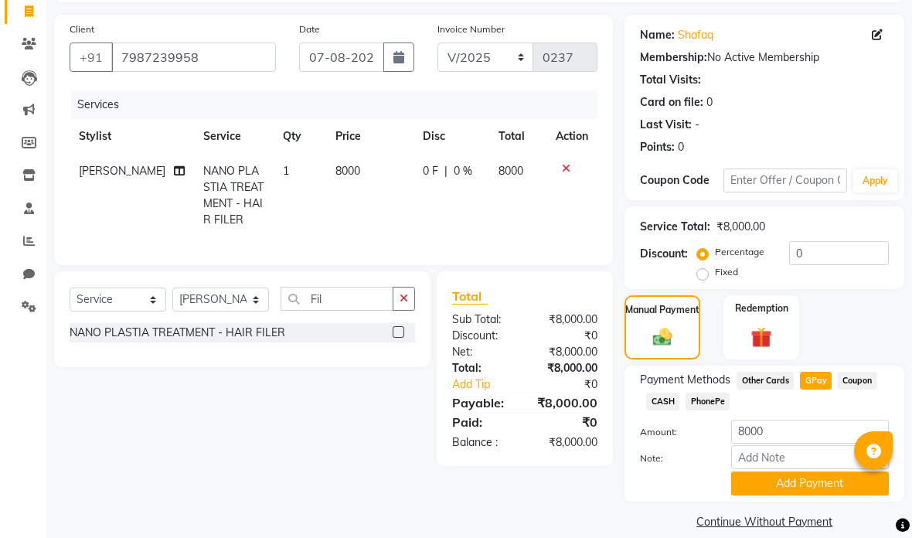
scroll to position [122, 0]
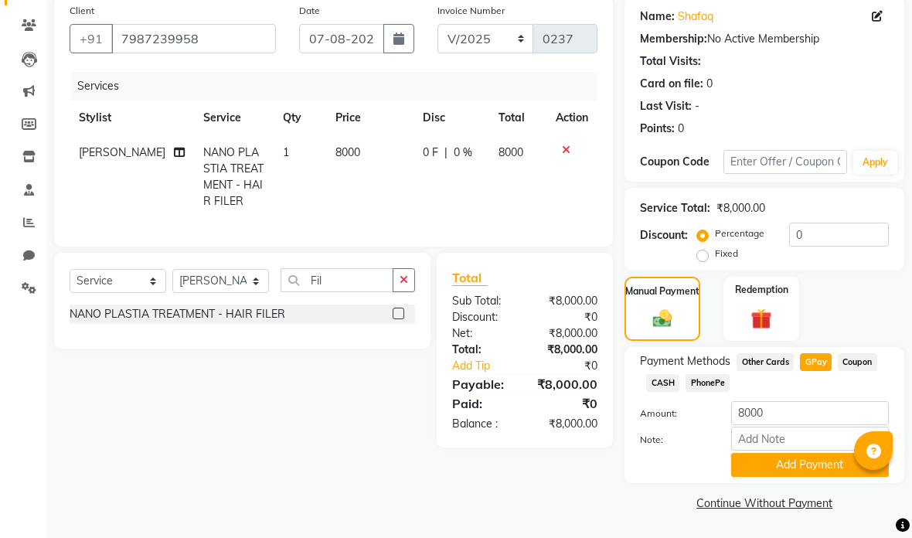
click at [812, 468] on button "Add Payment" at bounding box center [810, 465] width 158 height 24
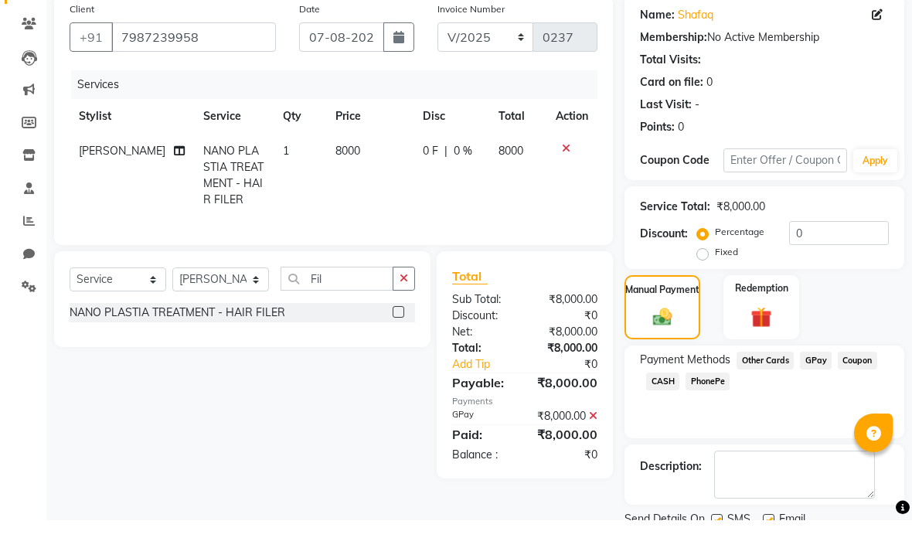
scroll to position [104, 0]
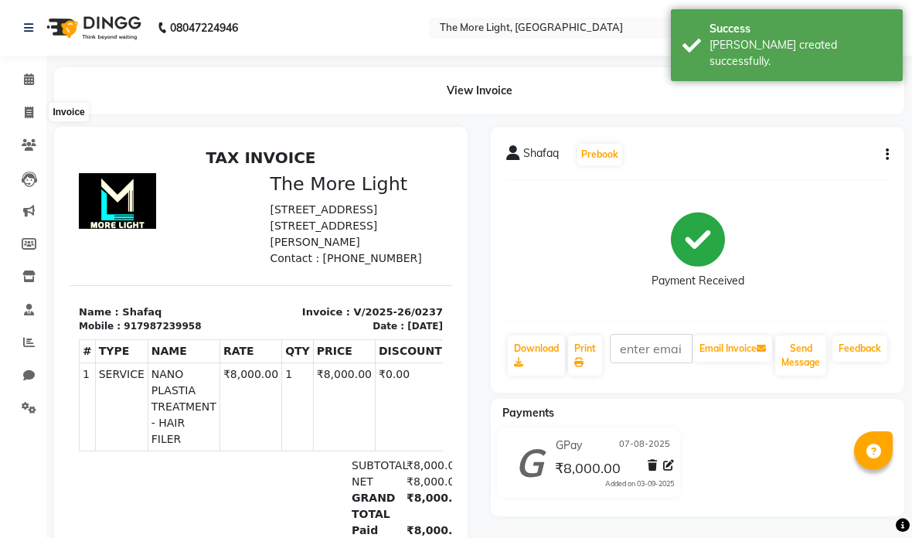
click at [23, 109] on span at bounding box center [28, 113] width 27 height 18
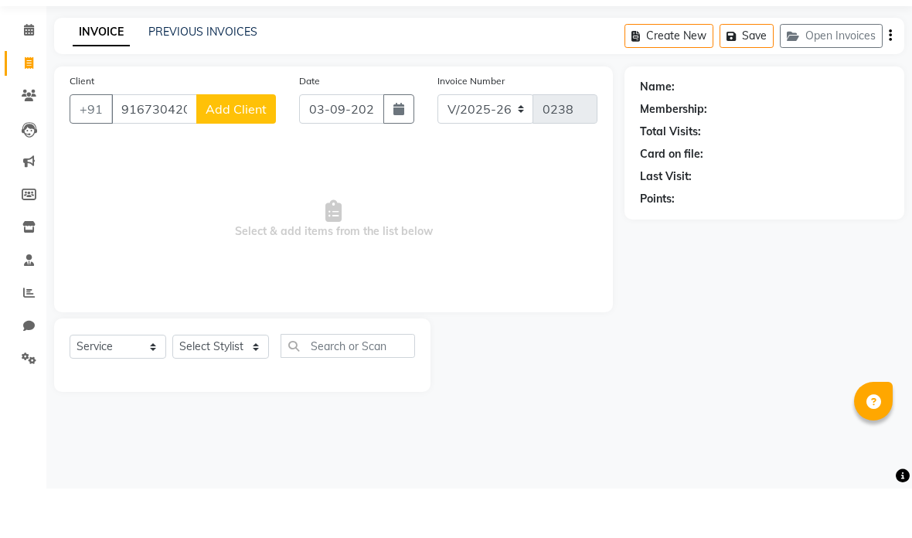
click at [247, 151] on span "Add Client" at bounding box center [236, 158] width 61 height 15
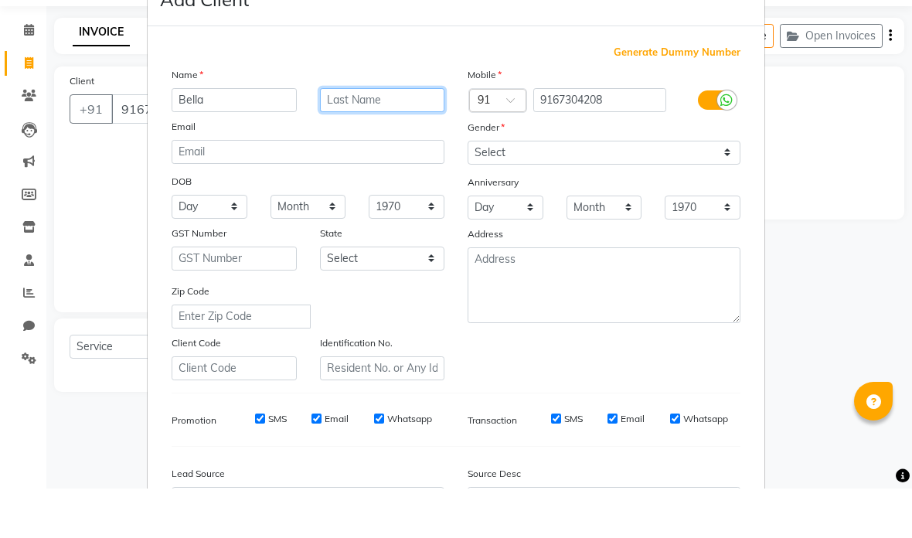
click at [374, 138] on input "text" at bounding box center [382, 150] width 125 height 24
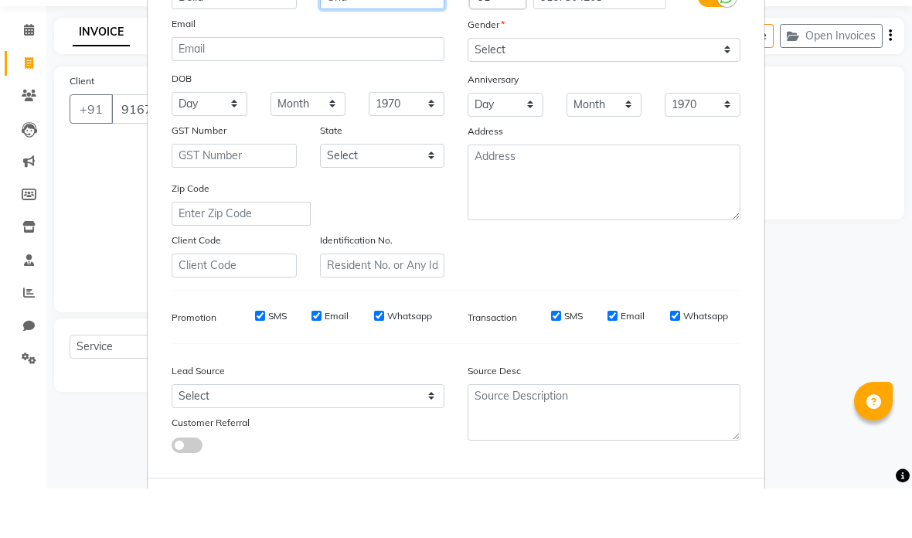
scroll to position [112, 0]
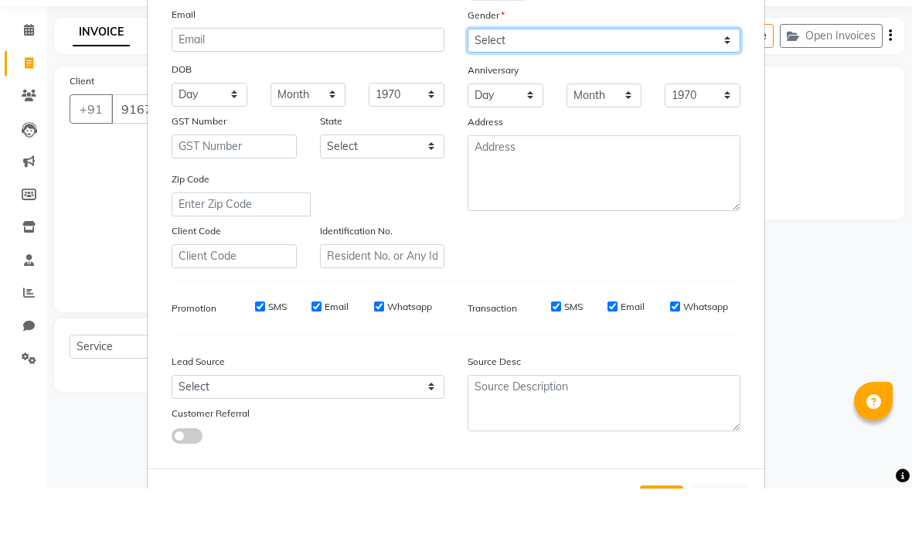
click at [617, 78] on select "Select [DEMOGRAPHIC_DATA] [DEMOGRAPHIC_DATA] Other Prefer Not To Say" at bounding box center [604, 90] width 273 height 24
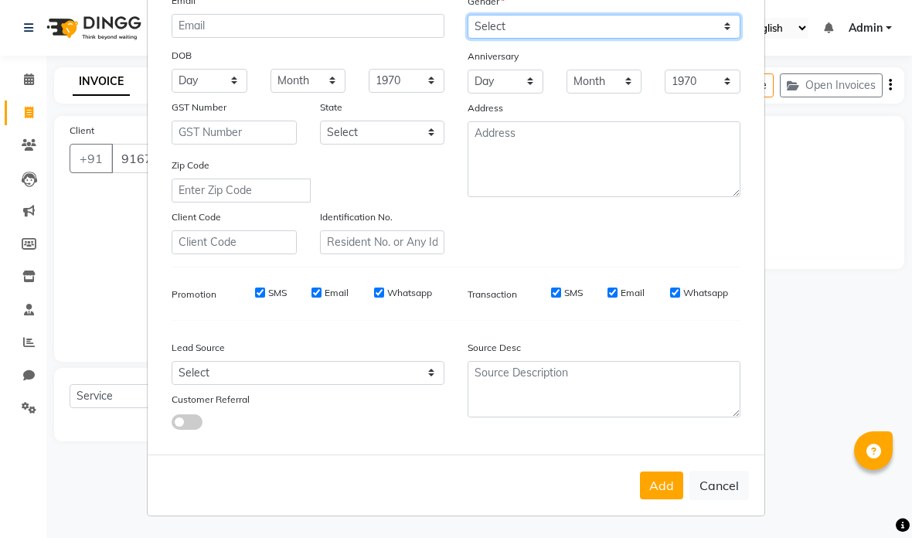
scroll to position [175, 0]
click at [655, 484] on button "Add" at bounding box center [661, 486] width 43 height 28
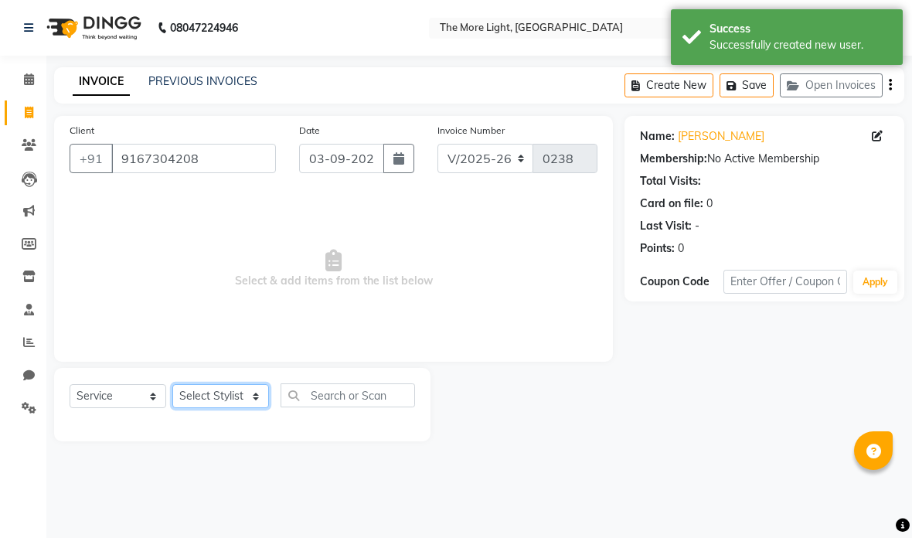
click at [227, 397] on select "Select Stylist [PERSON_NAME] anas [PERSON_NAME] [PERSON_NAME] [PERSON_NAME] [PE…" at bounding box center [220, 396] width 97 height 24
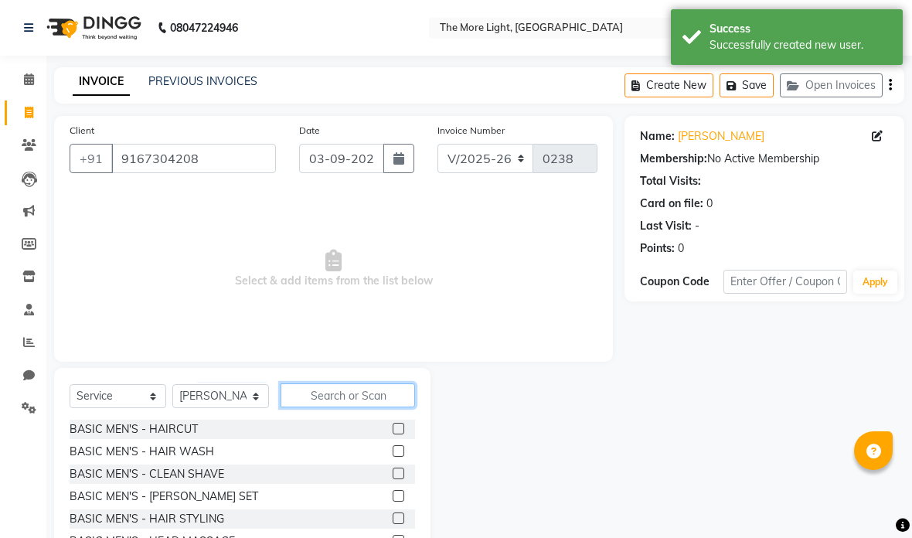
click at [342, 396] on input "text" at bounding box center [348, 395] width 134 height 24
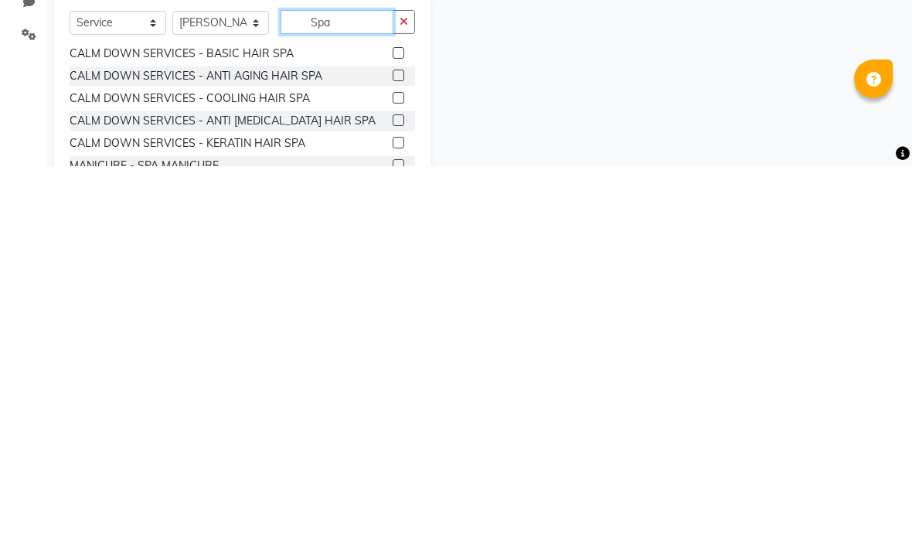
scroll to position [3, 0]
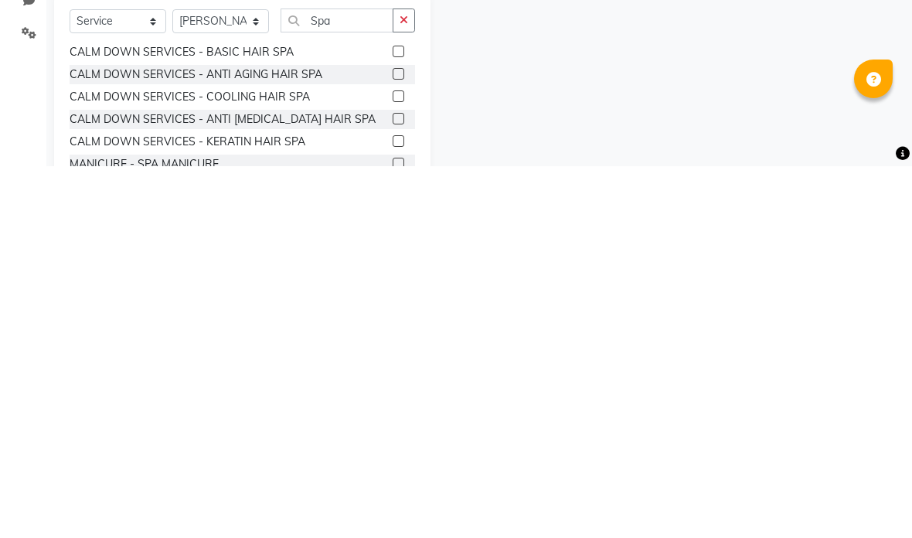
click at [396, 462] on label at bounding box center [399, 468] width 12 height 12
click at [396, 464] on input "checkbox" at bounding box center [398, 469] width 10 height 10
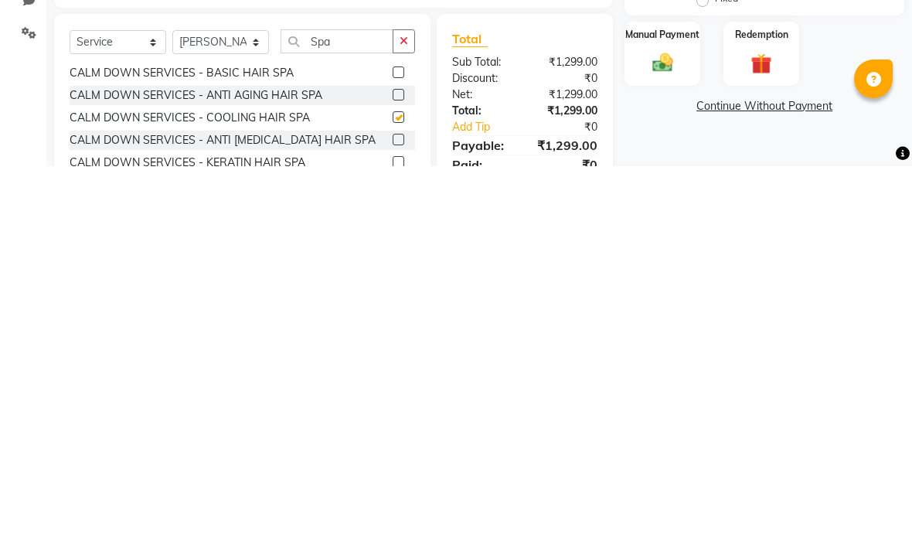
scroll to position [81, 0]
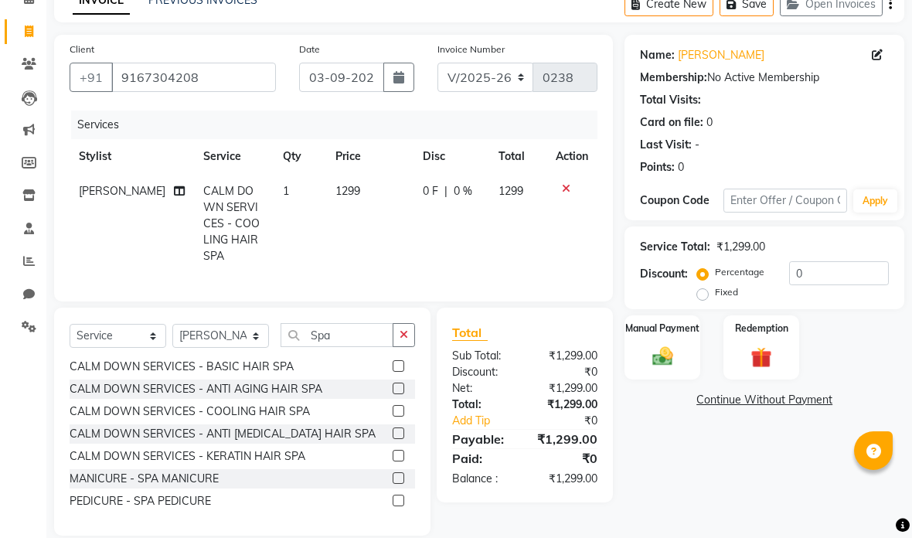
click at [336, 183] on td "1299" at bounding box center [369, 224] width 87 height 100
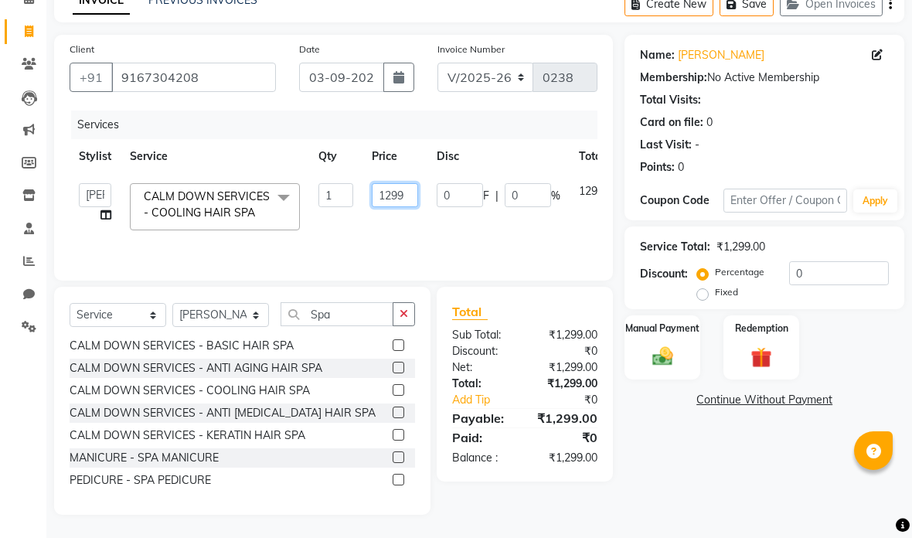
click at [407, 199] on input "1299" at bounding box center [395, 195] width 46 height 24
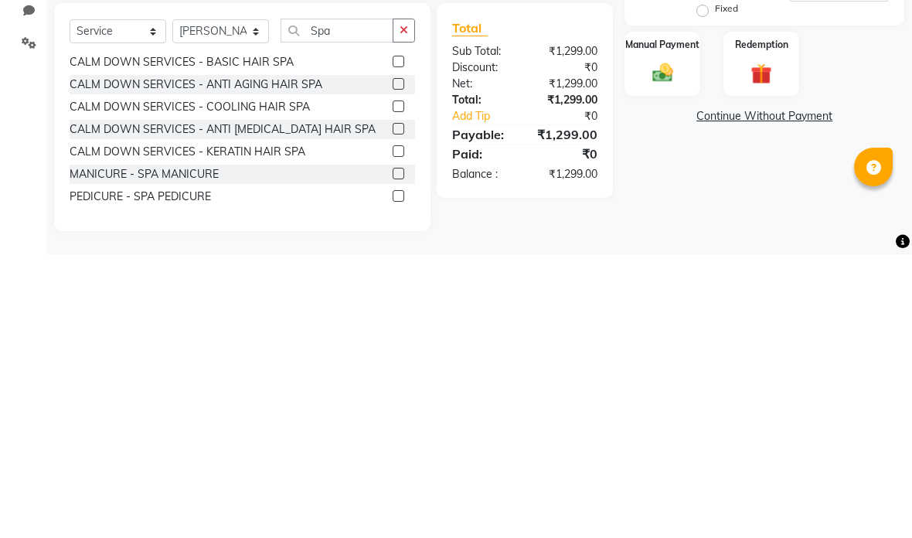
click at [403, 308] on icon "button" at bounding box center [404, 313] width 9 height 11
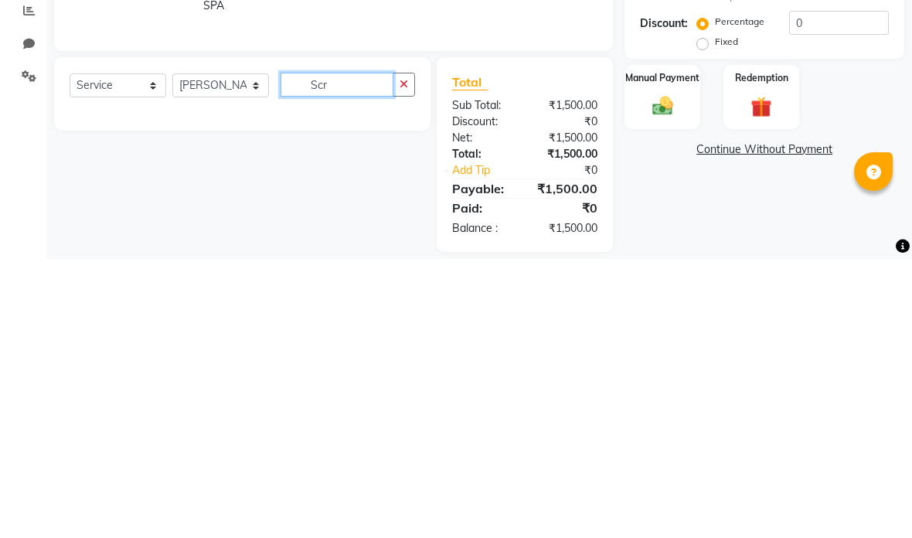
scroll to position [0, 0]
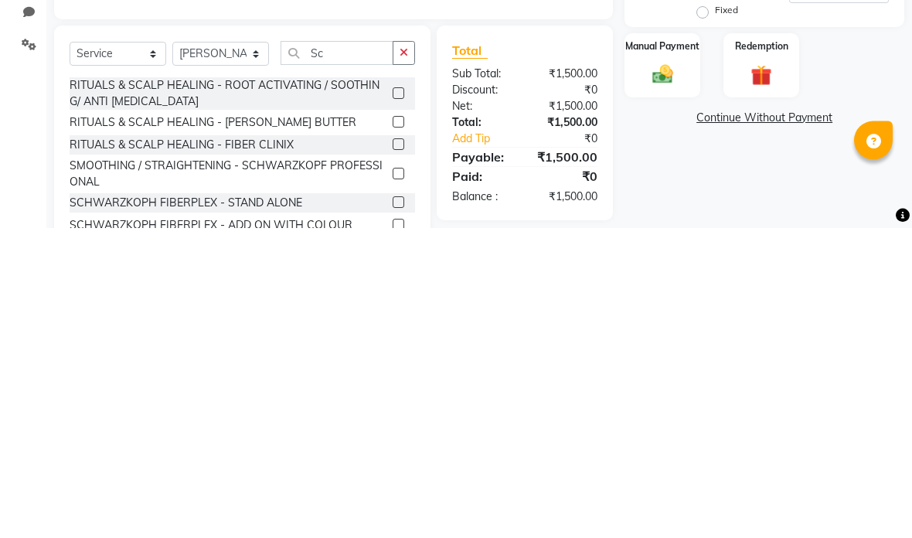
click at [382, 388] on div "RITUALS & SCALP HEALING - ROOT ACTIVATING / SOOTHING/ ANTI [MEDICAL_DATA]" at bounding box center [228, 404] width 317 height 32
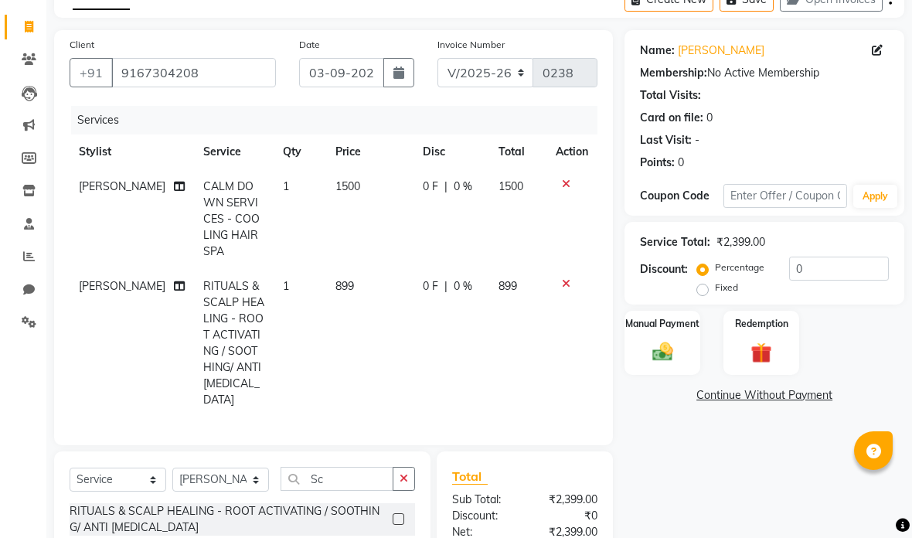
click at [353, 272] on td "899" at bounding box center [369, 343] width 87 height 148
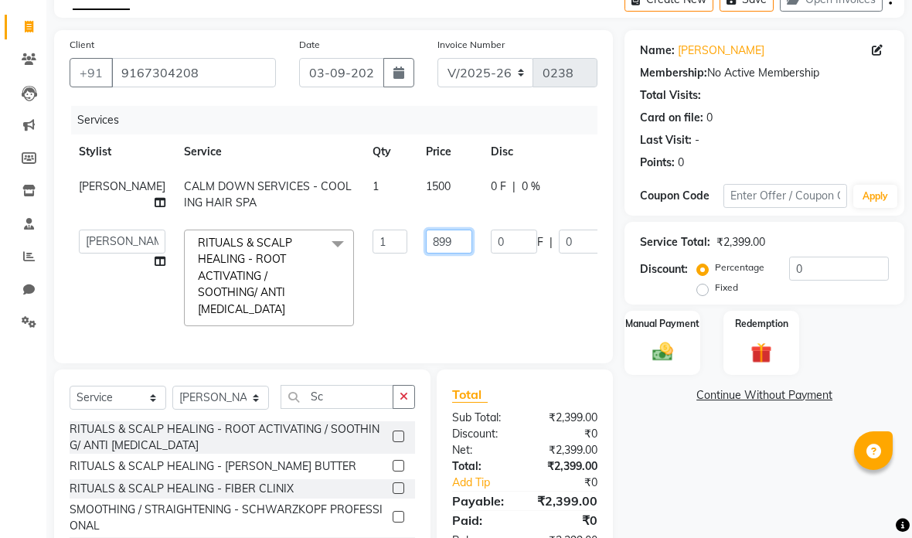
click at [426, 254] on input "899" at bounding box center [449, 242] width 46 height 24
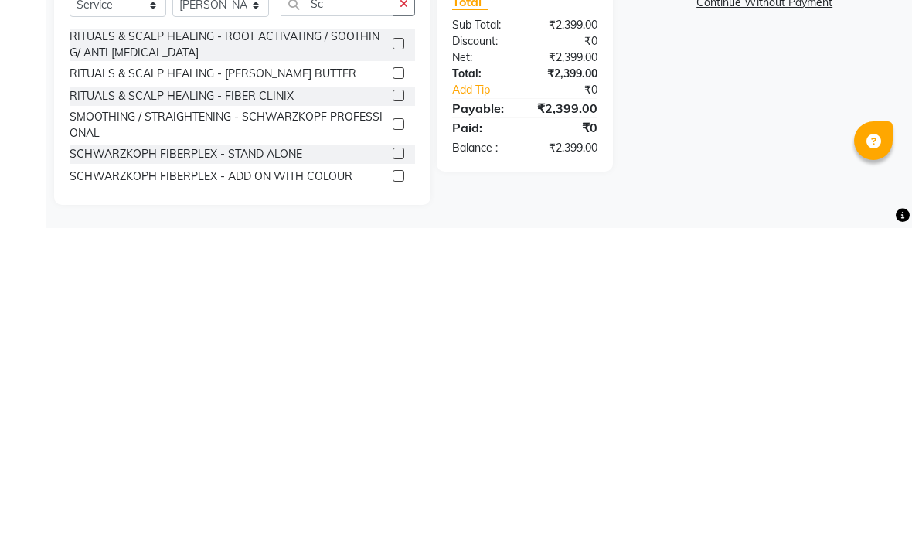
scroll to position [183, 0]
click at [722, 160] on div "Name: [PERSON_NAME] Membership: No Active Membership Total Visits: Card on file…" at bounding box center [770, 230] width 291 height 567
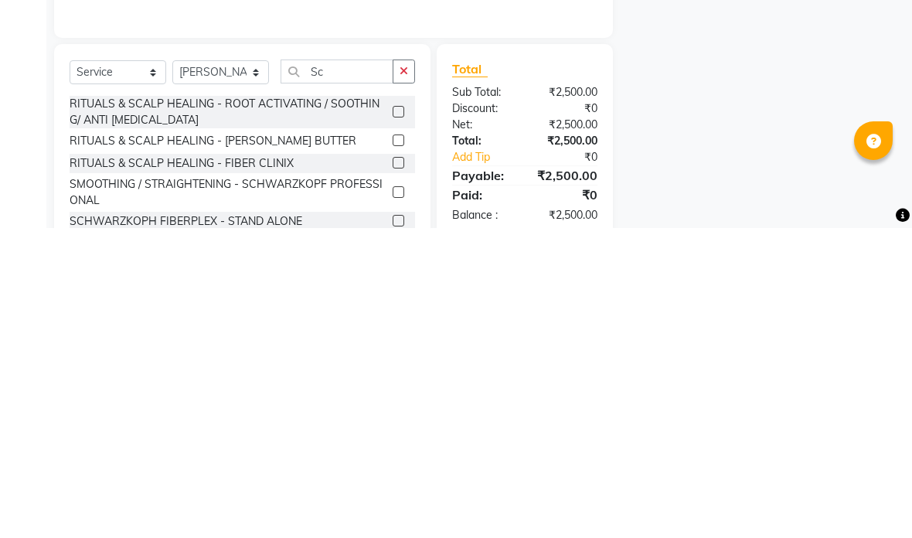
scroll to position [121, 0]
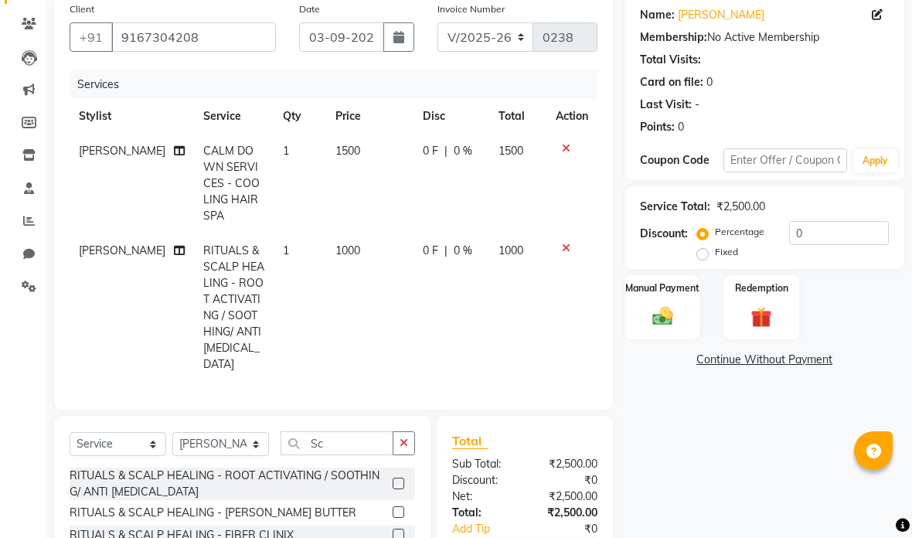
click at [704, 151] on div "Coupon Code Apply" at bounding box center [764, 161] width 249 height 26
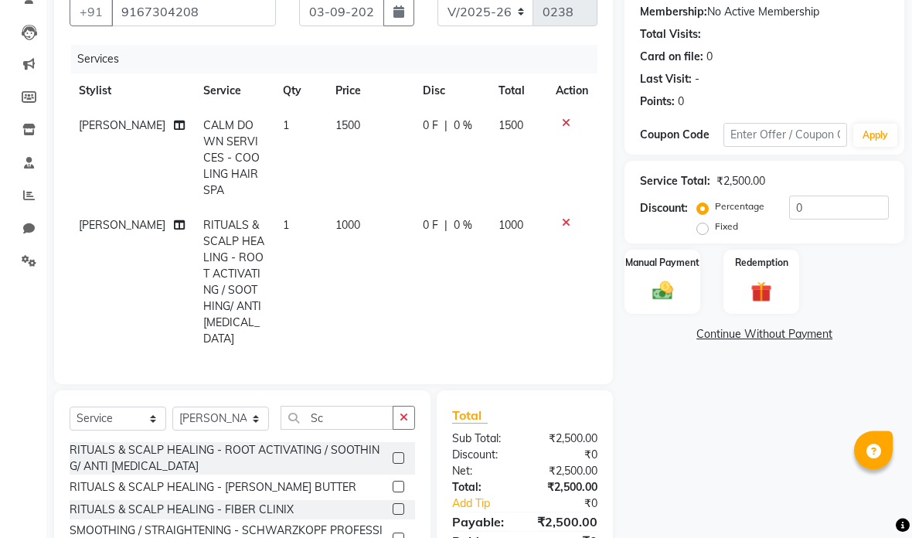
scroll to position [147, 0]
click at [663, 288] on img at bounding box center [662, 291] width 33 height 24
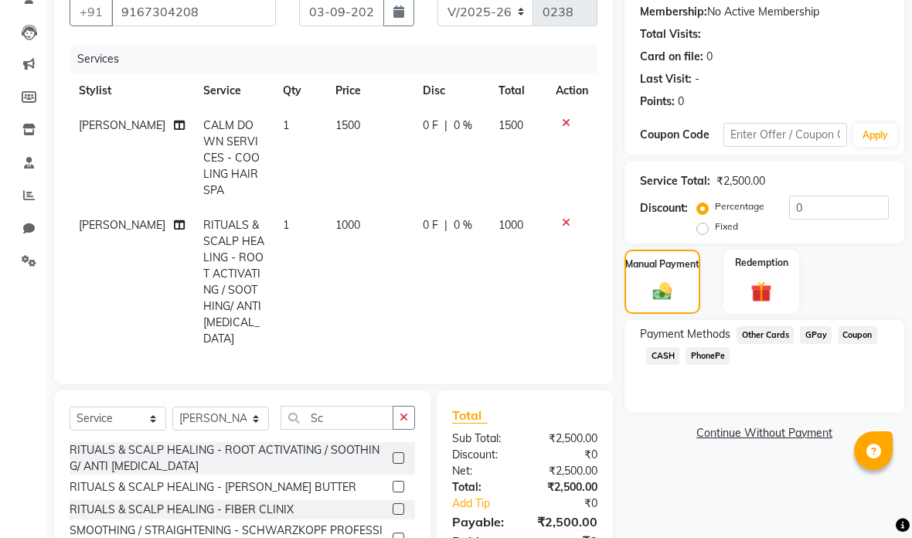
click at [664, 359] on span "CASH" at bounding box center [662, 356] width 33 height 18
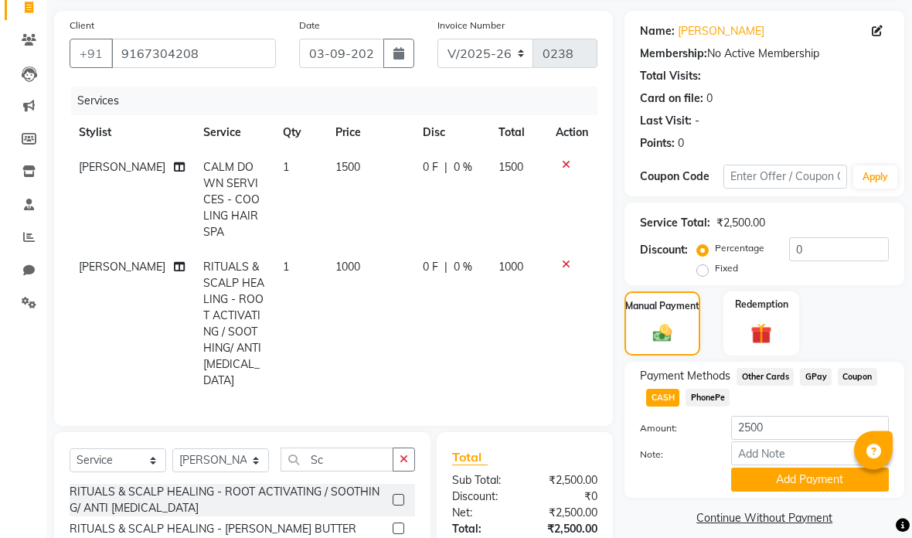
scroll to position [104, 0]
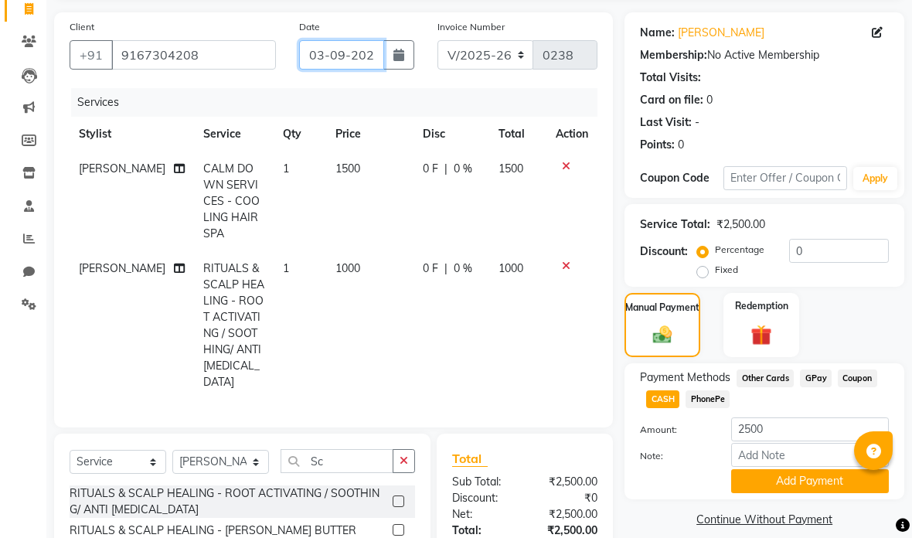
click at [327, 61] on input "03-09-2025" at bounding box center [341, 54] width 84 height 29
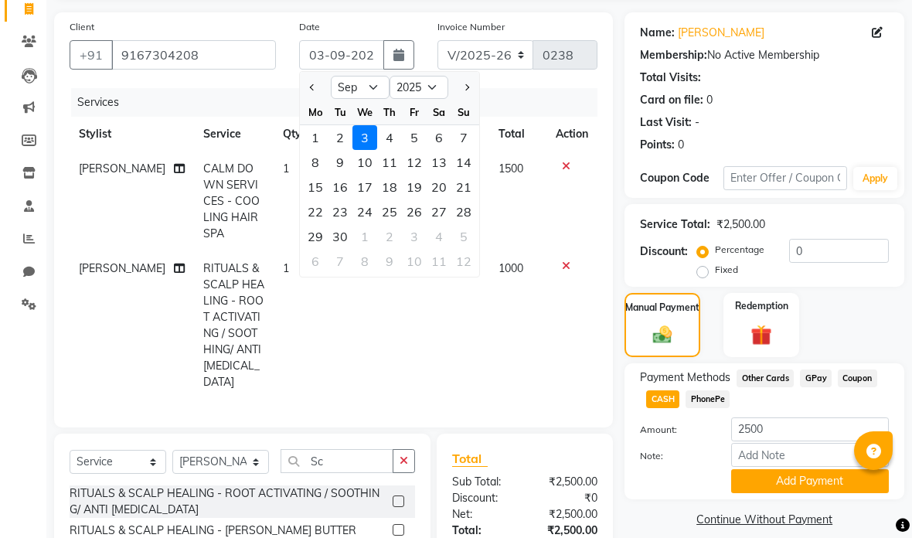
click at [468, 141] on div "7" at bounding box center [463, 137] width 25 height 25
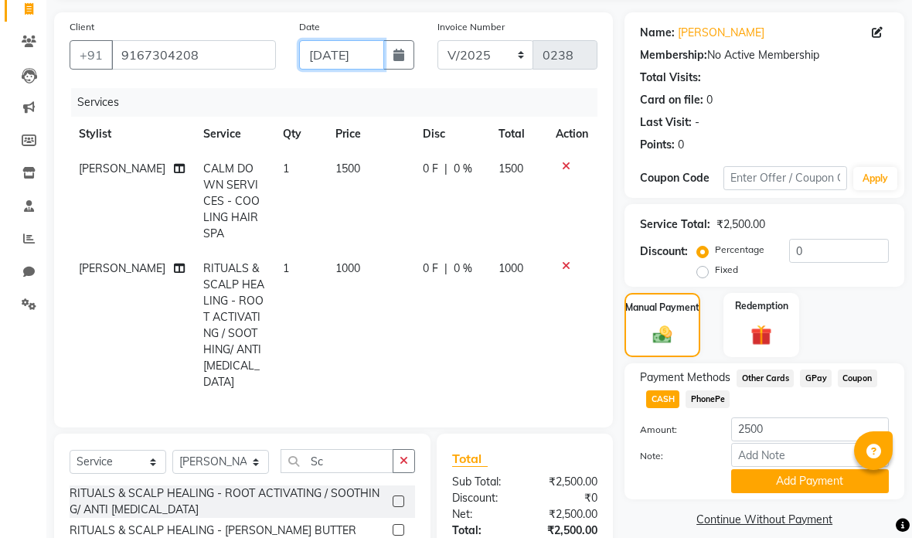
click at [332, 63] on input "[DATE]" at bounding box center [341, 54] width 84 height 29
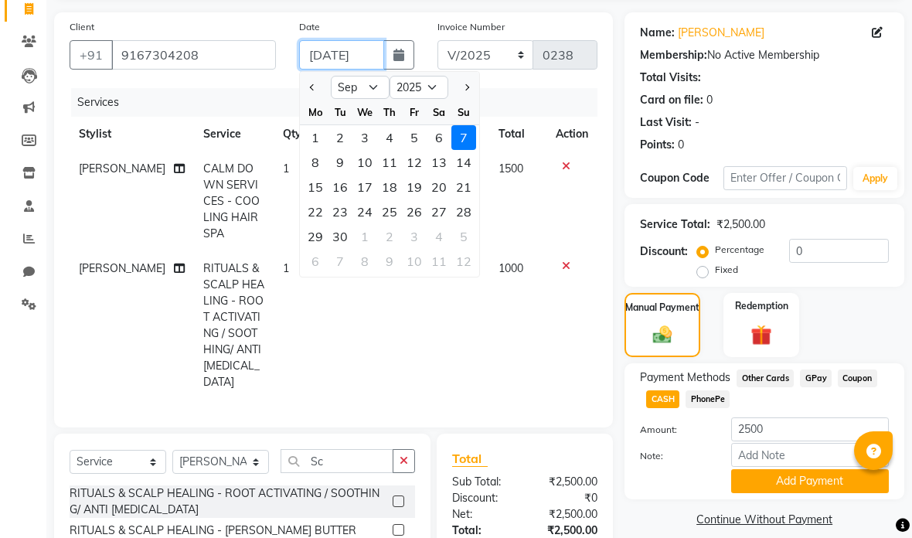
click at [323, 62] on input "[DATE]" at bounding box center [341, 54] width 84 height 29
click at [342, 66] on input "[DATE]" at bounding box center [341, 54] width 84 height 29
click at [369, 95] on select "Jan Feb Mar Apr May Jun [DATE] Aug Sep Oct Nov Dec" at bounding box center [360, 87] width 59 height 23
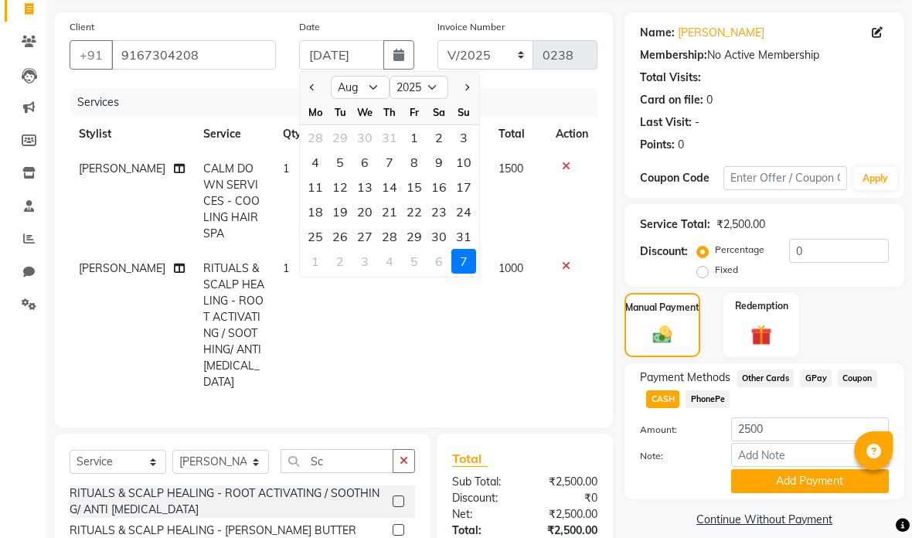
click at [777, 489] on button "Add Payment" at bounding box center [810, 481] width 158 height 24
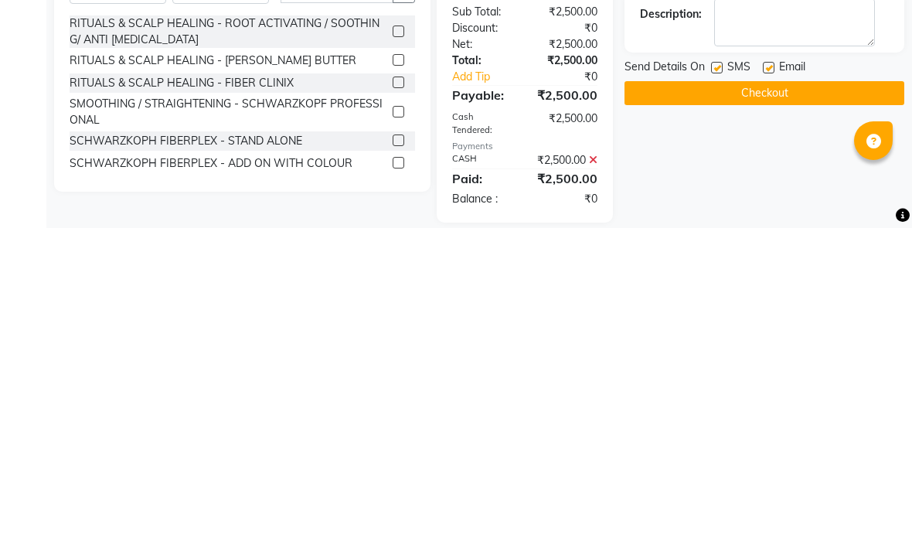
click at [704, 391] on button "Checkout" at bounding box center [765, 403] width 280 height 24
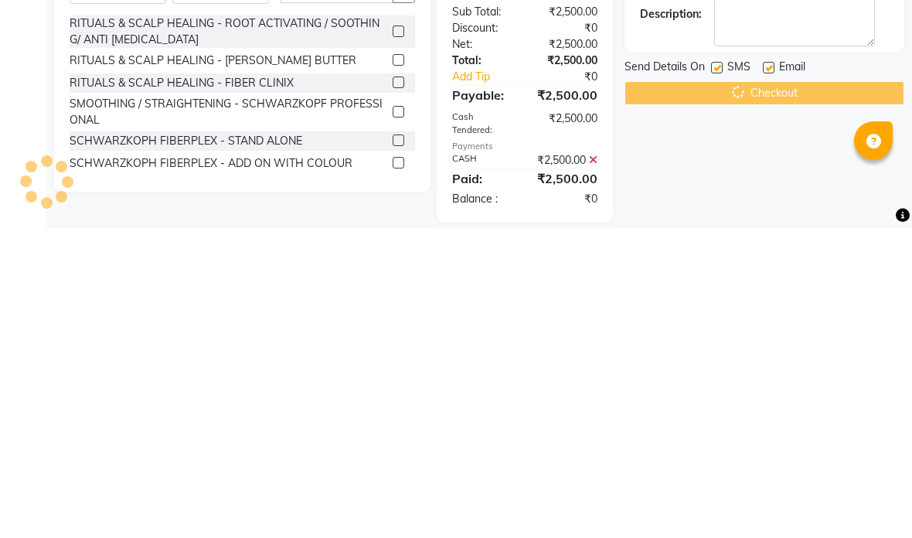
scroll to position [202, 0]
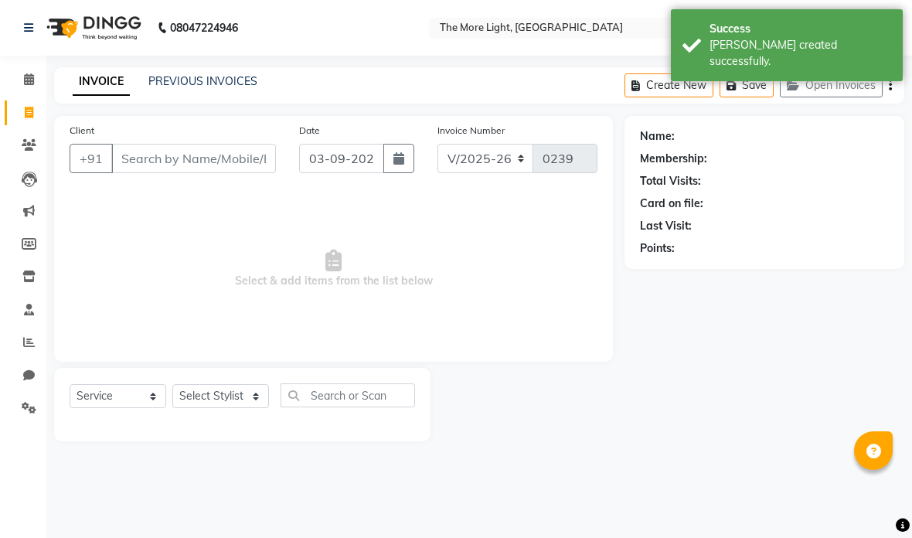
click at [139, 156] on input "Client" at bounding box center [193, 158] width 165 height 29
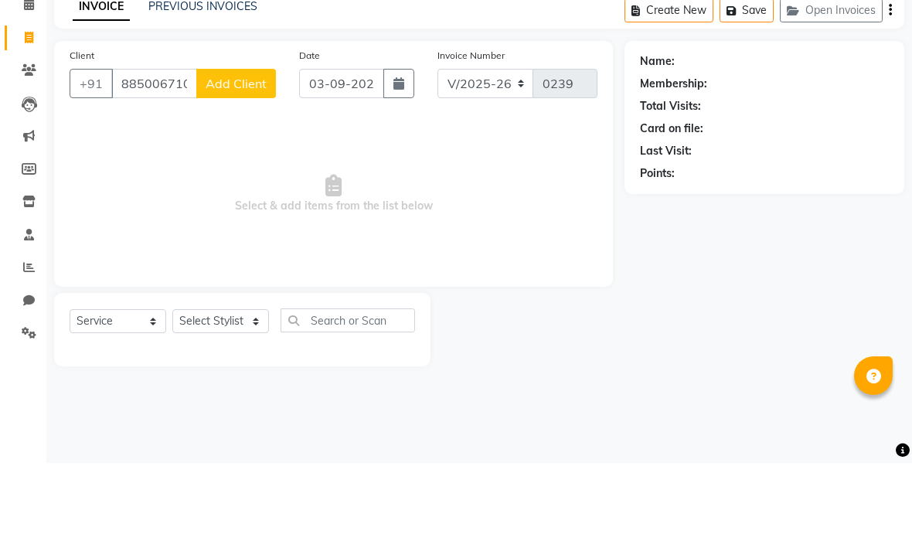
click at [243, 151] on span "Add Client" at bounding box center [236, 158] width 61 height 15
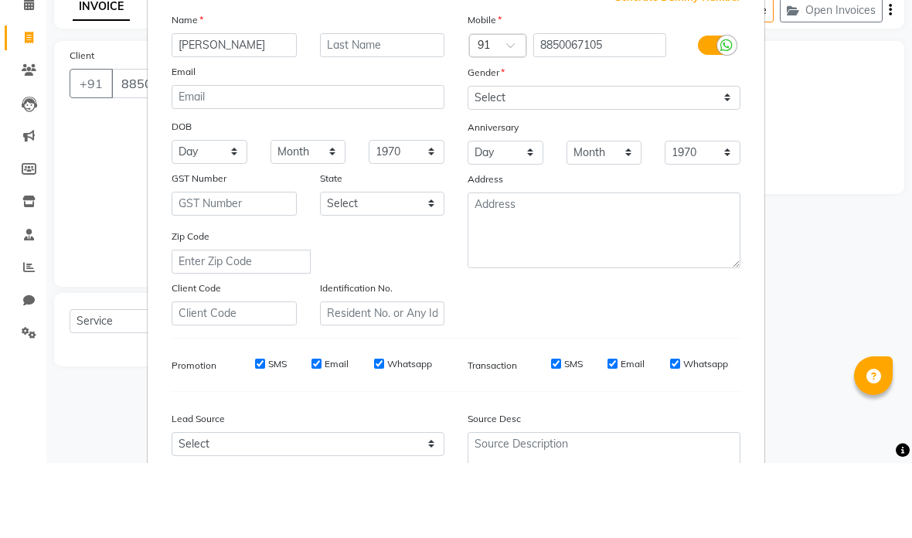
scroll to position [34, 0]
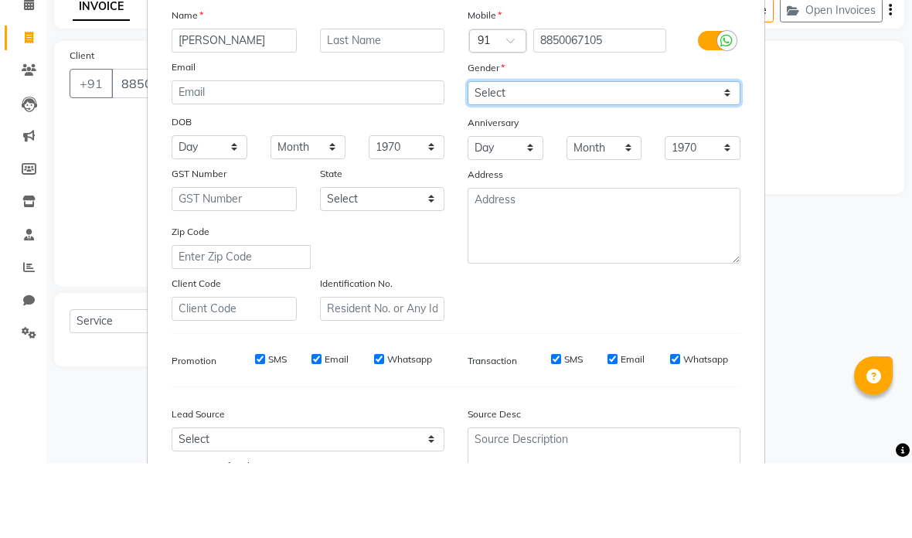
click at [573, 156] on select "Select [DEMOGRAPHIC_DATA] [DEMOGRAPHIC_DATA] Other Prefer Not To Say" at bounding box center [604, 168] width 273 height 24
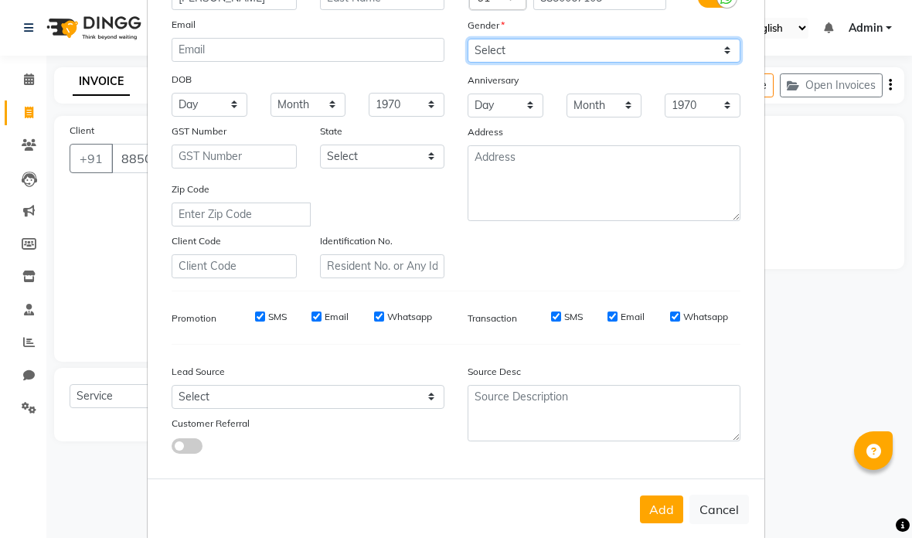
scroll to position [153, 0]
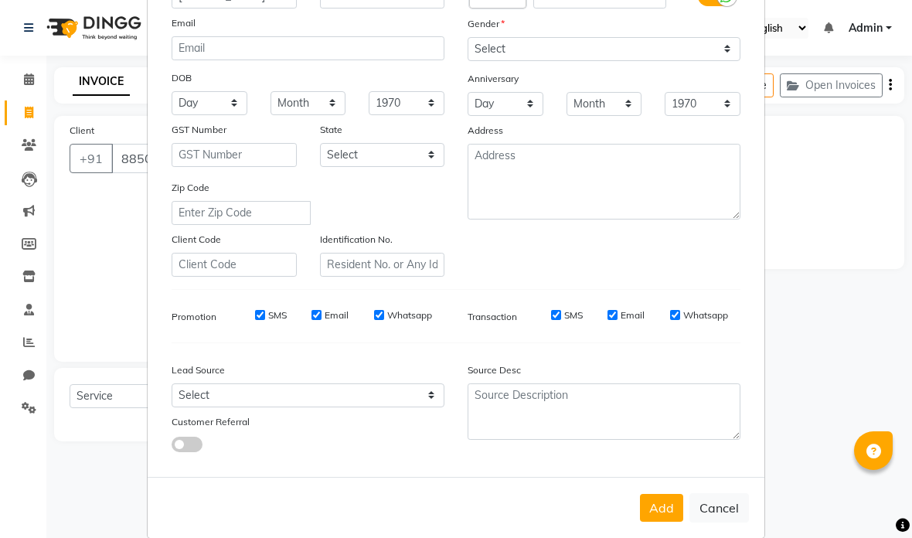
click at [658, 510] on button "Add" at bounding box center [661, 508] width 43 height 28
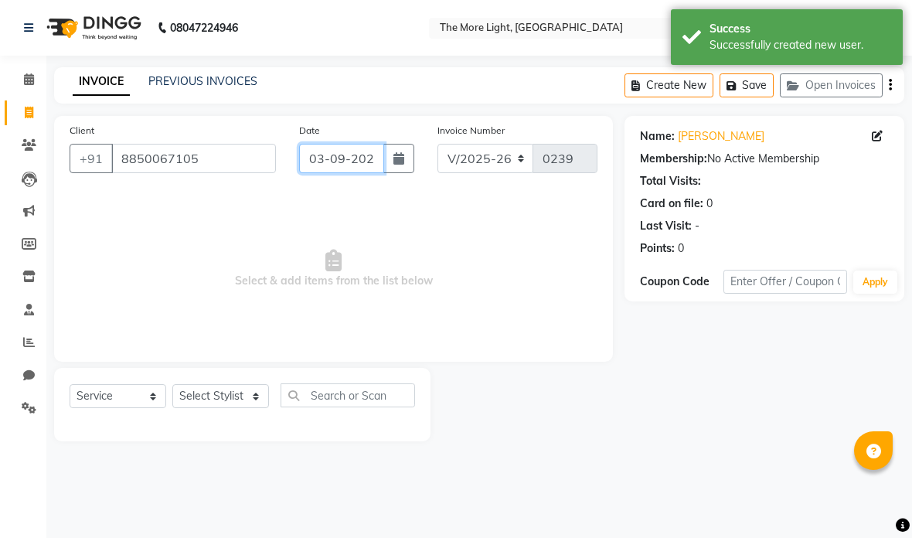
click at [325, 161] on input "03-09-2025" at bounding box center [341, 158] width 84 height 29
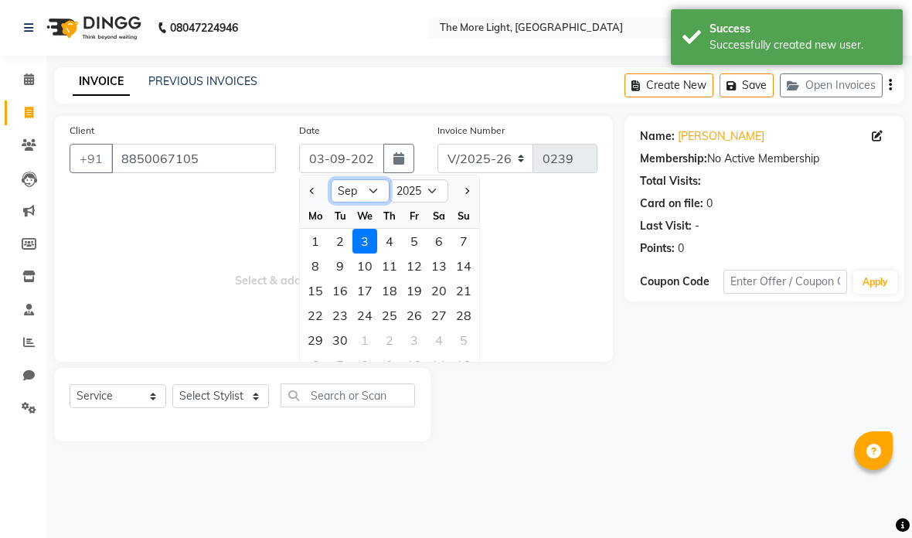
click at [357, 193] on select "Jan Feb Mar Apr May Jun [DATE] Aug Sep Oct Nov Dec" at bounding box center [360, 190] width 59 height 23
click at [393, 267] on div "7" at bounding box center [389, 266] width 25 height 25
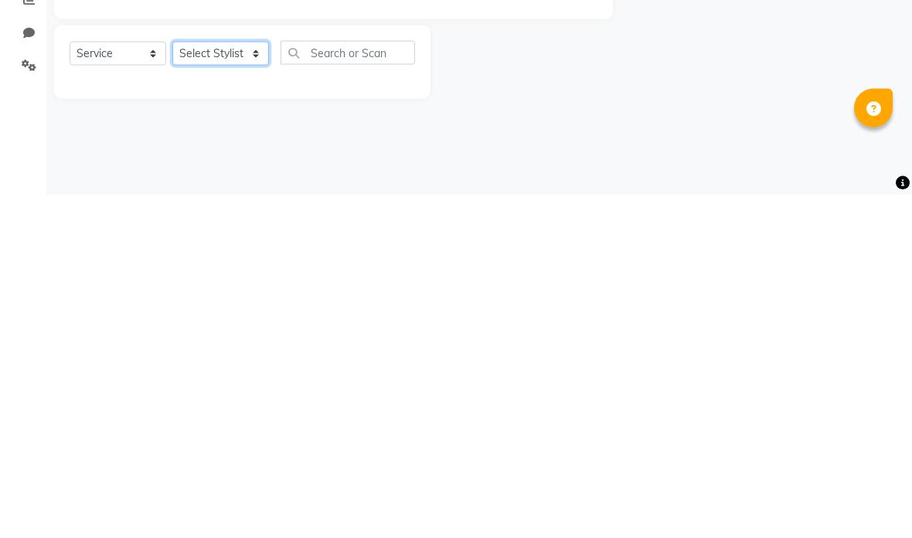
click at [213, 384] on select "Select Stylist [PERSON_NAME] anas [PERSON_NAME] [PERSON_NAME] [PERSON_NAME] [PE…" at bounding box center [220, 396] width 97 height 24
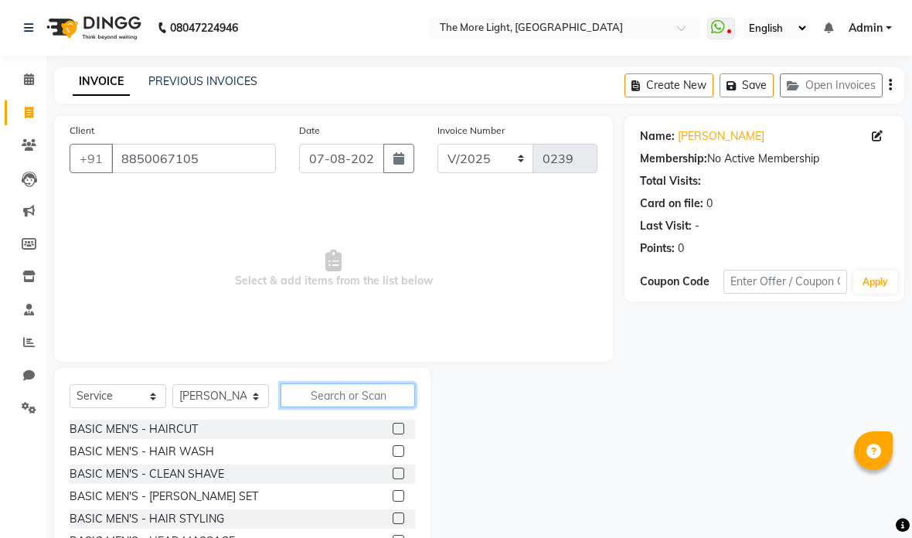
click at [349, 400] on input "text" at bounding box center [348, 395] width 134 height 24
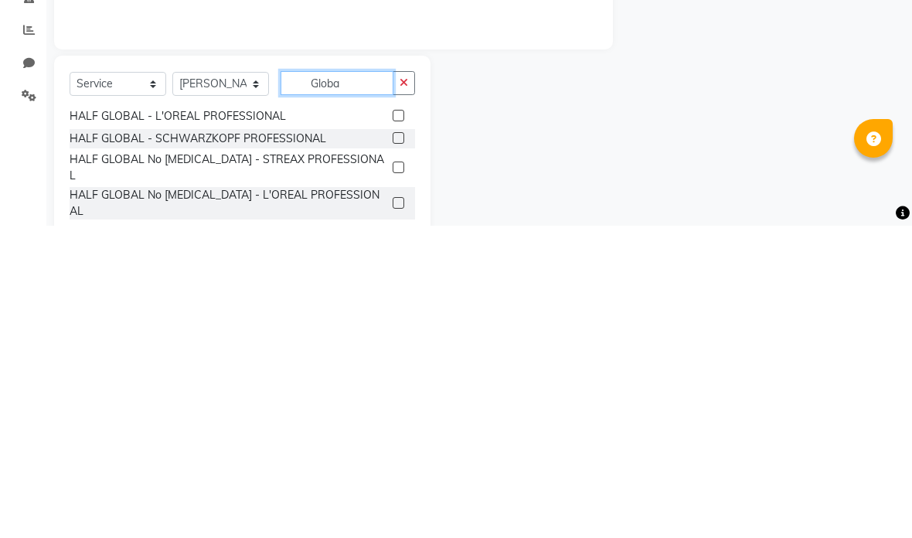
scroll to position [70, 0]
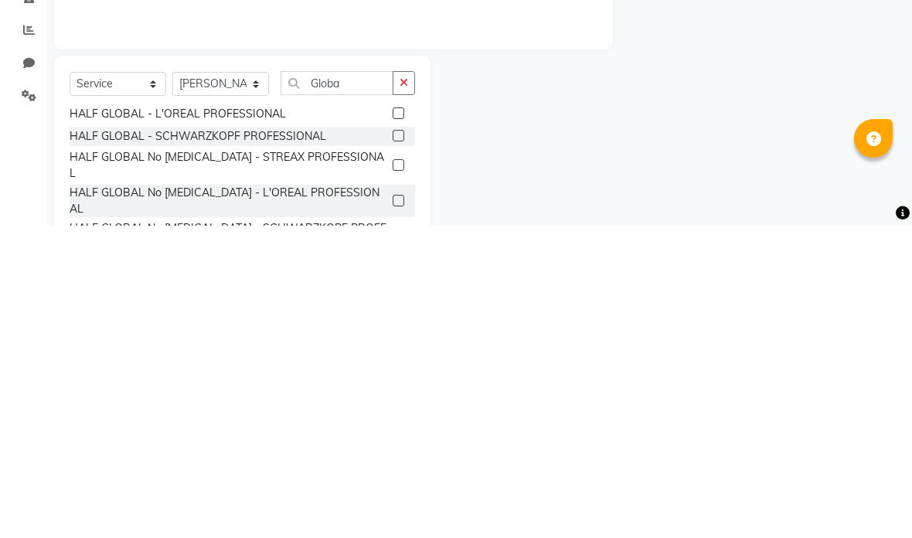
click at [261, 441] on div "HALF GLOBAL - SCHWARZKOPF PROFESSIONAL" at bounding box center [198, 449] width 257 height 16
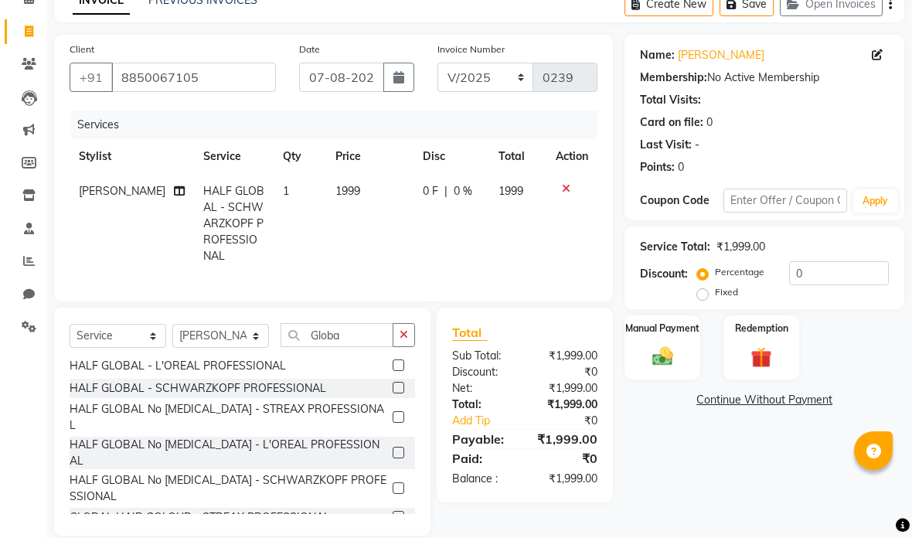
click at [342, 196] on span "1999" at bounding box center [347, 191] width 25 height 14
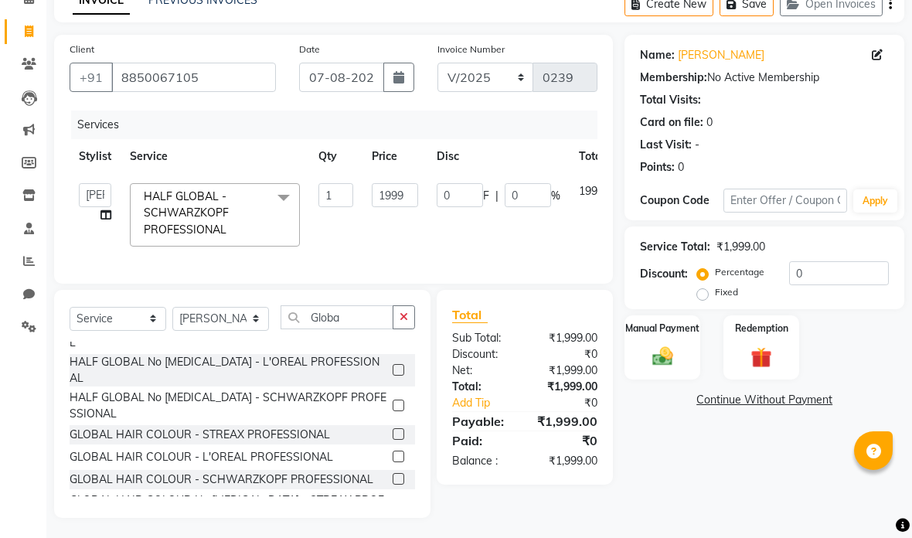
scroll to position [142, 0]
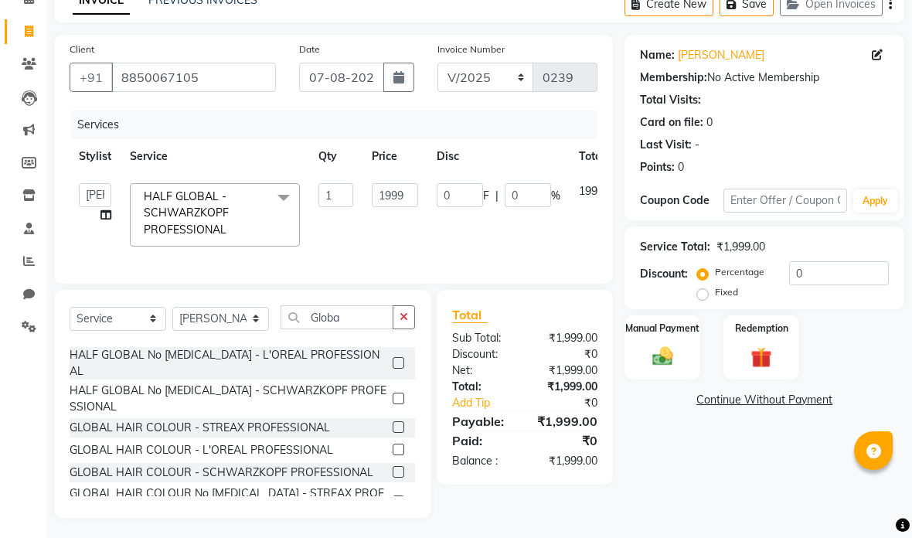
click at [273, 465] on div "GLOBAL HAIR COLOUR - SCHWARZKOPF PROFESSIONAL" at bounding box center [222, 473] width 304 height 16
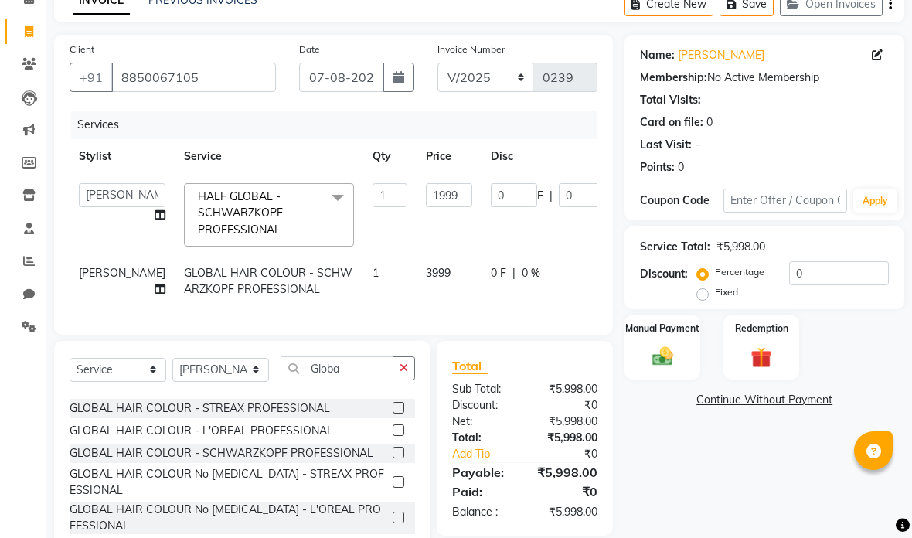
scroll to position [212, 0]
click at [398, 448] on label at bounding box center [399, 454] width 12 height 12
click at [398, 449] on input "checkbox" at bounding box center [398, 454] width 10 height 10
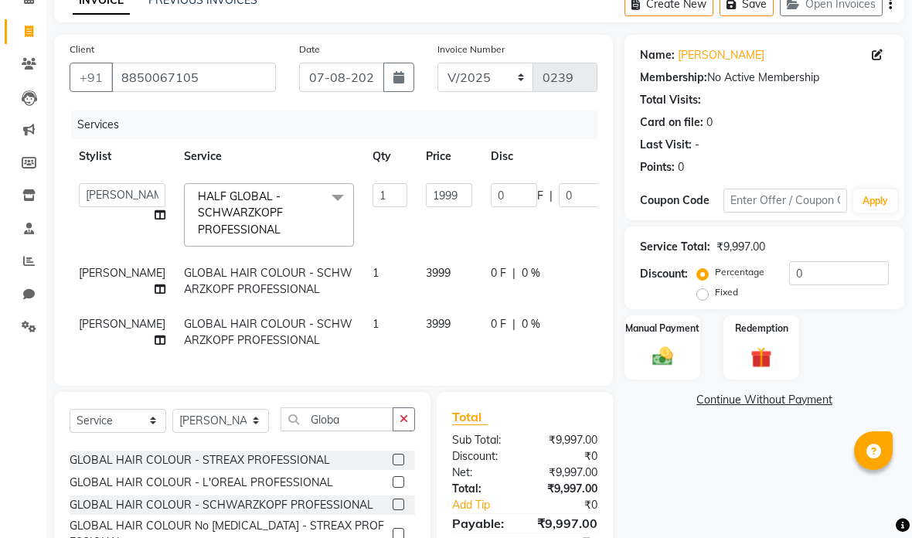
click at [482, 240] on td "0 F | 0 %" at bounding box center [553, 215] width 142 height 82
click at [658, 453] on div "Name: [PERSON_NAME] Membership: No Active Membership Total Visits: Card on file…" at bounding box center [770, 327] width 291 height 585
click at [674, 463] on div "Name: [PERSON_NAME] Membership: No Active Membership Total Visits: Card on file…" at bounding box center [770, 327] width 291 height 585
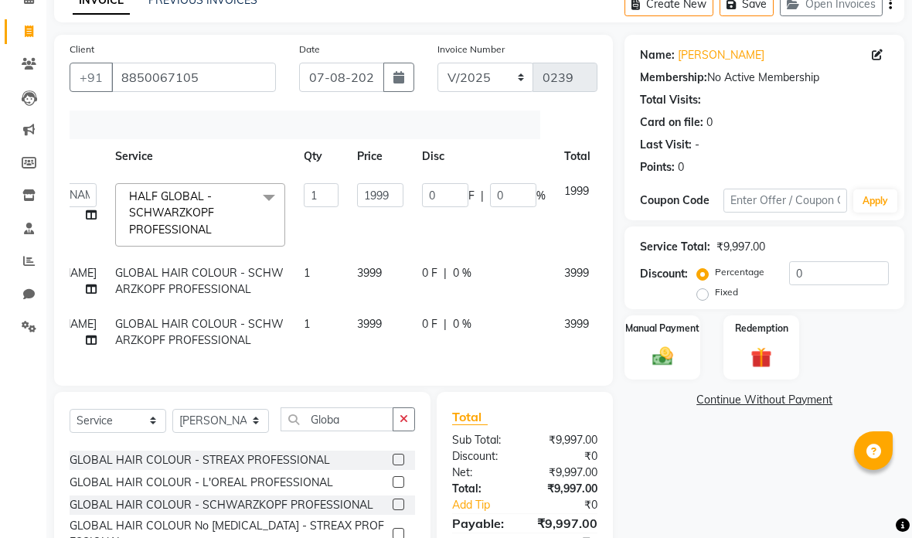
click at [609, 191] on div at bounding box center [625, 188] width 32 height 11
click at [615, 194] on icon at bounding box center [619, 188] width 9 height 11
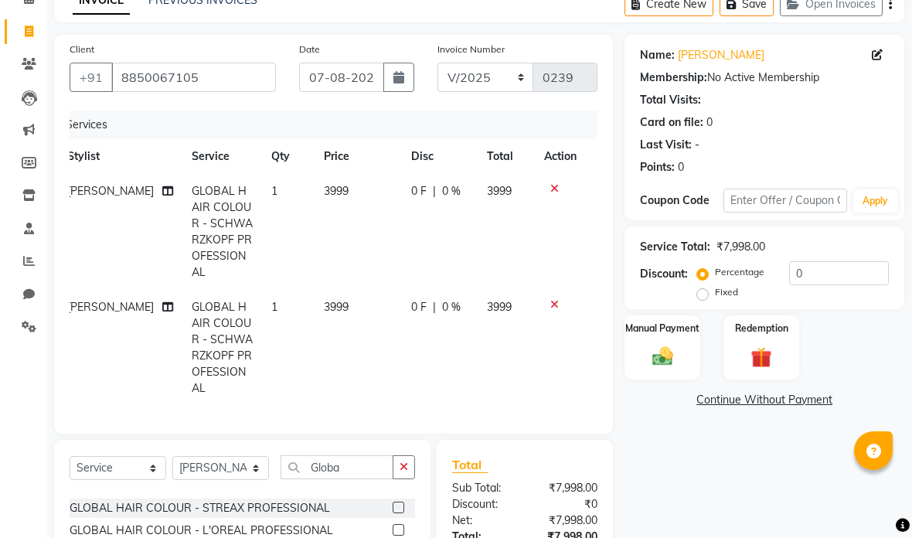
scroll to position [0, 12]
click at [550, 186] on icon at bounding box center [554, 188] width 9 height 11
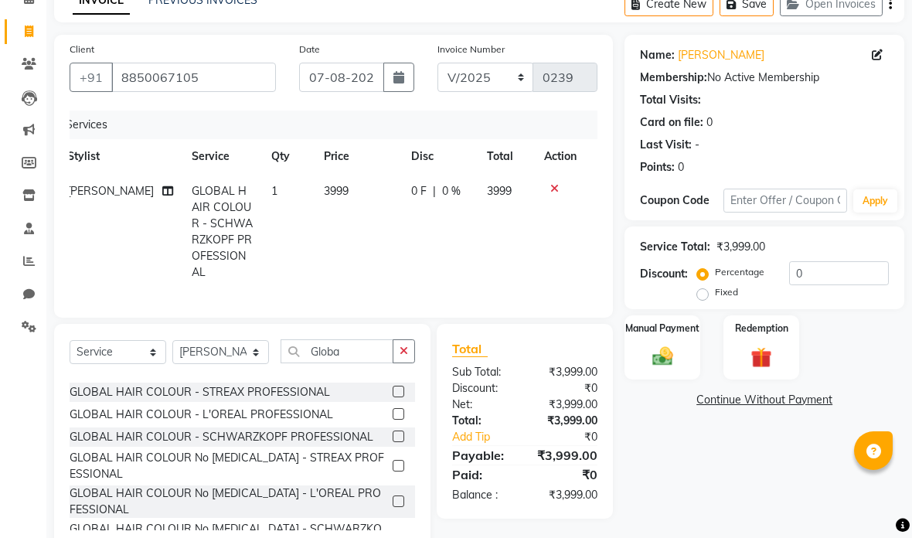
click at [331, 193] on span "3999" at bounding box center [336, 191] width 25 height 14
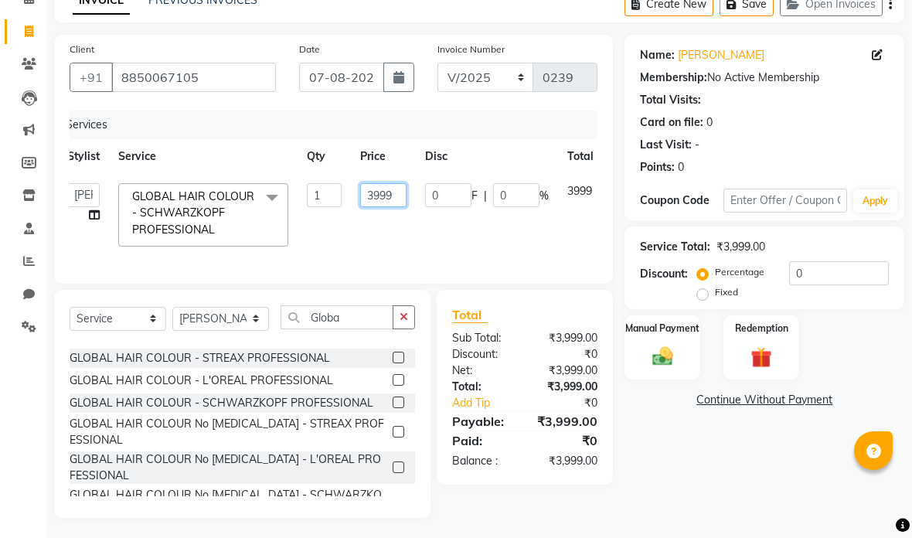
click at [389, 197] on input "3999" at bounding box center [383, 195] width 46 height 24
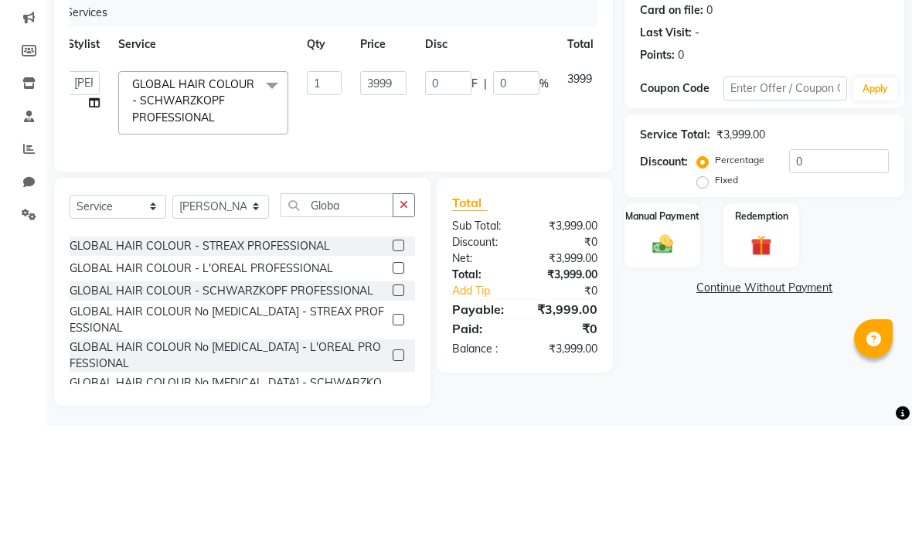
click at [490, 174] on tr "[PERSON_NAME] anas [PERSON_NAME] [PERSON_NAME] [PERSON_NAME] [PERSON_NAME] [PER…" at bounding box center [356, 215] width 596 height 82
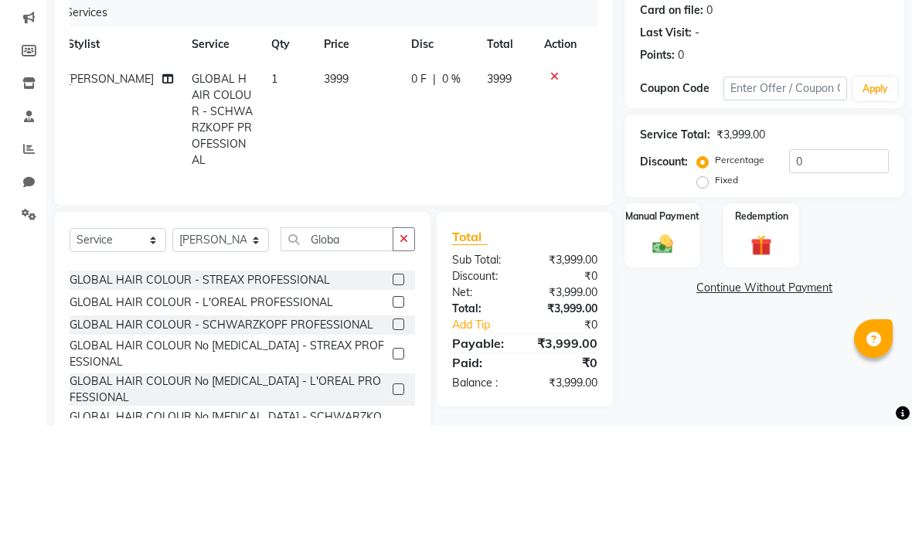
scroll to position [83, 0]
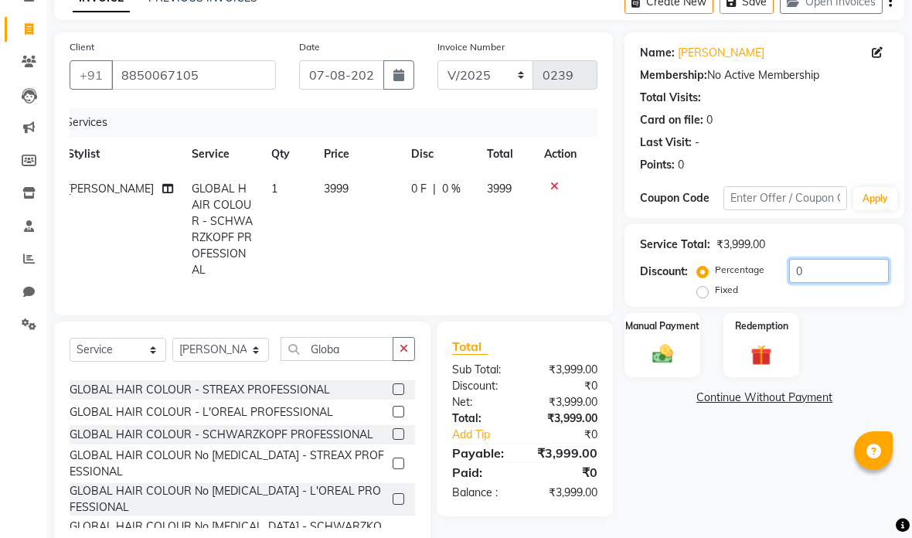
click at [839, 263] on input "0" at bounding box center [839, 271] width 100 height 24
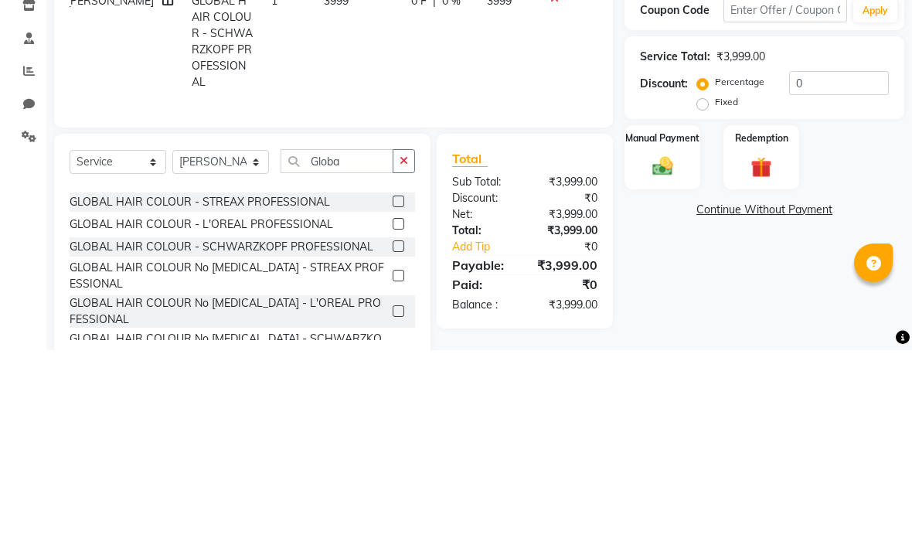
click at [715, 283] on label "Fixed" at bounding box center [726, 290] width 23 height 14
click at [709, 284] on input "Fixed" at bounding box center [705, 289] width 11 height 11
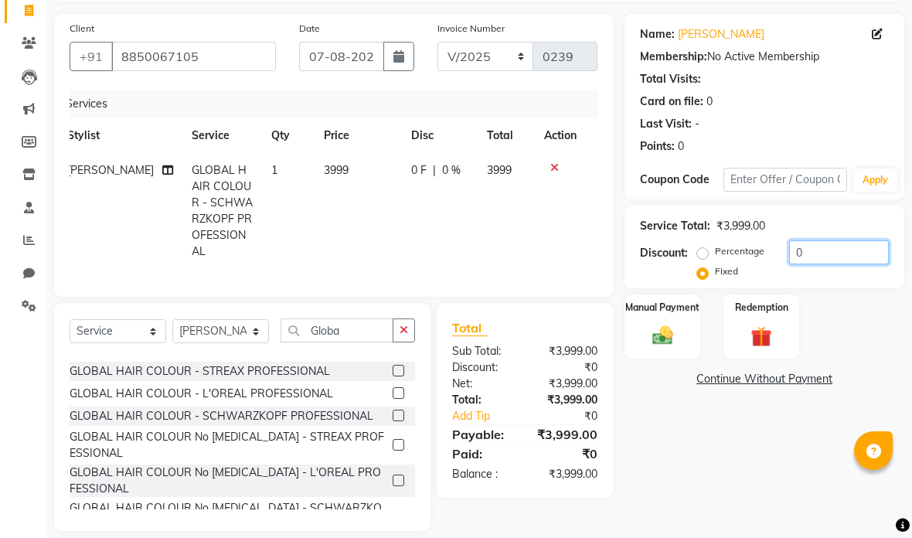
click at [827, 256] on input "0" at bounding box center [839, 252] width 100 height 24
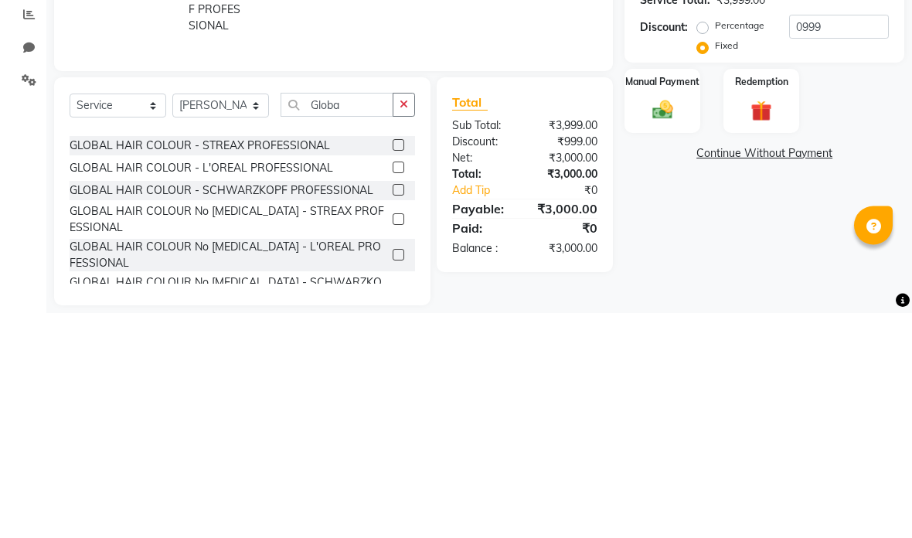
click at [679, 324] on img at bounding box center [662, 336] width 33 height 24
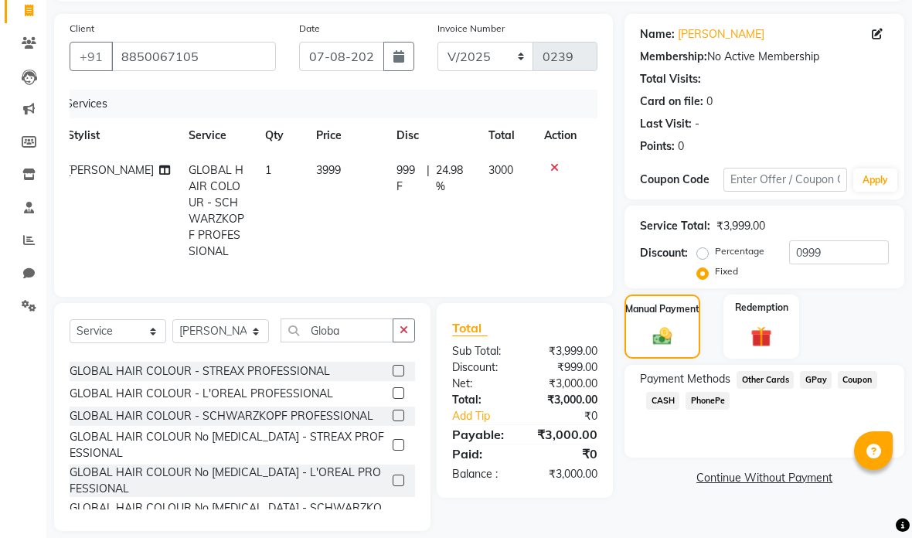
click at [658, 410] on span "CASH" at bounding box center [662, 401] width 33 height 18
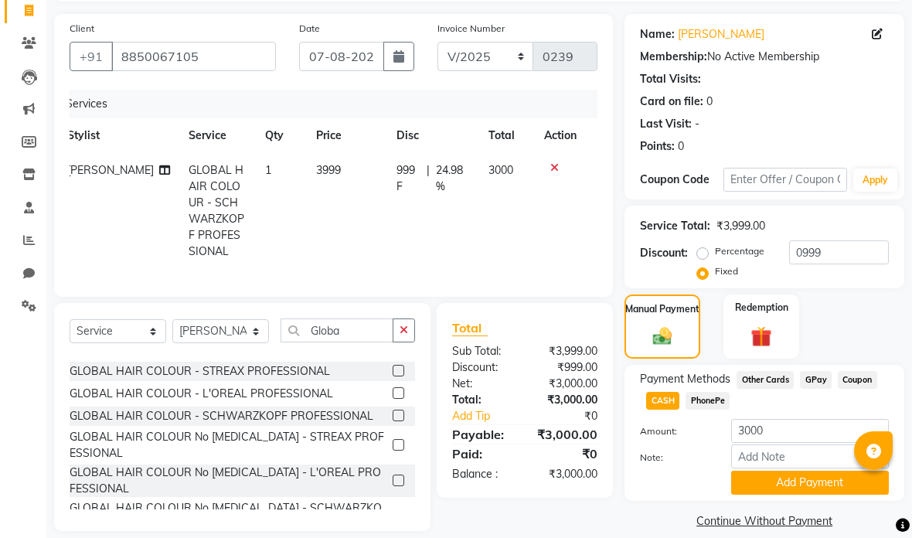
click at [778, 488] on button "Add Payment" at bounding box center [810, 483] width 158 height 24
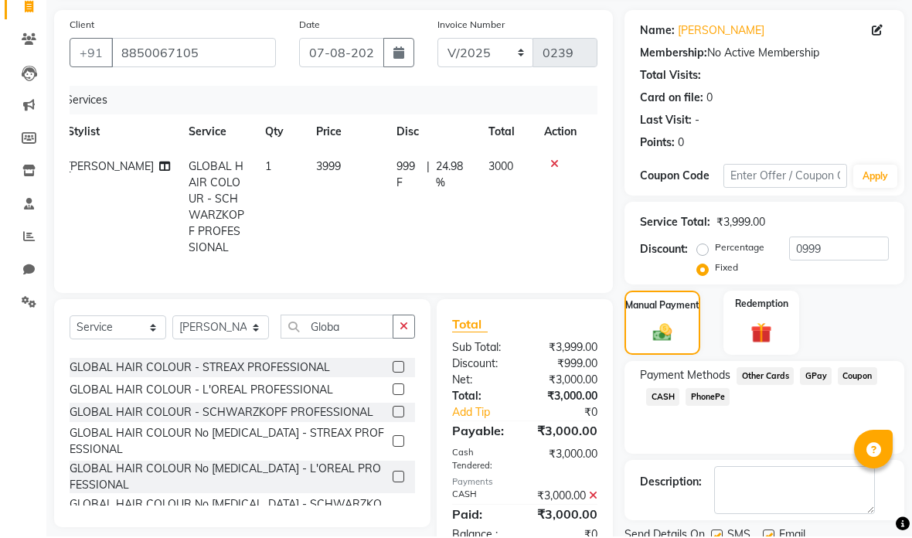
scroll to position [104, 0]
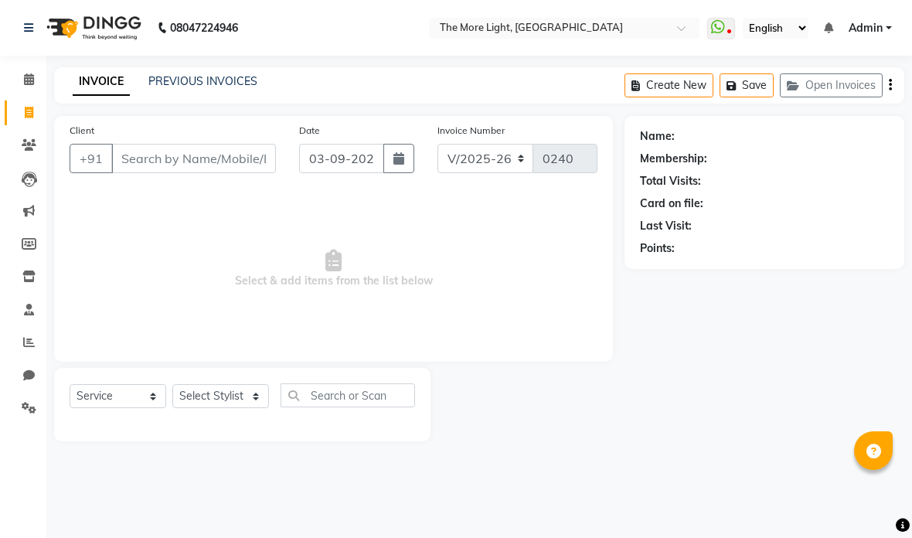
click at [190, 158] on input "Client" at bounding box center [193, 158] width 165 height 29
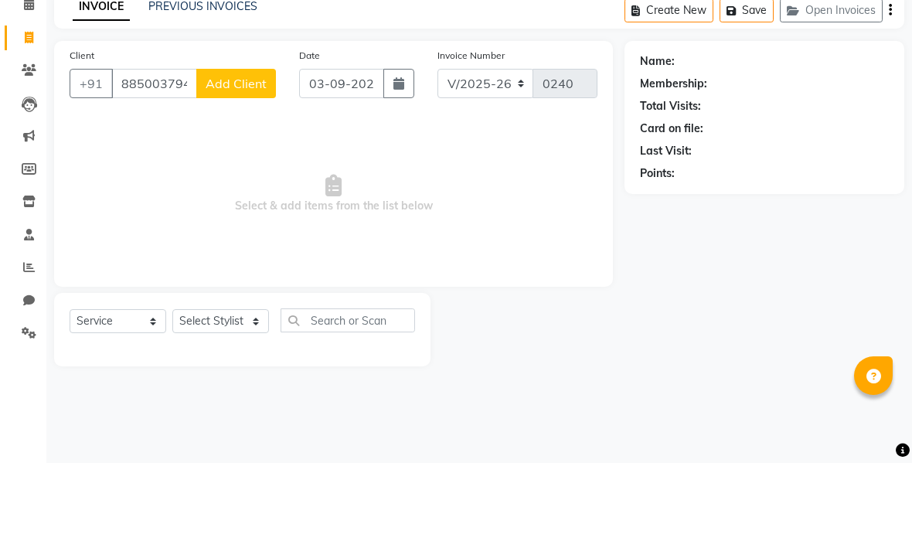
click at [223, 151] on span "Add Client" at bounding box center [236, 158] width 61 height 15
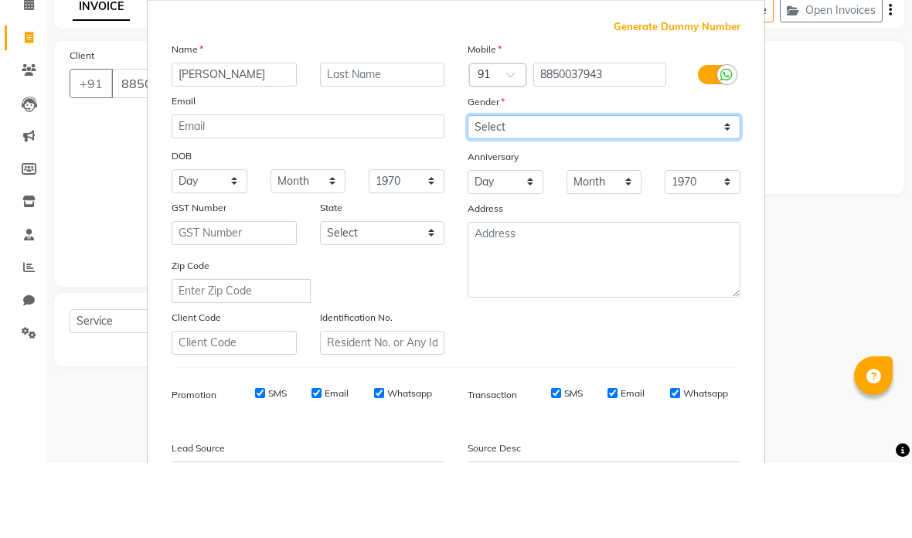
click at [613, 190] on select "Select [DEMOGRAPHIC_DATA] [DEMOGRAPHIC_DATA] Other Prefer Not To Say" at bounding box center [604, 202] width 273 height 24
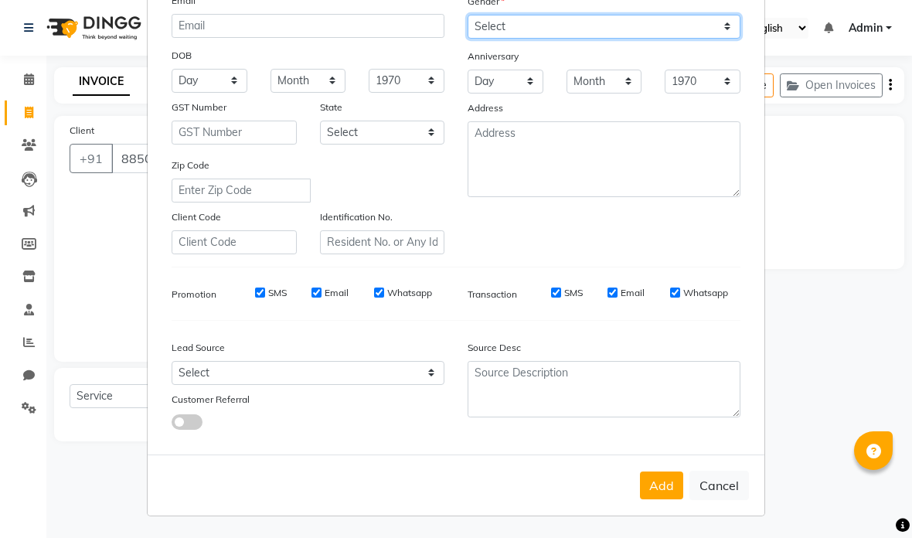
scroll to position [175, 0]
click at [660, 484] on button "Add" at bounding box center [661, 486] width 43 height 28
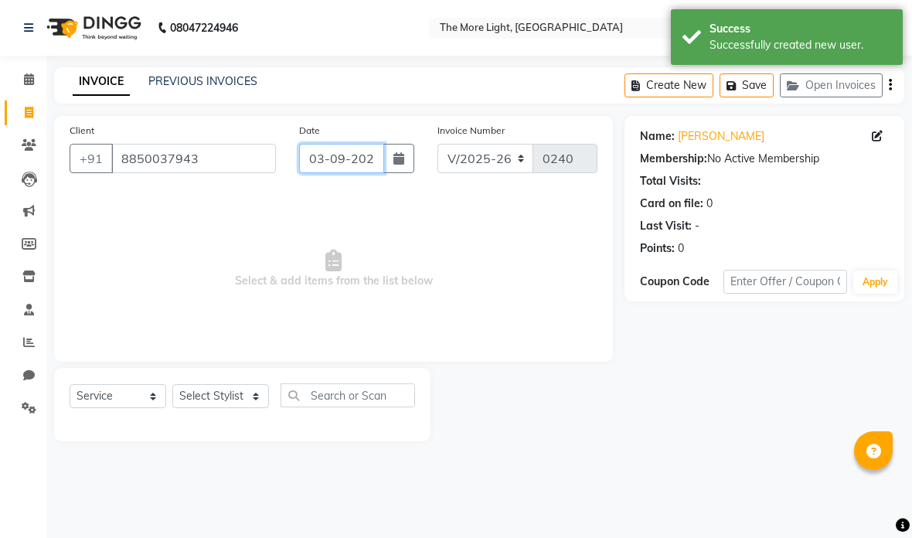
click at [356, 153] on input "03-09-2025" at bounding box center [341, 158] width 84 height 29
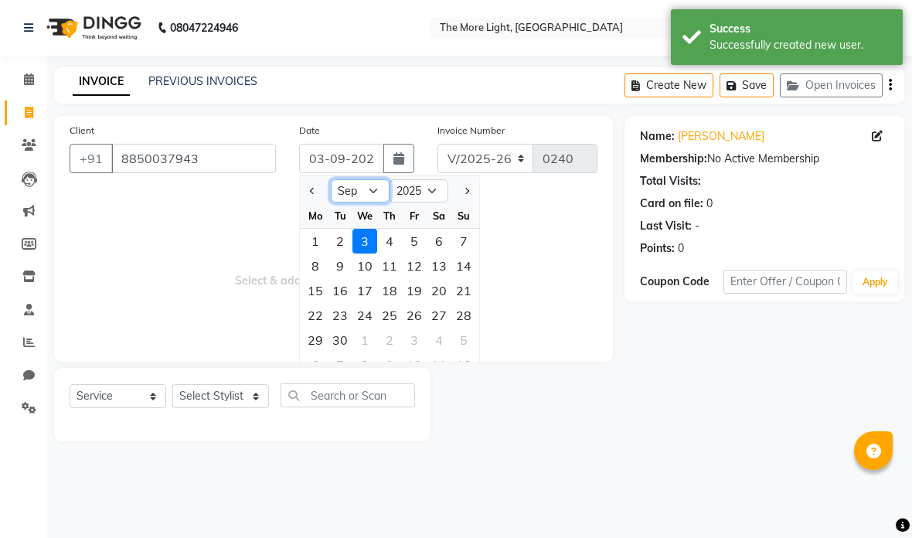
click at [363, 189] on select "Jan Feb Mar Apr May Jun [DATE] Aug Sep Oct Nov Dec" at bounding box center [360, 190] width 59 height 23
click at [389, 272] on div "7" at bounding box center [389, 266] width 25 height 25
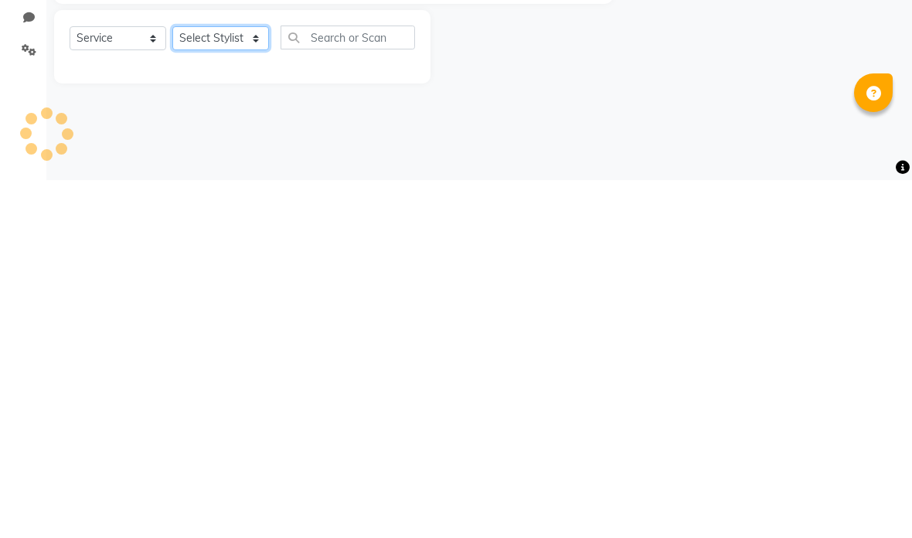
click at [221, 384] on select "Select Stylist [PERSON_NAME] anas [PERSON_NAME] [PERSON_NAME] [PERSON_NAME] [PE…" at bounding box center [220, 396] width 97 height 24
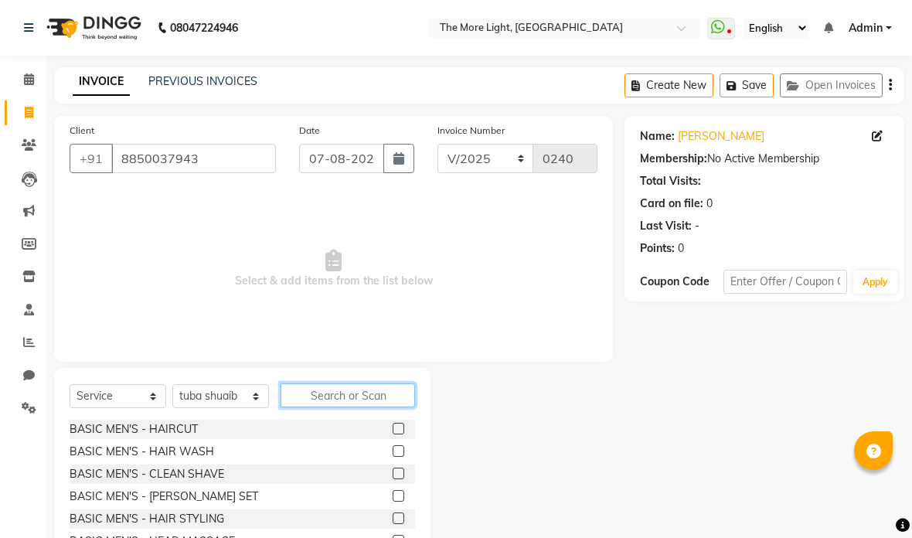
click at [353, 397] on input "text" at bounding box center [348, 395] width 134 height 24
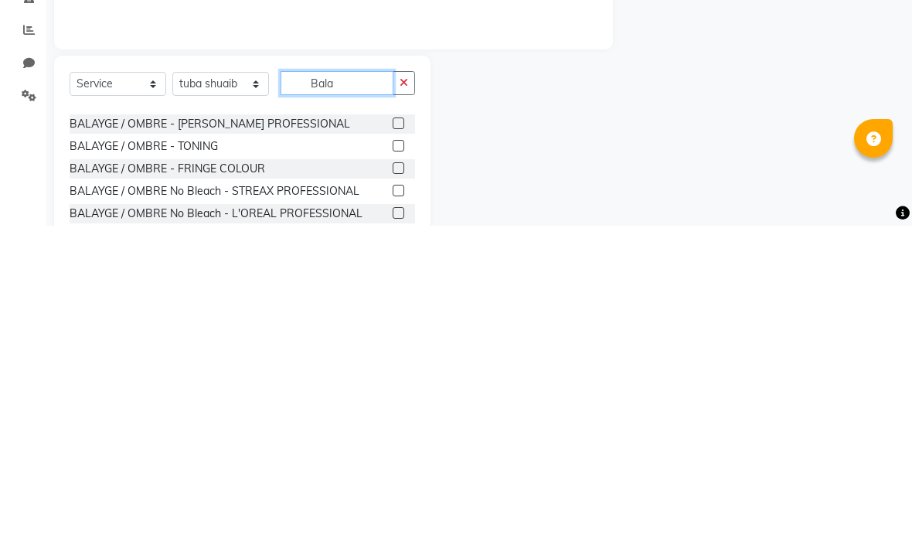
scroll to position [38, 0]
click at [396, 430] on label at bounding box center [399, 436] width 12 height 12
click at [396, 431] on input "checkbox" at bounding box center [398, 436] width 10 height 10
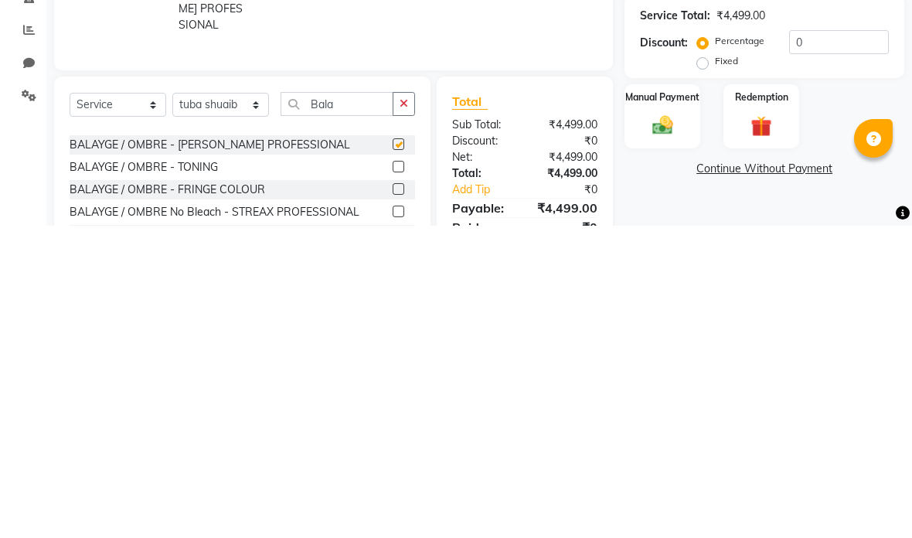
scroll to position [81, 0]
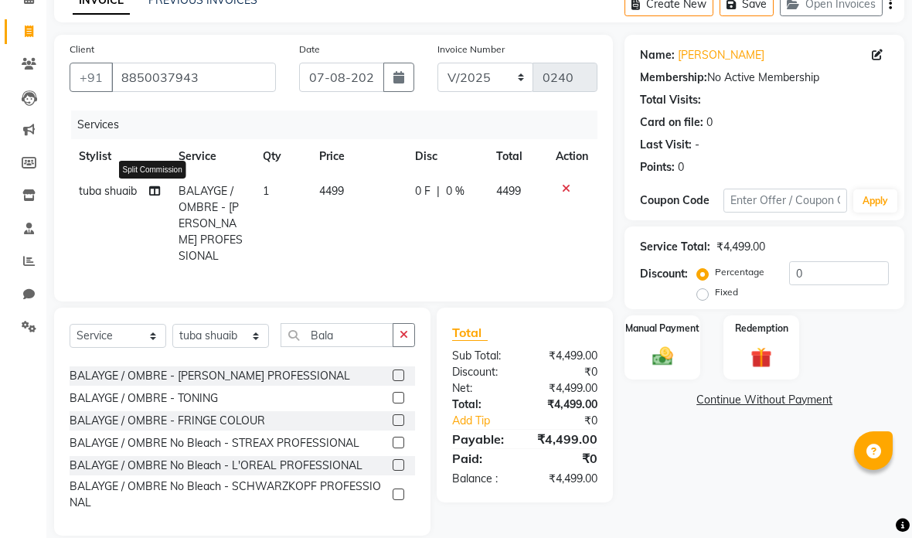
click at [156, 186] on icon at bounding box center [154, 191] width 11 height 11
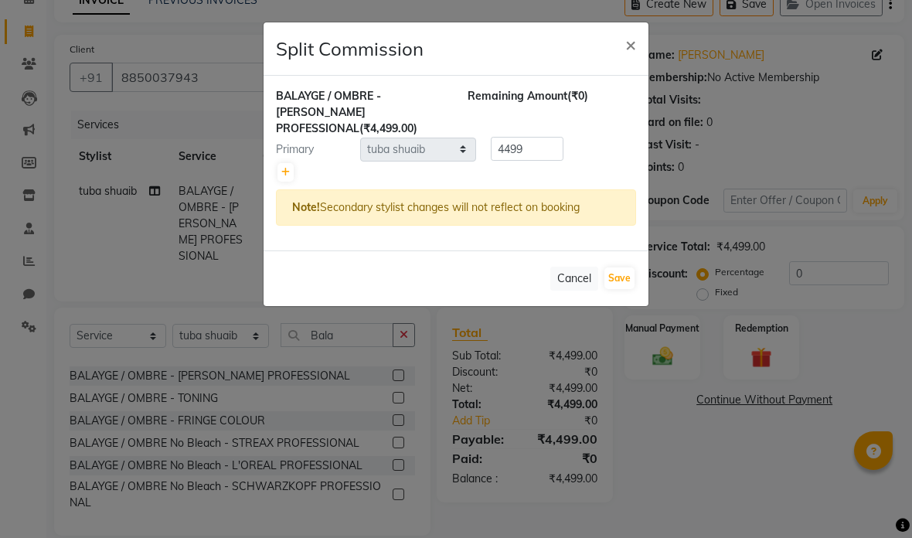
click at [287, 174] on icon at bounding box center [285, 172] width 9 height 9
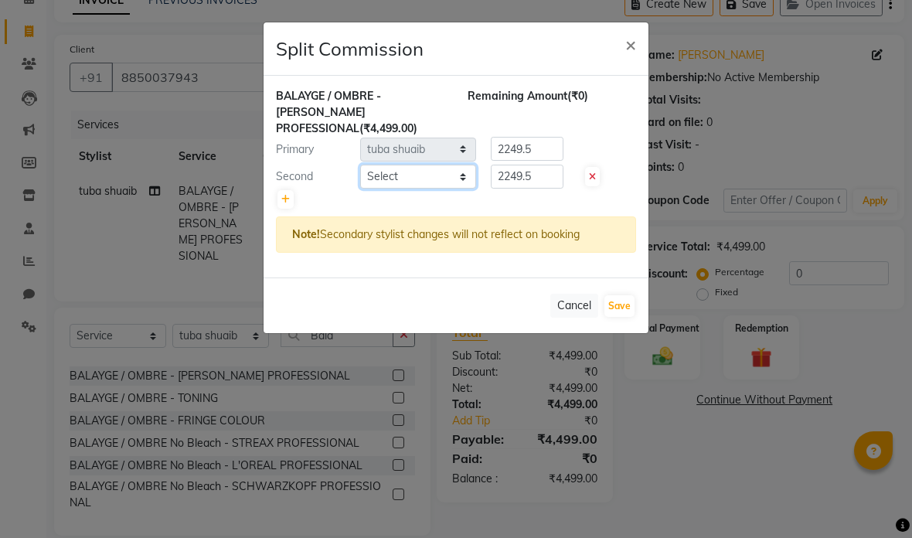
click at [420, 175] on select "Select [PERSON_NAME] anas [PERSON_NAME] [PERSON_NAME] [PERSON_NAME] [PERSON_NAM…" at bounding box center [418, 177] width 116 height 24
click at [625, 309] on button "Save" at bounding box center [619, 306] width 30 height 22
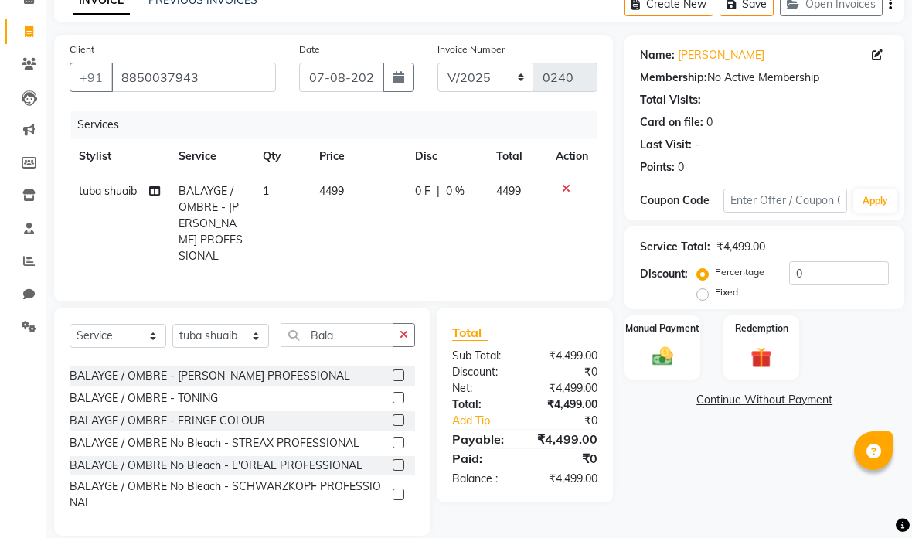
click at [341, 199] on td "4499" at bounding box center [358, 224] width 96 height 100
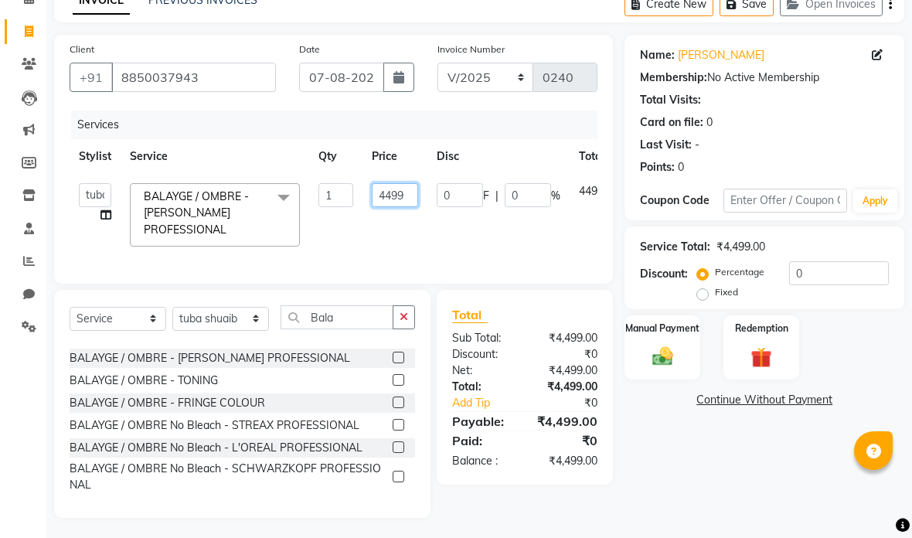
click at [403, 200] on input "4499" at bounding box center [395, 195] width 46 height 24
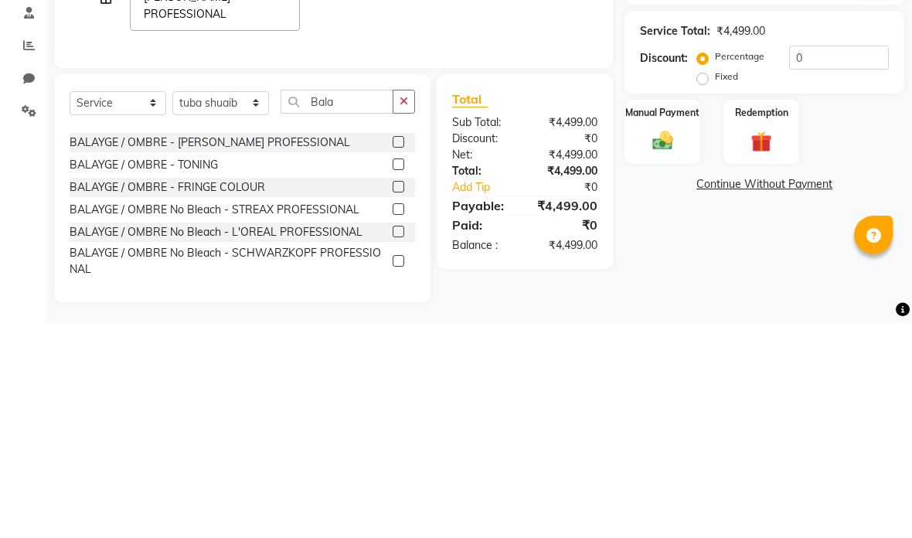
click at [715, 285] on label "Fixed" at bounding box center [726, 292] width 23 height 14
click at [709, 287] on input "Fixed" at bounding box center [705, 292] width 11 height 11
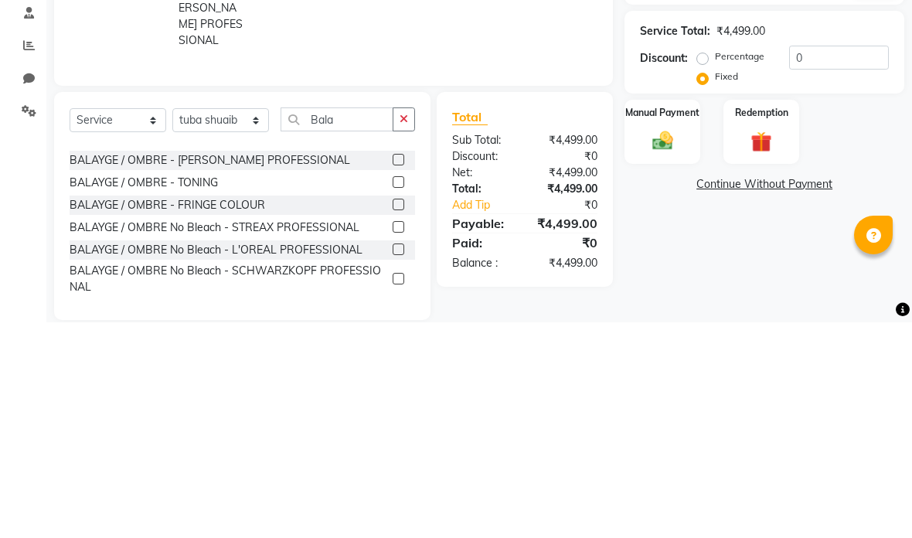
scroll to position [83, 0]
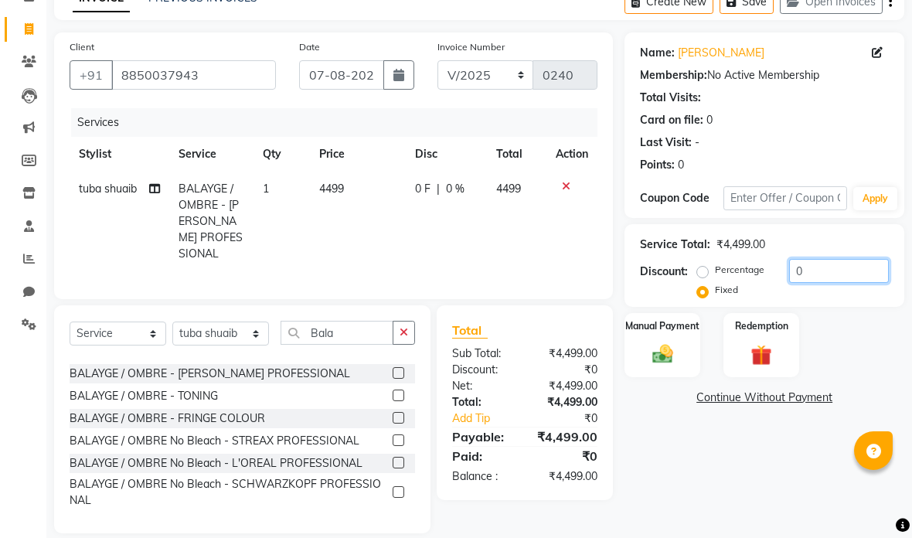
click at [839, 268] on input "0" at bounding box center [839, 271] width 100 height 24
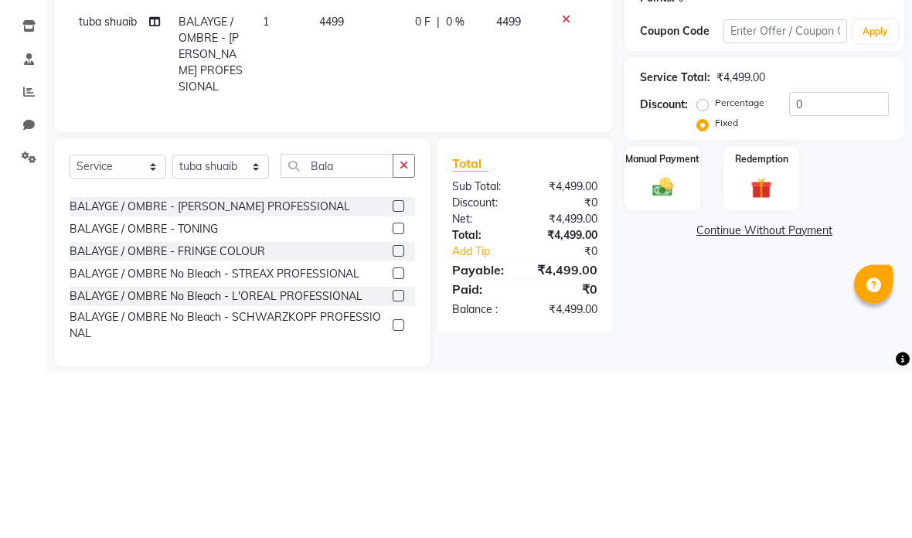
click at [354, 172] on td "4499" at bounding box center [358, 222] width 96 height 100
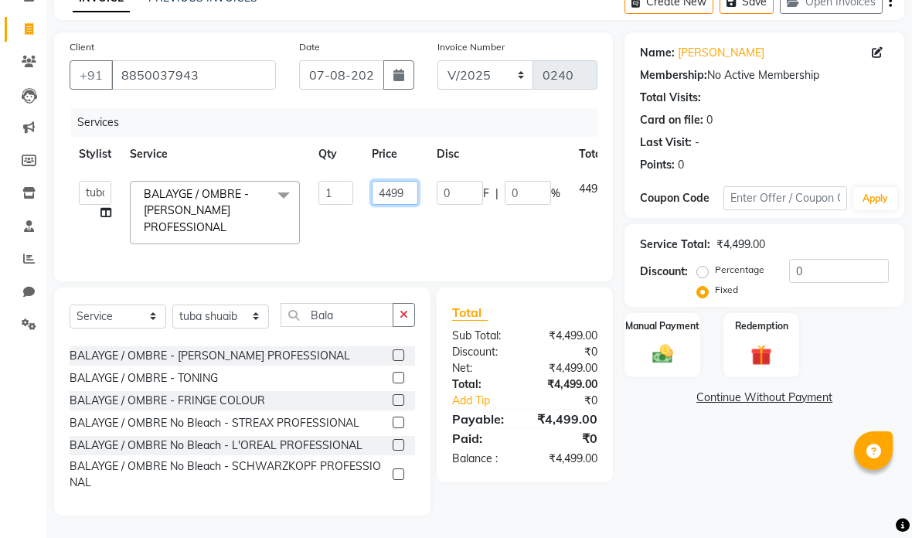
click at [409, 195] on input "4499" at bounding box center [395, 193] width 46 height 24
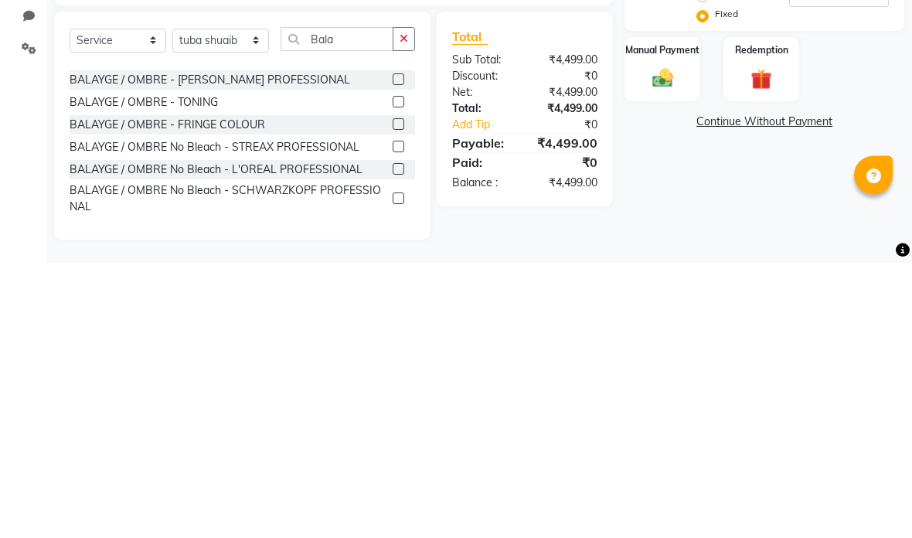
click at [676, 342] on img at bounding box center [662, 354] width 33 height 24
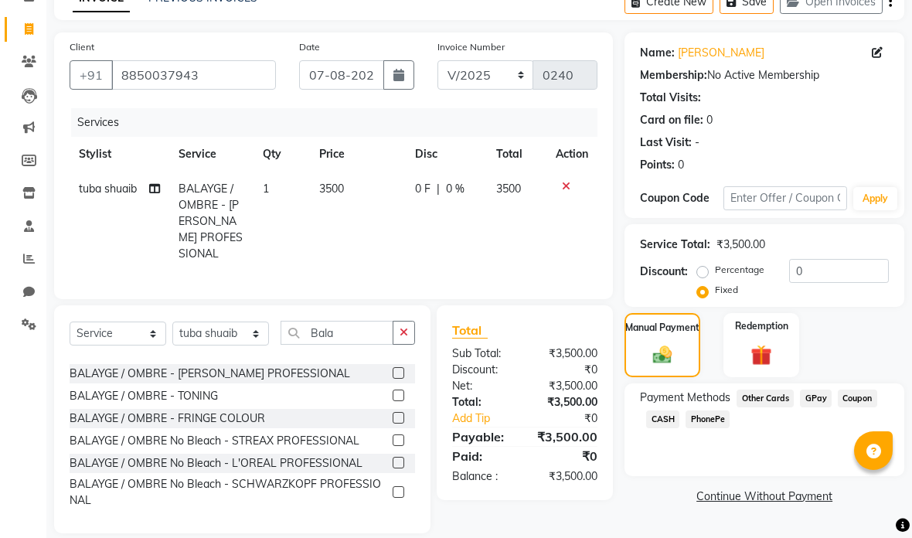
click at [812, 400] on span "GPay" at bounding box center [816, 399] width 32 height 18
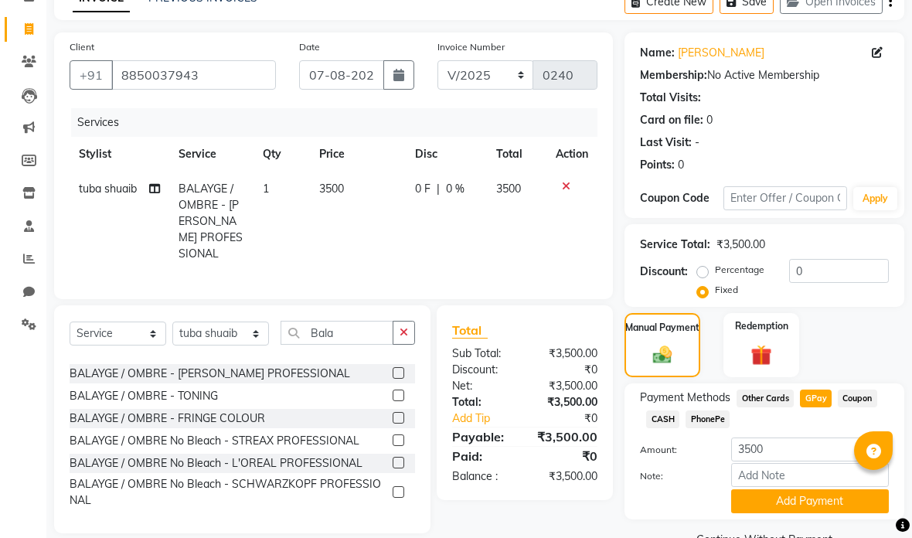
click at [819, 510] on button "Add Payment" at bounding box center [810, 501] width 158 height 24
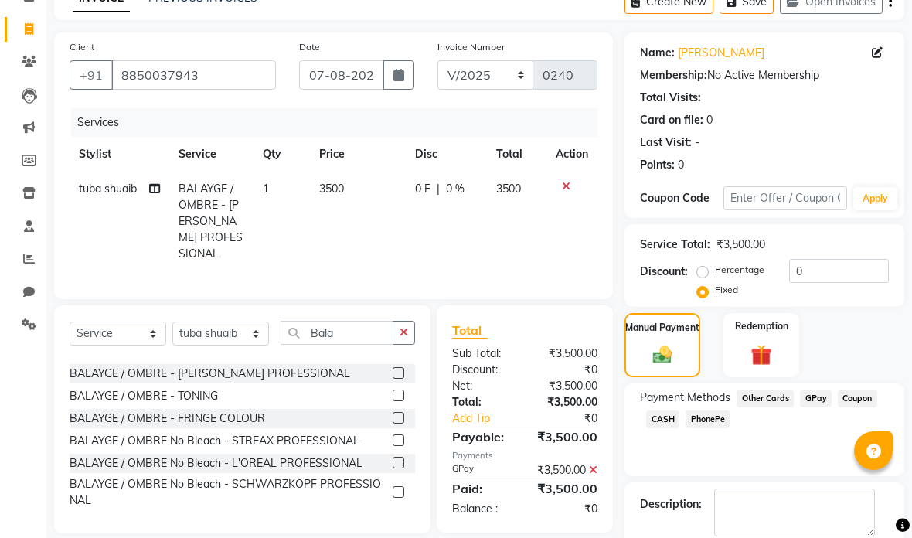
scroll to position [104, 0]
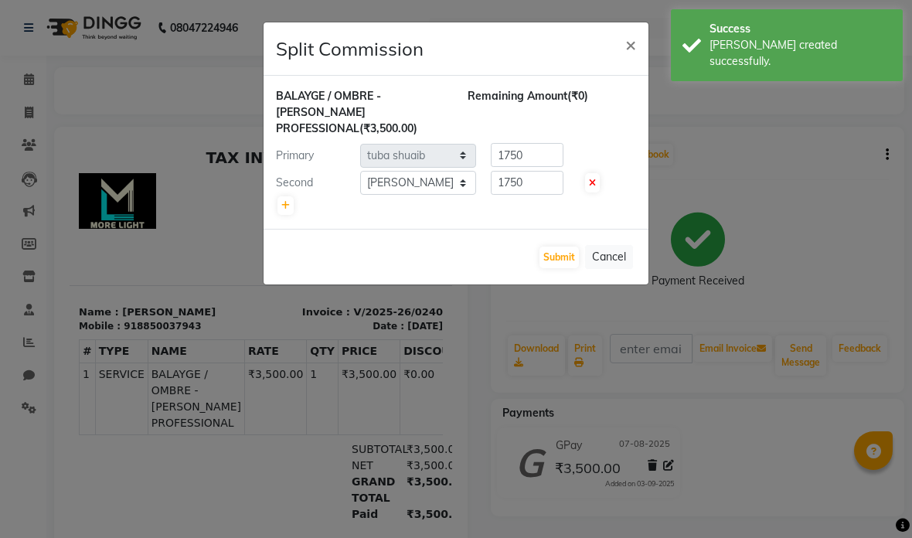
click at [560, 261] on button "Submit" at bounding box center [559, 258] width 39 height 22
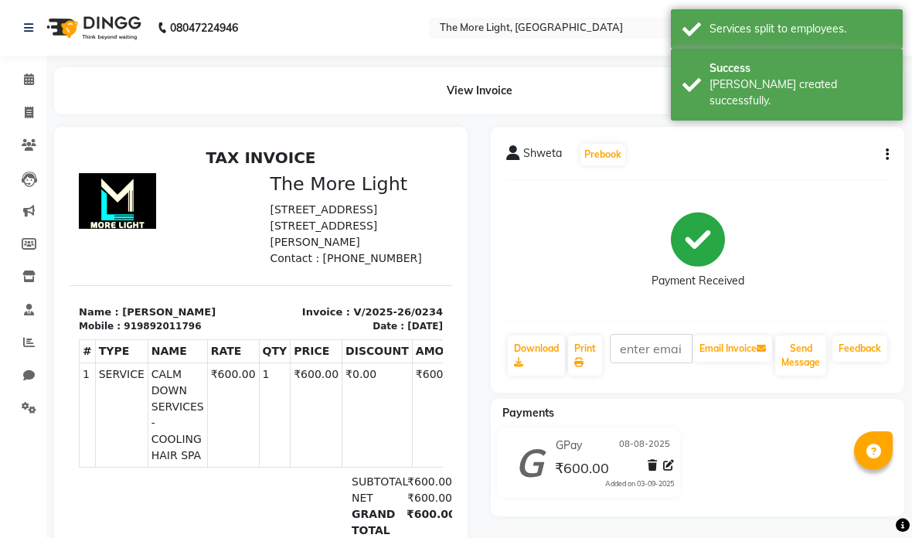
scroll to position [39, 0]
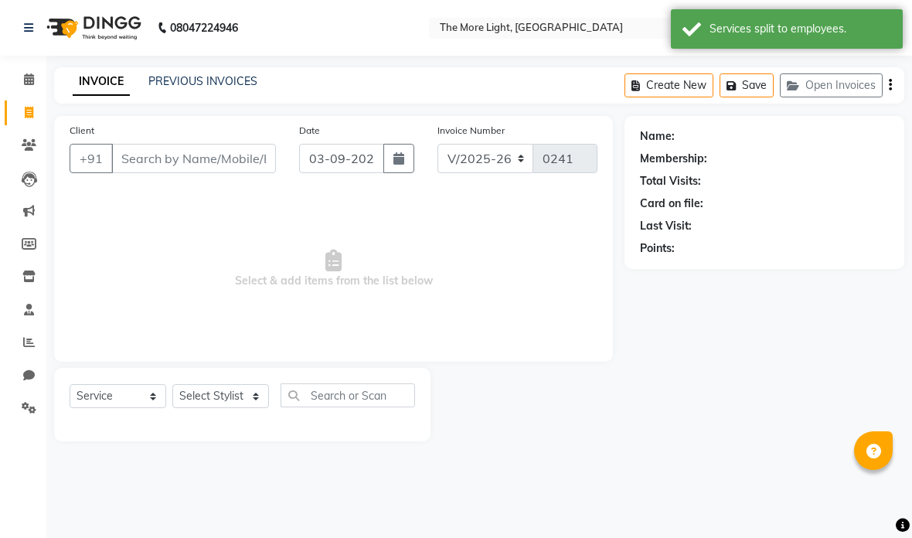
click at [181, 165] on input "Client" at bounding box center [193, 158] width 165 height 29
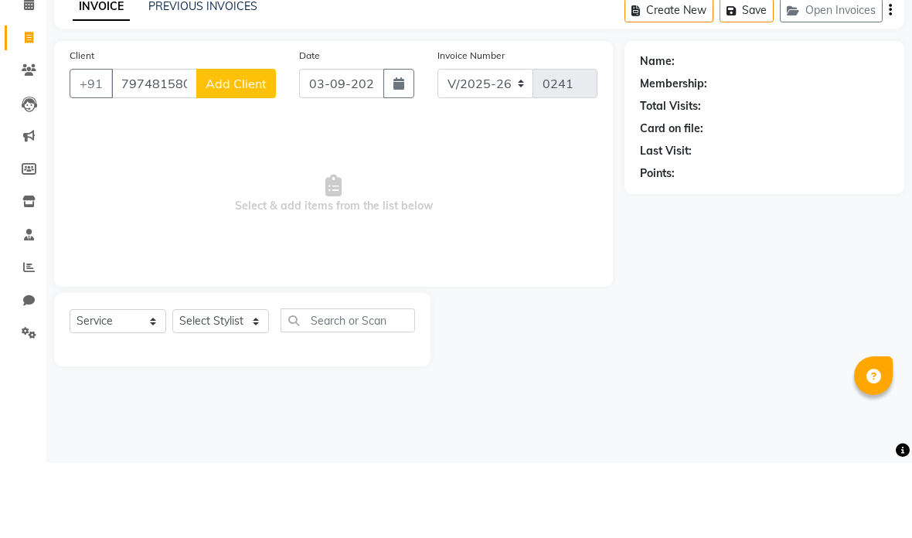
click at [233, 151] on span "Add Client" at bounding box center [236, 158] width 61 height 15
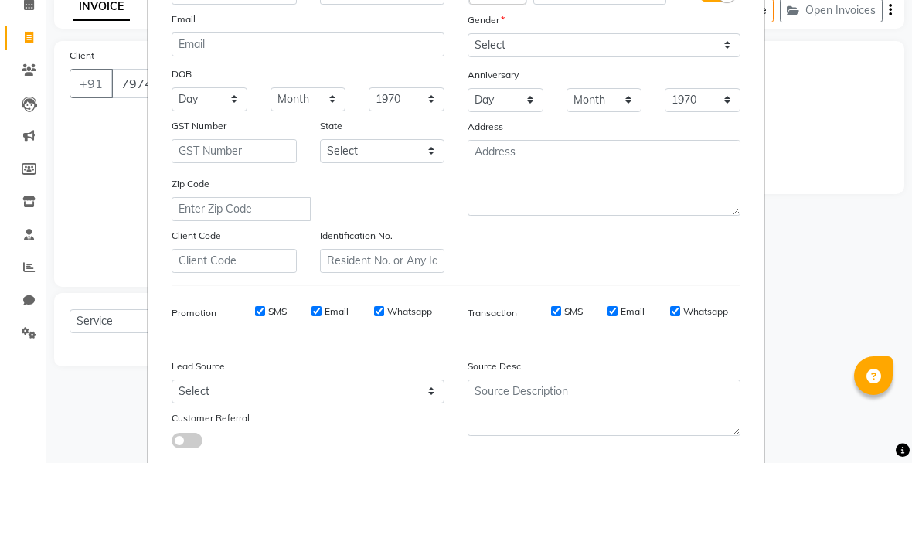
scroll to position [83, 0]
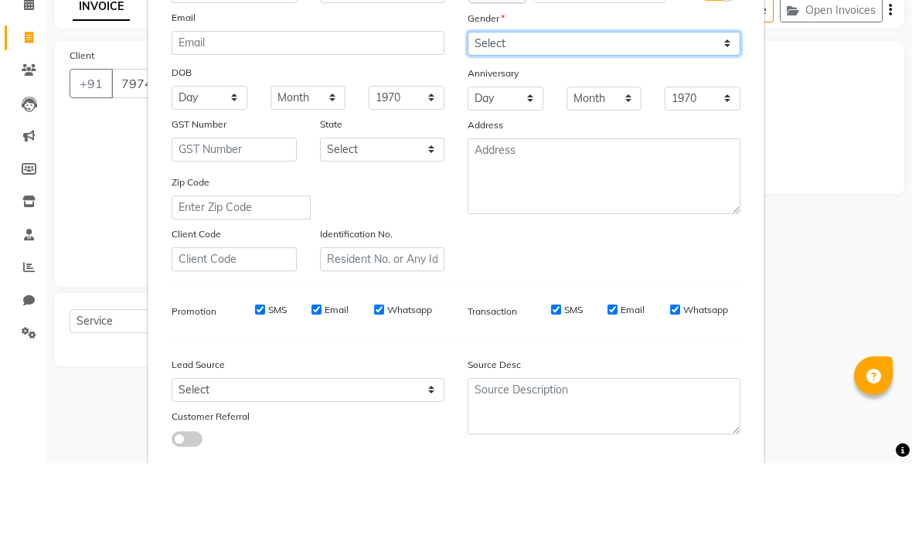
click at [588, 107] on select "Select [DEMOGRAPHIC_DATA] [DEMOGRAPHIC_DATA] Other Prefer Not To Say" at bounding box center [604, 119] width 273 height 24
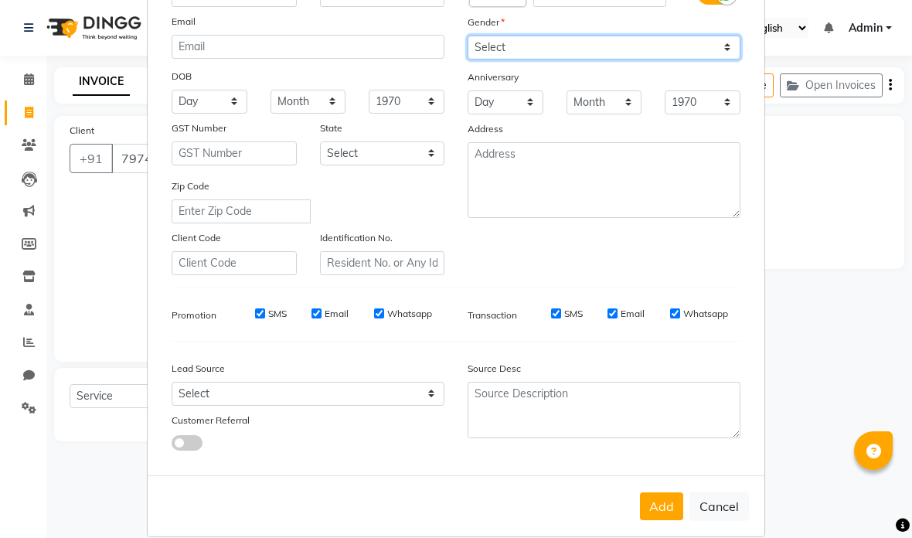
scroll to position [171, 0]
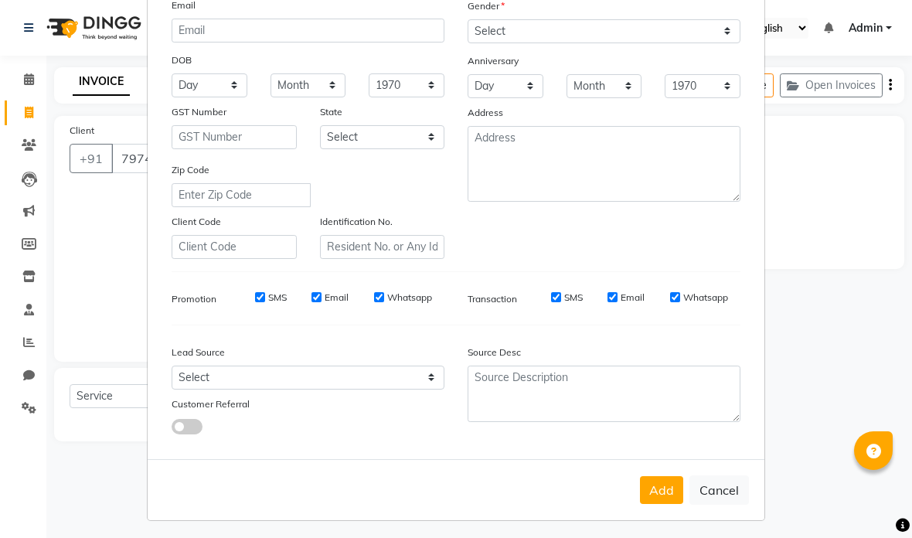
click at [656, 489] on button "Add" at bounding box center [661, 490] width 43 height 28
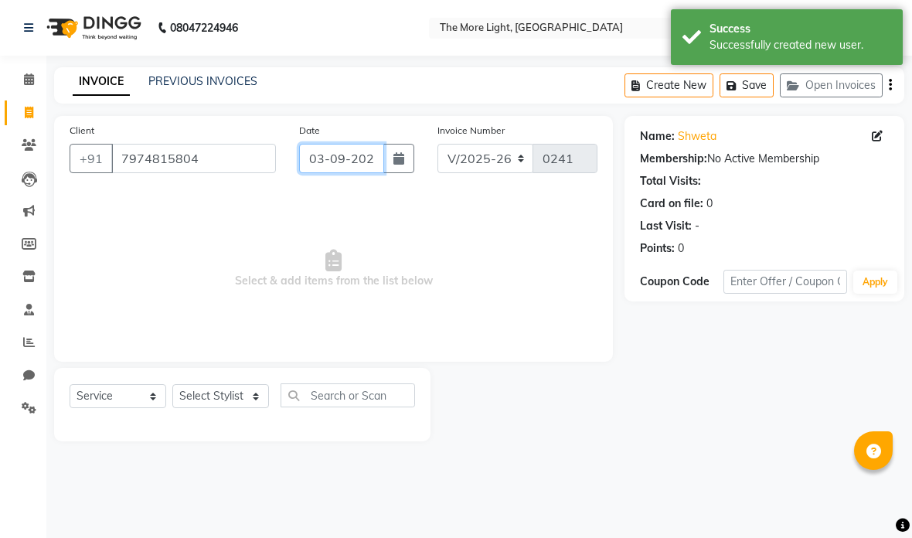
click at [336, 157] on input "03-09-2025" at bounding box center [341, 158] width 84 height 29
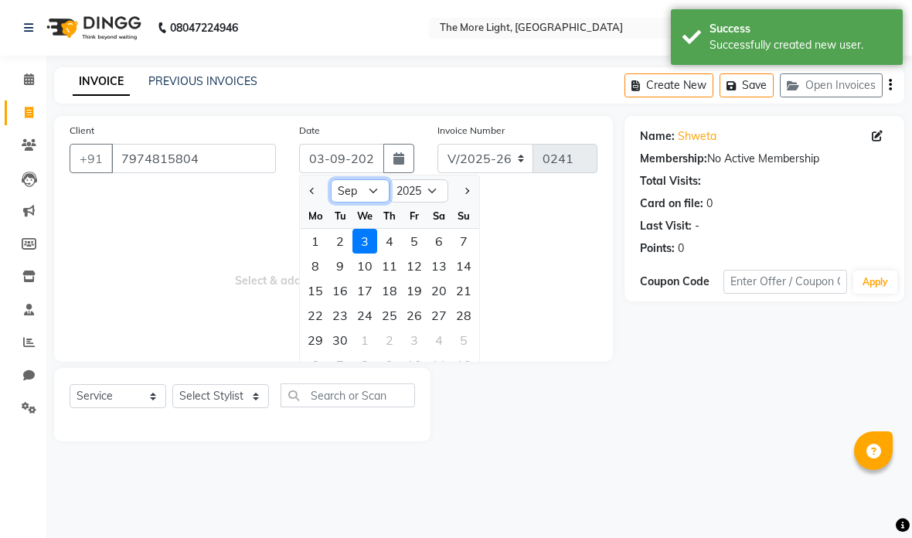
click at [357, 192] on select "Jan Feb Mar Apr May Jun [DATE] Aug Sep Oct Nov Dec" at bounding box center [360, 190] width 59 height 23
click at [386, 265] on div "7" at bounding box center [389, 266] width 25 height 25
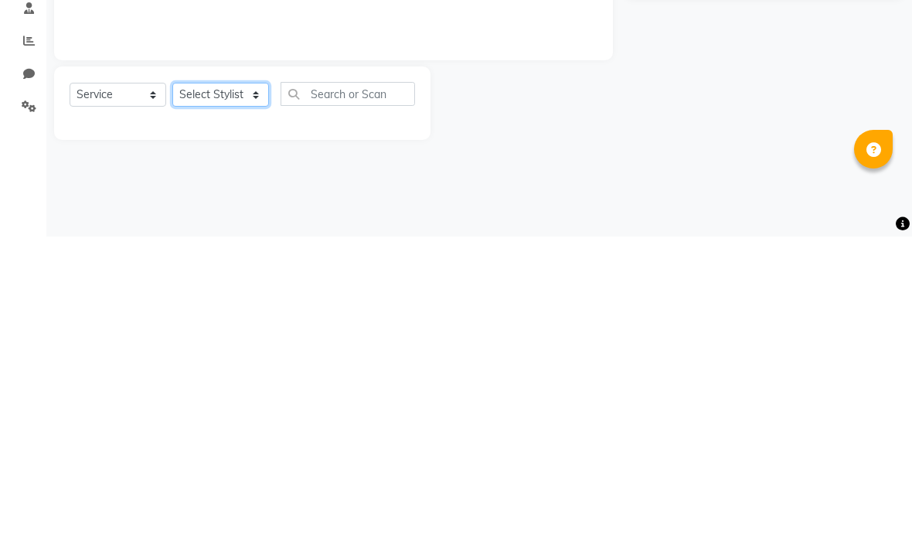
click at [231, 384] on select "Select Stylist [PERSON_NAME] anas [PERSON_NAME] [PERSON_NAME] [PERSON_NAME] [PE…" at bounding box center [220, 396] width 97 height 24
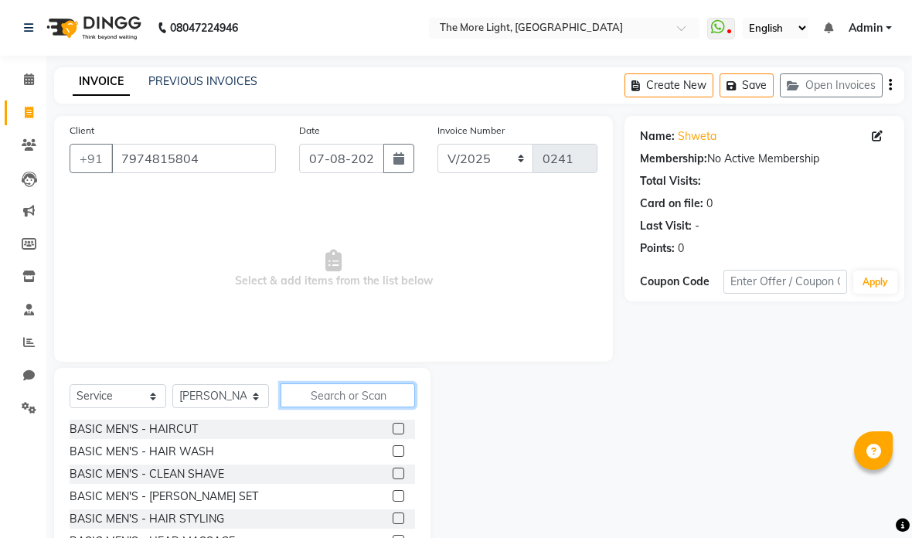
click at [332, 407] on input "text" at bounding box center [348, 395] width 134 height 24
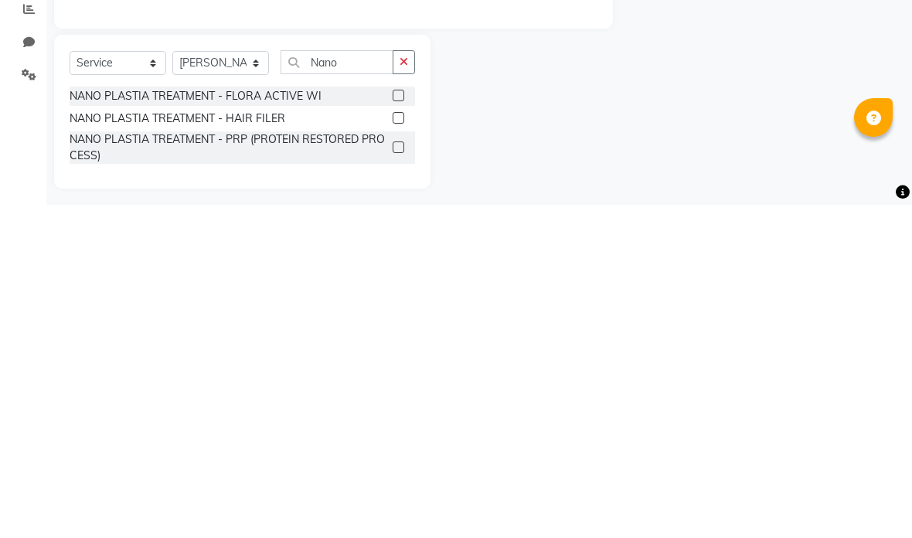
click at [349, 420] on div "NANO PLASTIA TREATMENT - FLORA ACTIVE WI" at bounding box center [242, 429] width 345 height 19
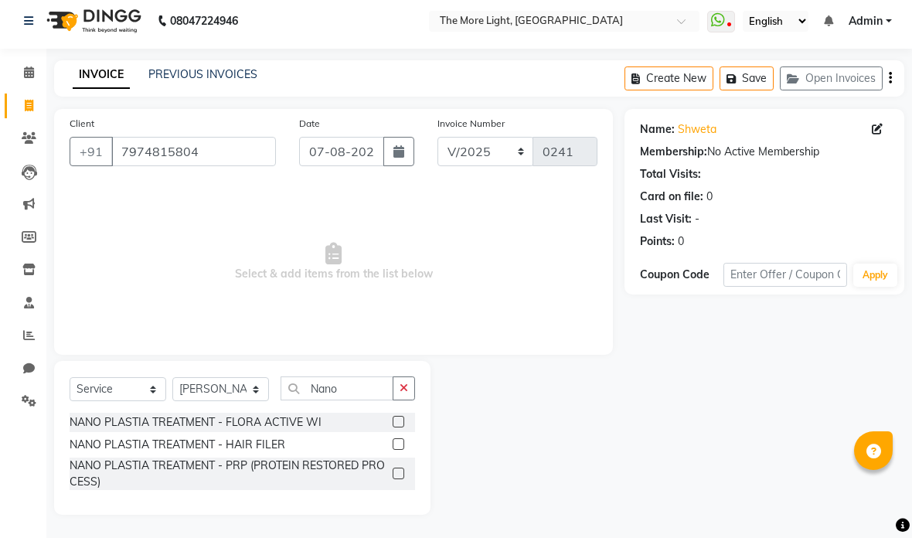
click at [393, 424] on label at bounding box center [399, 422] width 12 height 12
click at [393, 424] on input "checkbox" at bounding box center [398, 422] width 10 height 10
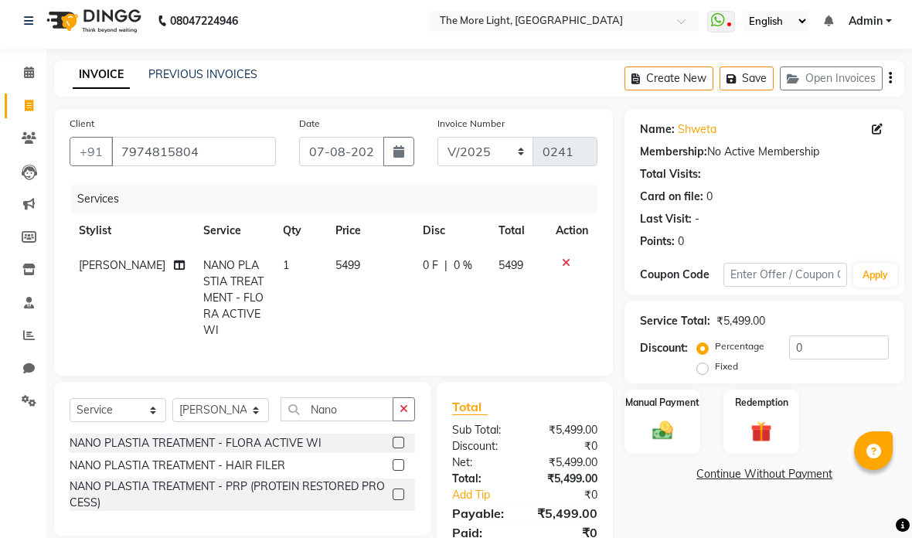
click at [335, 264] on span "5499" at bounding box center [347, 265] width 25 height 14
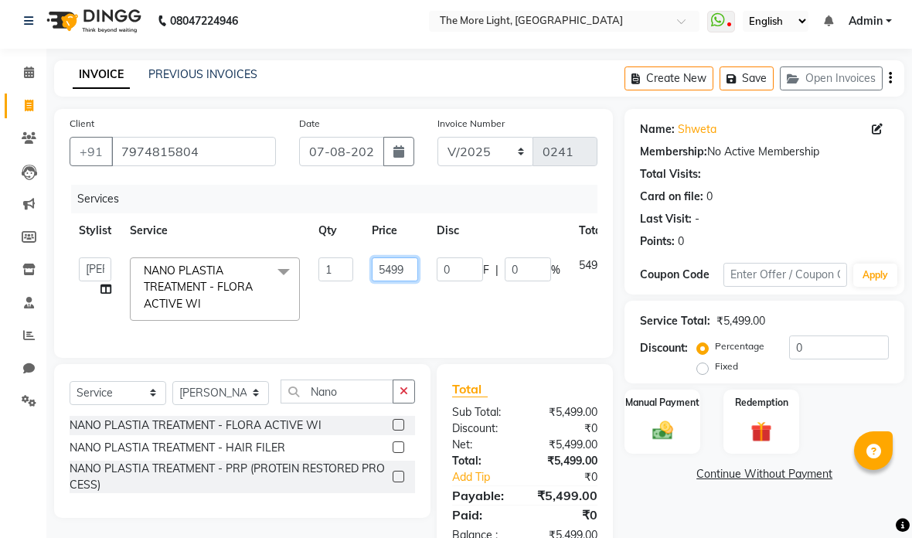
click at [393, 271] on input "5499" at bounding box center [395, 269] width 46 height 24
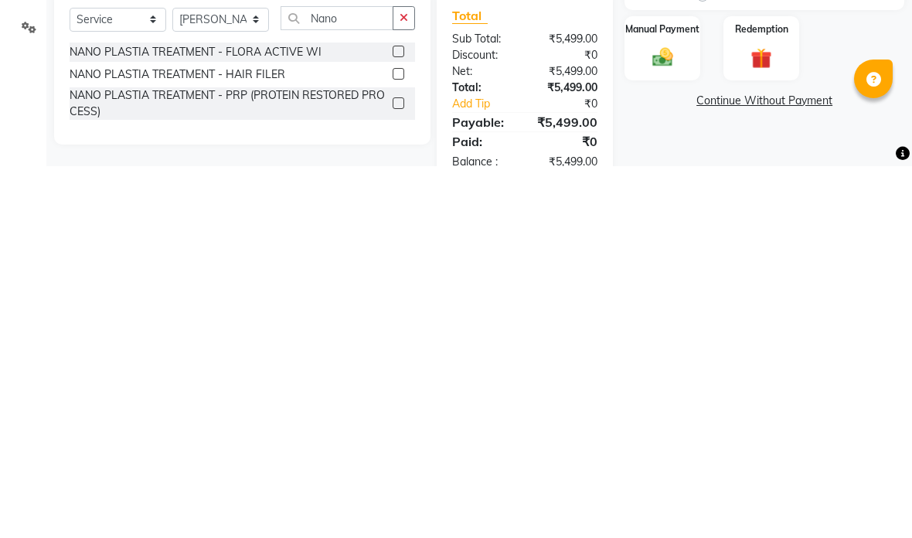
click at [664, 417] on img at bounding box center [662, 429] width 33 height 24
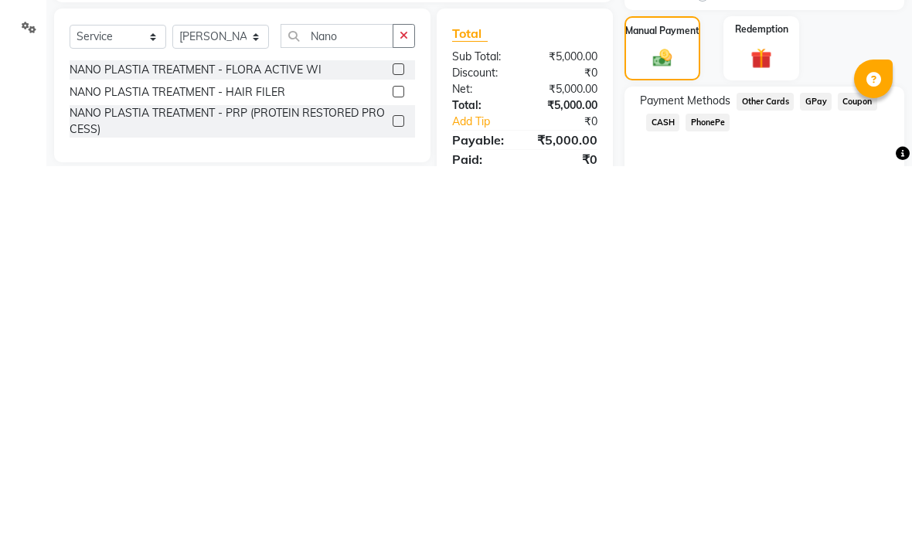
scroll to position [50, 0]
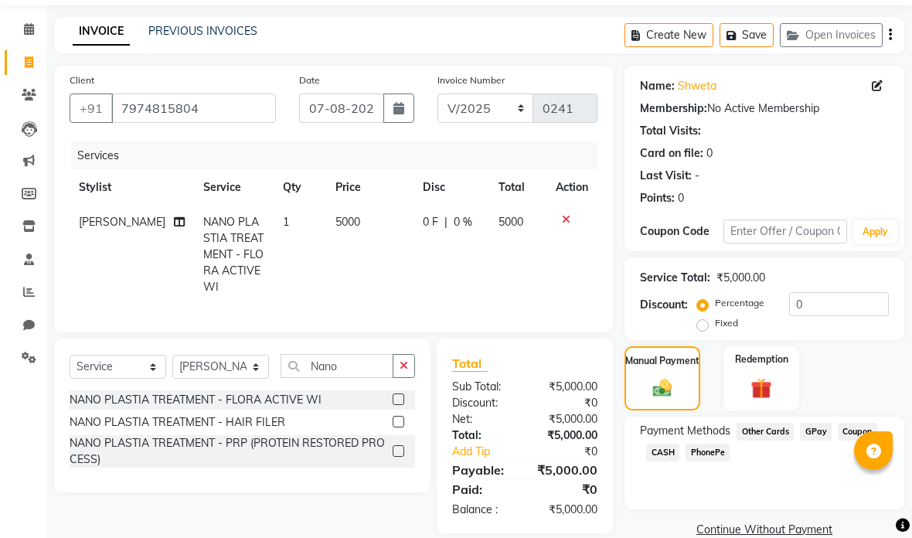
click at [820, 434] on span "GPay" at bounding box center [816, 432] width 32 height 18
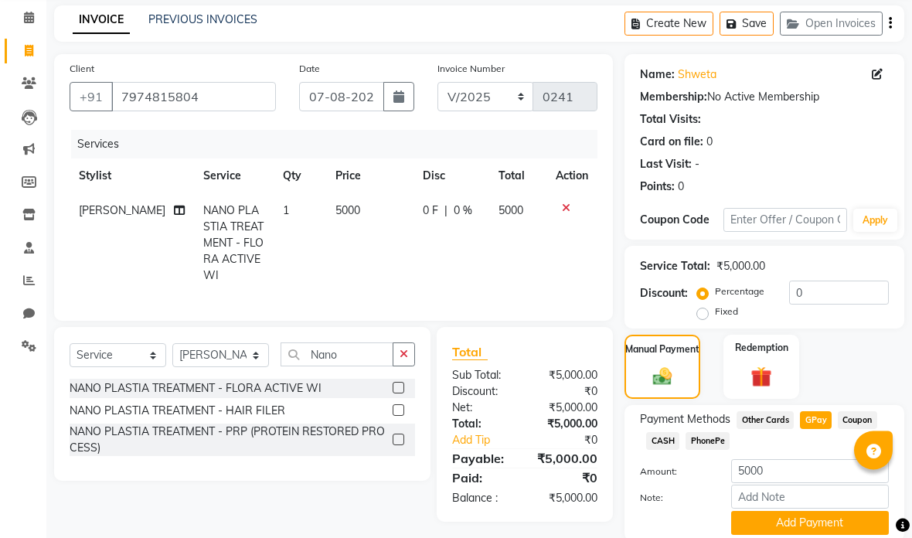
scroll to position [122, 0]
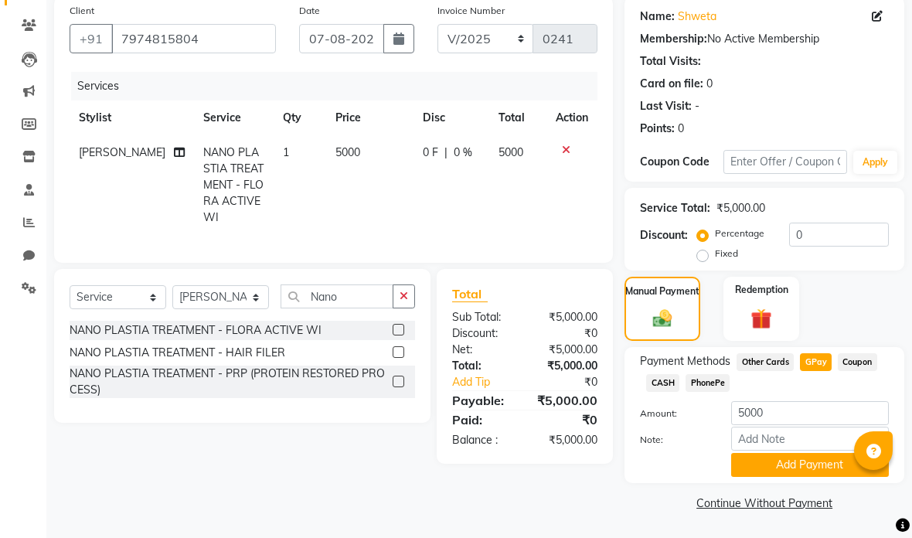
click at [811, 465] on button "Add Payment" at bounding box center [810, 465] width 158 height 24
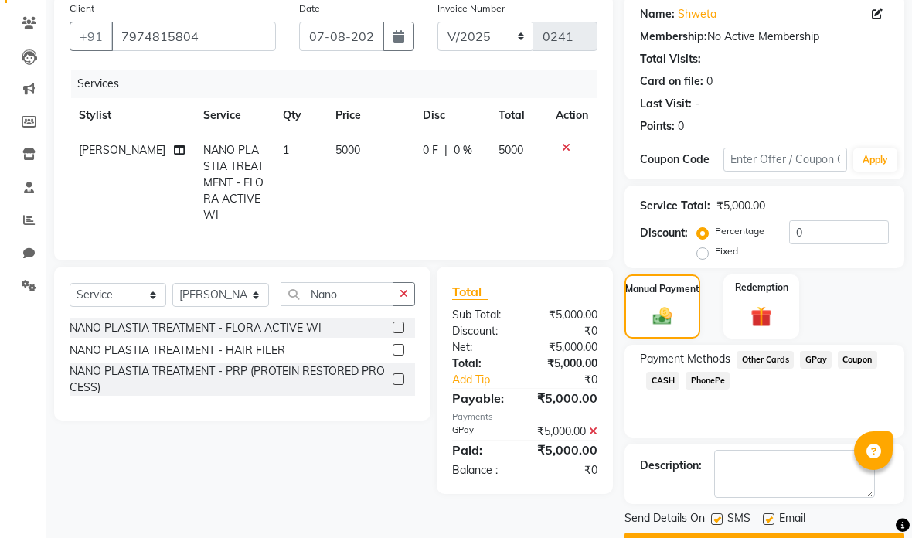
scroll to position [104, 0]
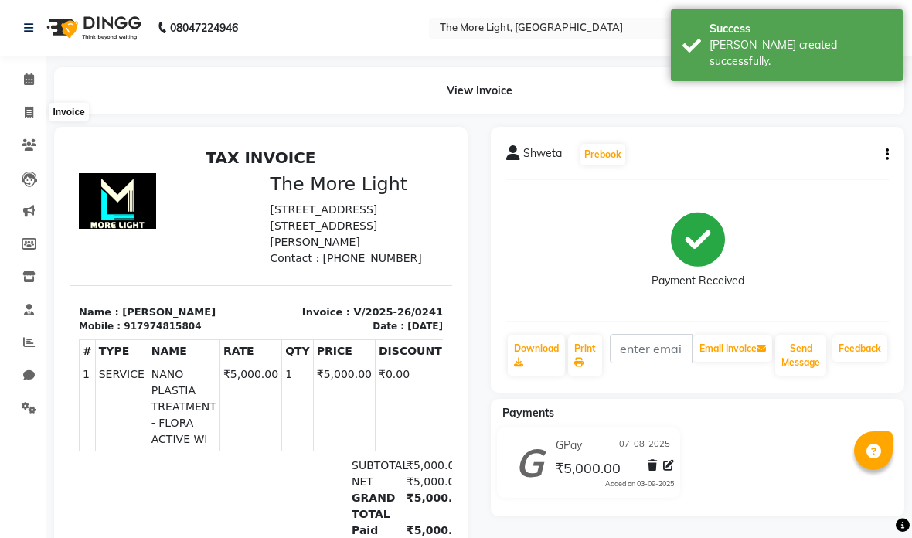
click at [26, 117] on icon at bounding box center [29, 113] width 9 height 12
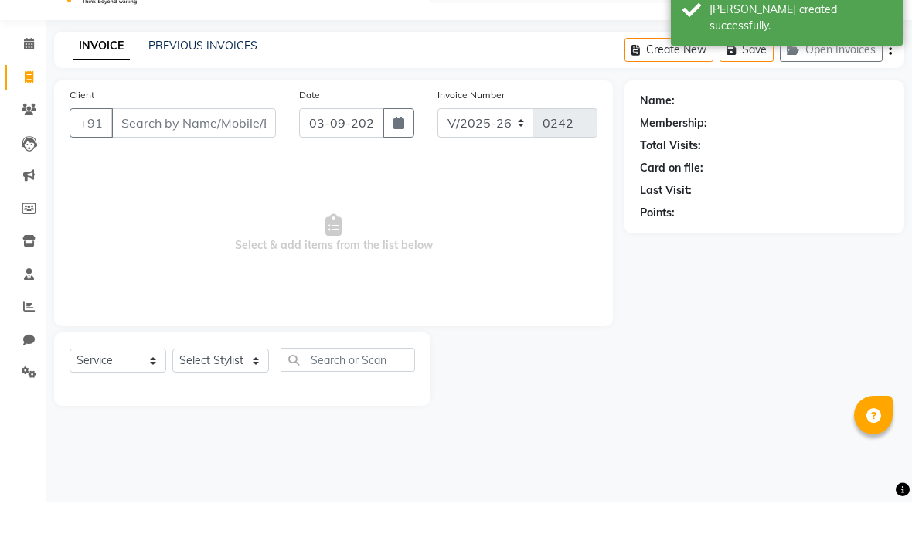
click at [221, 144] on input "Client" at bounding box center [193, 158] width 165 height 29
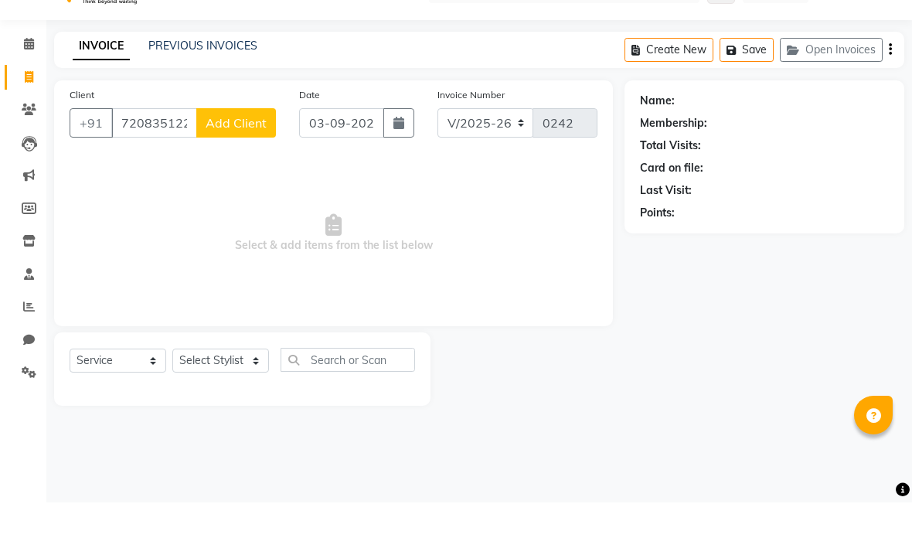
click at [237, 151] on span "Add Client" at bounding box center [236, 158] width 61 height 15
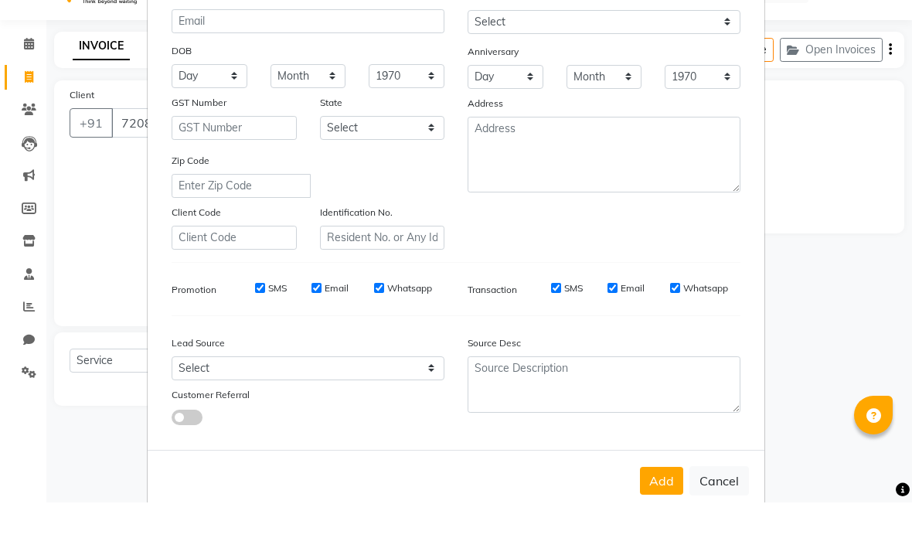
scroll to position [143, 0]
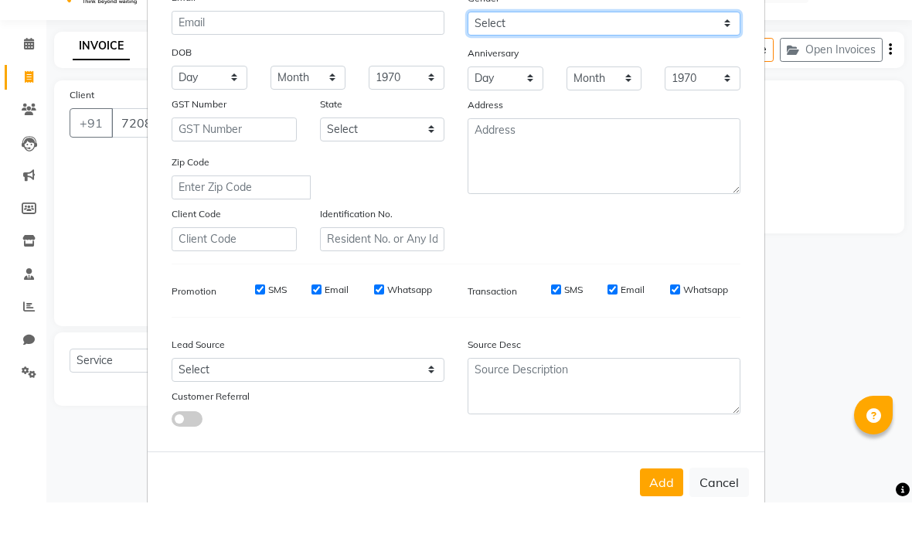
click at [555, 47] on select "Select [DEMOGRAPHIC_DATA] [DEMOGRAPHIC_DATA] Other Prefer Not To Say" at bounding box center [604, 59] width 273 height 24
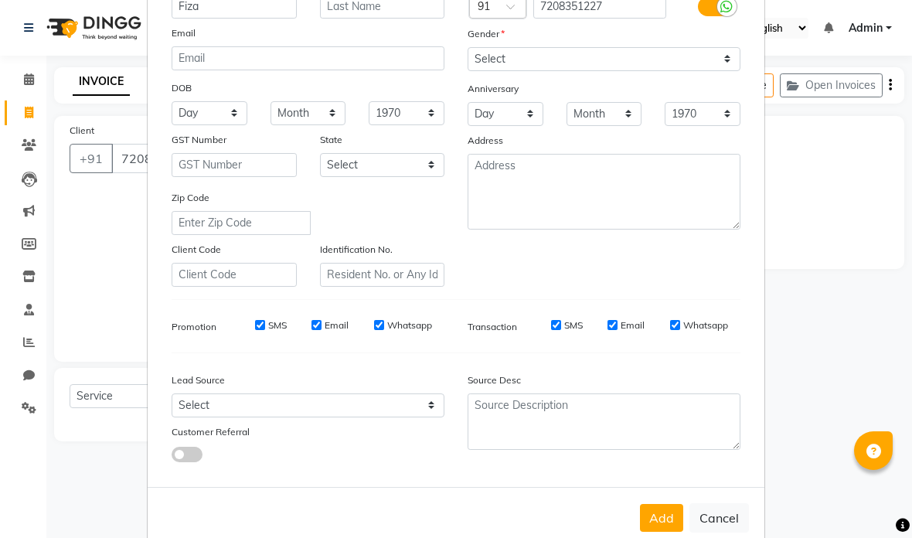
click at [665, 519] on button "Add" at bounding box center [661, 518] width 43 height 28
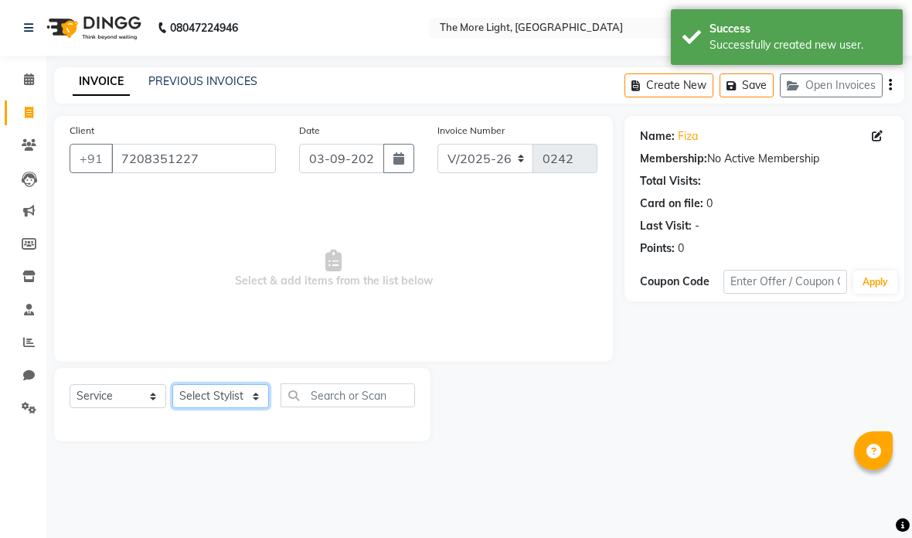
click at [246, 403] on select "Select Stylist [PERSON_NAME] anas [PERSON_NAME] [PERSON_NAME] [PERSON_NAME] [PE…" at bounding box center [220, 396] width 97 height 24
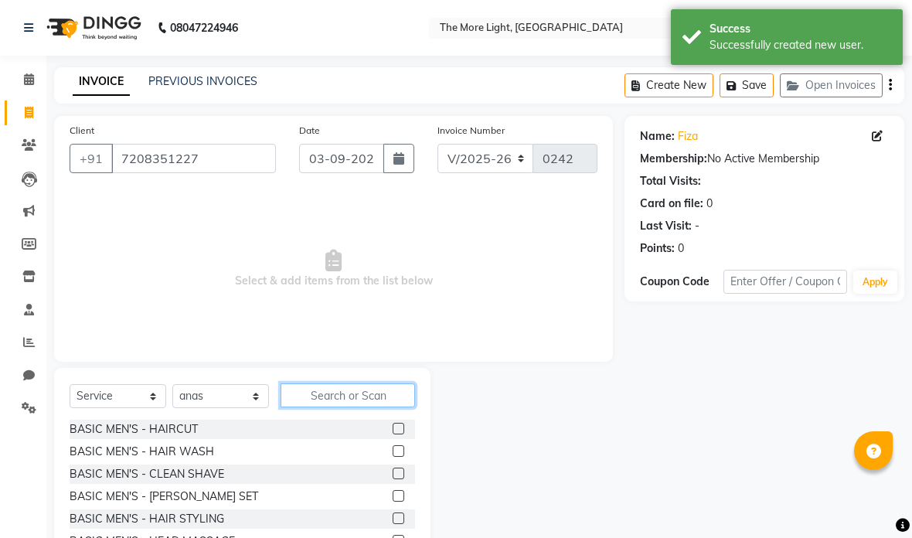
click at [362, 386] on input "text" at bounding box center [348, 395] width 134 height 24
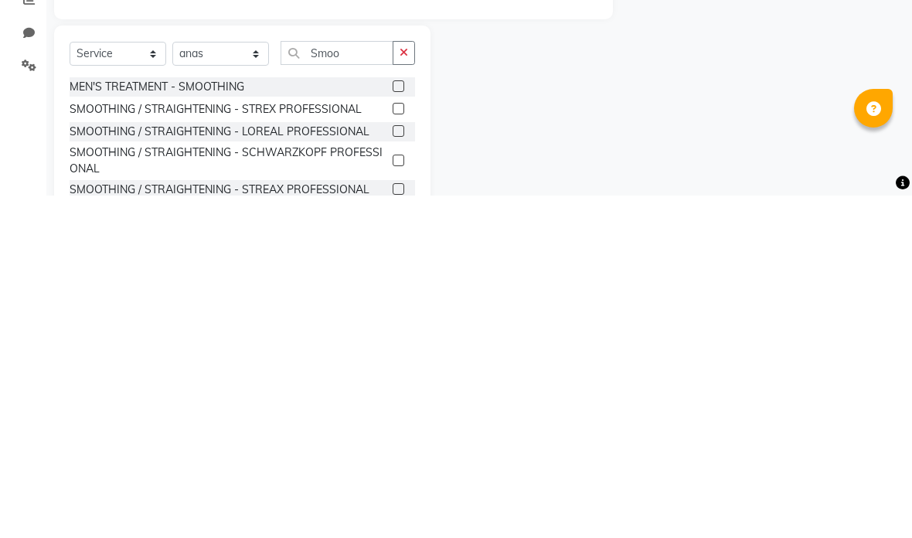
click at [393, 468] on label at bounding box center [399, 474] width 12 height 12
click at [393, 469] on input "checkbox" at bounding box center [398, 474] width 10 height 10
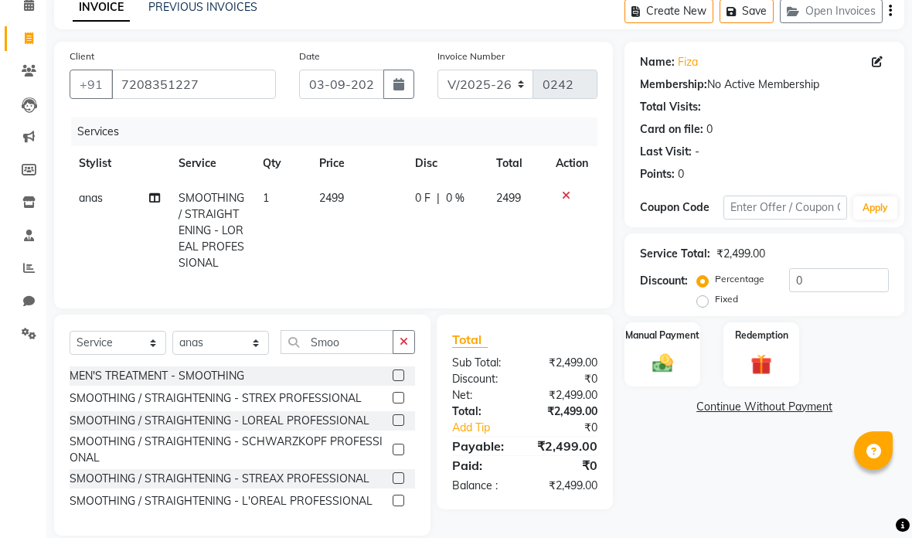
click at [332, 196] on span "2499" at bounding box center [331, 198] width 25 height 14
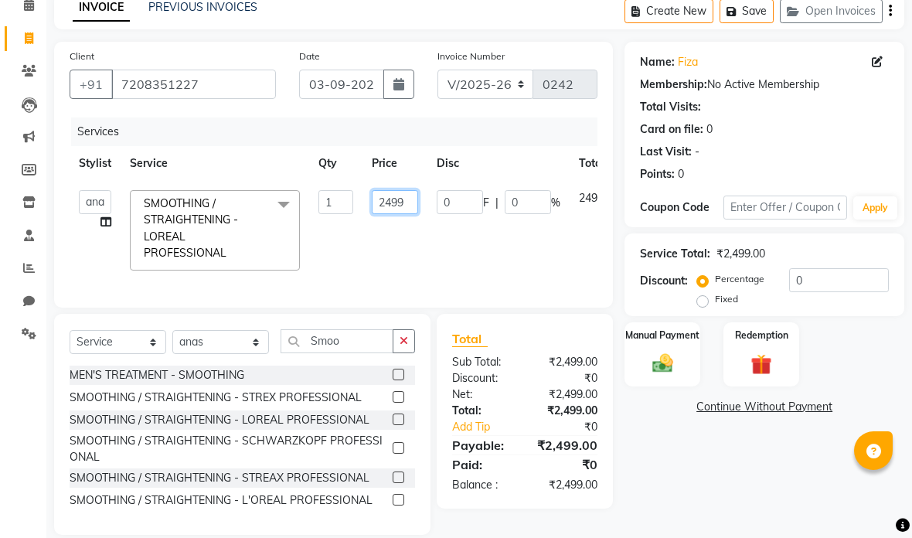
click at [391, 213] on input "2499" at bounding box center [395, 202] width 46 height 24
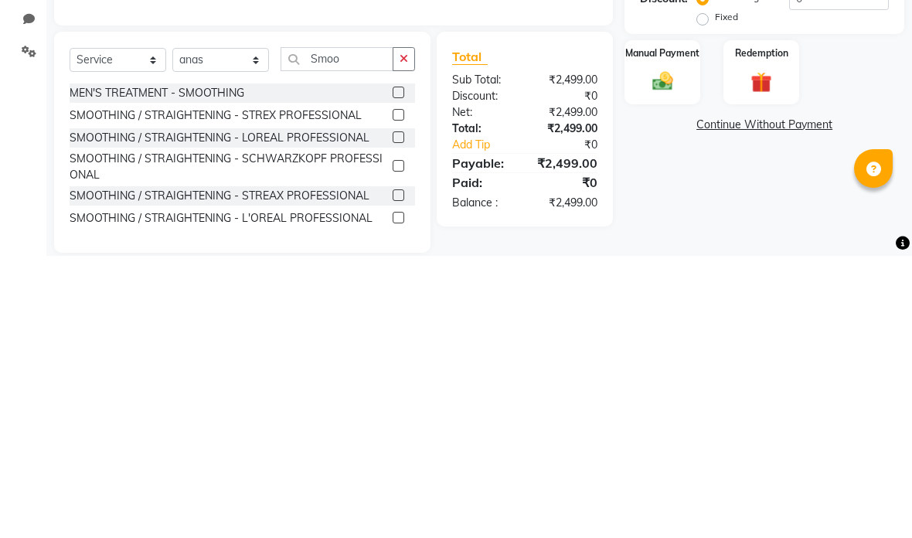
click at [678, 352] on img at bounding box center [662, 364] width 33 height 24
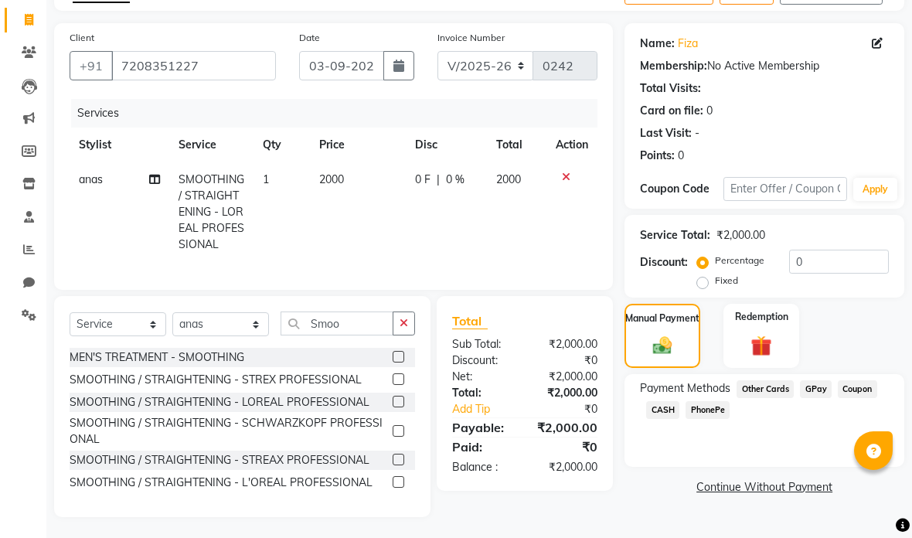
click at [815, 398] on span "GPay" at bounding box center [816, 389] width 32 height 18
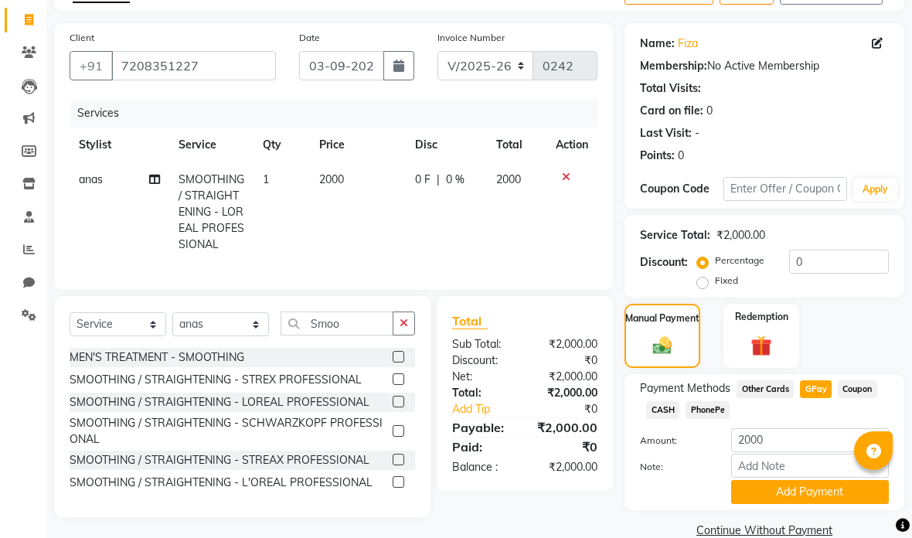
click at [822, 497] on button "Add Payment" at bounding box center [810, 492] width 158 height 24
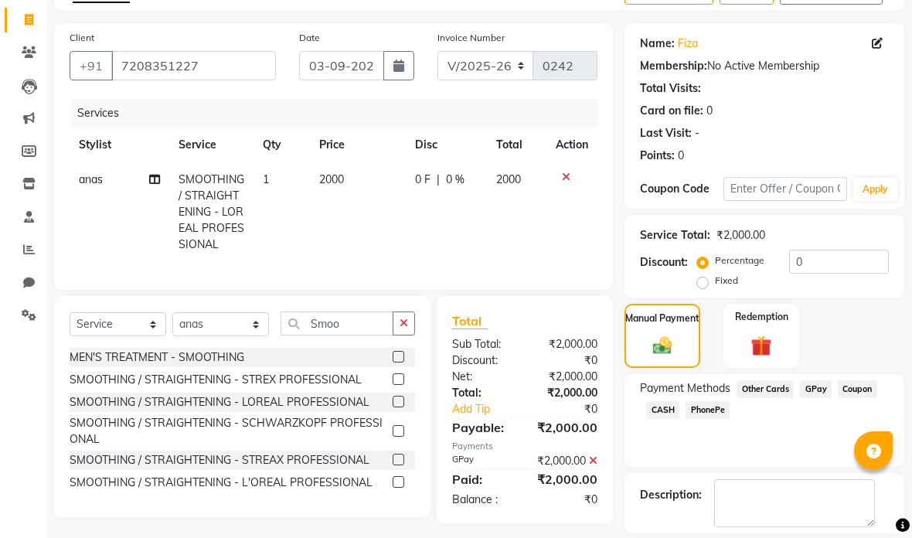
scroll to position [94, 0]
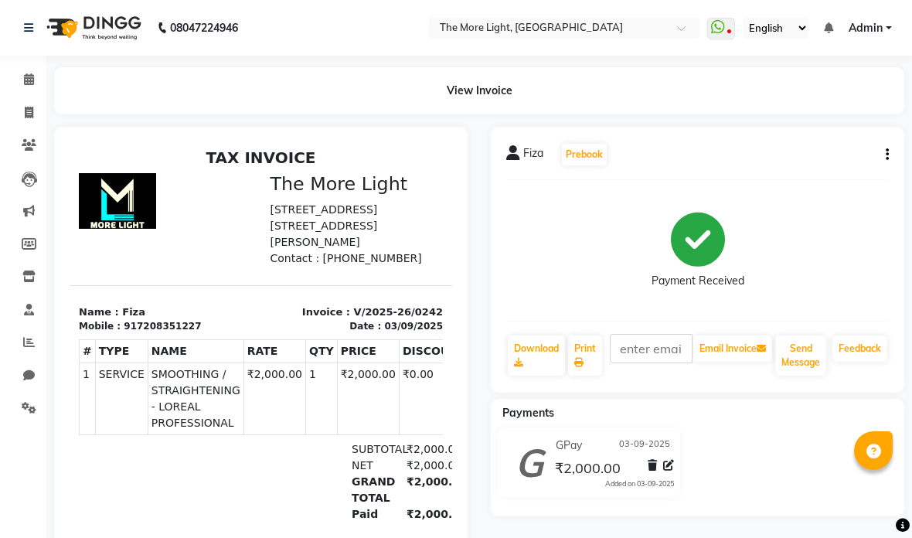
click at [883, 161] on button "button" at bounding box center [884, 155] width 9 height 16
click at [829, 118] on div "Cancel Invoice" at bounding box center [810, 116] width 106 height 19
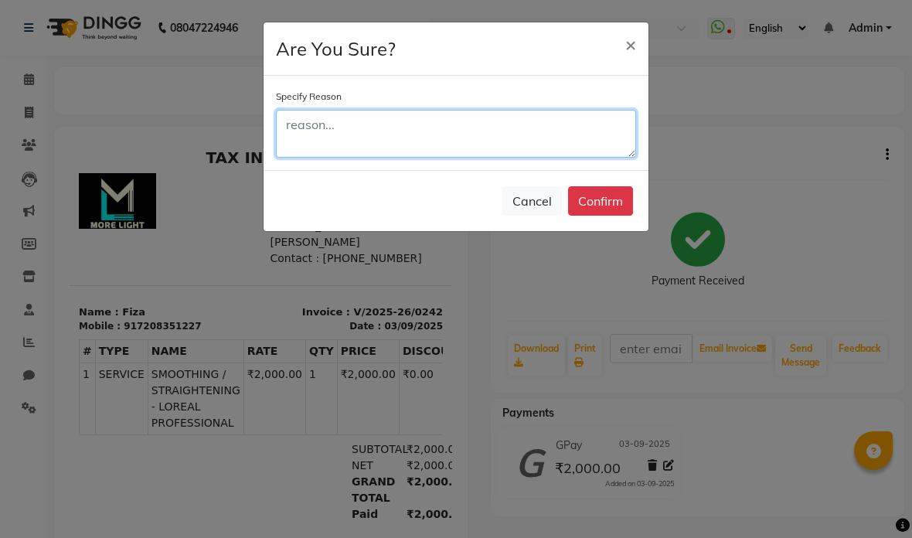
click at [462, 147] on textarea at bounding box center [456, 134] width 360 height 48
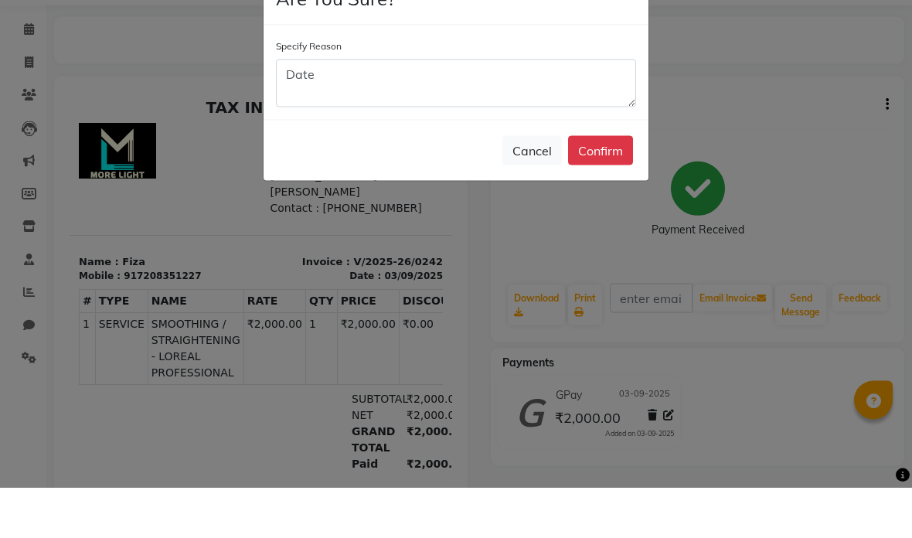
click at [622, 186] on button "Confirm" at bounding box center [600, 200] width 65 height 29
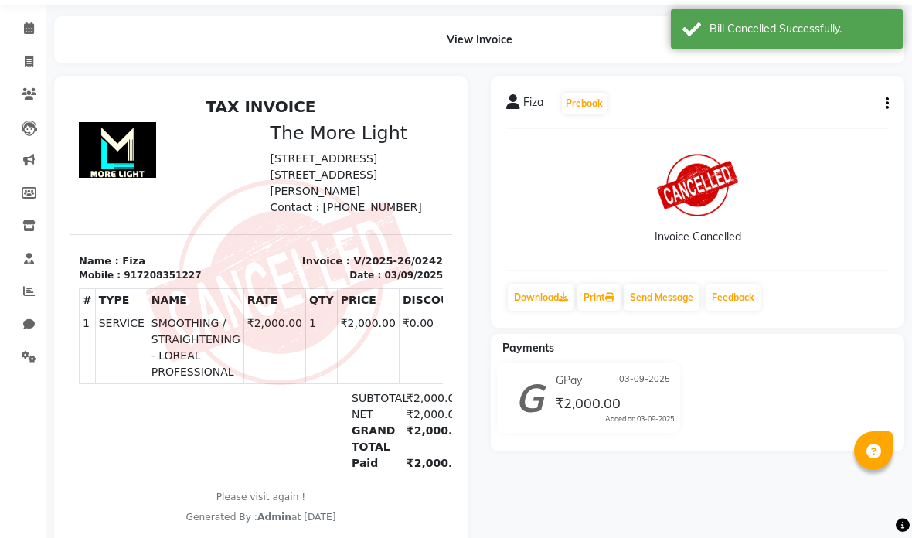
click at [886, 104] on icon "button" at bounding box center [887, 104] width 3 height 1
click at [855, 182] on div "Invoice Cancelled" at bounding box center [697, 199] width 383 height 116
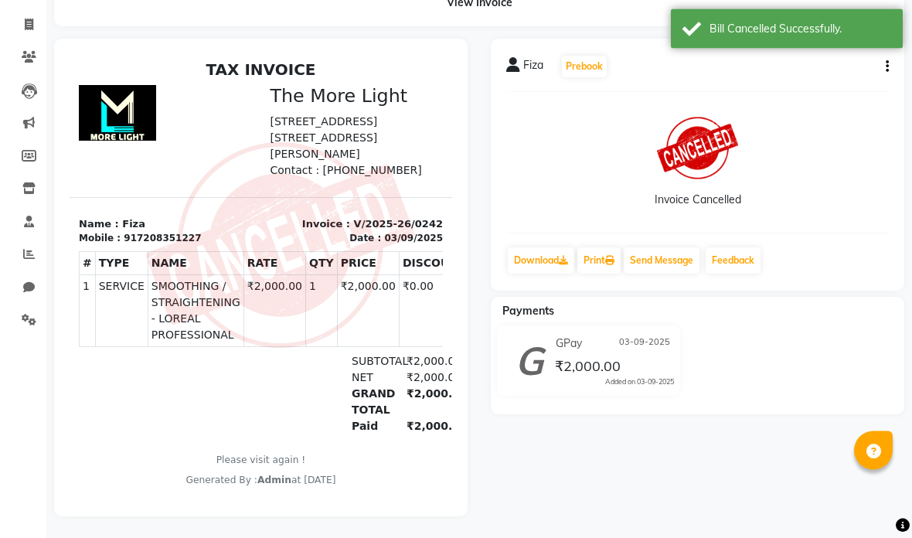
scroll to position [89, 0]
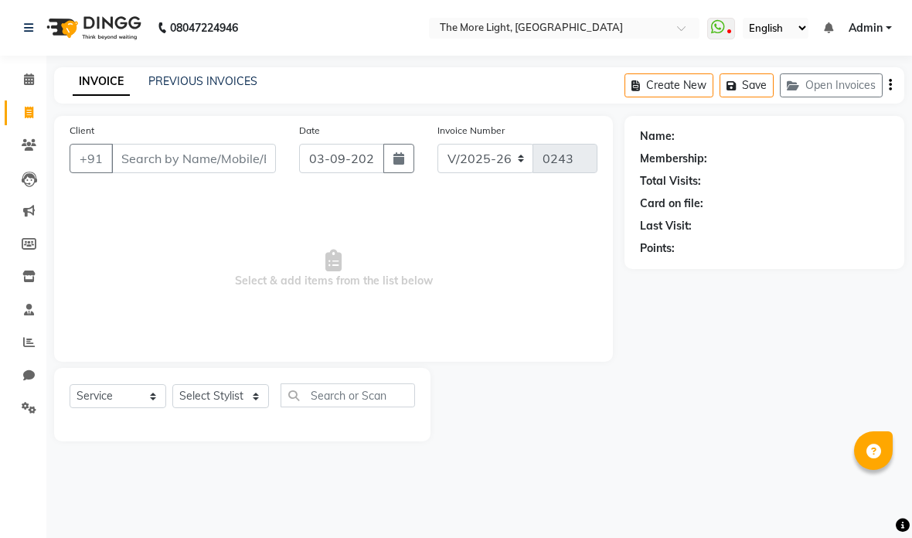
click at [216, 165] on input "Client" at bounding box center [193, 158] width 165 height 29
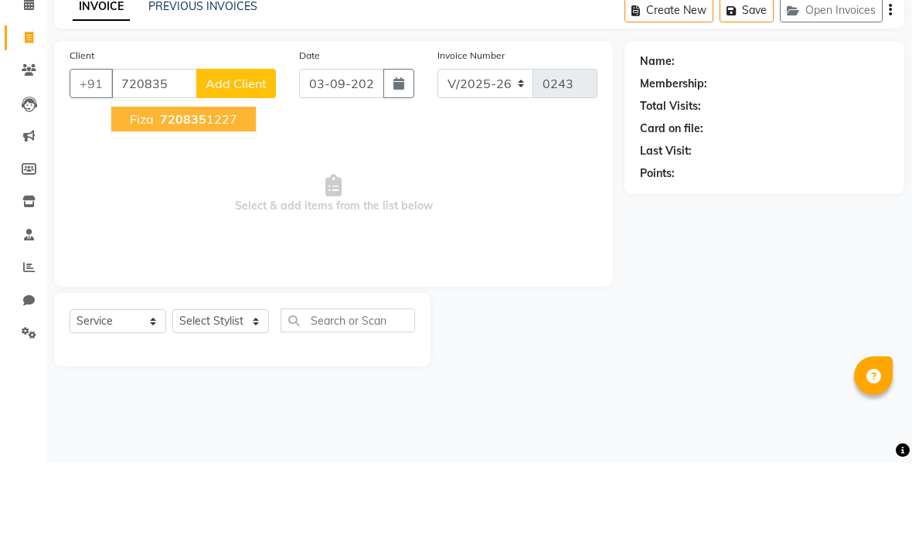
click at [221, 186] on ngb-highlight "720835 1227" at bounding box center [197, 193] width 80 height 15
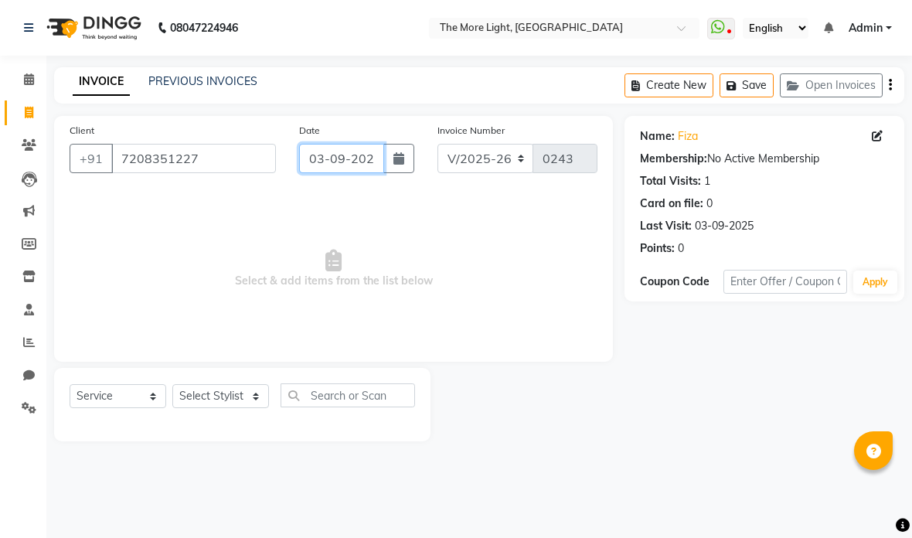
click at [336, 168] on input "03-09-2025" at bounding box center [341, 158] width 84 height 29
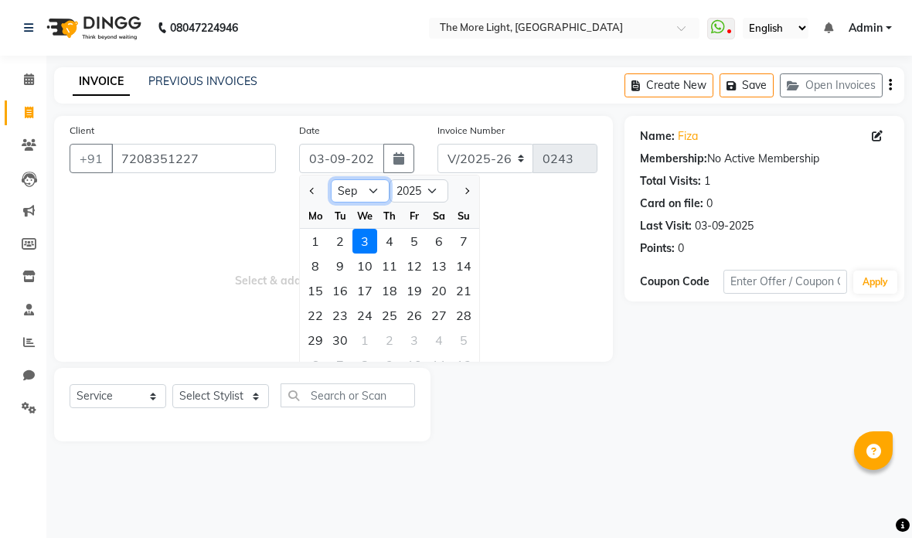
click at [367, 190] on select "Jan Feb Mar Apr May Jun [DATE] Aug Sep Oct Nov Dec" at bounding box center [360, 190] width 59 height 23
click at [396, 268] on div "7" at bounding box center [389, 266] width 25 height 25
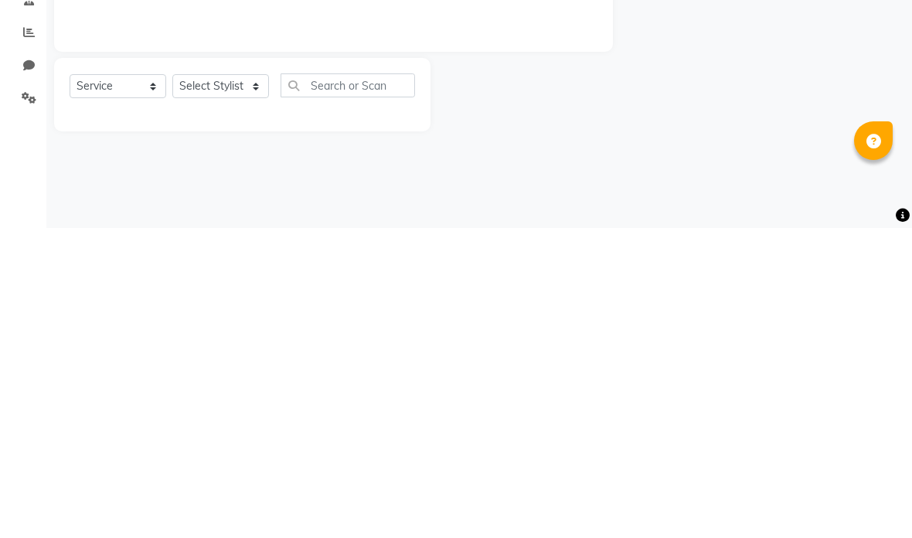
click at [242, 384] on select "Select Stylist [PERSON_NAME] anas [PERSON_NAME] [PERSON_NAME] [PERSON_NAME] [PE…" at bounding box center [220, 396] width 97 height 24
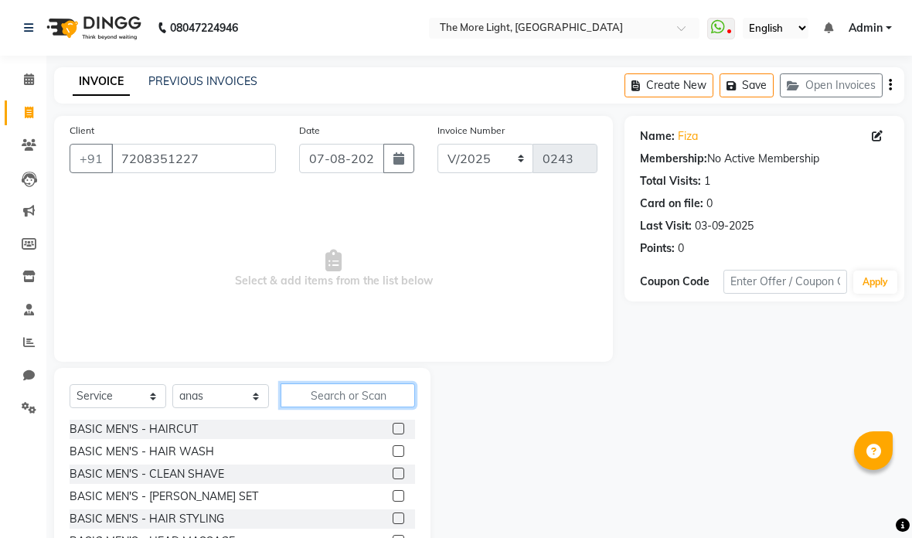
click at [365, 396] on input "text" at bounding box center [348, 395] width 134 height 24
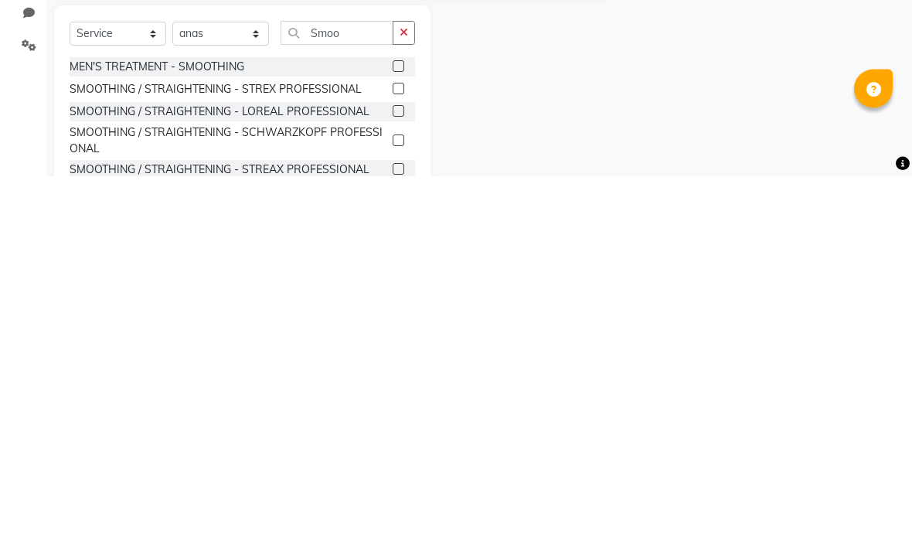
click at [347, 466] on div "SMOOTHING / STRAIGHTENING - LOREAL PROFESSIONAL" at bounding box center [220, 474] width 300 height 16
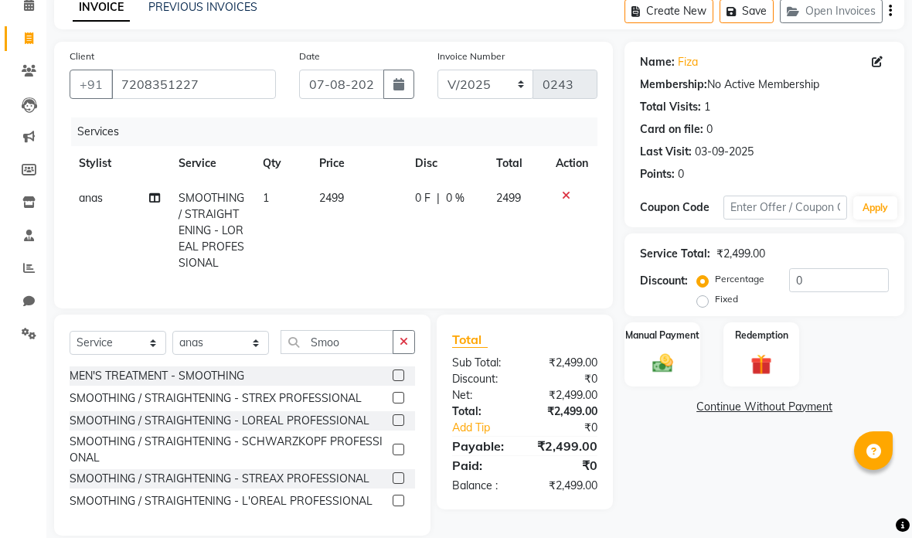
click at [401, 420] on label at bounding box center [399, 420] width 12 height 12
click at [401, 420] on input "checkbox" at bounding box center [398, 421] width 10 height 10
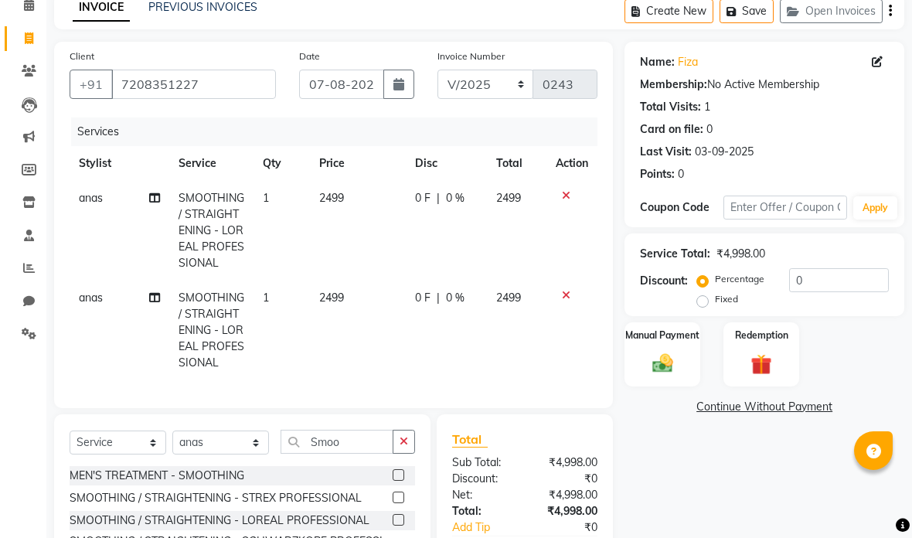
click at [567, 191] on icon at bounding box center [566, 195] width 9 height 11
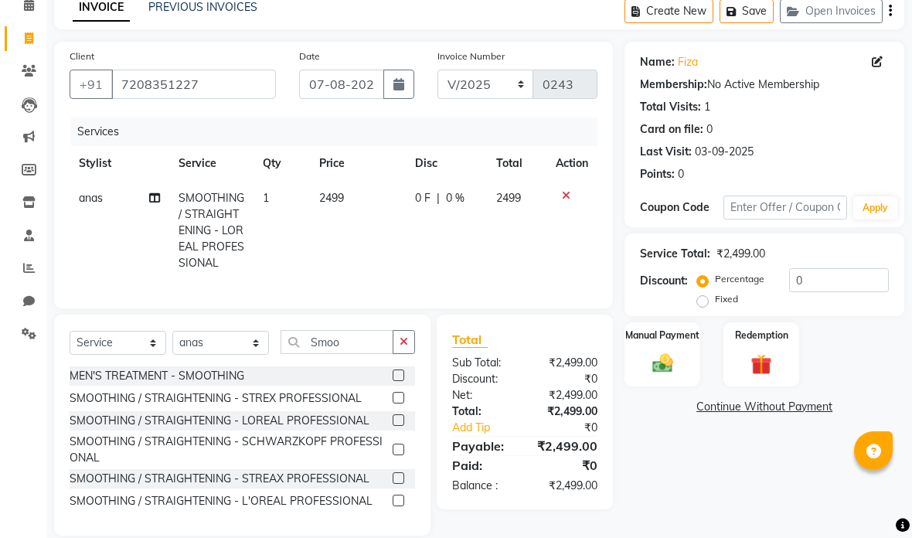
click at [341, 205] on span "2499" at bounding box center [331, 198] width 25 height 14
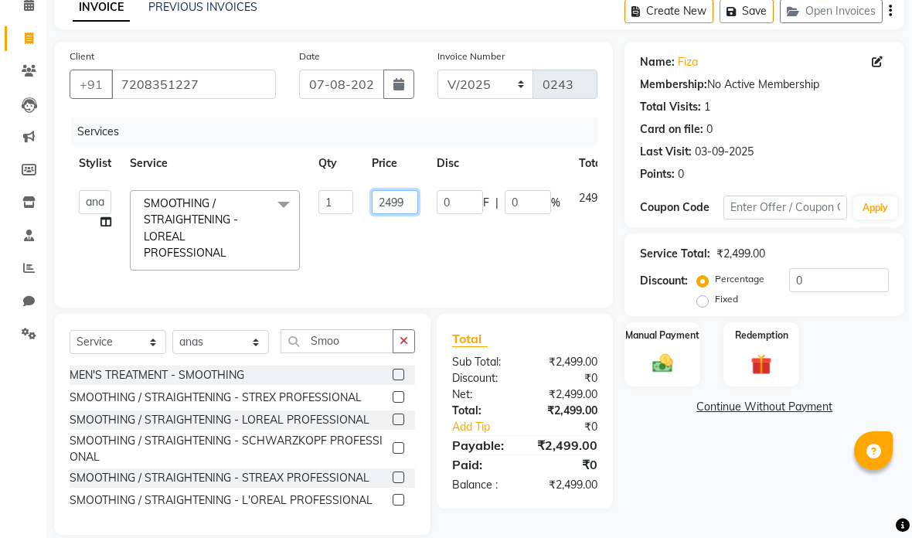
click at [407, 212] on input "2499" at bounding box center [395, 202] width 46 height 24
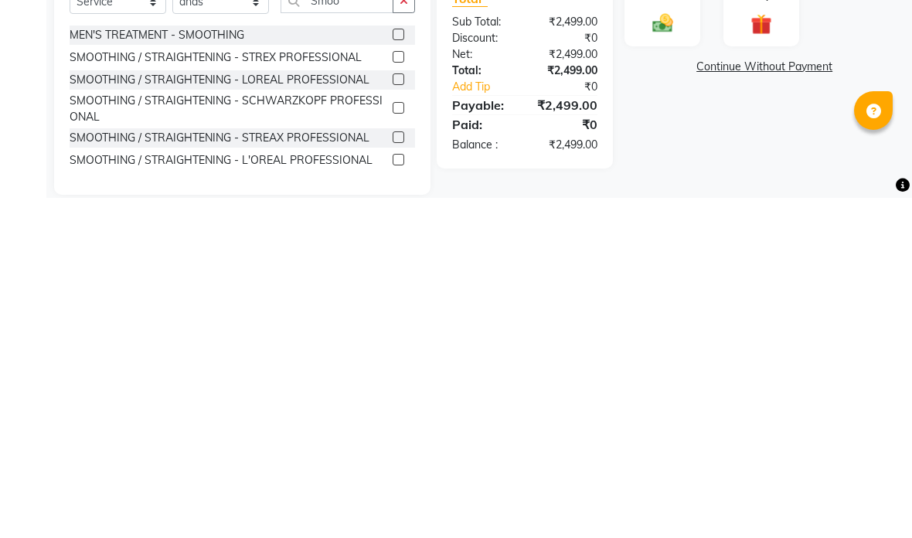
scroll to position [93, 0]
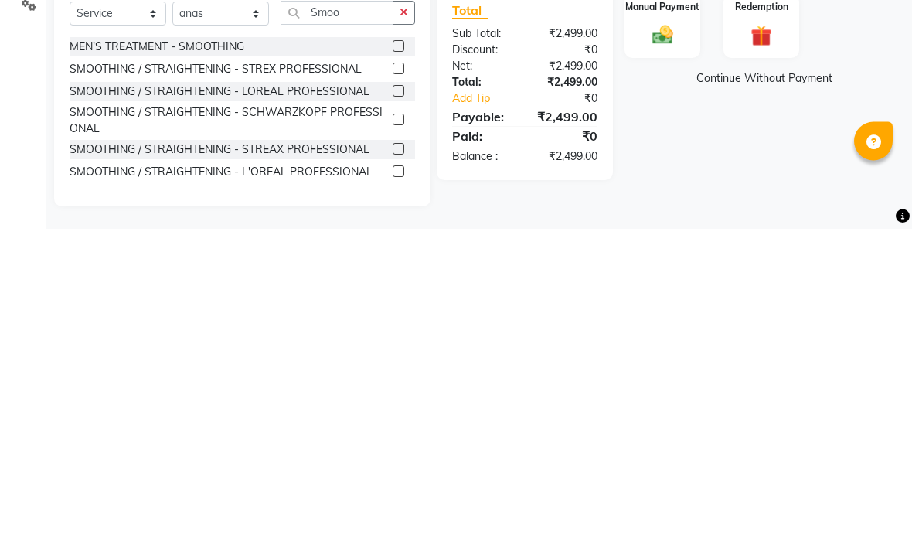
click at [669, 333] on img at bounding box center [662, 345] width 33 height 24
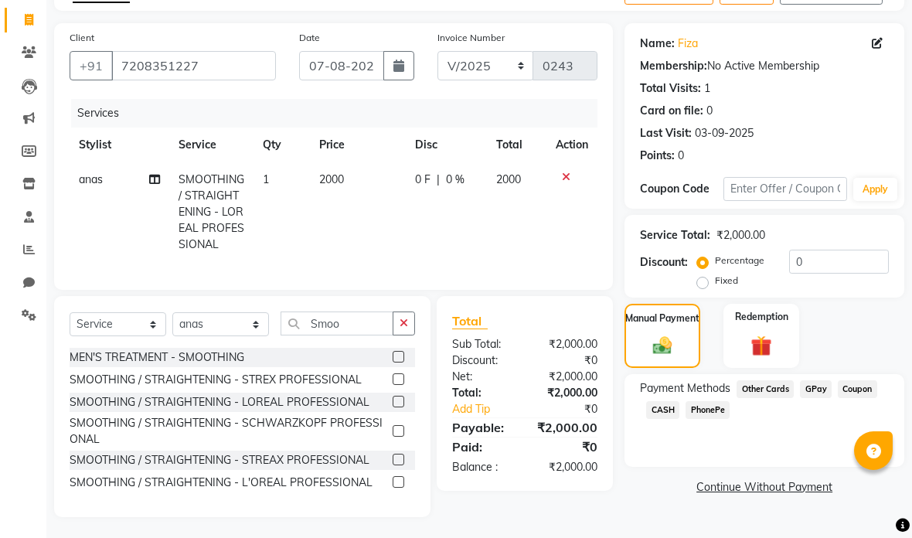
click at [825, 397] on span "GPay" at bounding box center [816, 389] width 32 height 18
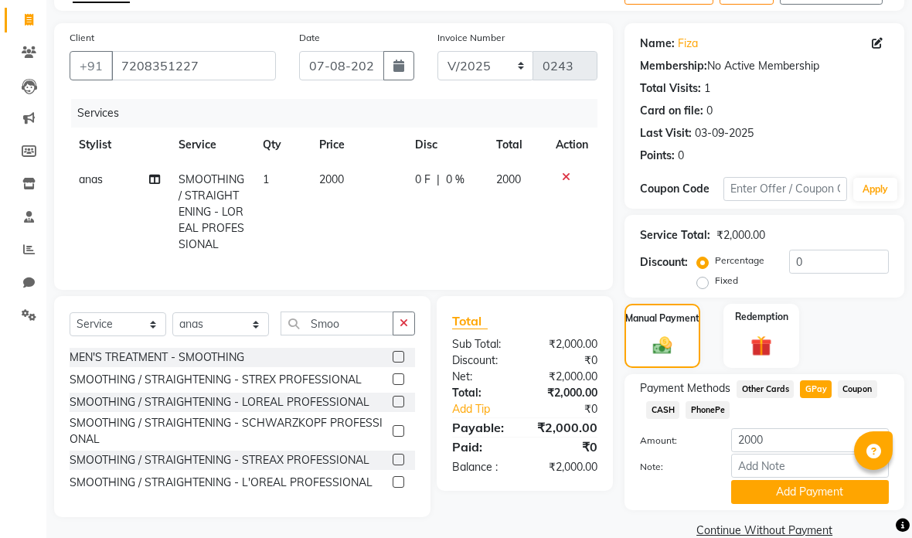
click at [811, 504] on button "Add Payment" at bounding box center [810, 492] width 158 height 24
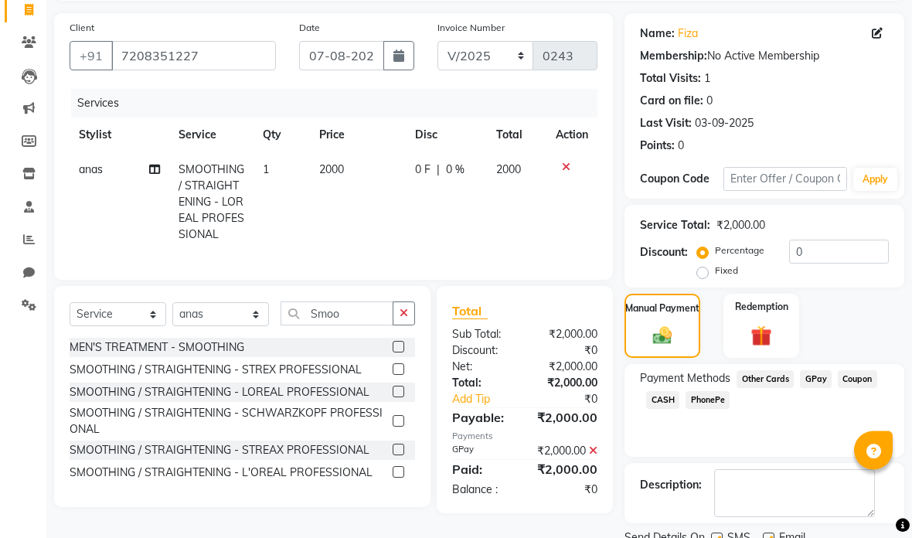
scroll to position [103, 0]
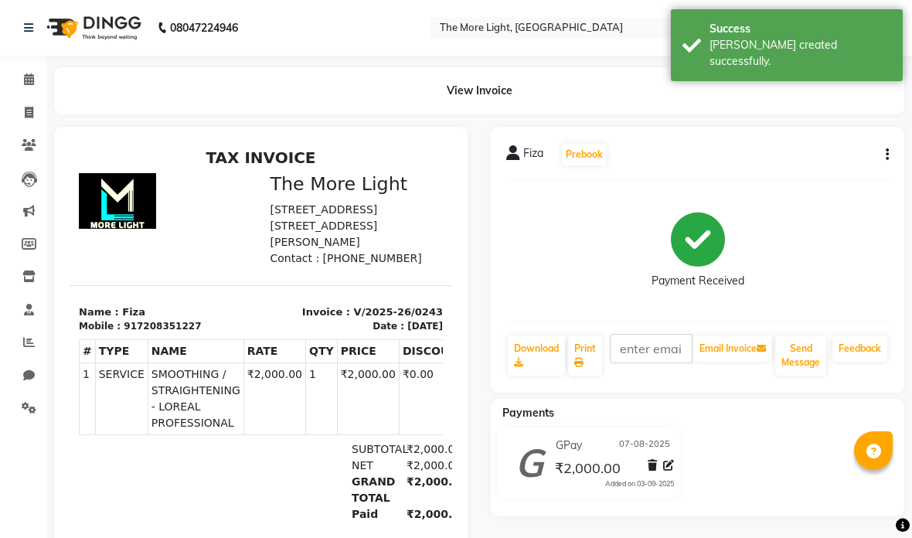
scroll to position [12, 0]
click at [22, 122] on link "Invoice" at bounding box center [23, 113] width 37 height 26
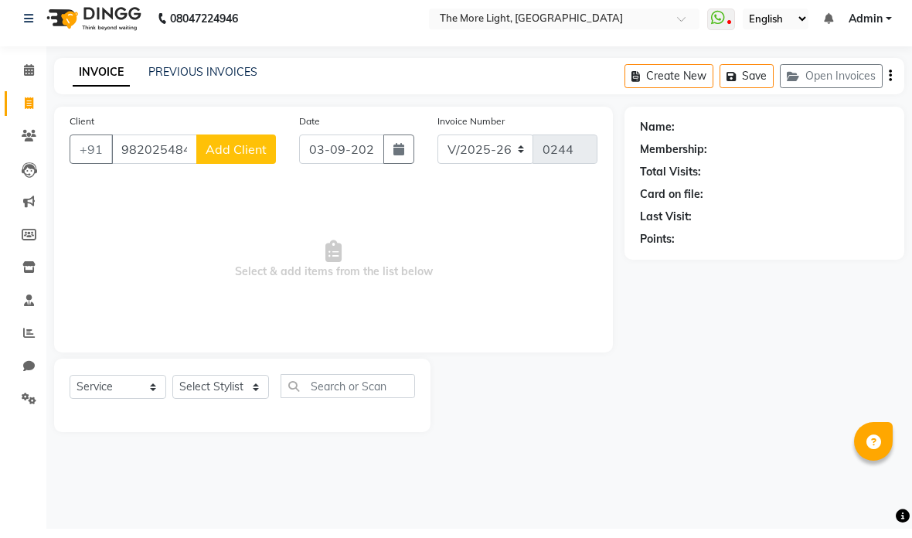
click at [255, 151] on span "Add Client" at bounding box center [236, 158] width 61 height 15
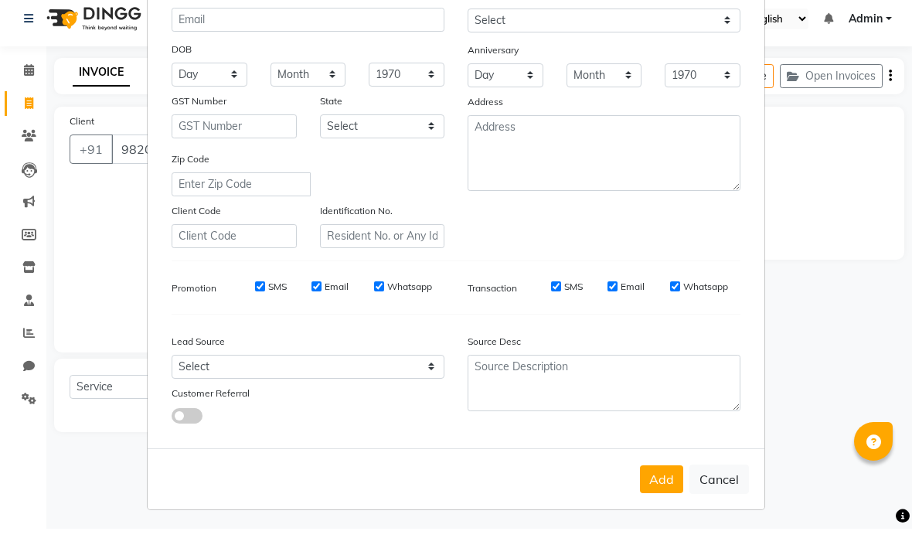
scroll to position [171, 0]
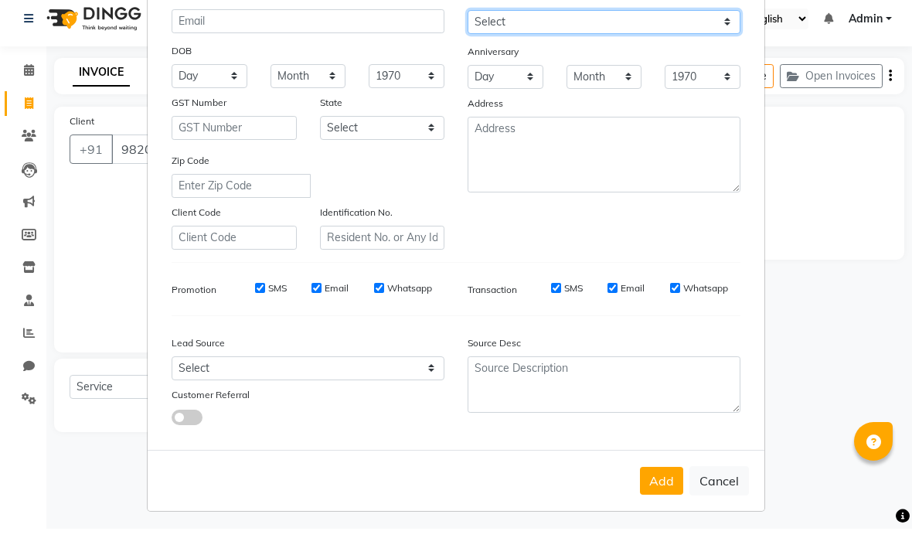
click at [615, 28] on select "Select [DEMOGRAPHIC_DATA] [DEMOGRAPHIC_DATA] Other Prefer Not To Say" at bounding box center [604, 31] width 273 height 24
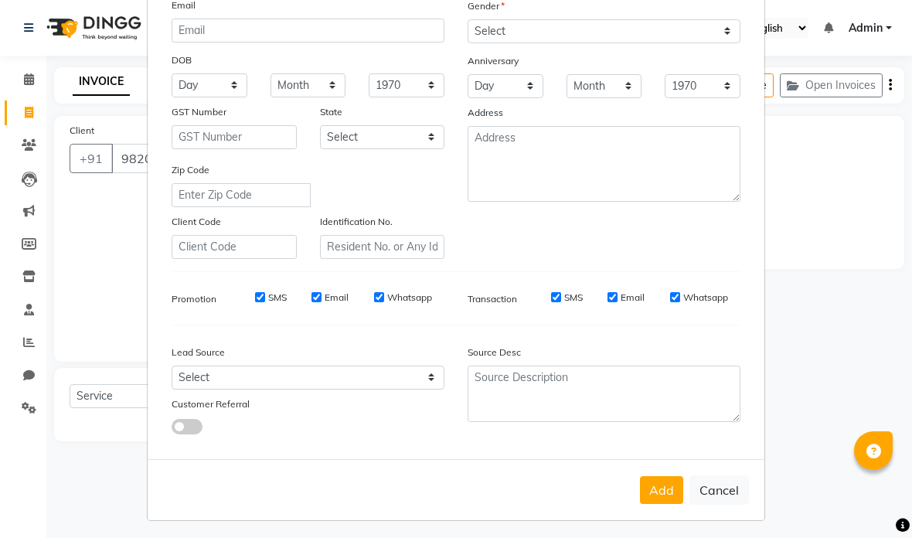
click at [666, 499] on button "Add" at bounding box center [661, 490] width 43 height 28
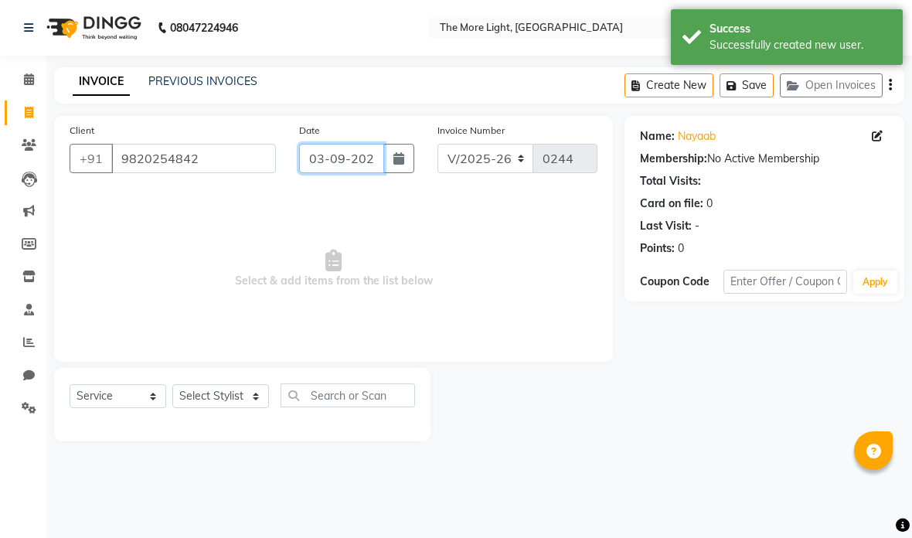
click at [339, 159] on input "03-09-2025" at bounding box center [341, 158] width 84 height 29
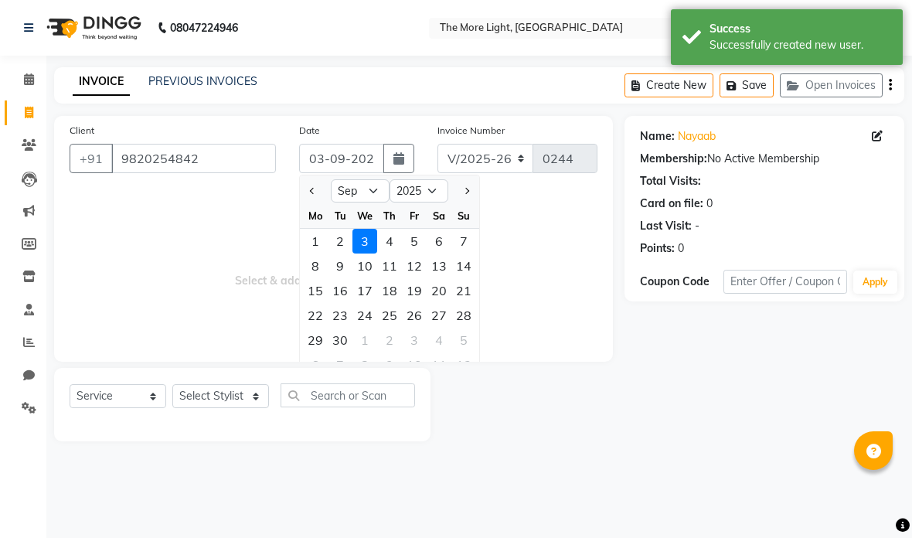
click at [393, 246] on div "4" at bounding box center [389, 241] width 25 height 25
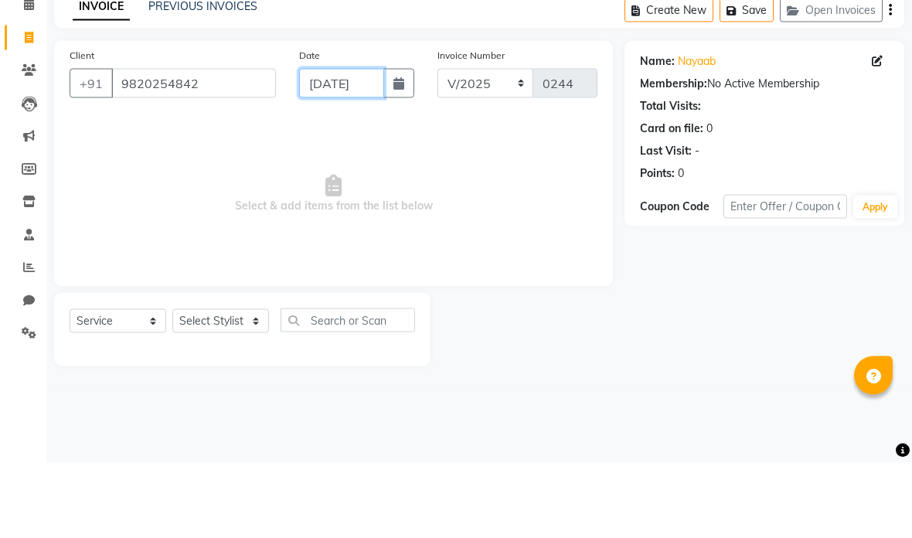
click at [368, 144] on input "[DATE]" at bounding box center [341, 158] width 84 height 29
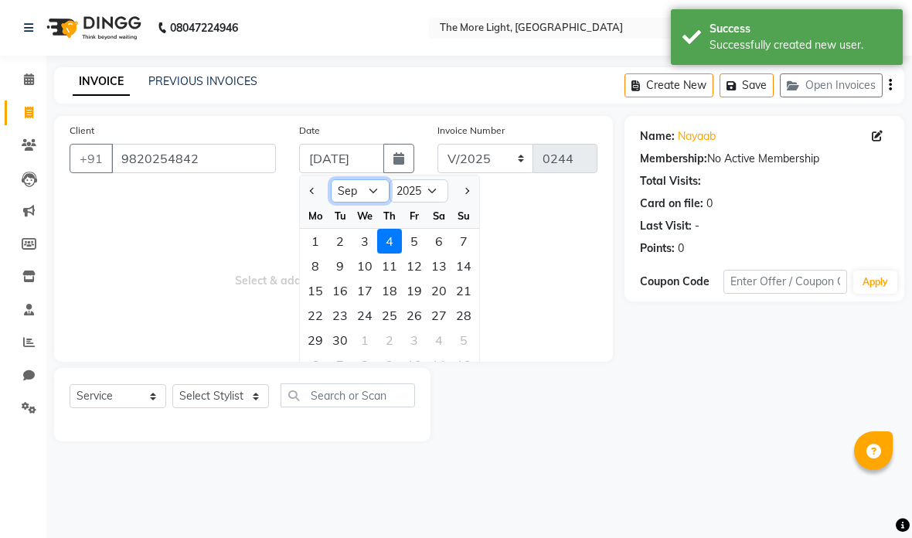
click at [372, 200] on select "Jan Feb Mar Apr May Jun [DATE] Aug Sep Oct Nov Dec" at bounding box center [360, 190] width 59 height 23
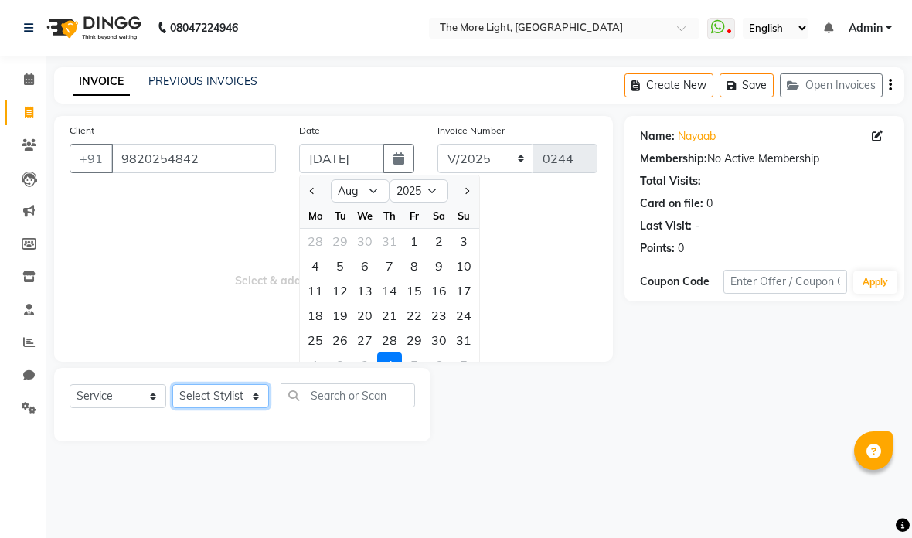
click at [249, 404] on select "Select Stylist [PERSON_NAME] anas [PERSON_NAME] [PERSON_NAME] [PERSON_NAME] [PE…" at bounding box center [220, 396] width 97 height 24
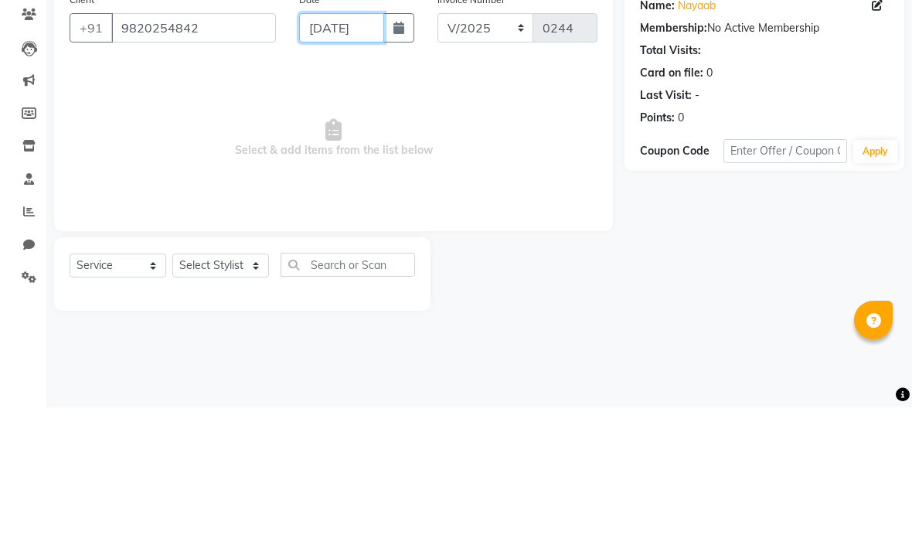
click at [341, 144] on input "[DATE]" at bounding box center [341, 158] width 84 height 29
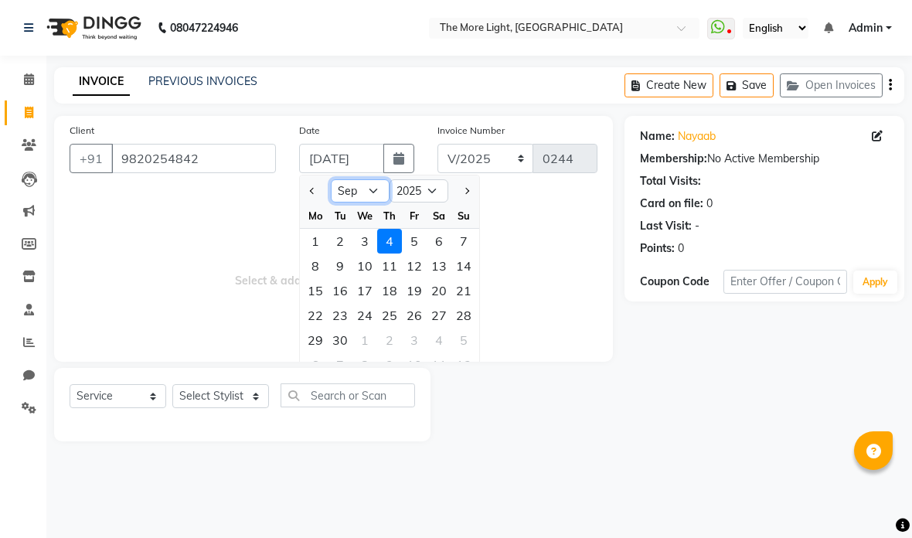
click at [368, 196] on select "Jan Feb Mar Apr May Jun [DATE] Aug Sep Oct Nov Dec" at bounding box center [360, 190] width 59 height 23
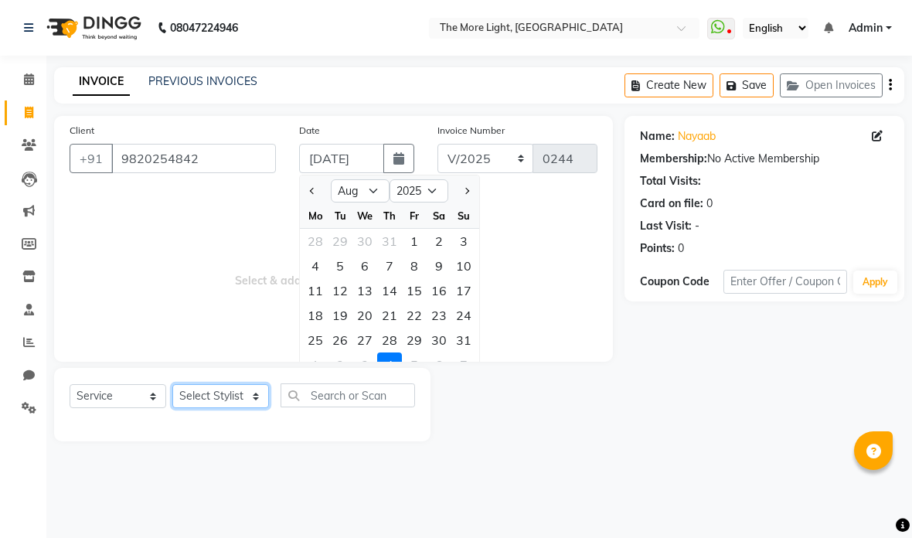
click at [251, 397] on select "Select Stylist [PERSON_NAME] anas [PERSON_NAME] [PERSON_NAME] [PERSON_NAME] [PE…" at bounding box center [220, 396] width 97 height 24
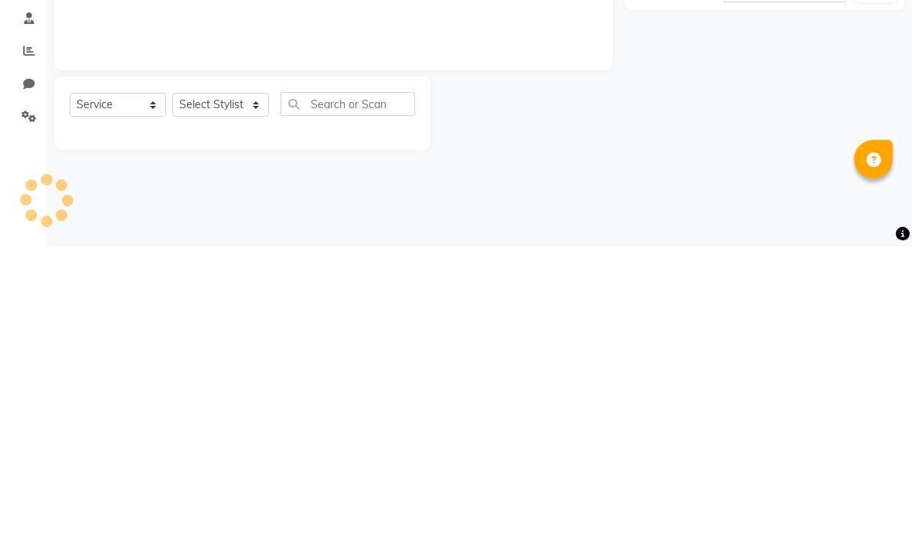
click at [242, 384] on select "Select Stylist [PERSON_NAME] anas [PERSON_NAME] [PERSON_NAME] [PERSON_NAME] [PE…" at bounding box center [220, 396] width 97 height 24
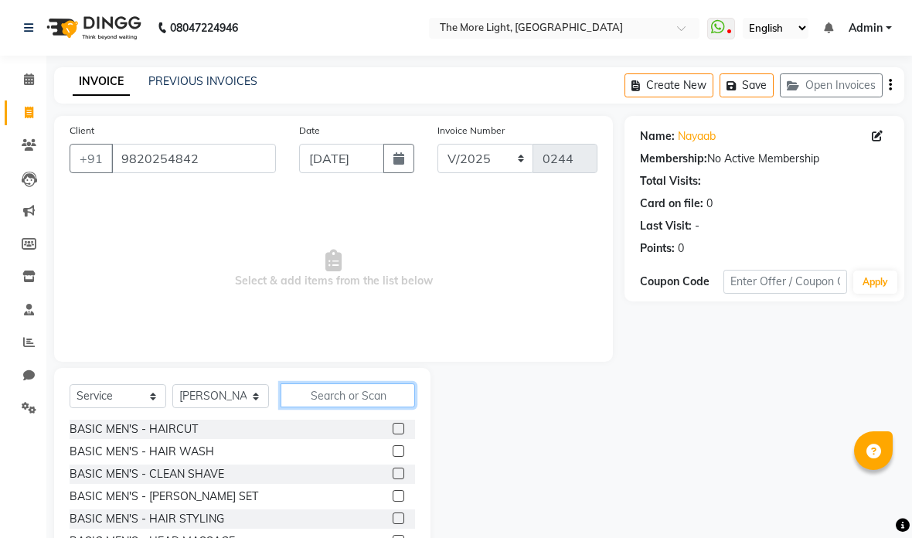
click at [345, 397] on input "text" at bounding box center [348, 395] width 134 height 24
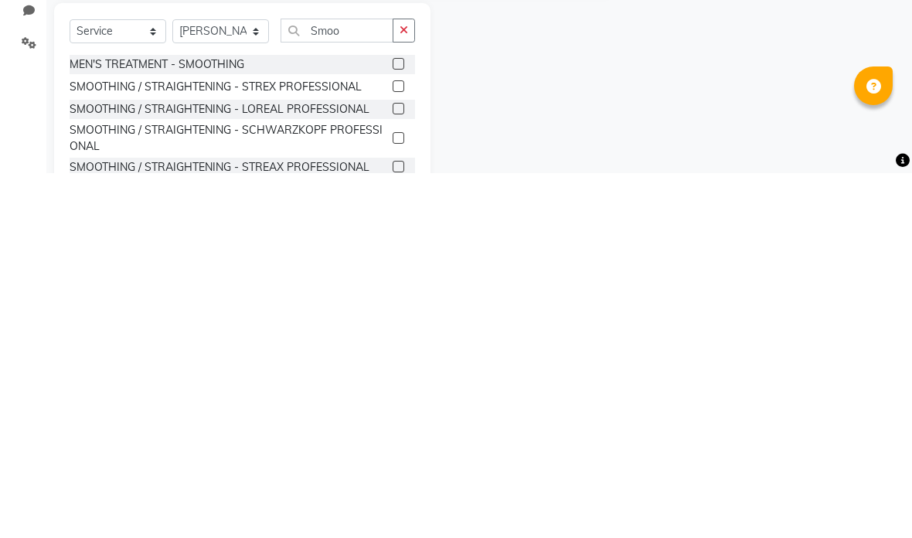
click at [393, 497] on label at bounding box center [399, 503] width 12 height 12
click at [393, 499] on input "checkbox" at bounding box center [398, 504] width 10 height 10
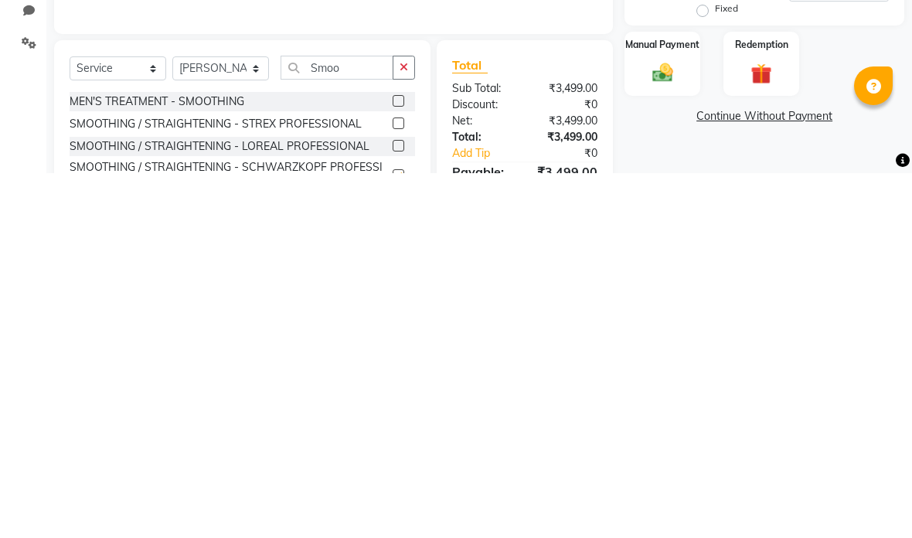
scroll to position [74, 0]
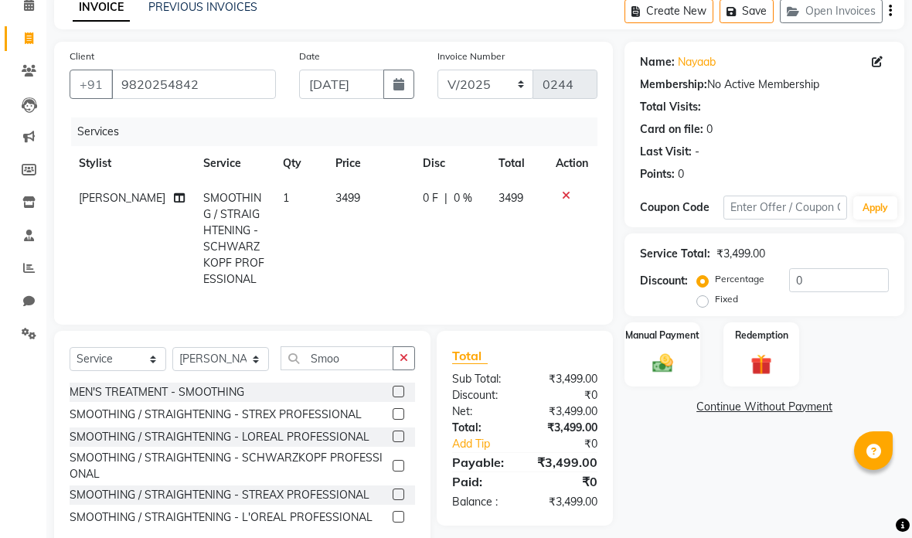
click at [342, 205] on span "3499" at bounding box center [347, 198] width 25 height 14
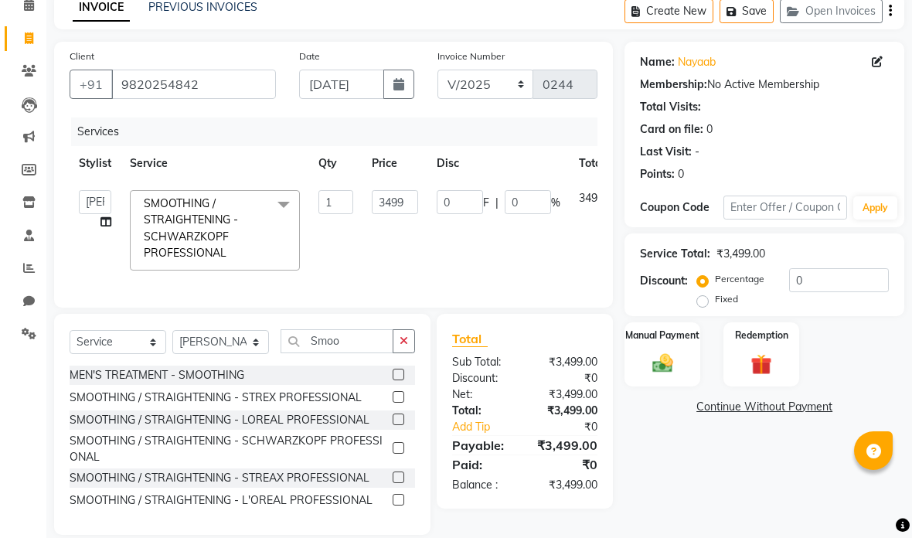
click at [413, 345] on button "button" at bounding box center [404, 341] width 22 height 24
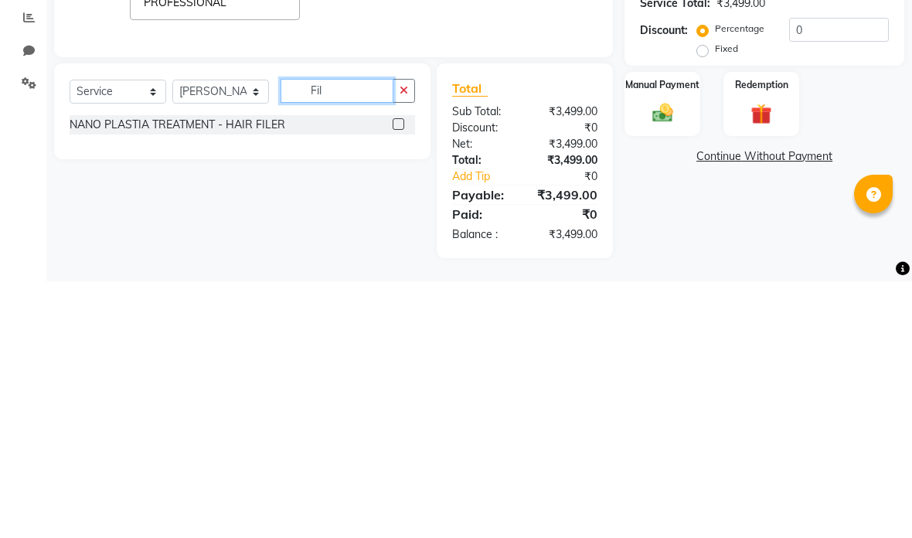
scroll to position [66, 0]
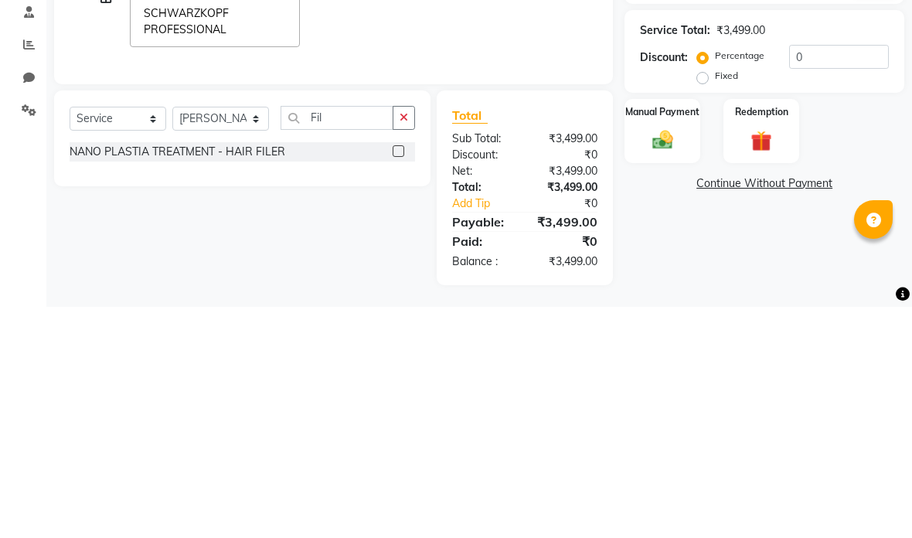
click at [410, 373] on div at bounding box center [404, 382] width 22 height 19
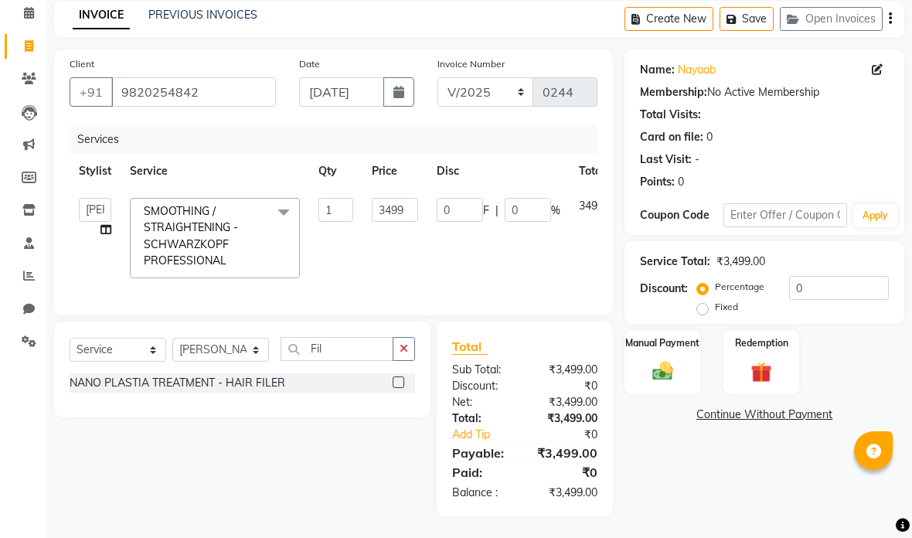
click at [400, 383] on label at bounding box center [399, 382] width 12 height 12
click at [400, 383] on input "checkbox" at bounding box center [398, 383] width 10 height 10
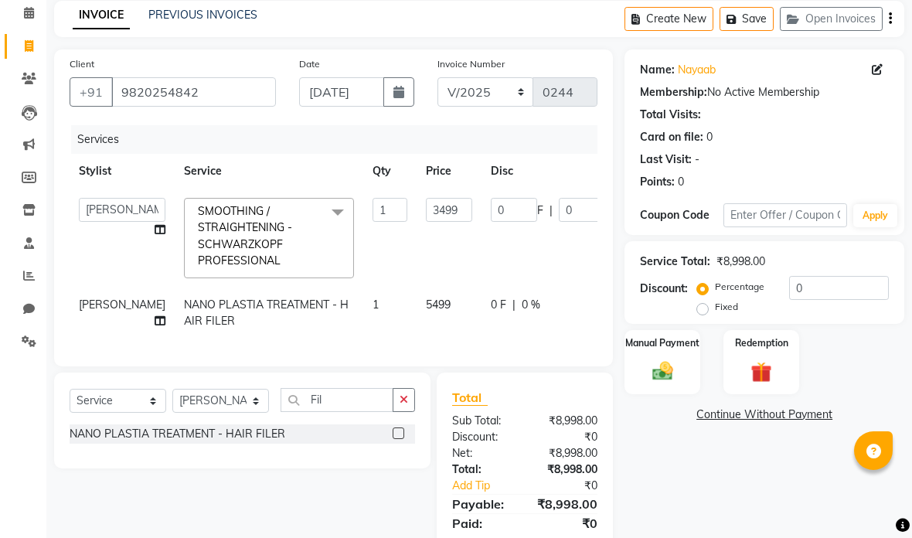
scroll to position [0, 0]
click at [410, 412] on button "button" at bounding box center [404, 400] width 22 height 24
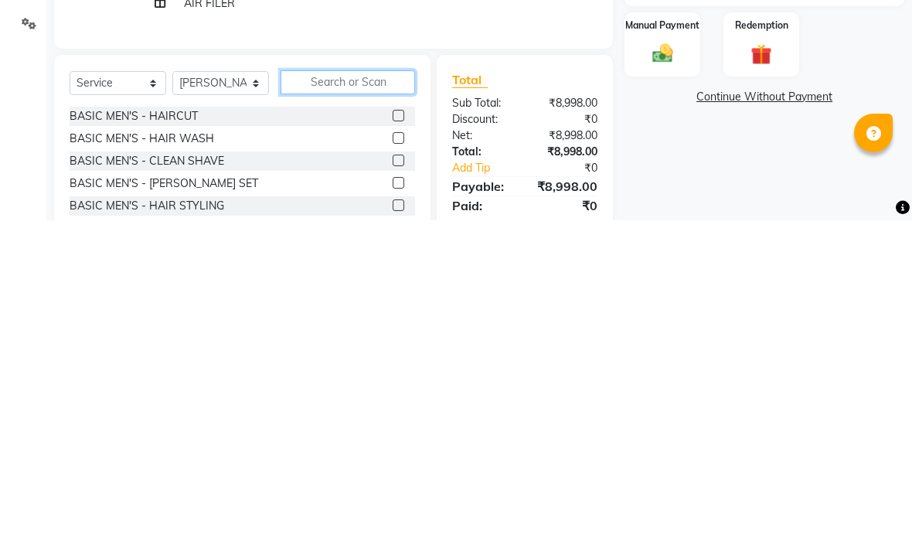
click at [365, 388] on input "text" at bounding box center [348, 400] width 134 height 24
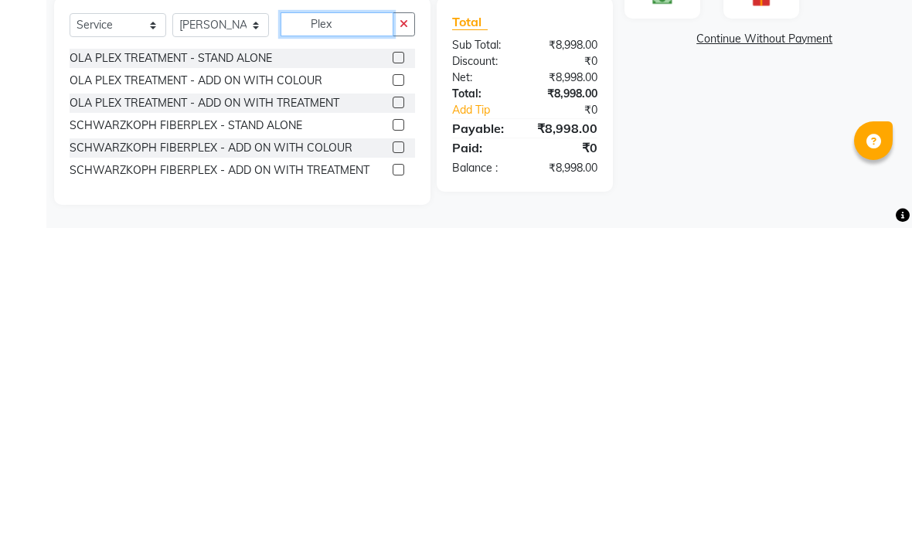
scroll to position [147, 0]
click at [393, 407] on label at bounding box center [399, 413] width 12 height 12
click at [393, 408] on input "checkbox" at bounding box center [398, 413] width 10 height 10
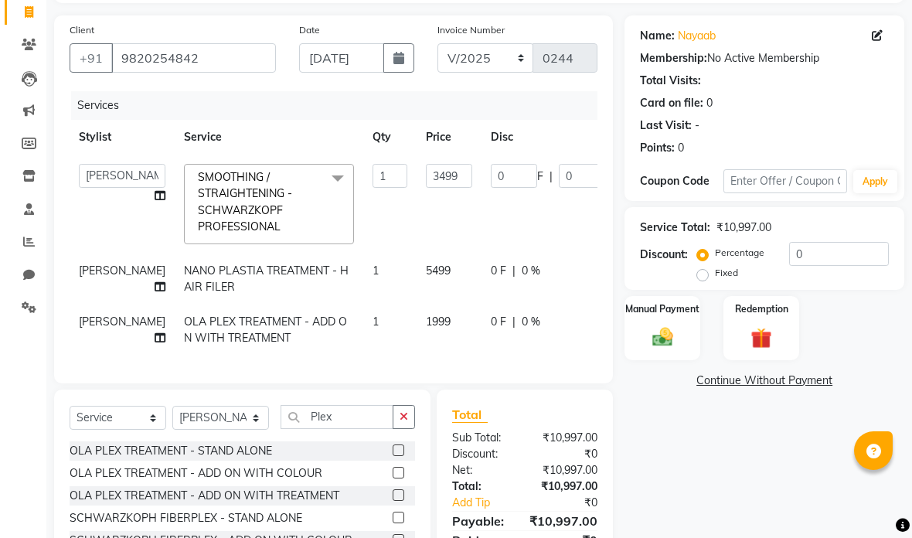
scroll to position [152, 0]
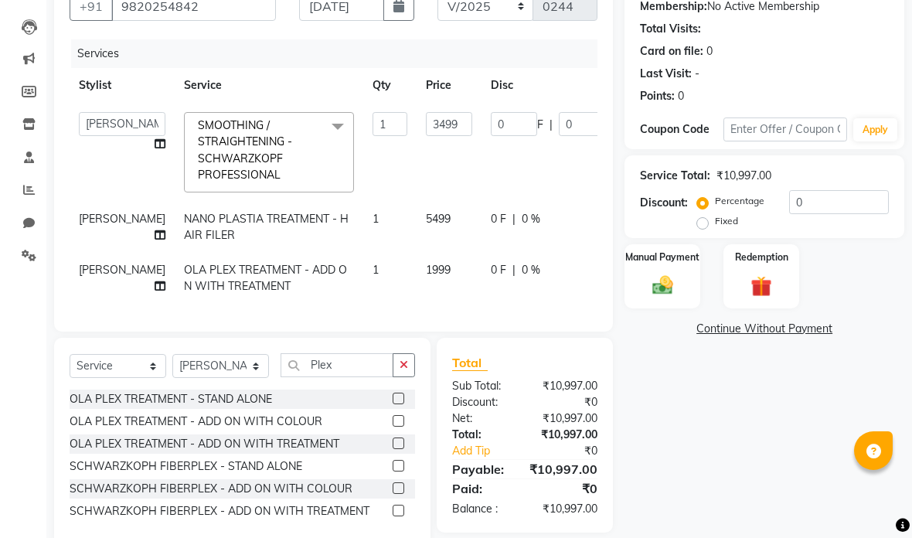
click at [401, 449] on label at bounding box center [399, 443] width 12 height 12
click at [401, 449] on input "checkbox" at bounding box center [398, 444] width 10 height 10
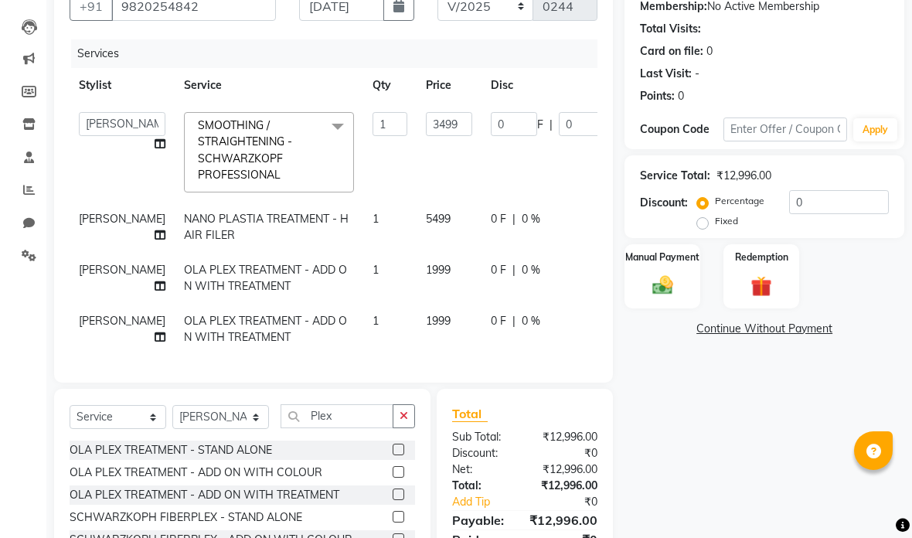
click at [417, 226] on td "5499" at bounding box center [449, 227] width 65 height 51
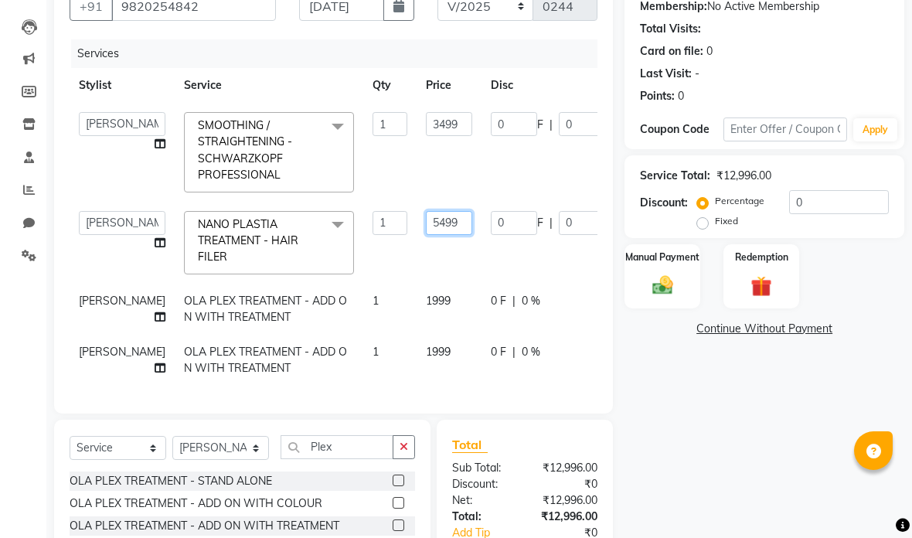
click at [426, 228] on input "5499" at bounding box center [449, 223] width 46 height 24
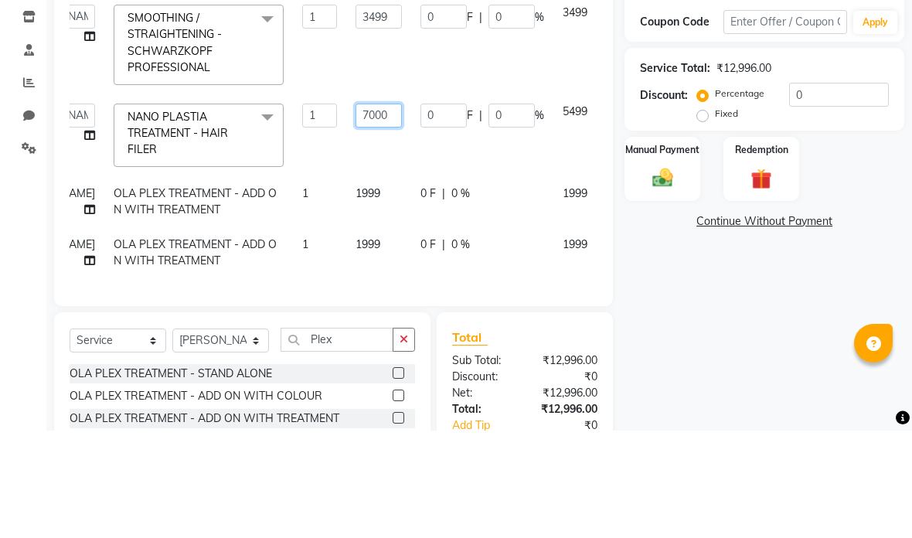
scroll to position [2, 69]
click at [865, 244] on div "Manual Payment Redemption" at bounding box center [764, 276] width 303 height 64
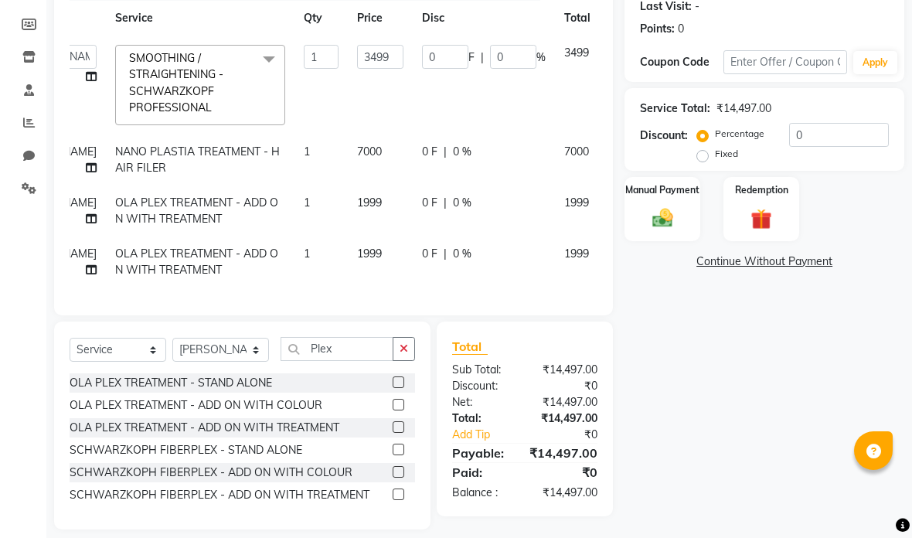
scroll to position [0, 69]
click at [873, 173] on div "Name: Nayaab Membership: No Active Membership Total Visits: Card on file: 0 Las…" at bounding box center [770, 212] width 291 height 633
click at [357, 60] on input "3499" at bounding box center [380, 57] width 46 height 24
click at [323, 149] on tbody "[PERSON_NAME] anas [PERSON_NAME] [PERSON_NAME] [PERSON_NAME] [PERSON_NAME] [PER…" at bounding box center [326, 162] width 650 height 252
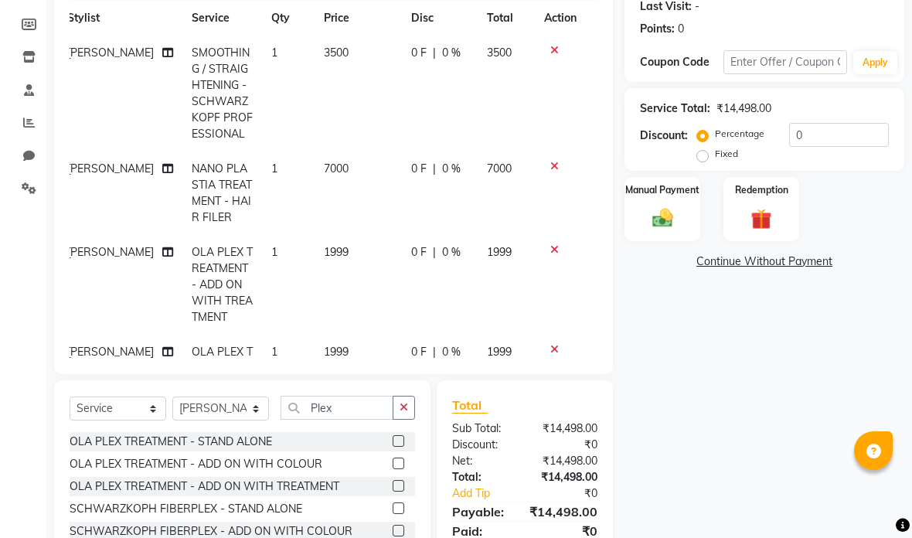
scroll to position [0, 12]
click at [322, 178] on td "7000" at bounding box center [358, 192] width 87 height 83
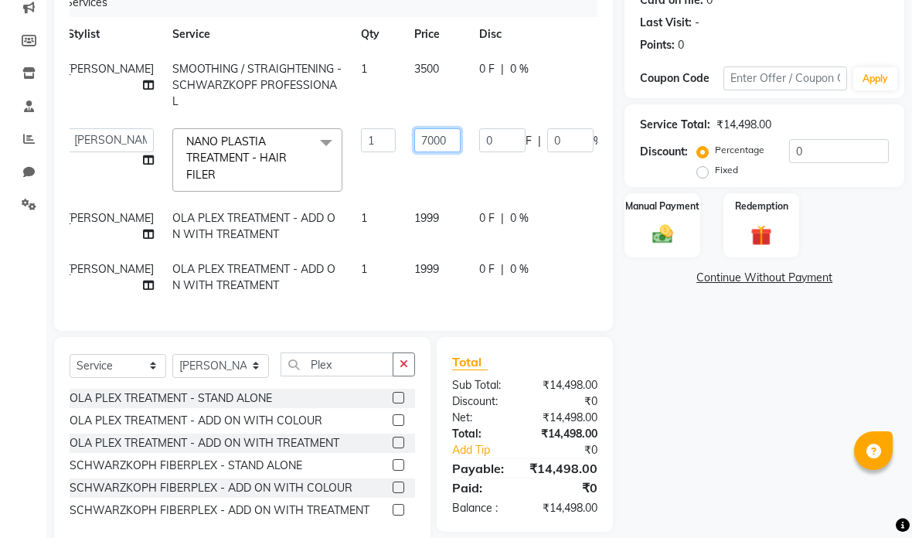
click at [414, 141] on input "7000" at bounding box center [437, 140] width 46 height 24
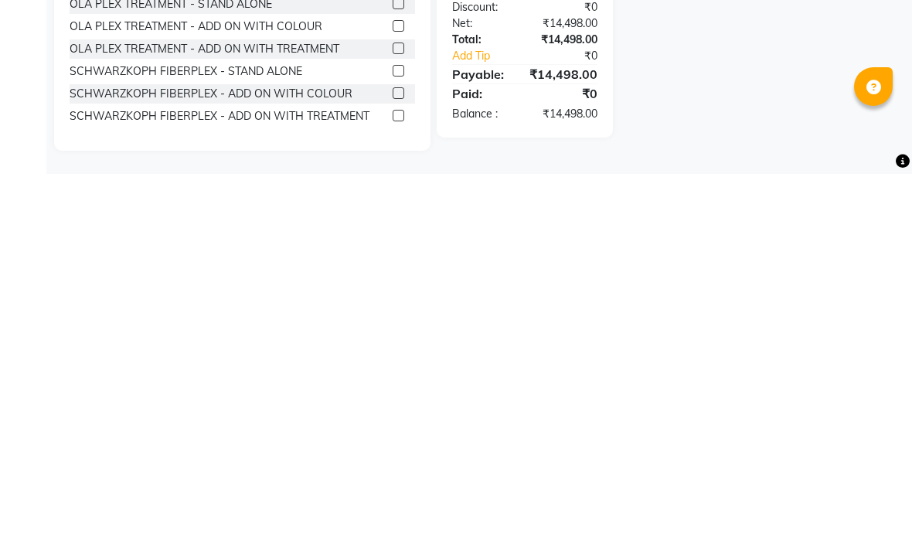
scroll to position [265, 0]
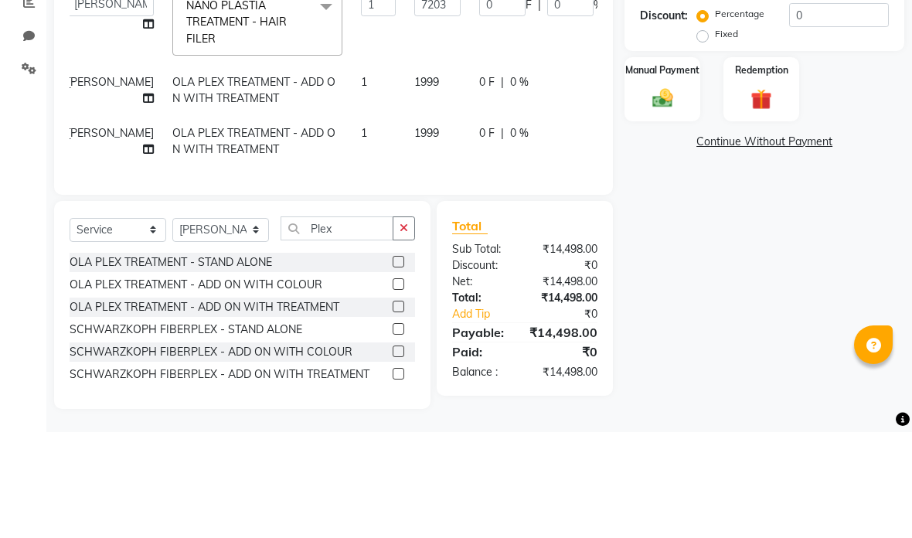
click at [711, 175] on div "Name: Nayaab Membership: No Active Membership Total Visits: Card on file: 0 Las…" at bounding box center [770, 199] width 291 height 632
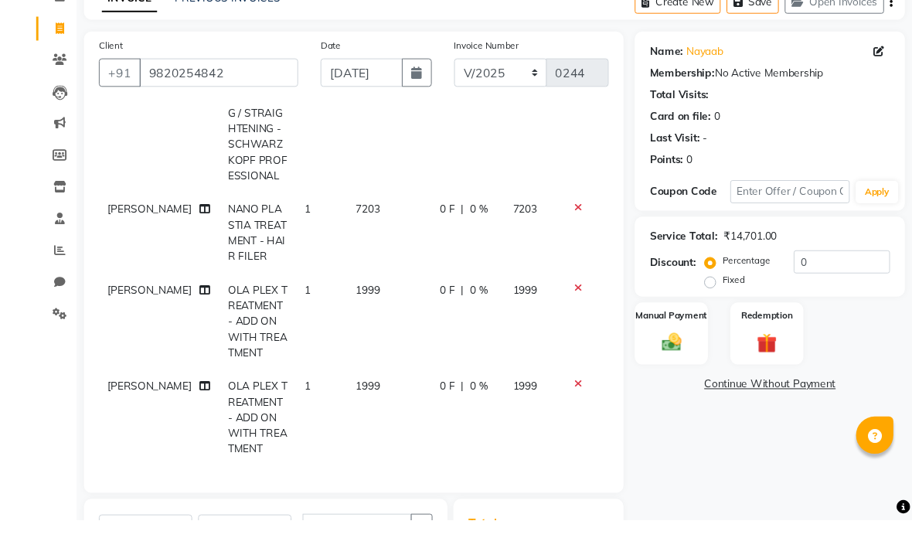
scroll to position [83, 0]
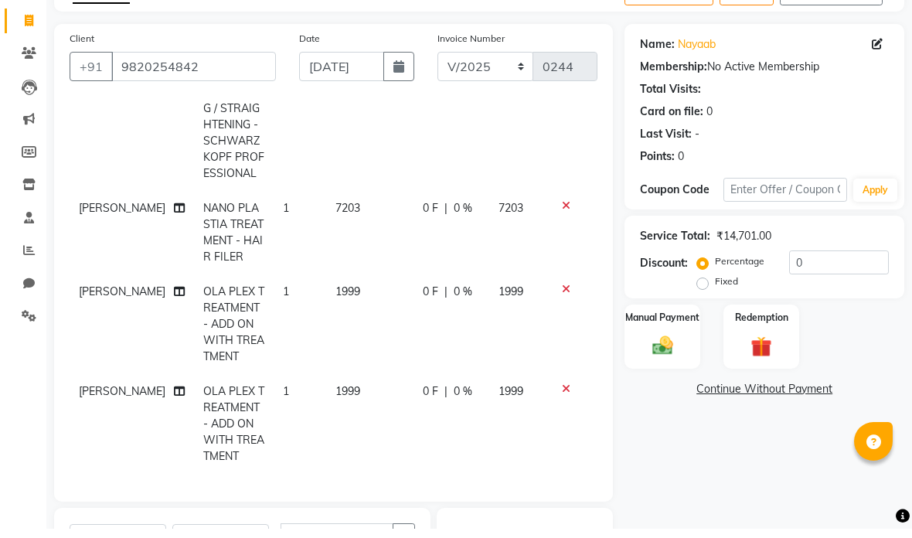
click at [523, 206] on td "7203" at bounding box center [517, 241] width 57 height 83
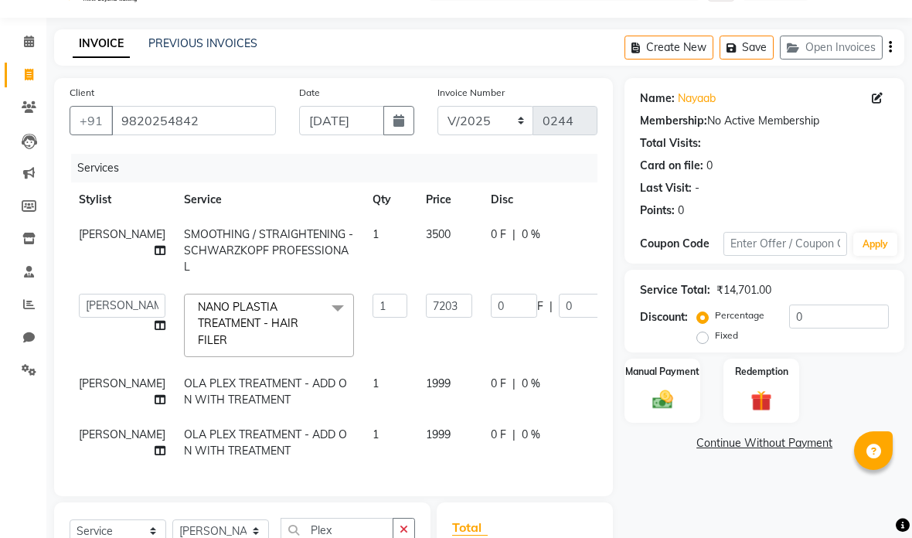
scroll to position [0, 0]
click at [426, 302] on input "7203" at bounding box center [449, 306] width 46 height 24
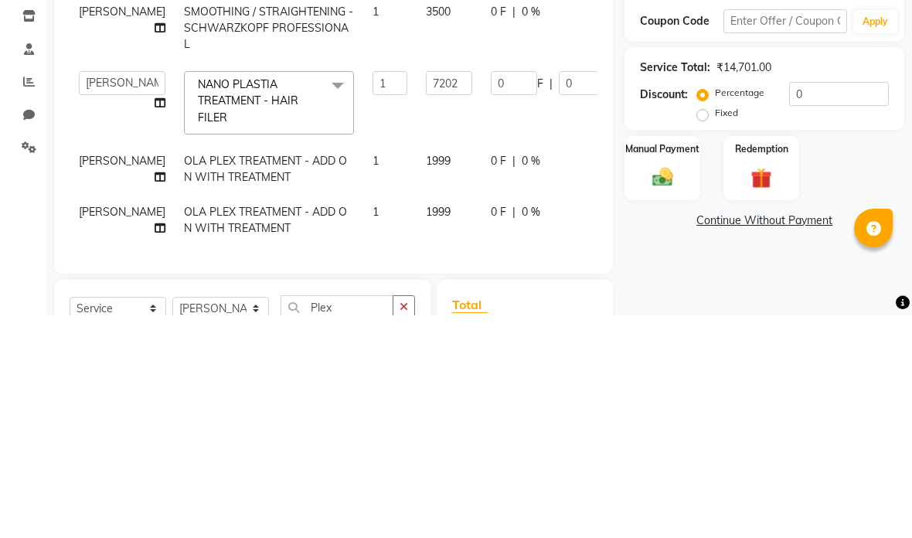
click at [576, 284] on tr "[PERSON_NAME] anas [PERSON_NAME] [PERSON_NAME] [PERSON_NAME] [PERSON_NAME] [PER…" at bounding box center [395, 325] width 650 height 82
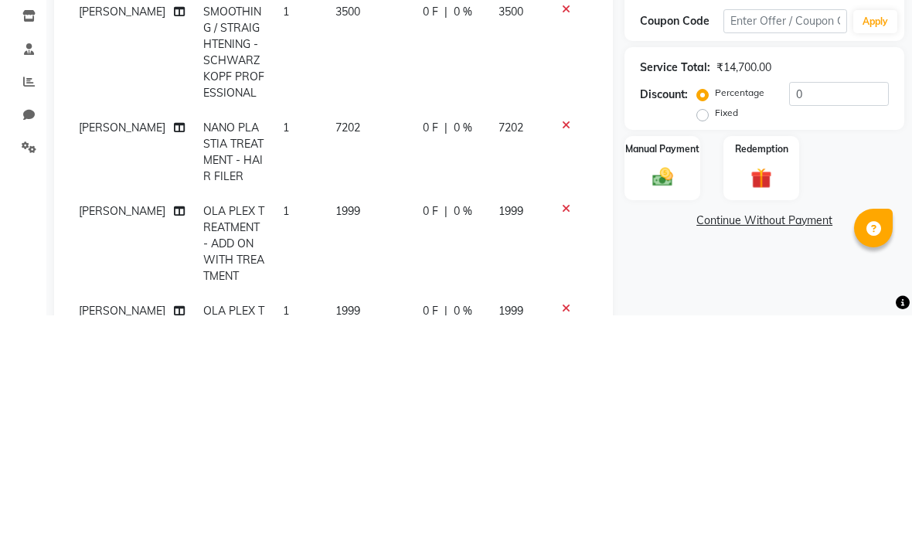
scroll to position [260, 0]
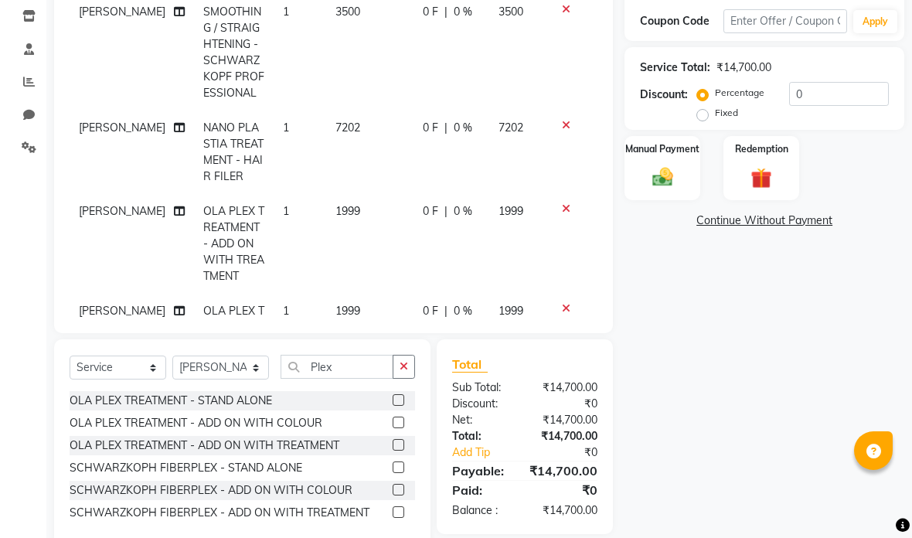
click at [692, 172] on div "Manual Payment" at bounding box center [663, 168] width 76 height 64
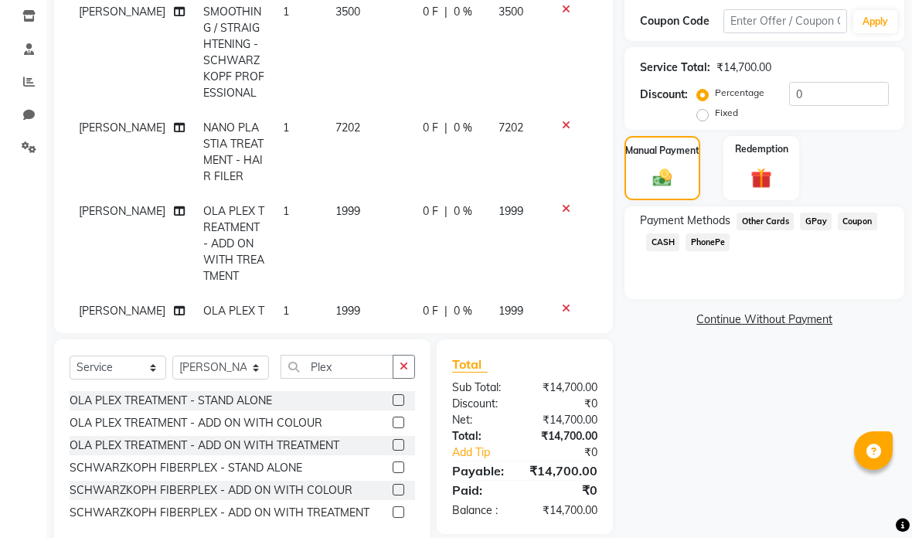
click at [819, 228] on span "GPay" at bounding box center [816, 222] width 32 height 18
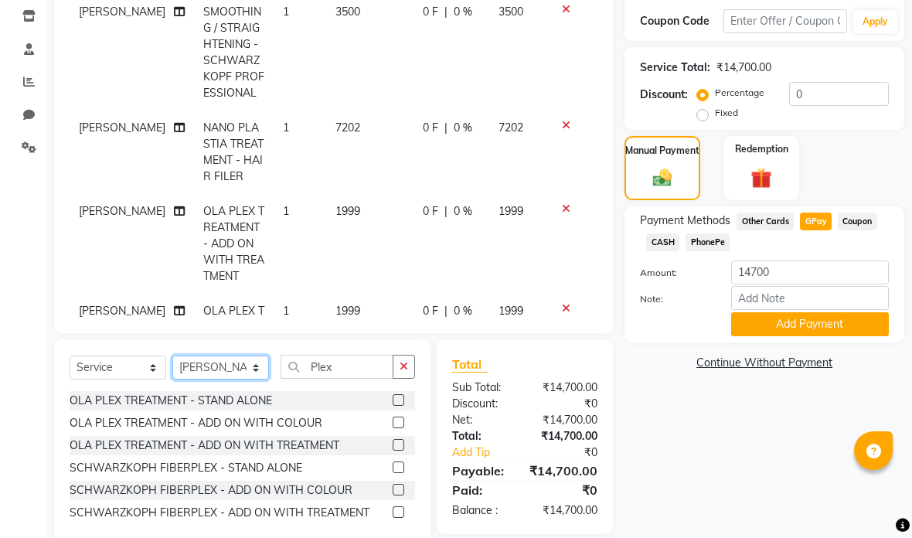
click at [250, 373] on select "Select Stylist [PERSON_NAME] anas [PERSON_NAME] [PERSON_NAME] [PERSON_NAME] [PE…" at bounding box center [220, 368] width 97 height 24
click at [264, 374] on select "Select Stylist [PERSON_NAME] anas [PERSON_NAME] [PERSON_NAME] [PERSON_NAME] [PE…" at bounding box center [220, 368] width 97 height 24
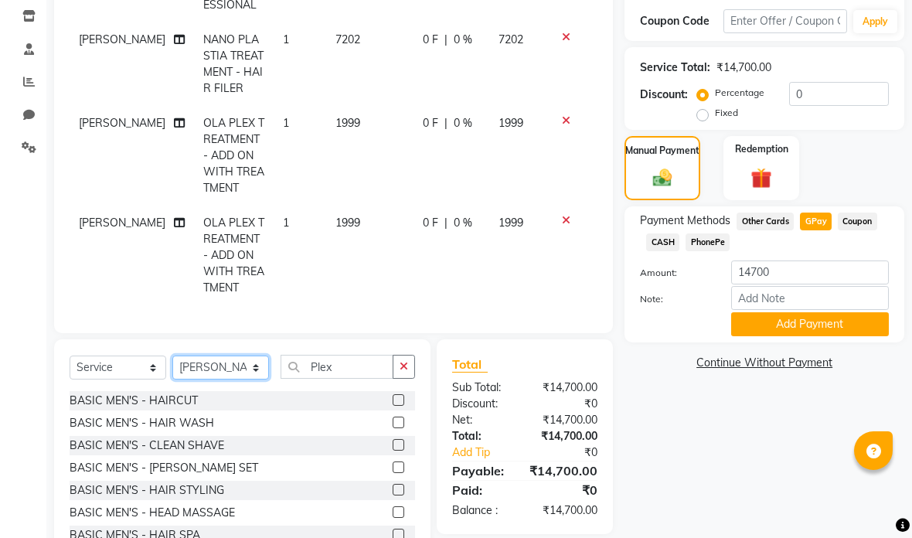
scroll to position [89, -1]
click at [410, 367] on button "button" at bounding box center [404, 367] width 22 height 24
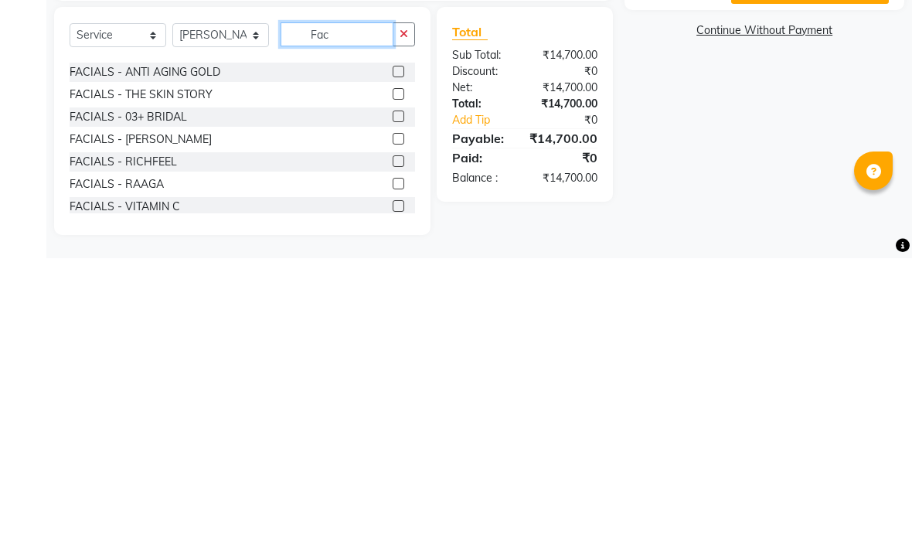
scroll to position [314, 0]
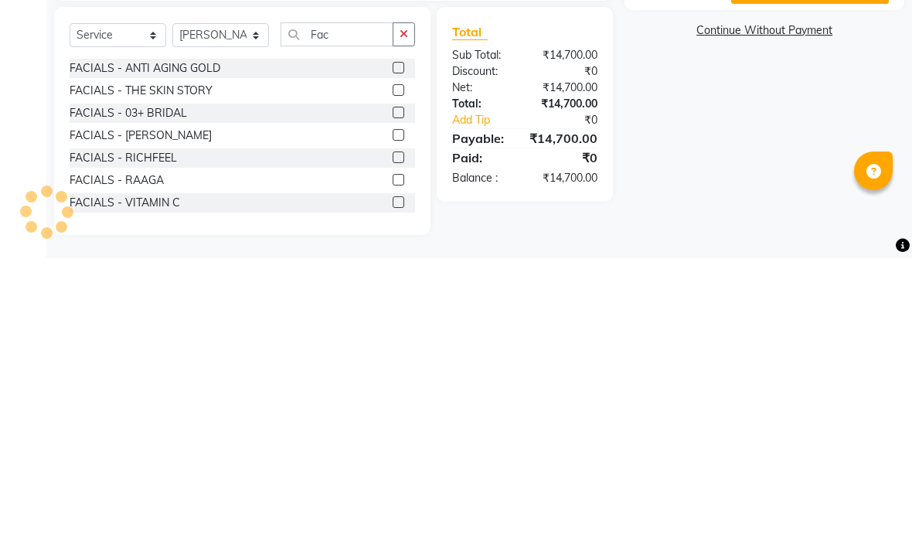
click at [400, 386] on label at bounding box center [399, 392] width 12 height 12
click at [400, 388] on input "checkbox" at bounding box center [398, 393] width 10 height 10
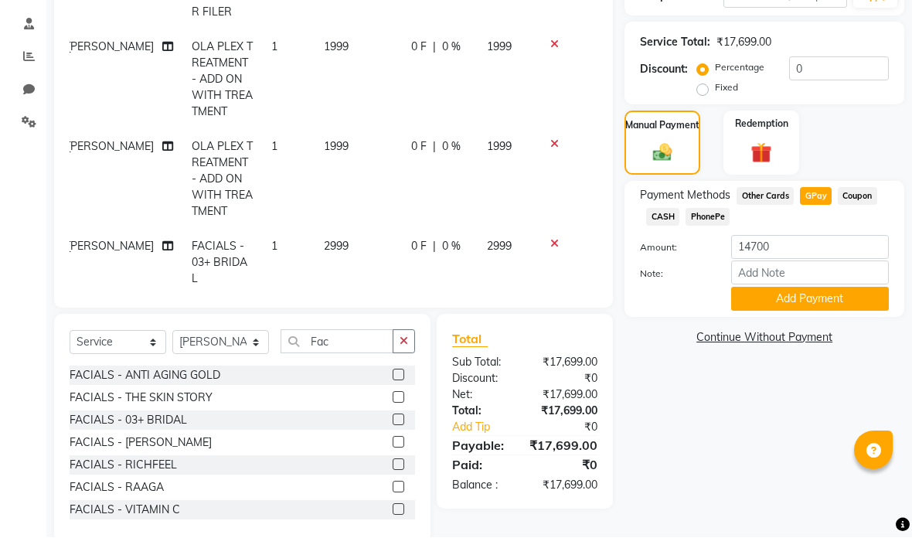
scroll to position [251, 0]
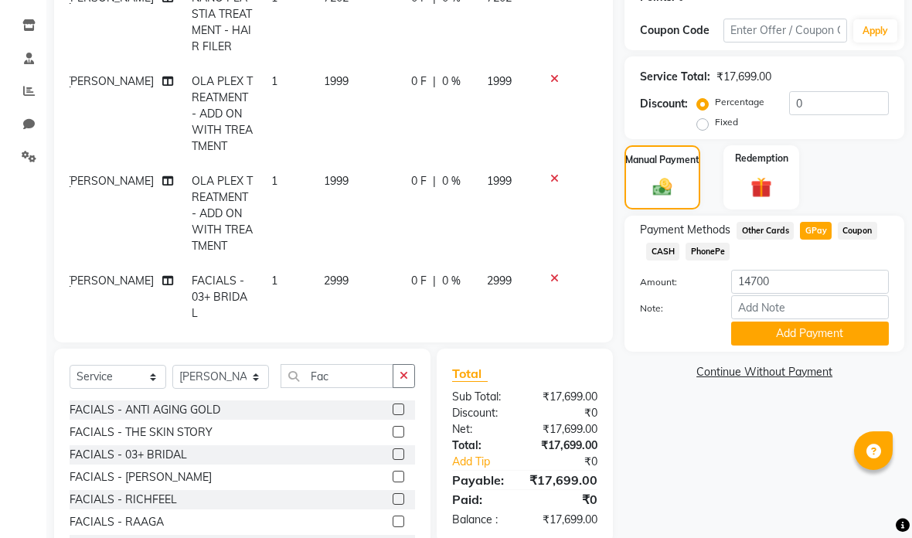
click at [343, 271] on td "2999" at bounding box center [358, 297] width 87 height 67
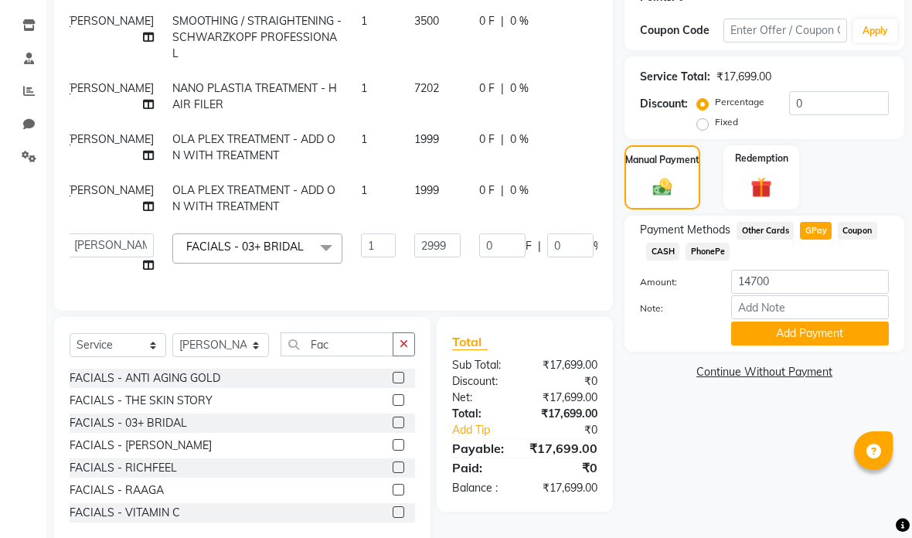
scroll to position [17, 12]
click at [414, 257] on input "2999" at bounding box center [437, 245] width 46 height 24
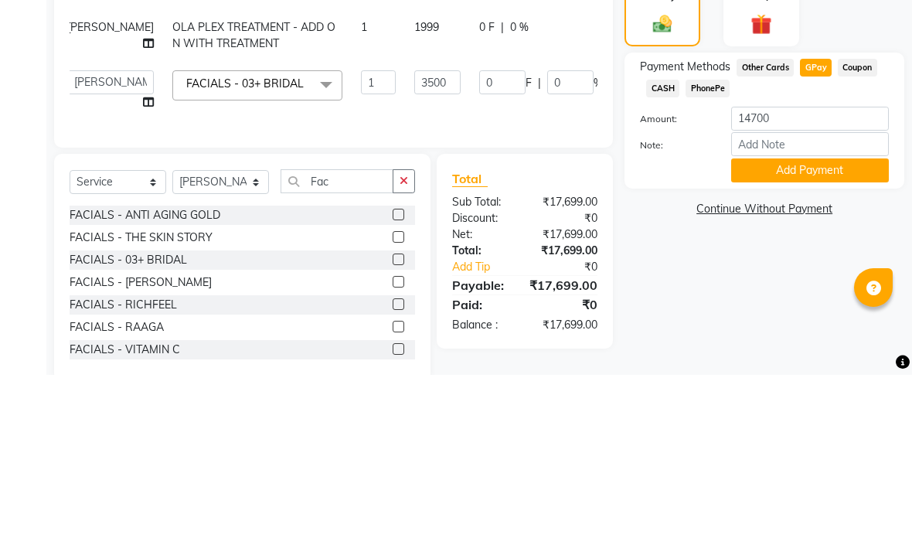
click at [540, 151] on tbody "[PERSON_NAME] / STRAIGHTENING - SCHWARZKOPF PROFESSIONAL 1 3500 0 F | 0 % 3500 …" at bounding box center [383, 143] width 650 height 279
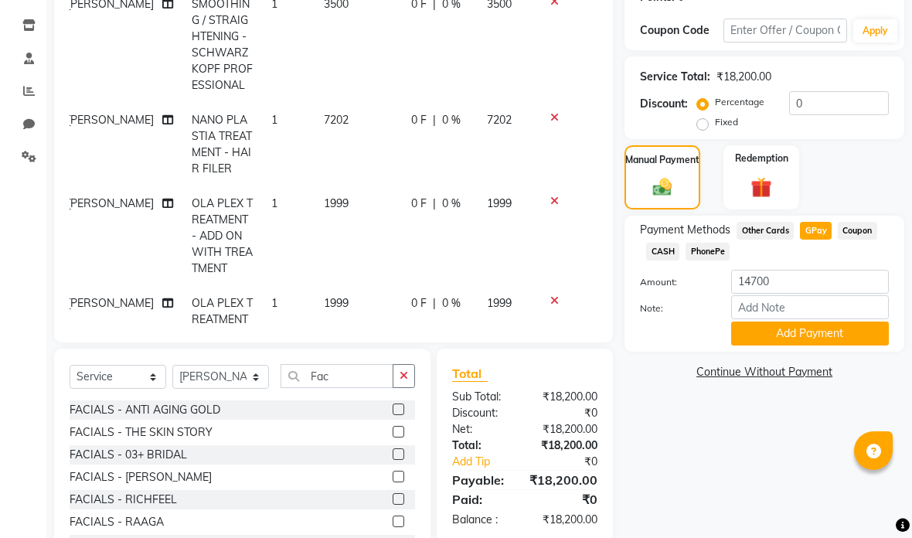
click at [796, 454] on div "Name: Nayaab Membership: No Active Membership Total Visits: Card on file: 0 Las…" at bounding box center [770, 221] width 291 height 712
click at [830, 284] on input "14700" at bounding box center [810, 282] width 158 height 24
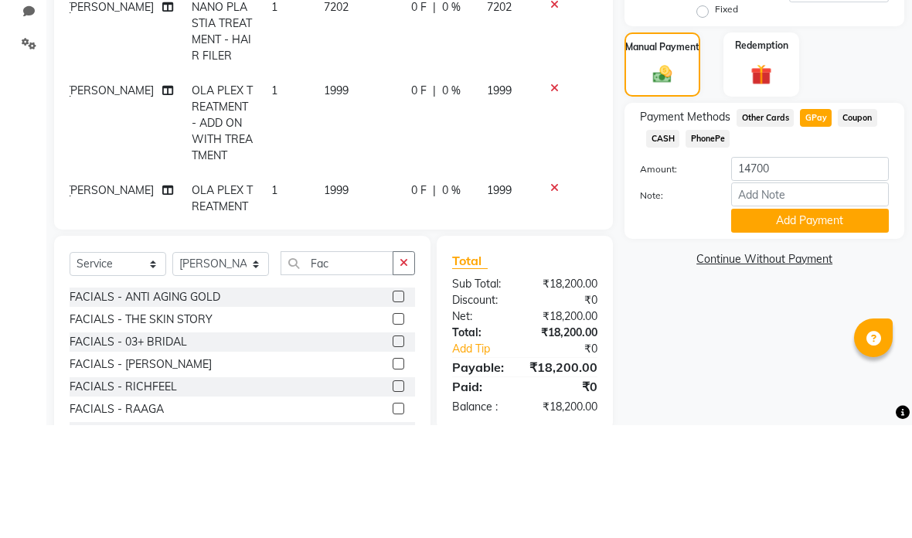
click at [669, 243] on span "CASH" at bounding box center [662, 252] width 33 height 18
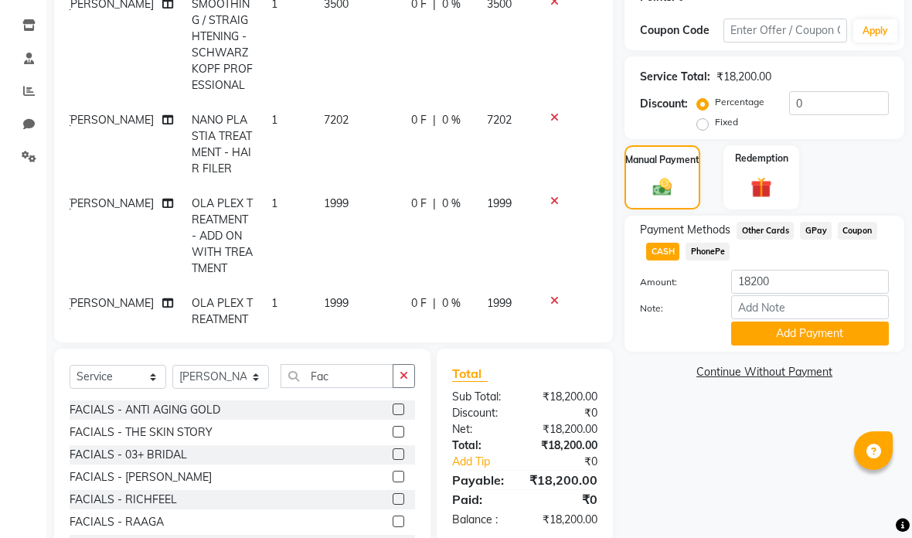
click at [825, 226] on span "GPay" at bounding box center [816, 231] width 32 height 18
click at [847, 332] on button "Add Payment" at bounding box center [810, 334] width 158 height 24
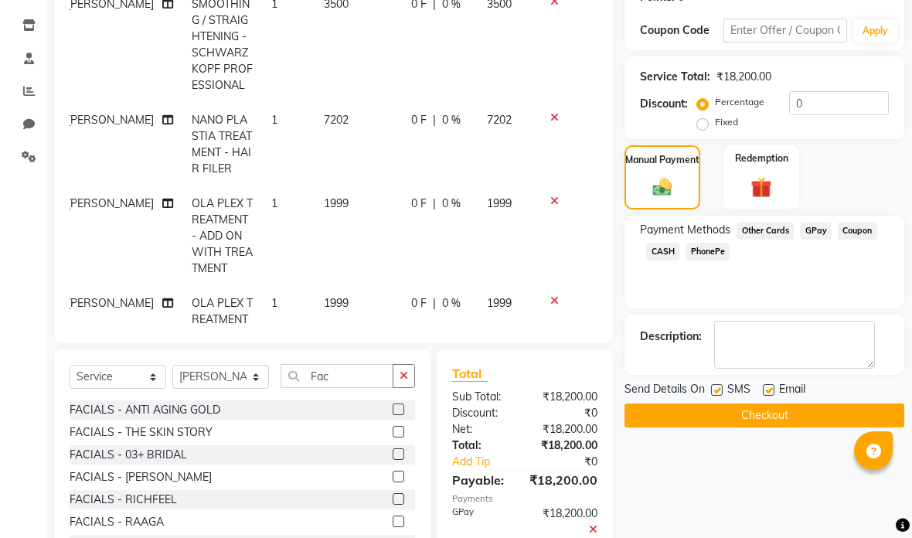
click at [834, 407] on button "Checkout" at bounding box center [765, 415] width 280 height 24
